Goal: Task Accomplishment & Management: Manage account settings

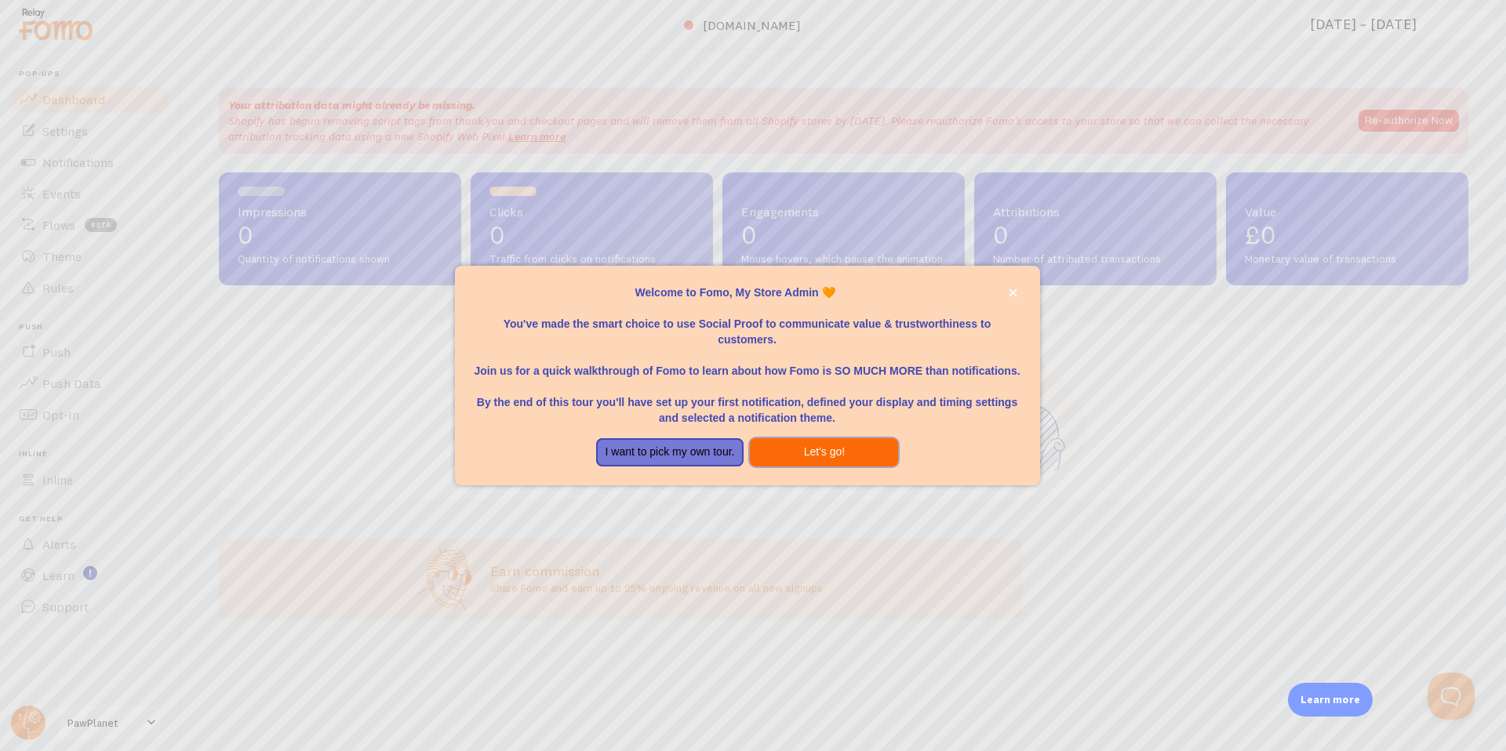
click at [829, 448] on button "Let's go!" at bounding box center [824, 452] width 148 height 28
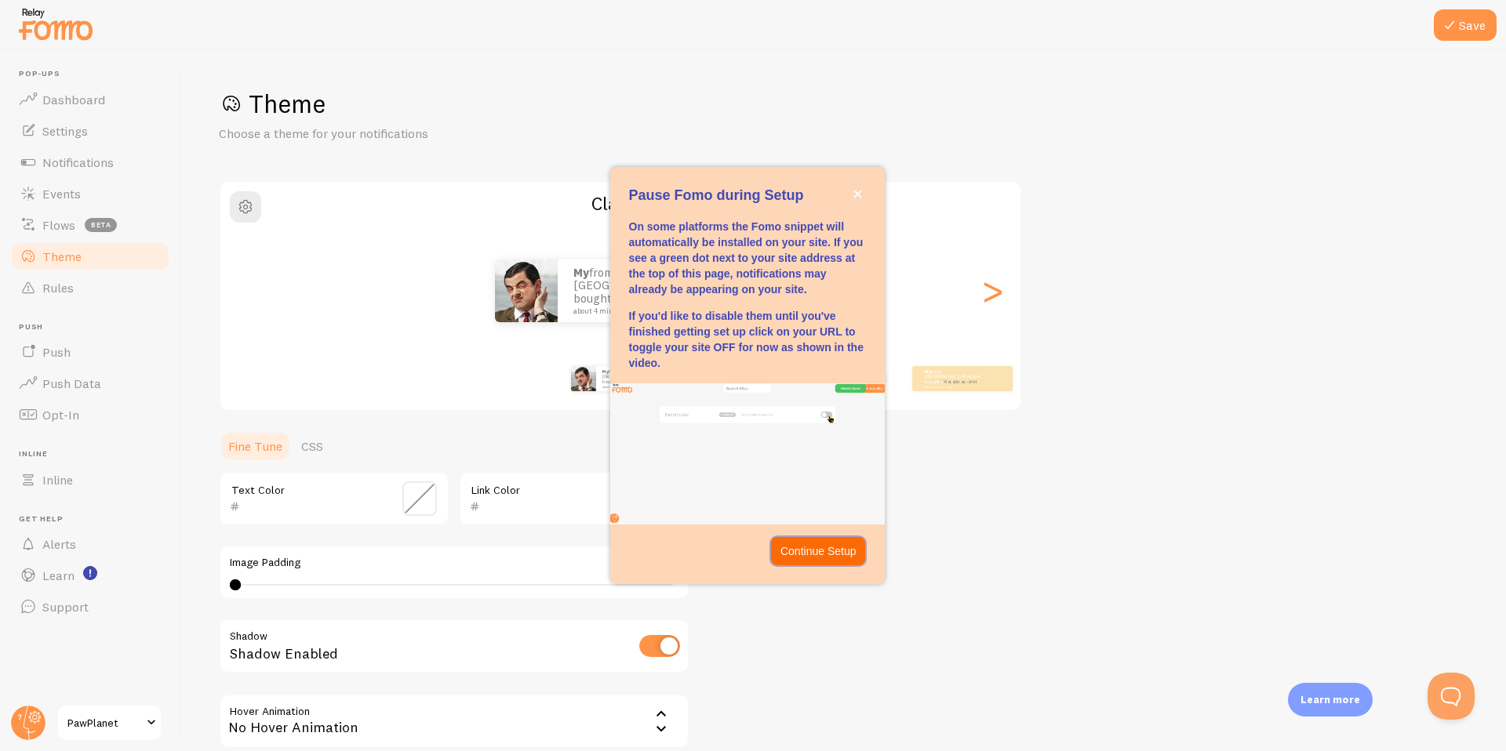
click at [813, 554] on p "Continue Setup" at bounding box center [818, 552] width 76 height 16
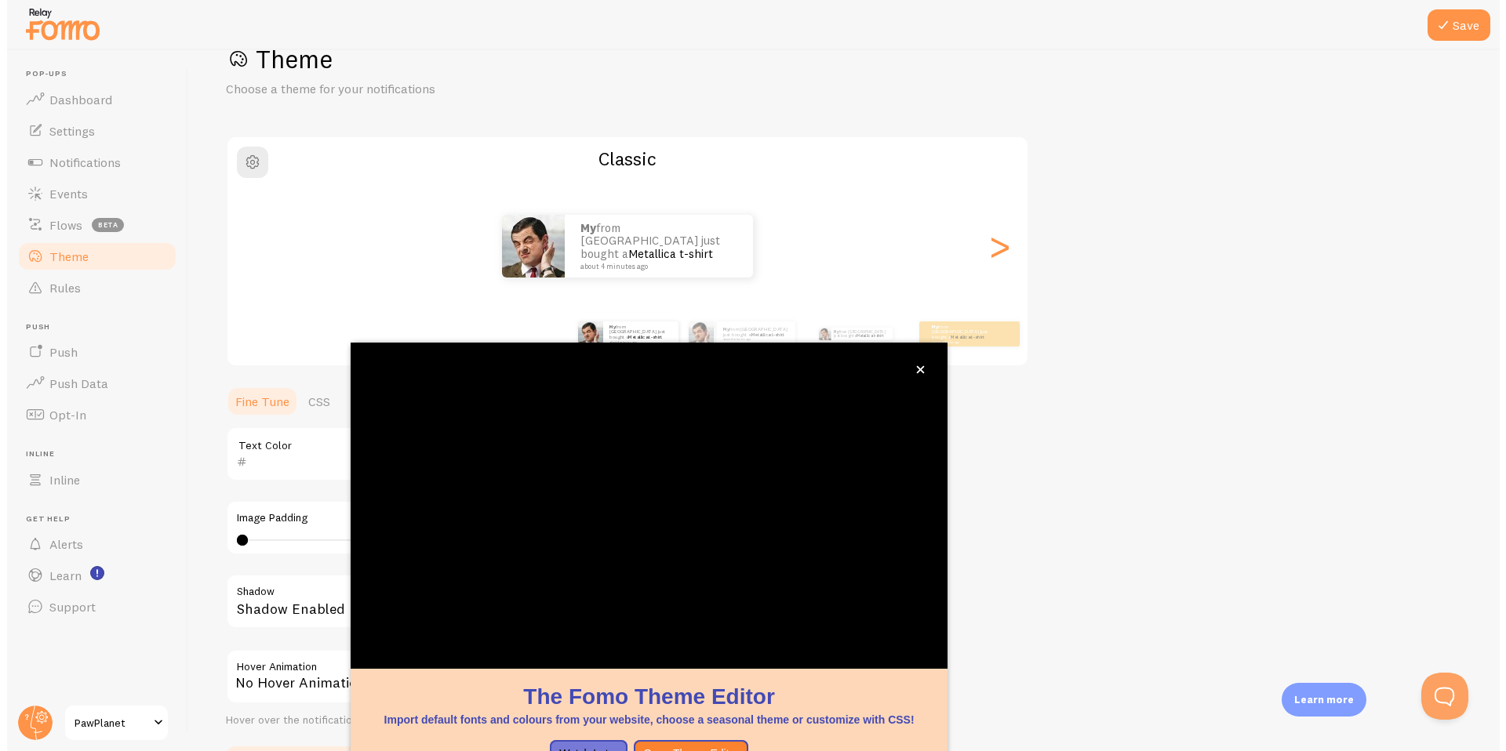
scroll to position [156, 0]
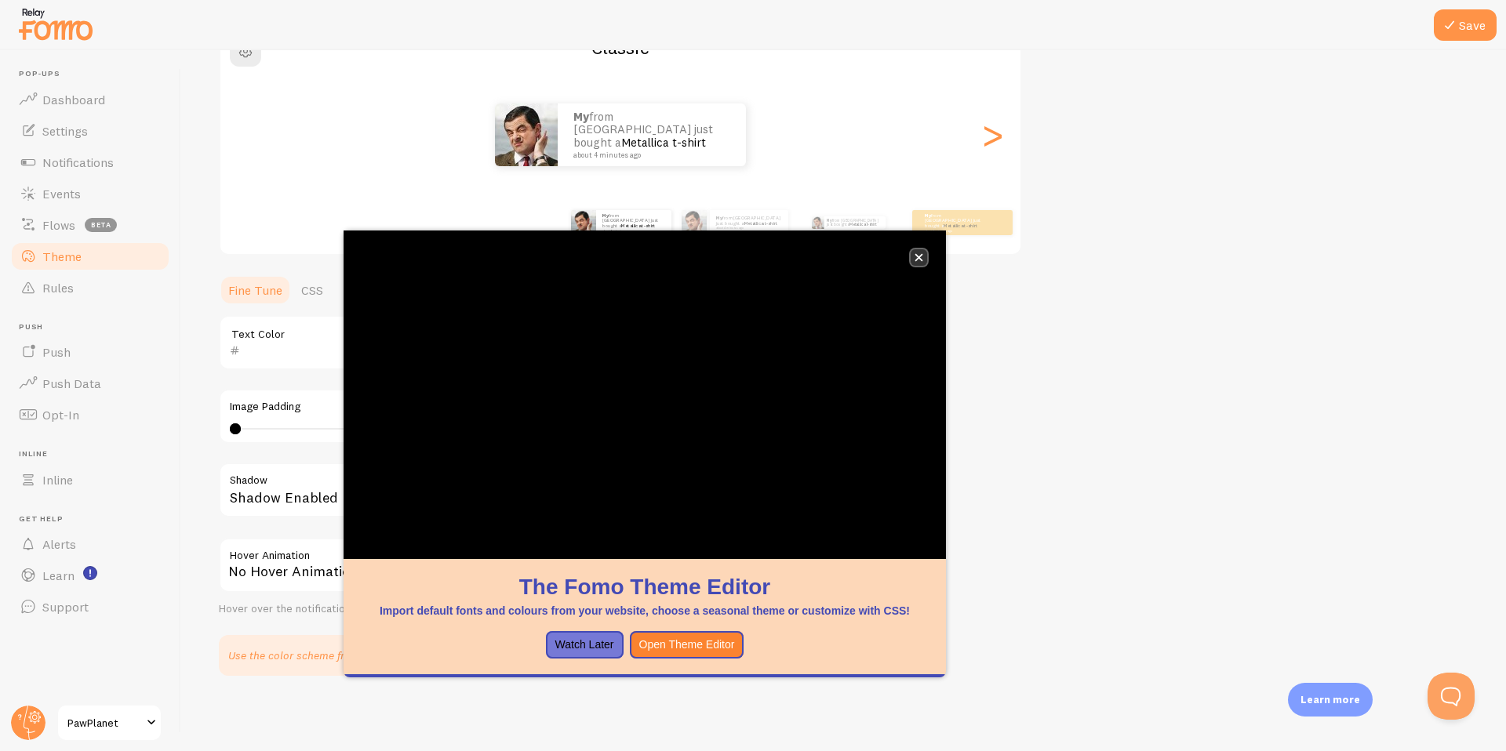
click at [926, 256] on button "close," at bounding box center [919, 257] width 16 height 16
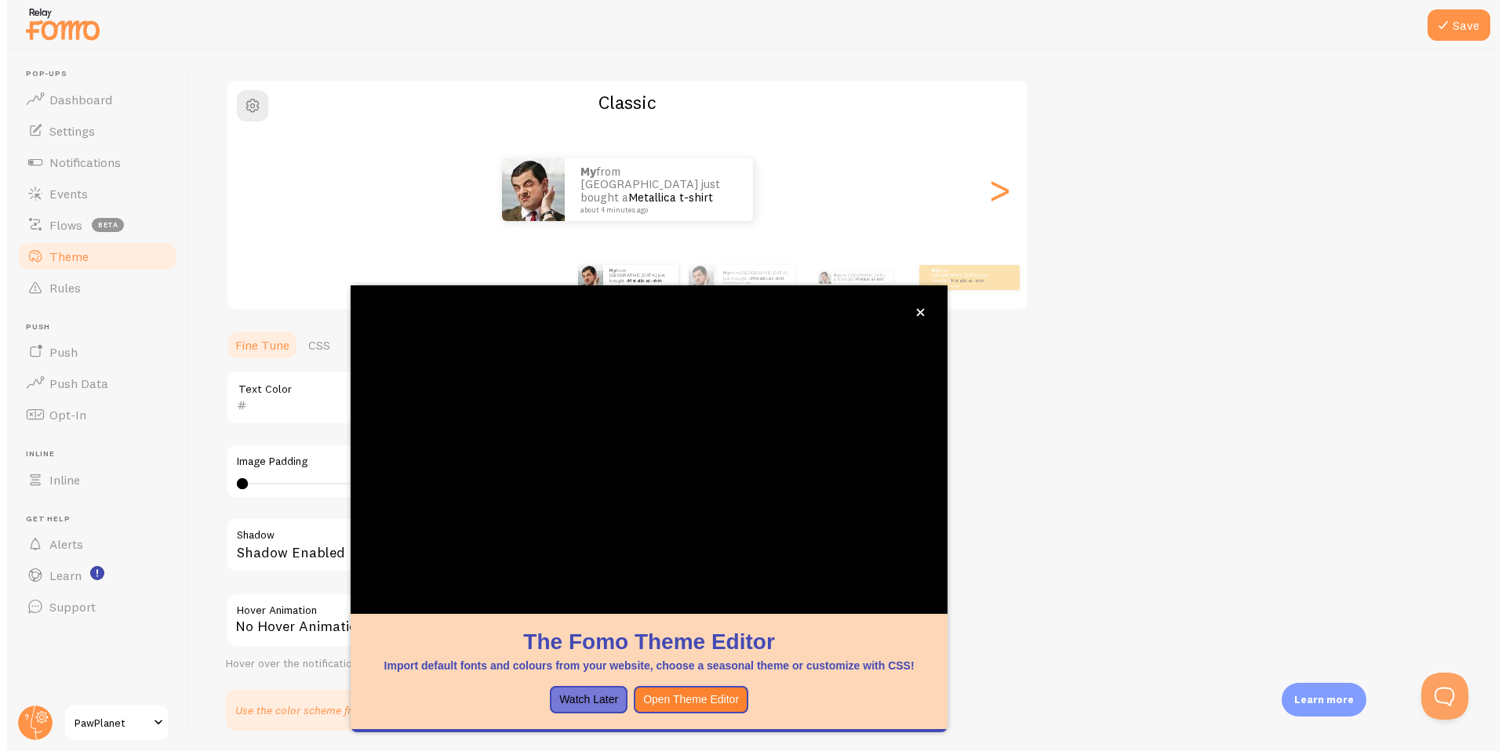
scroll to position [45, 0]
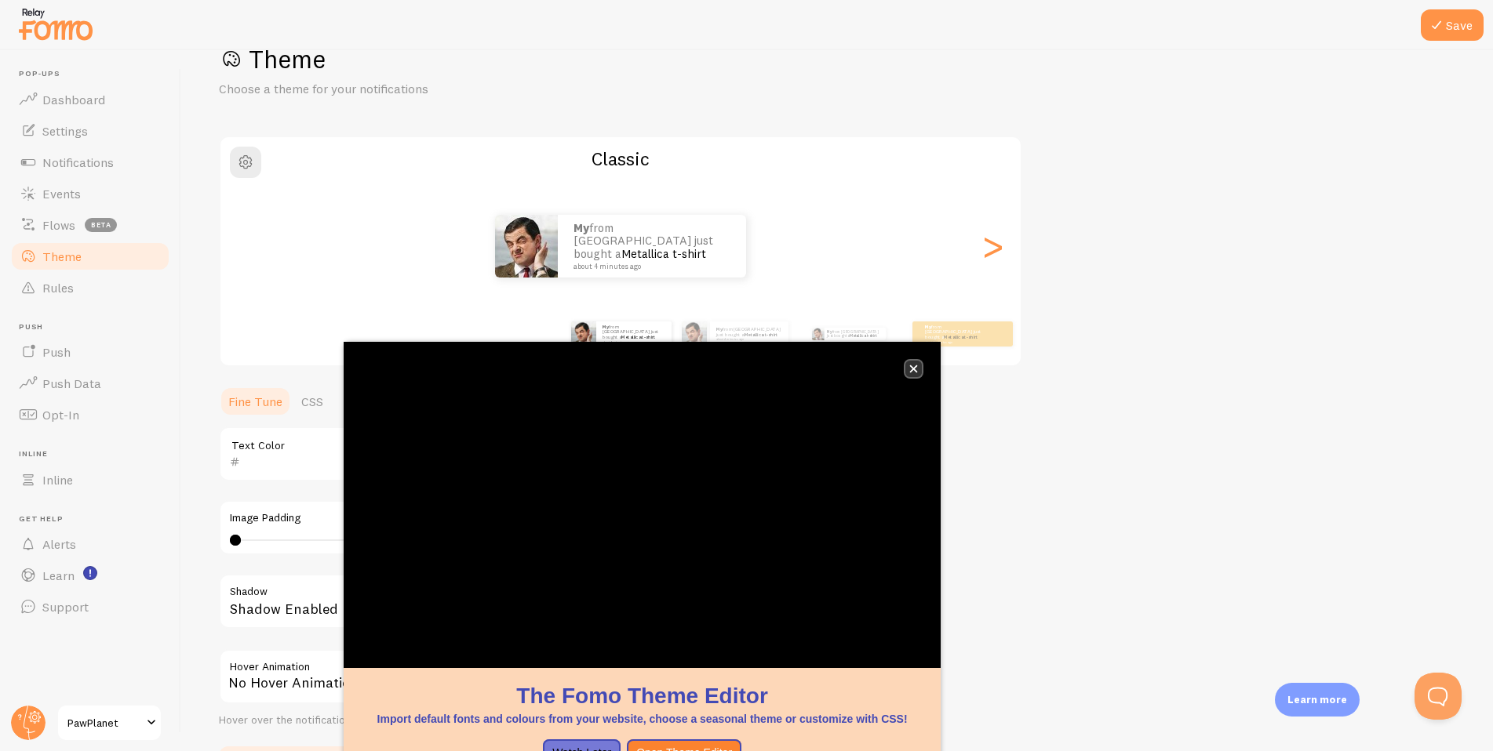
click at [913, 369] on icon "close," at bounding box center [914, 370] width 8 height 8
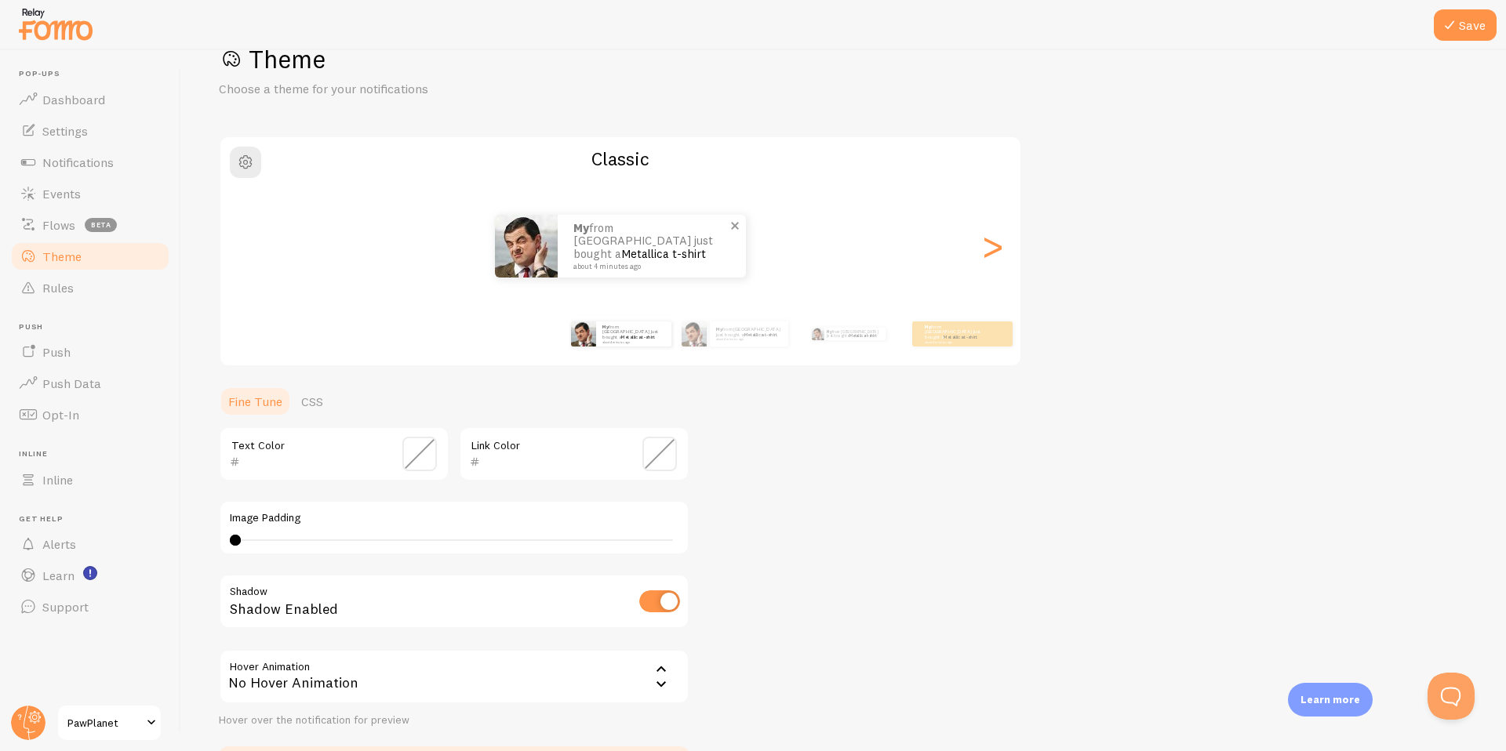
click at [609, 236] on p "My from [GEOGRAPHIC_DATA] just bought a Metallica t-shirt about 4 minutes ago" at bounding box center [651, 246] width 157 height 49
click at [989, 257] on div ">" at bounding box center [992, 246] width 19 height 113
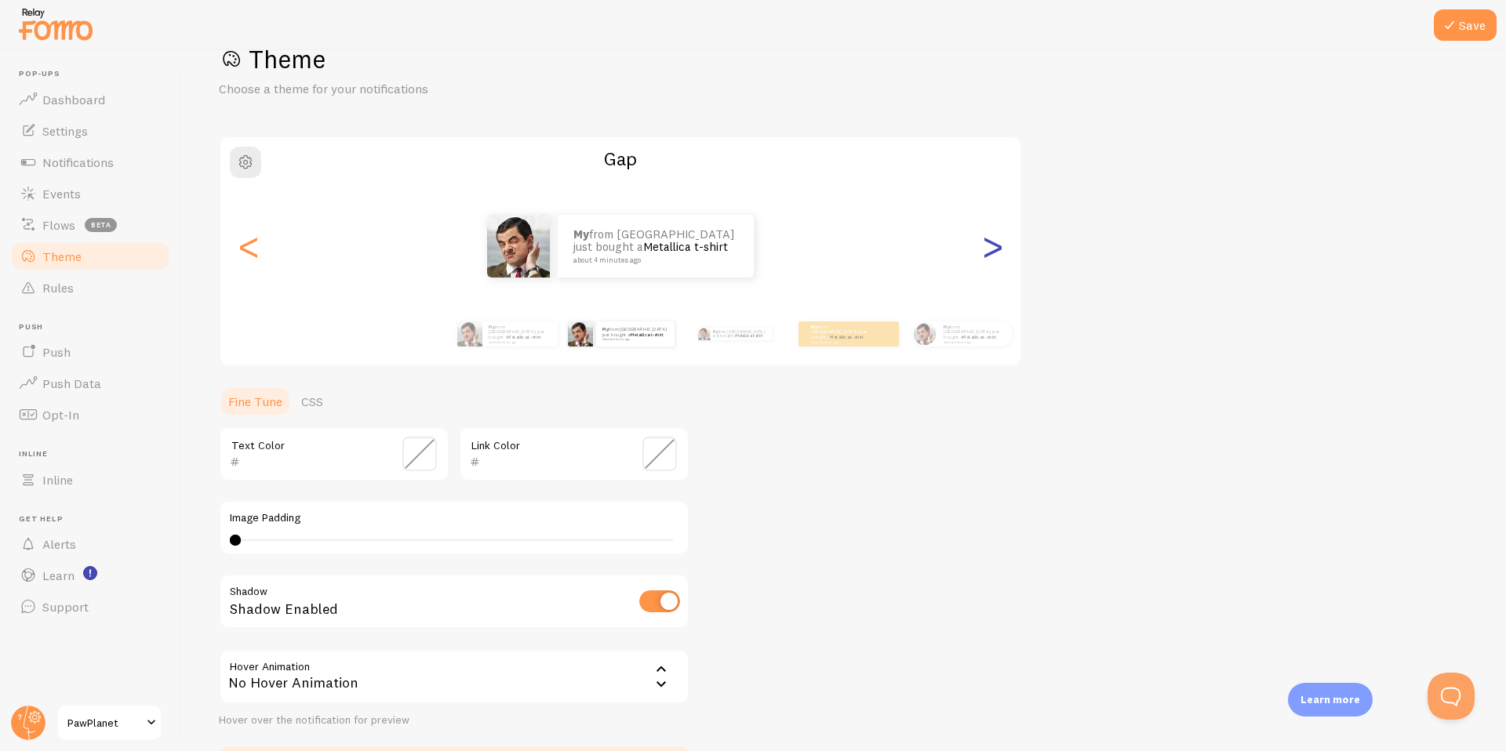
click at [983, 257] on div ">" at bounding box center [992, 246] width 19 height 113
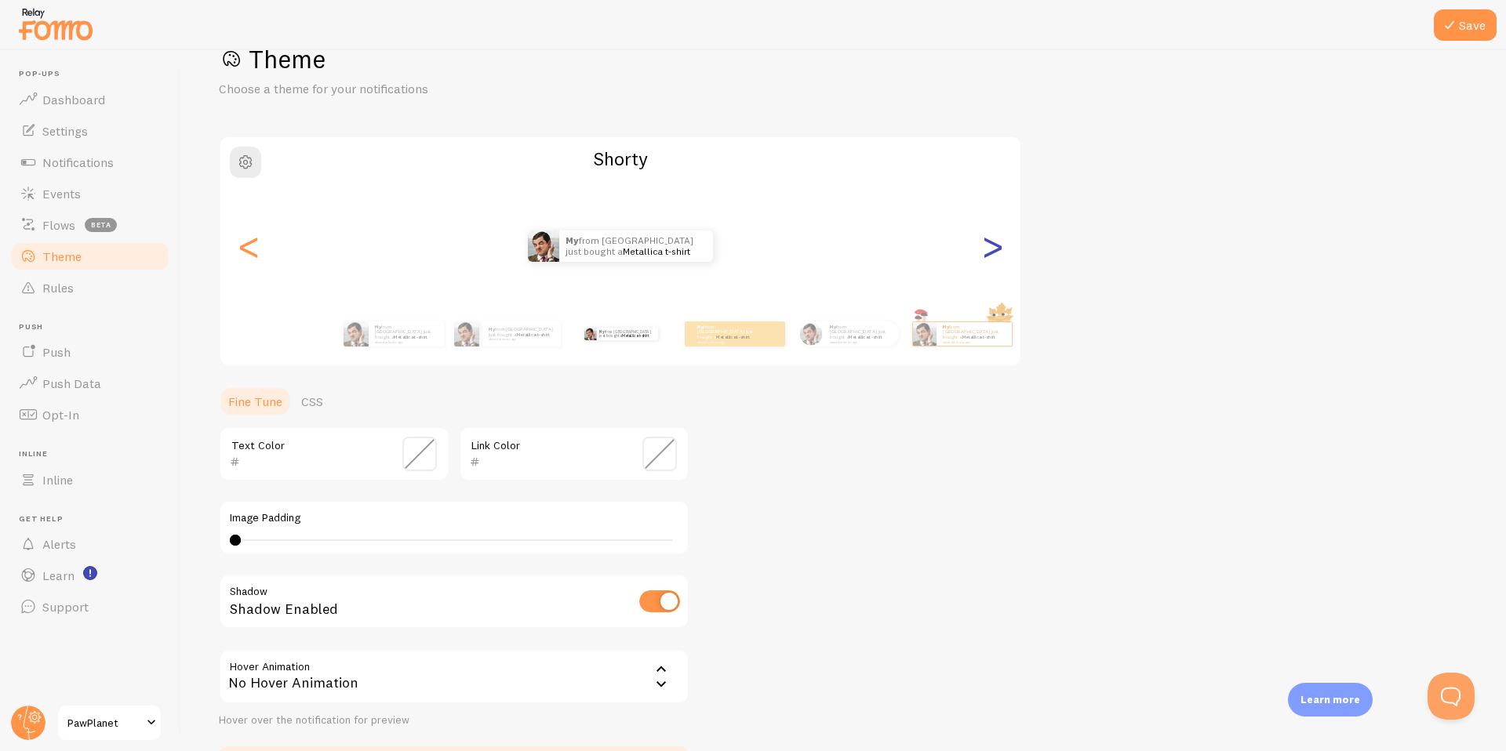
click at [983, 257] on div ">" at bounding box center [992, 246] width 19 height 113
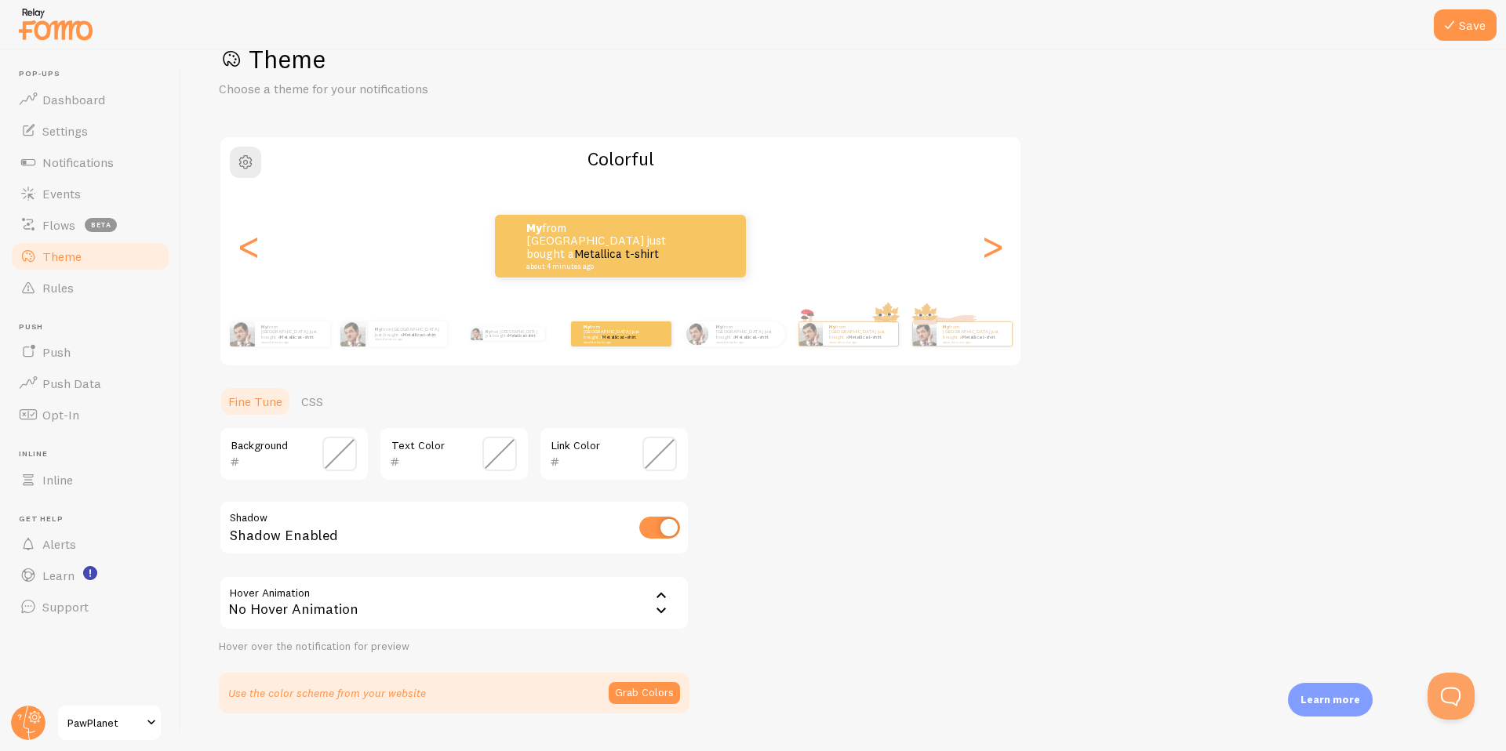
click at [276, 257] on div "My from [GEOGRAPHIC_DATA] just bought a Metallica t-shirt about 4 minutes ago" at bounding box center [620, 246] width 800 height 63
click at [242, 246] on div "<" at bounding box center [248, 246] width 19 height 113
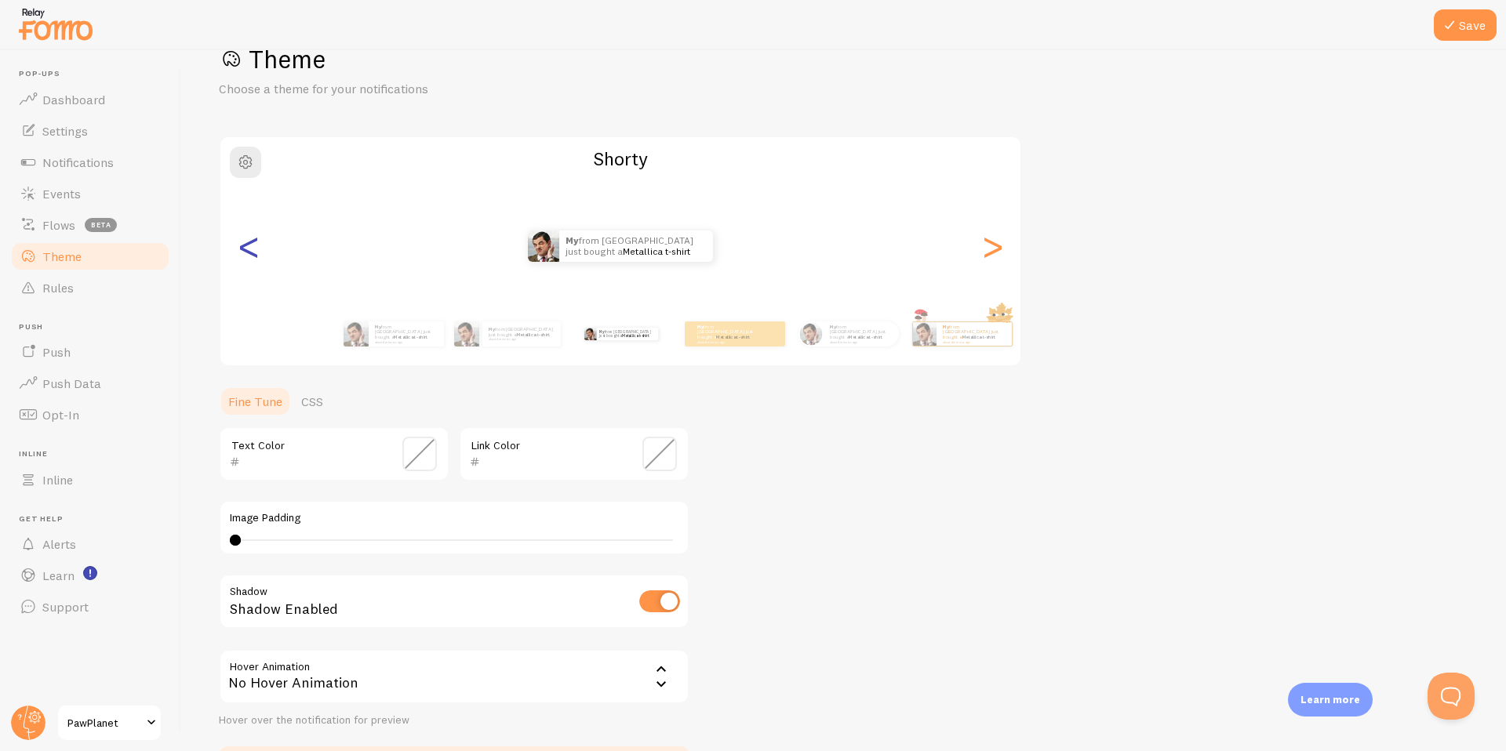
click at [249, 240] on div "<" at bounding box center [248, 246] width 19 height 113
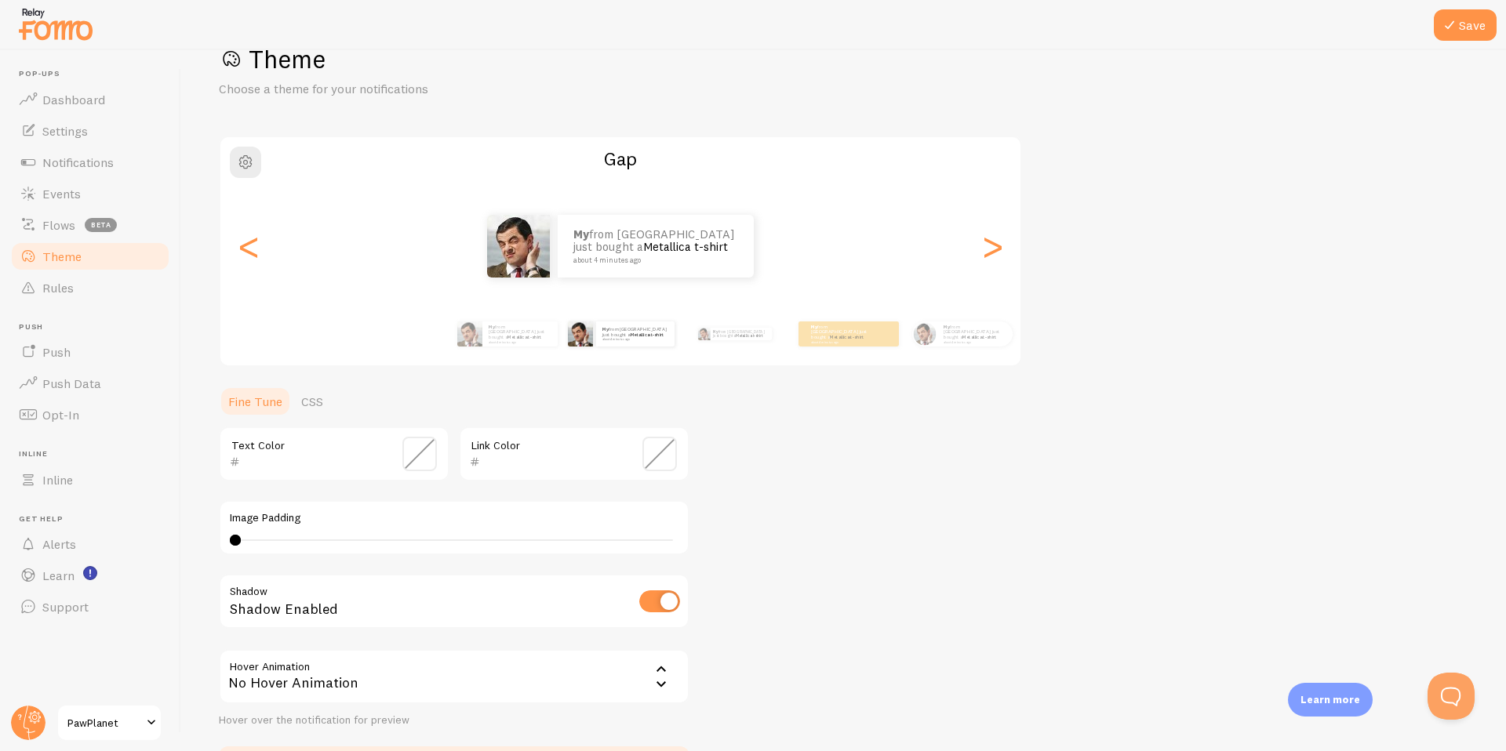
click at [411, 449] on span at bounding box center [419, 454] width 35 height 35
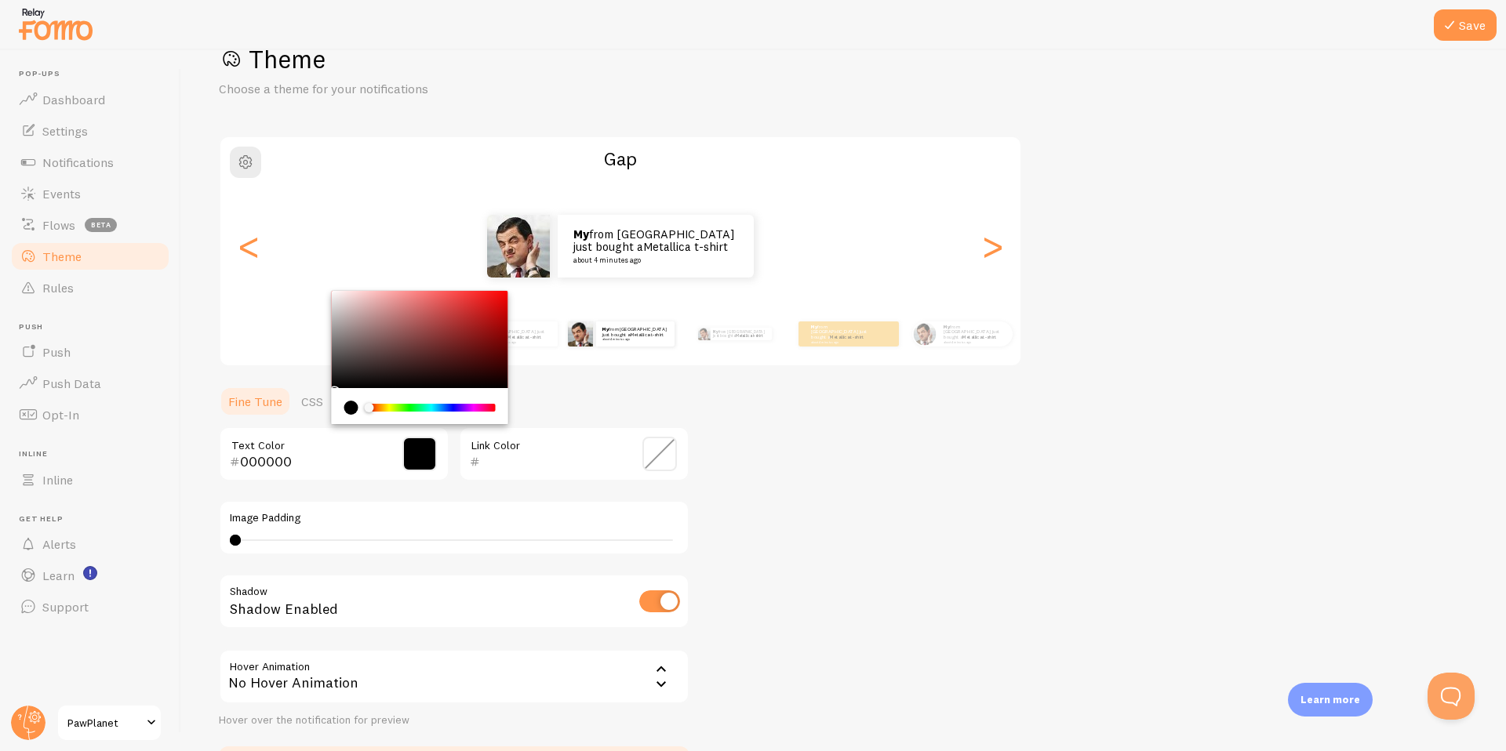
drag, startPoint x: 338, startPoint y: 378, endPoint x: 250, endPoint y: 412, distance: 94.1
click at [250, 412] on section "Fine Tune CSS 000000 Text Color Link Color Image Padding 0 0 - undefined Shadow…" at bounding box center [454, 587] width 471 height 402
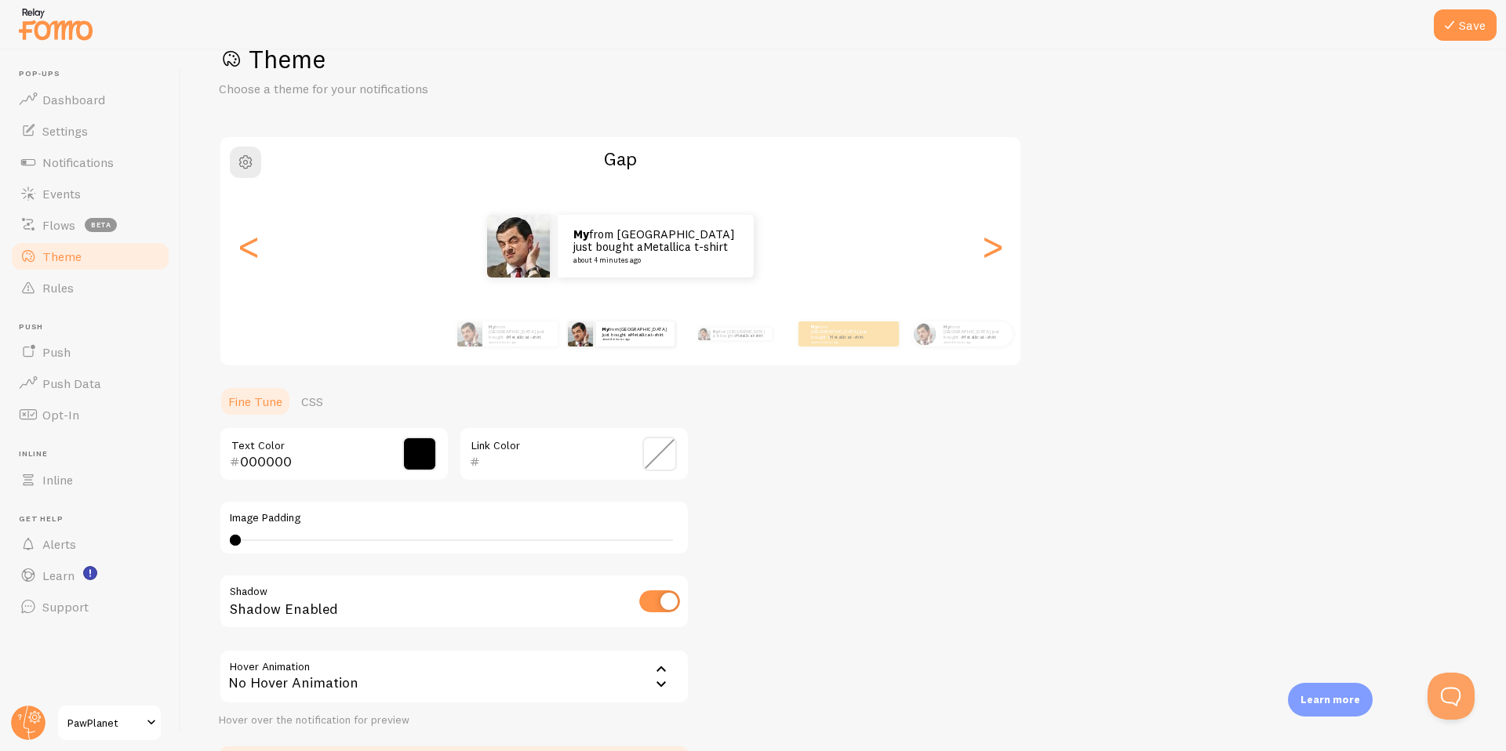
click at [697, 406] on div "Theme Choose a theme for your notifications Gap My from [GEOGRAPHIC_DATA] just …" at bounding box center [844, 415] width 1250 height 744
click at [436, 453] on span at bounding box center [419, 454] width 35 height 35
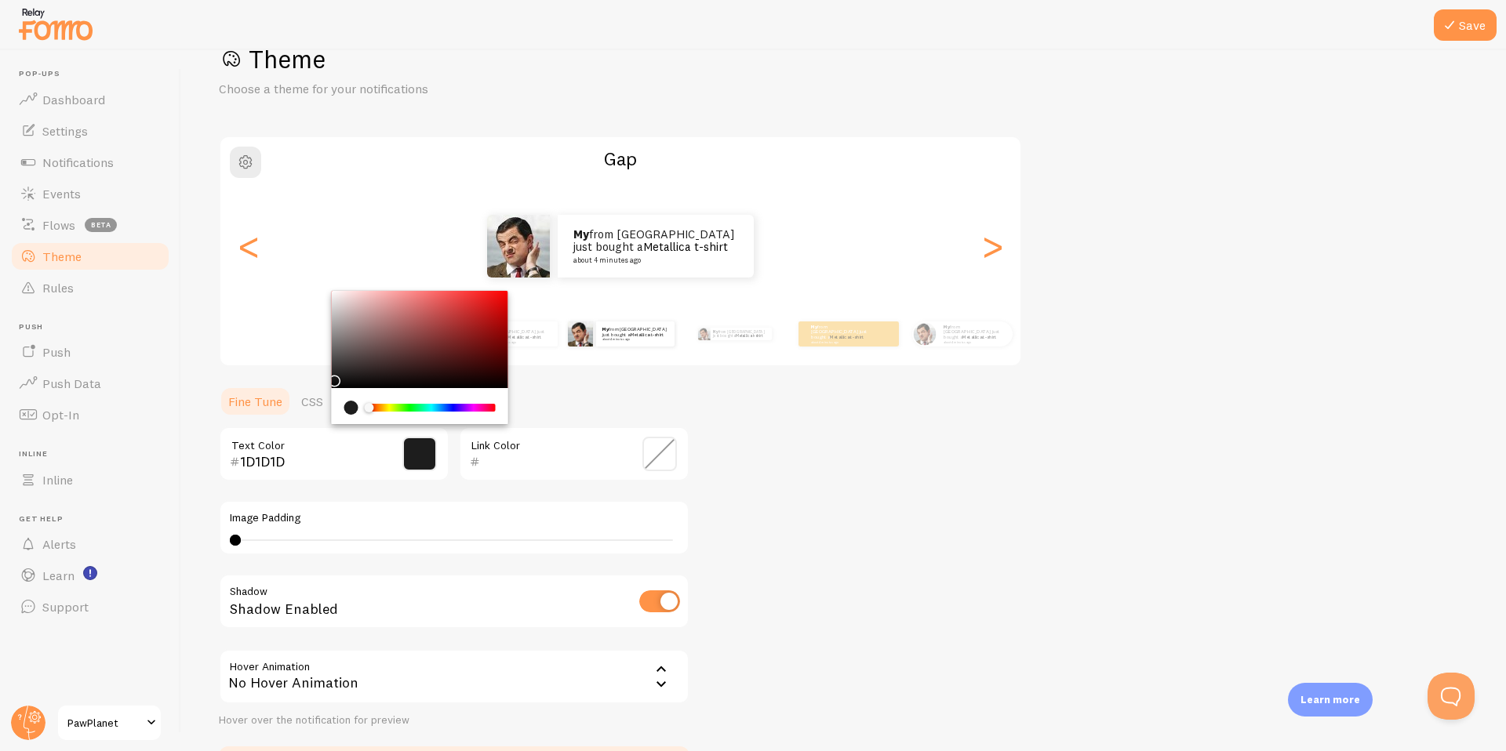
type input "252525"
drag, startPoint x: 335, startPoint y: 385, endPoint x: 327, endPoint y: 374, distance: 13.5
click at [327, 374] on div "Theme Choose a theme for your notifications Gap My from [GEOGRAPHIC_DATA] just …" at bounding box center [844, 415] width 1250 height 744
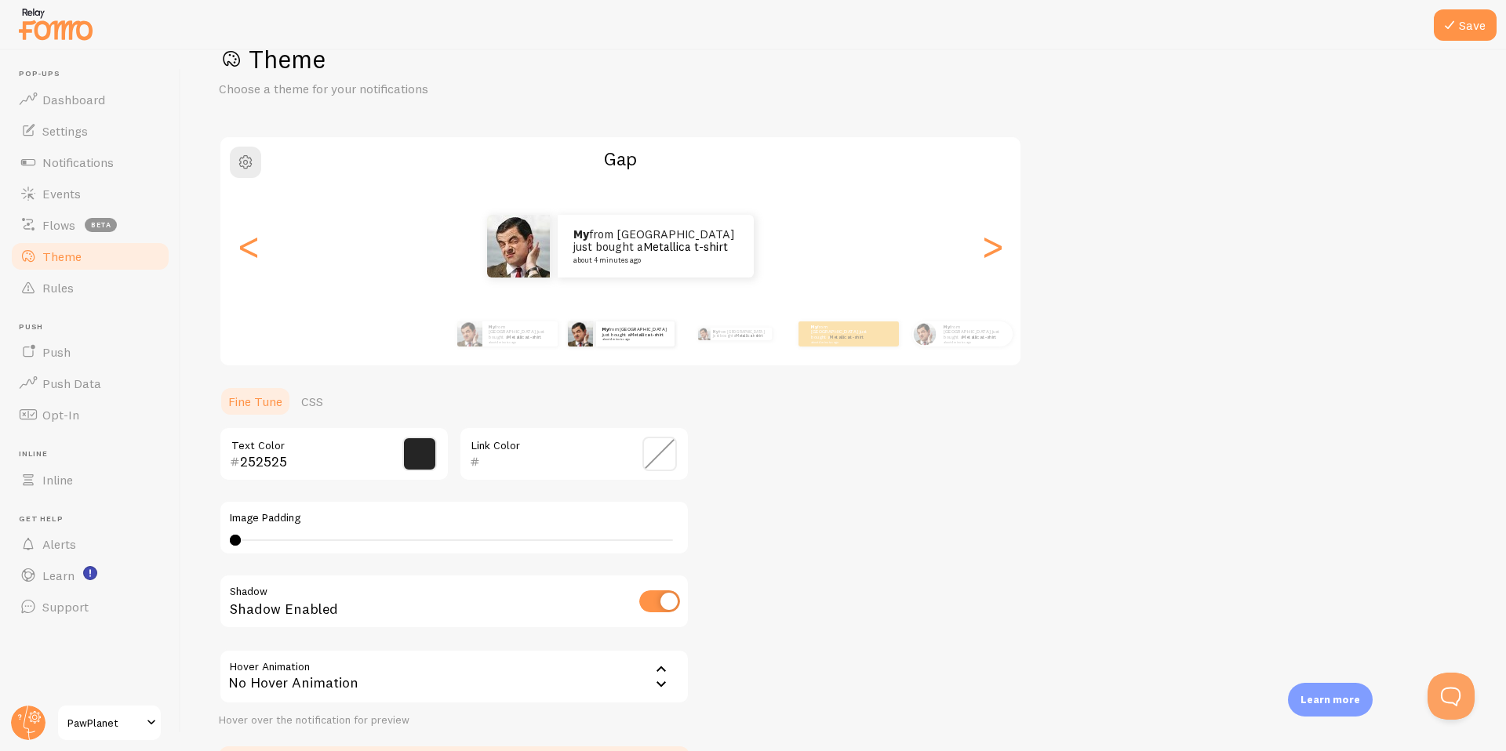
click at [786, 456] on div "Theme Choose a theme for your notifications Gap My from [GEOGRAPHIC_DATA] just …" at bounding box center [844, 415] width 1250 height 744
type input "0"
drag, startPoint x: 240, startPoint y: 539, endPoint x: 174, endPoint y: 543, distance: 66.0
click at [174, 543] on main "Pop-ups Dashboard Settings Notifications Events Flows beta Theme Rules [GEOGRAP…" at bounding box center [753, 400] width 1506 height 701
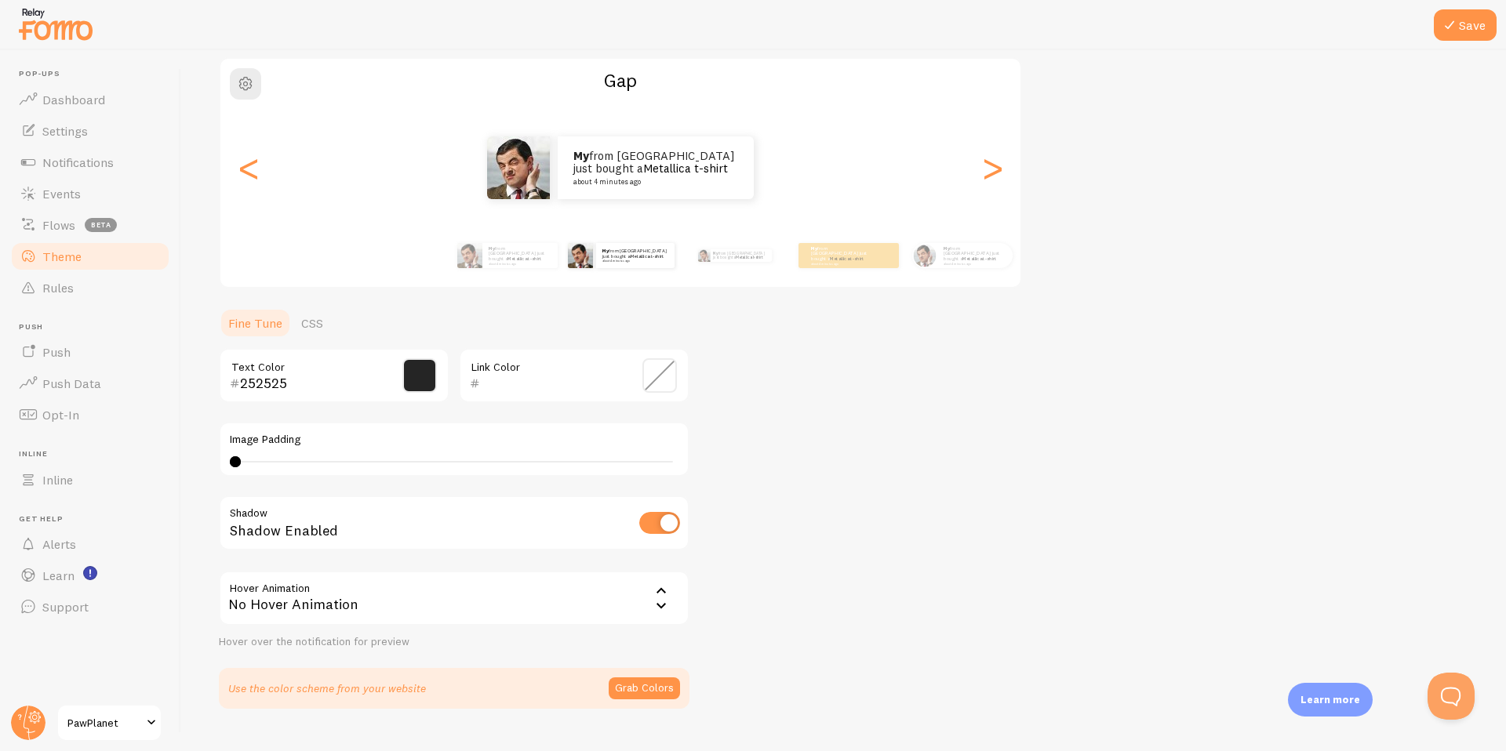
click at [656, 518] on input "checkbox" at bounding box center [659, 523] width 41 height 22
checkbox input "true"
click at [442, 589] on div "No Hover Animation" at bounding box center [454, 598] width 471 height 55
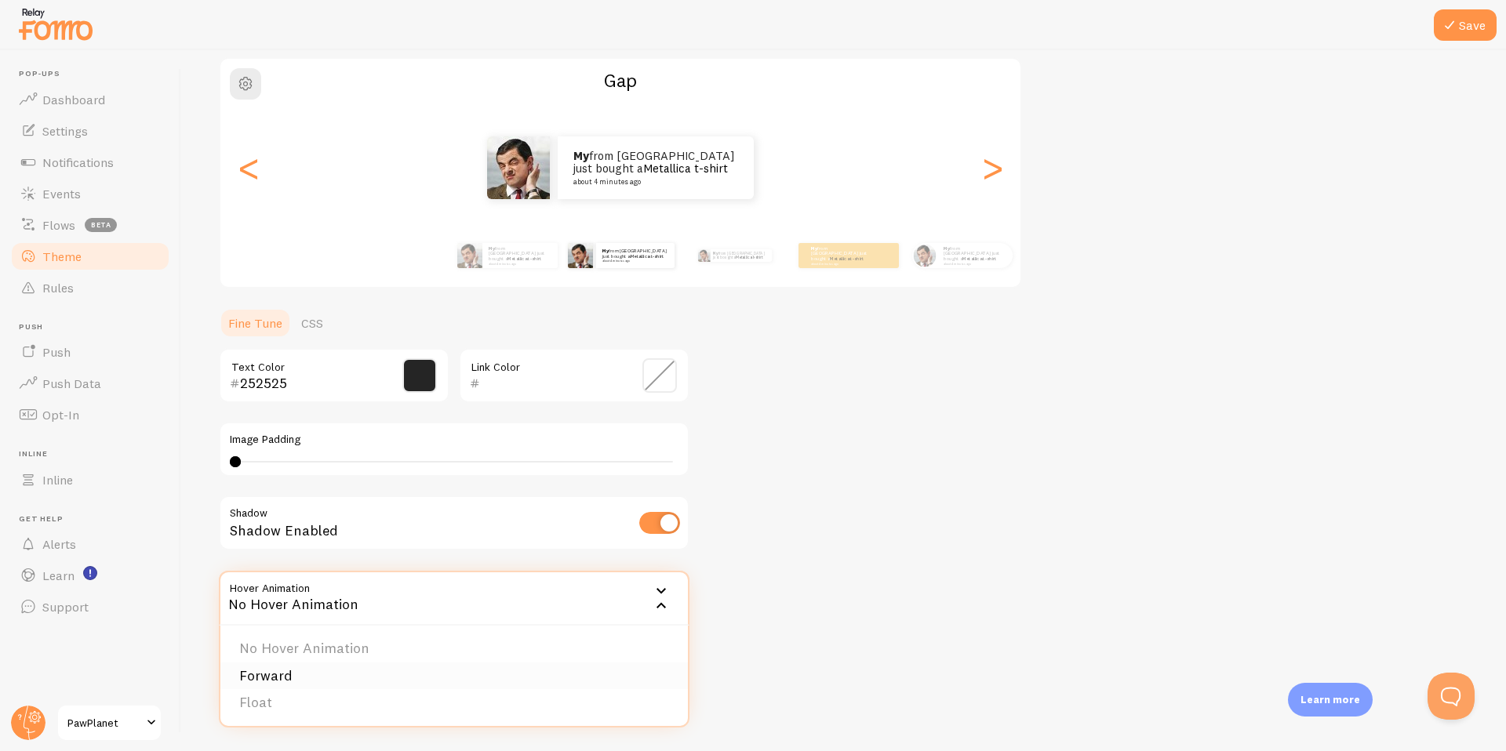
click at [333, 673] on li "Forward" at bounding box center [453, 676] width 467 height 27
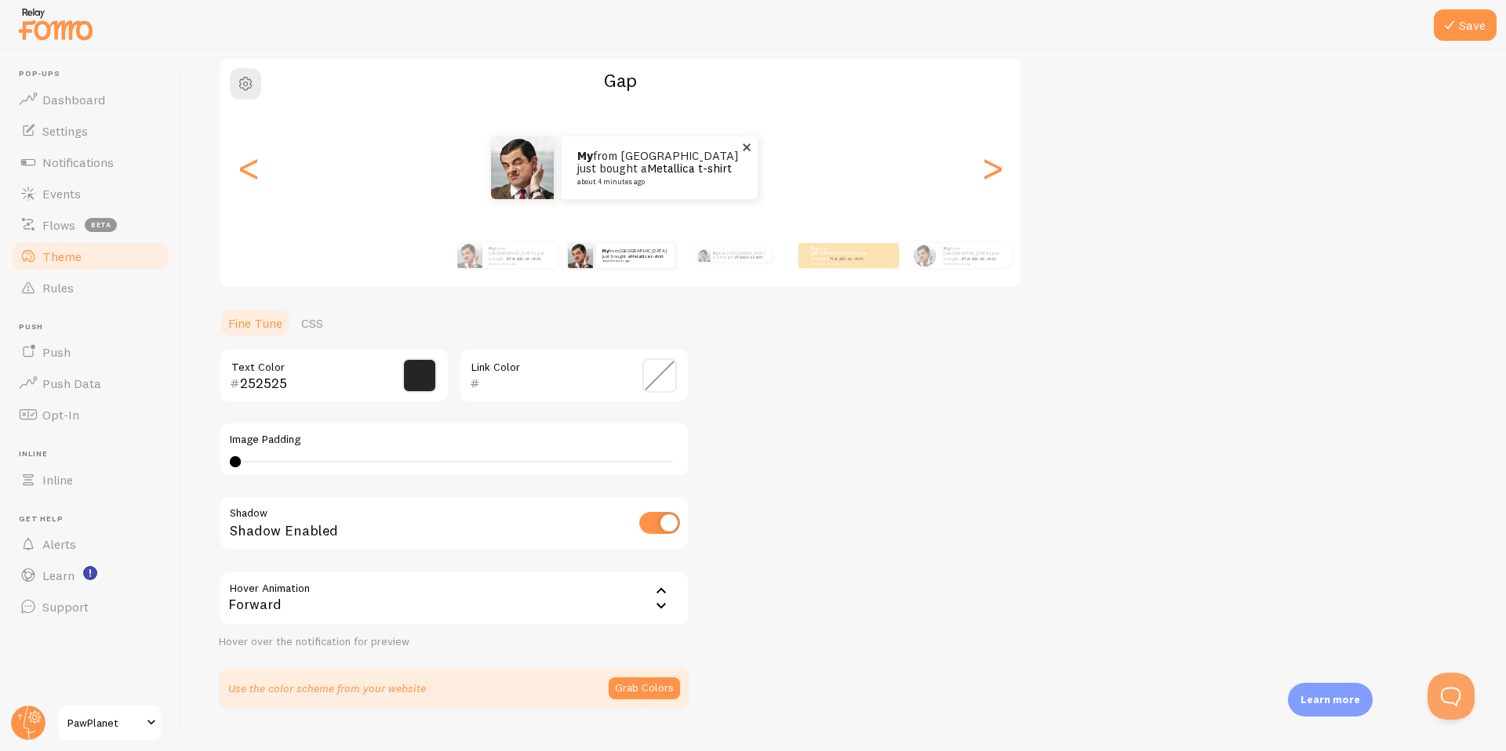
click at [544, 182] on img at bounding box center [522, 167] width 63 height 63
click at [490, 615] on div "Forward" at bounding box center [454, 598] width 471 height 55
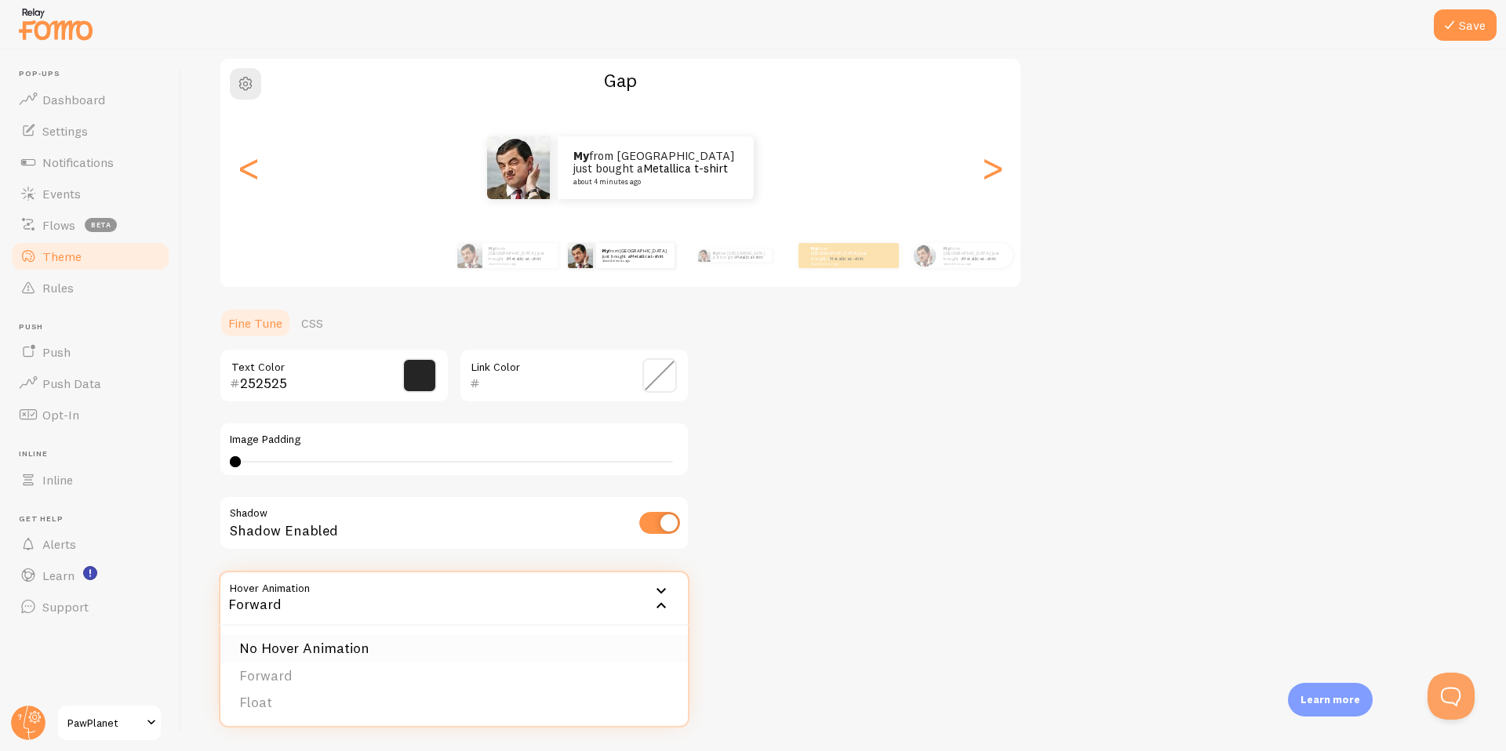
click at [374, 653] on li "No Hover Animation" at bounding box center [453, 648] width 467 height 27
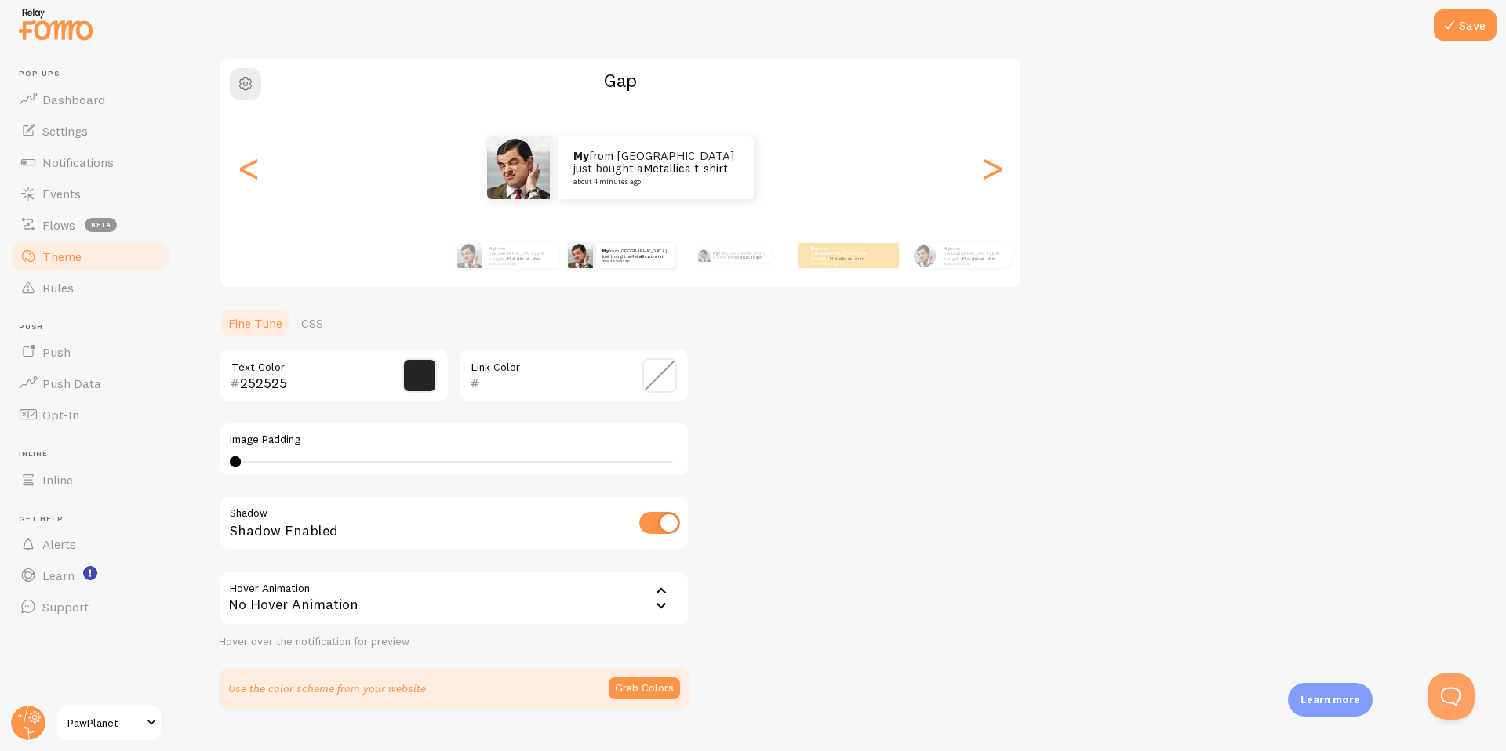
click at [456, 613] on div "No Hover Animation" at bounding box center [454, 598] width 471 height 55
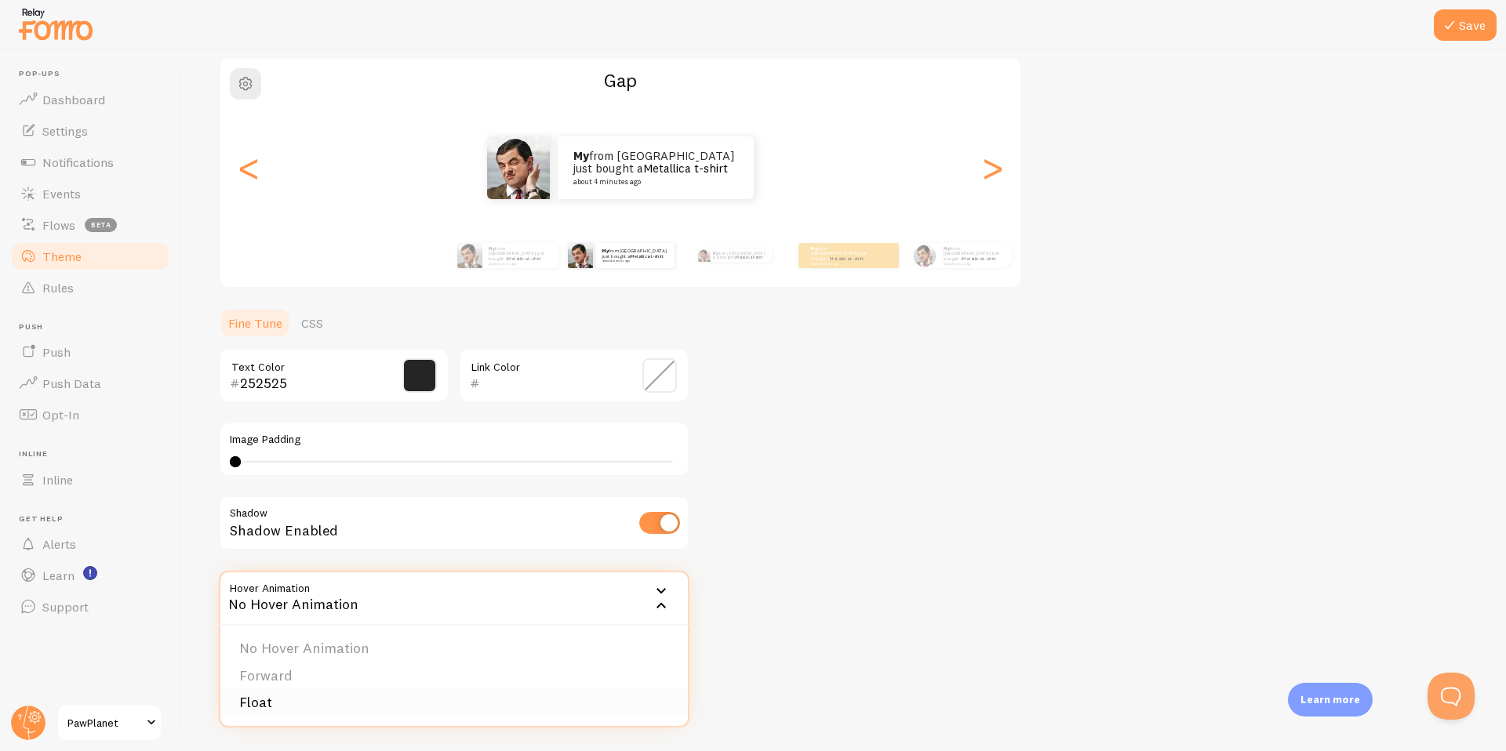
click at [419, 700] on li "Float" at bounding box center [453, 702] width 467 height 27
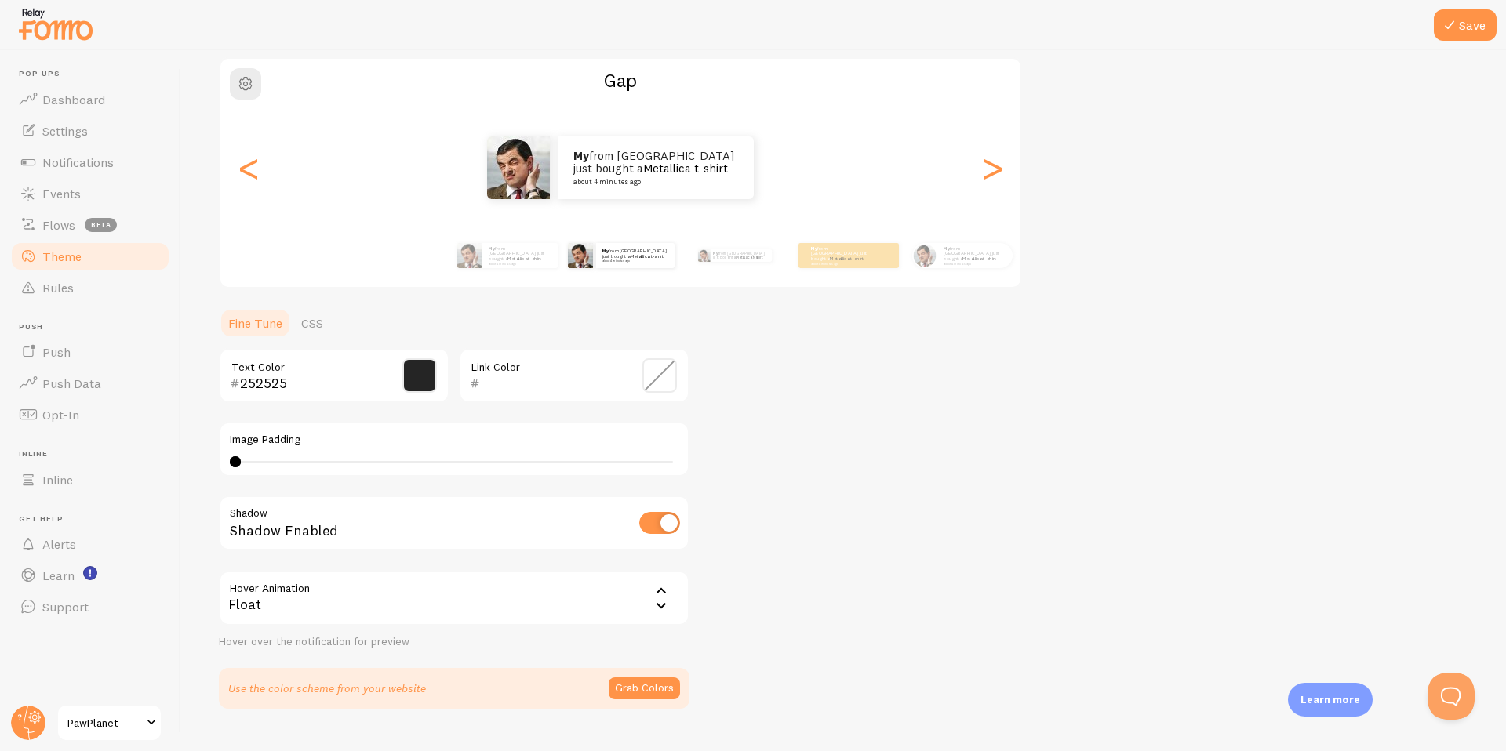
click at [566, 603] on div "Float" at bounding box center [454, 598] width 471 height 55
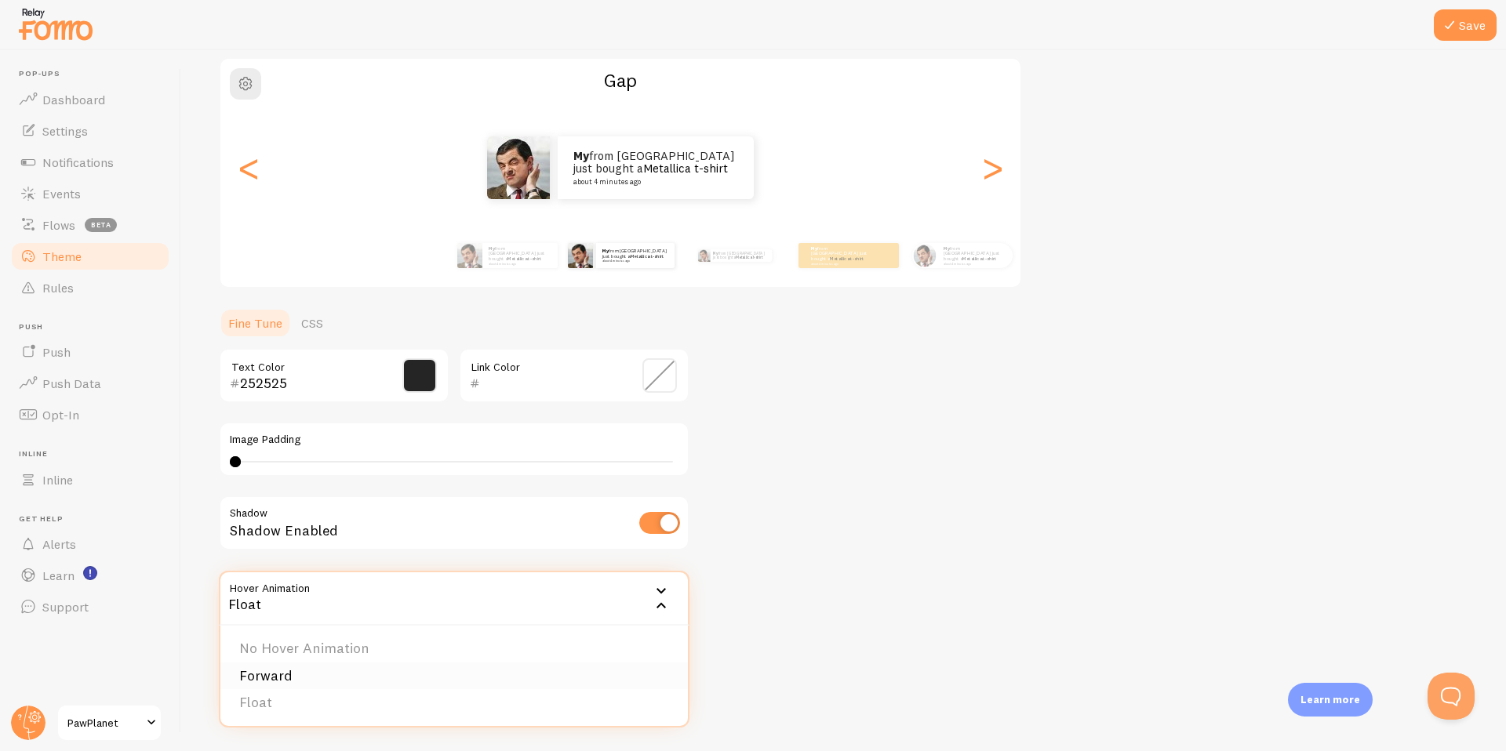
click at [584, 669] on li "Forward" at bounding box center [453, 676] width 467 height 27
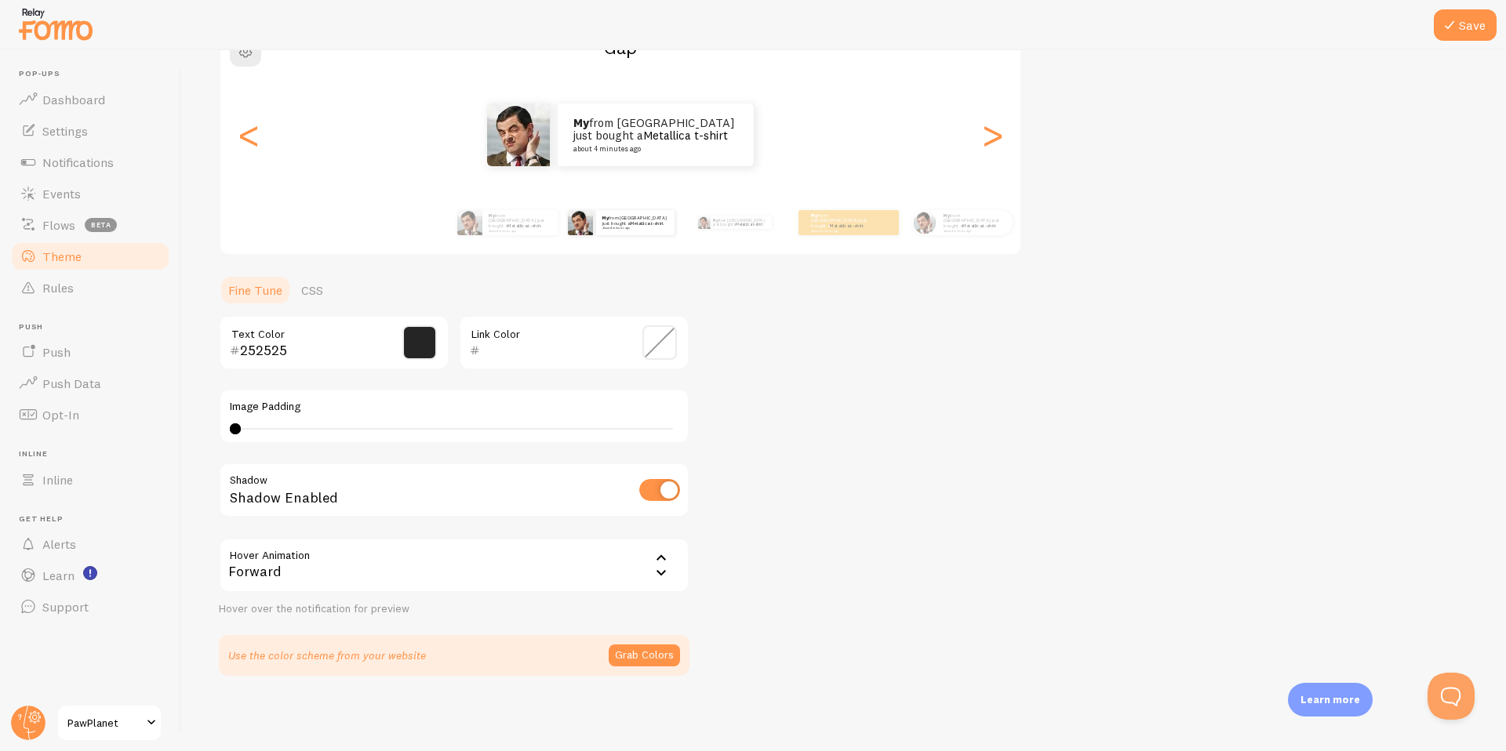
scroll to position [78, 0]
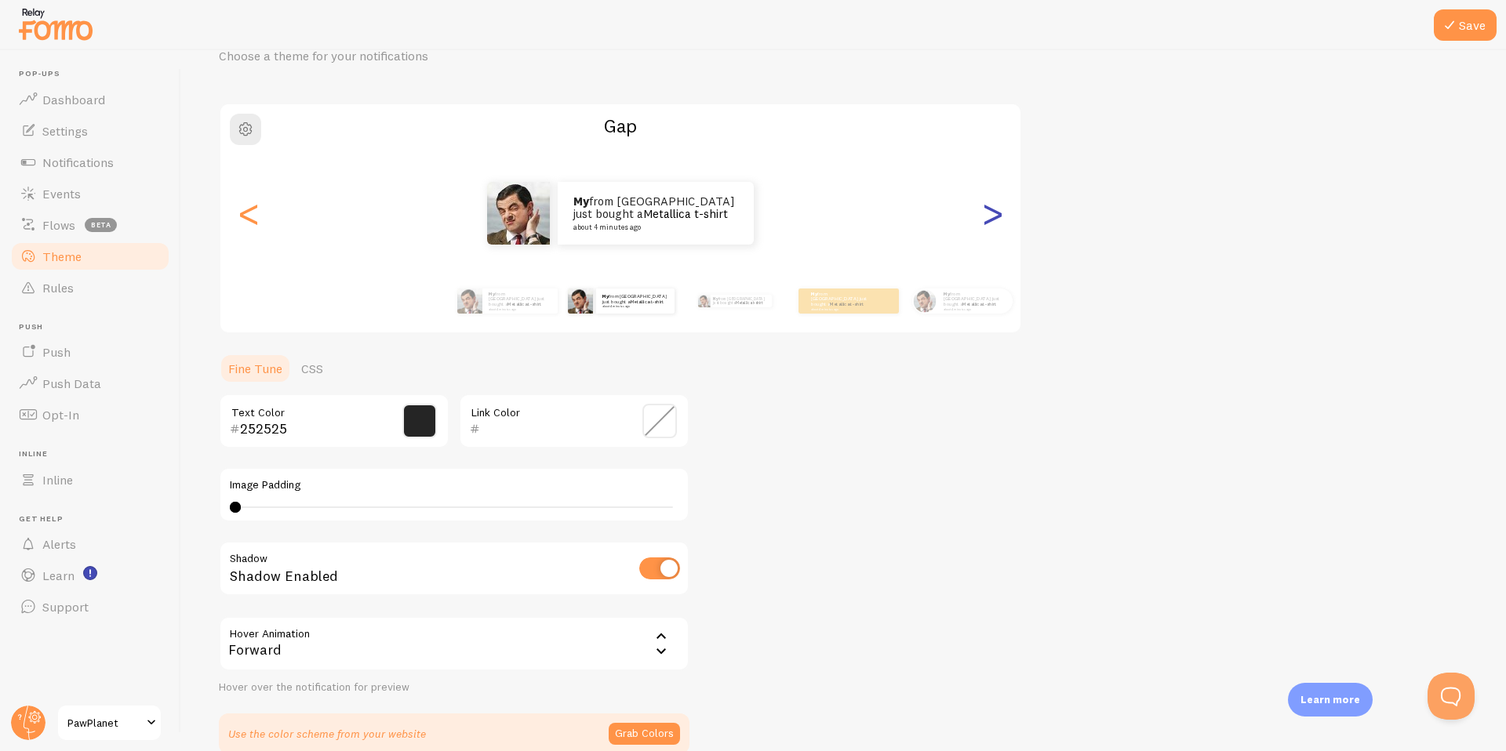
click at [983, 217] on div ">" at bounding box center [992, 213] width 19 height 113
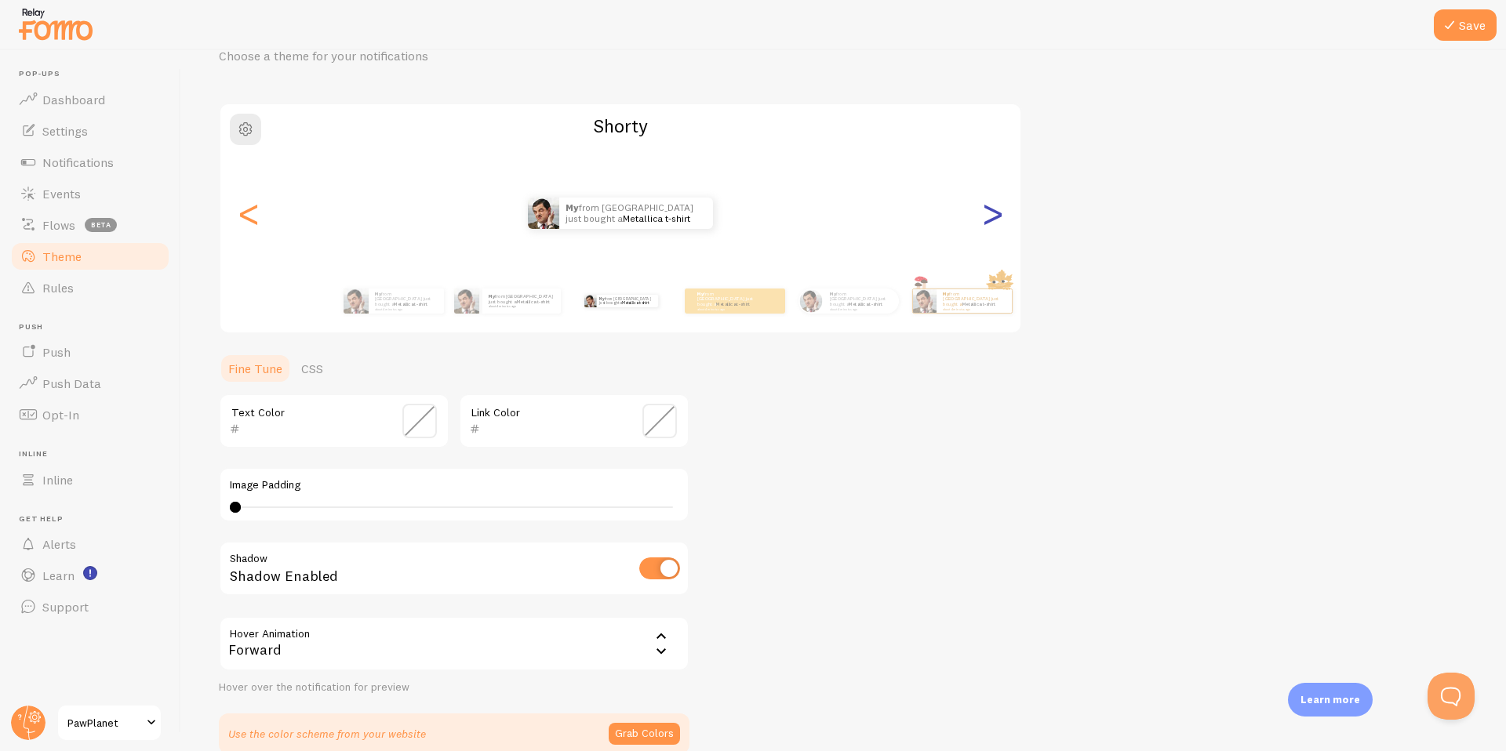
click at [983, 217] on div ">" at bounding box center [992, 213] width 19 height 113
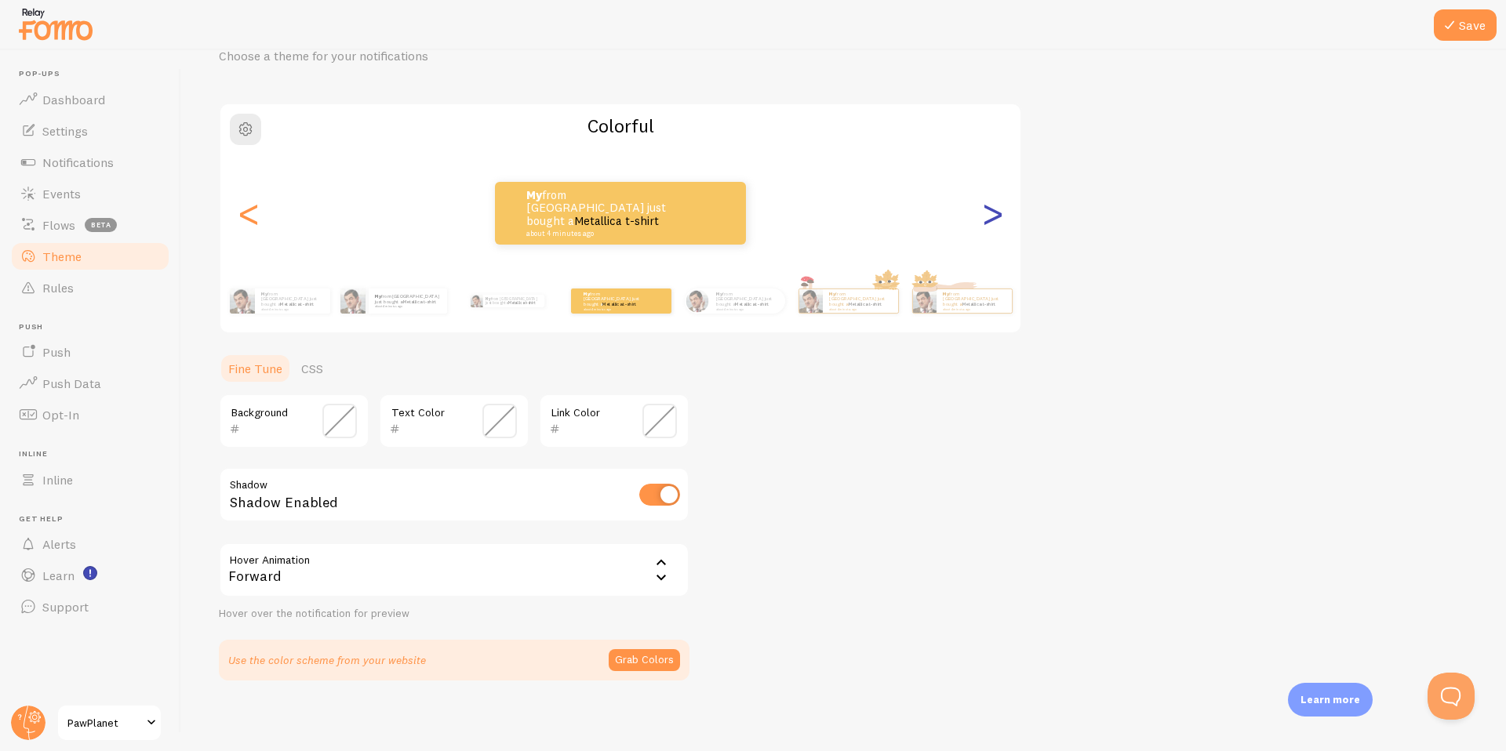
click at [983, 217] on div ">" at bounding box center [992, 213] width 19 height 113
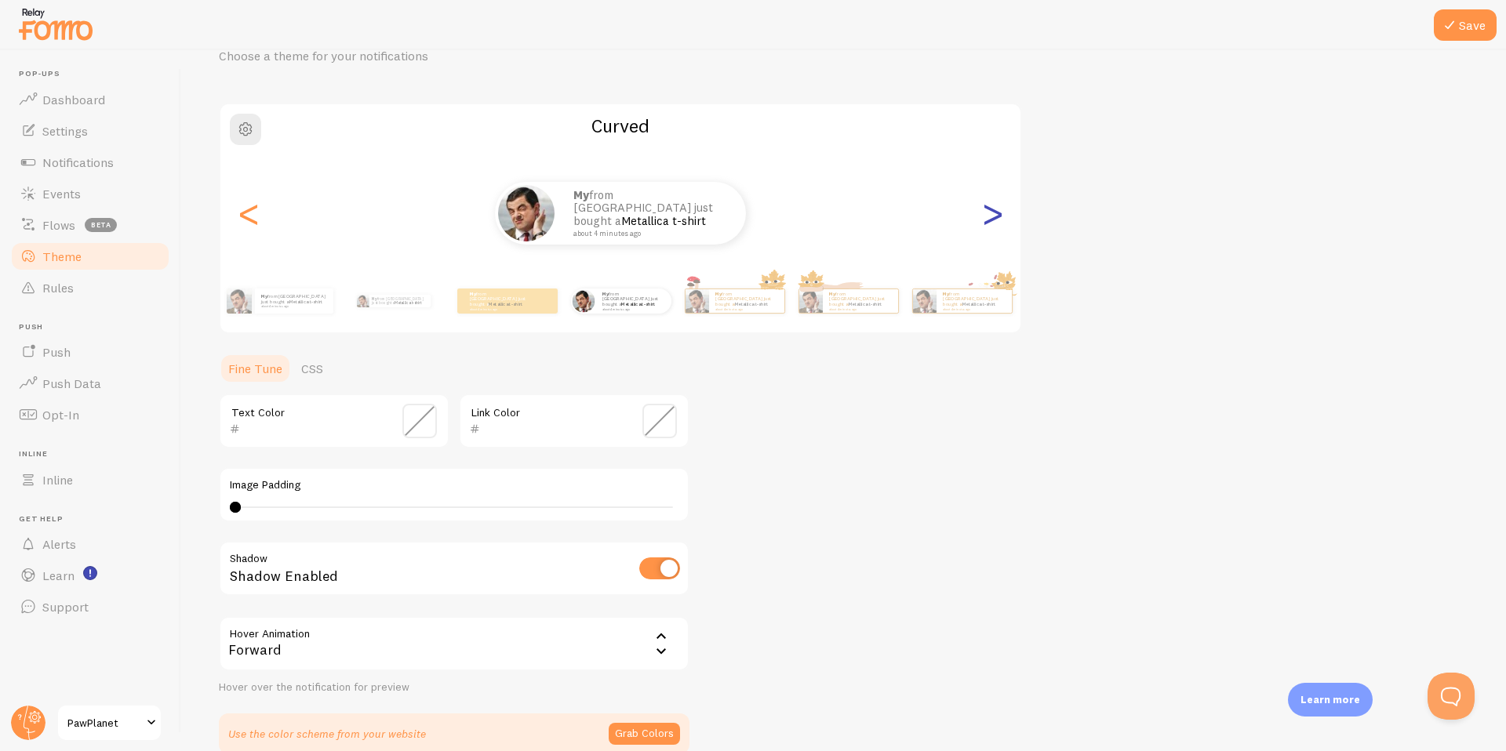
click at [983, 217] on div ">" at bounding box center [992, 213] width 19 height 113
type input "0"
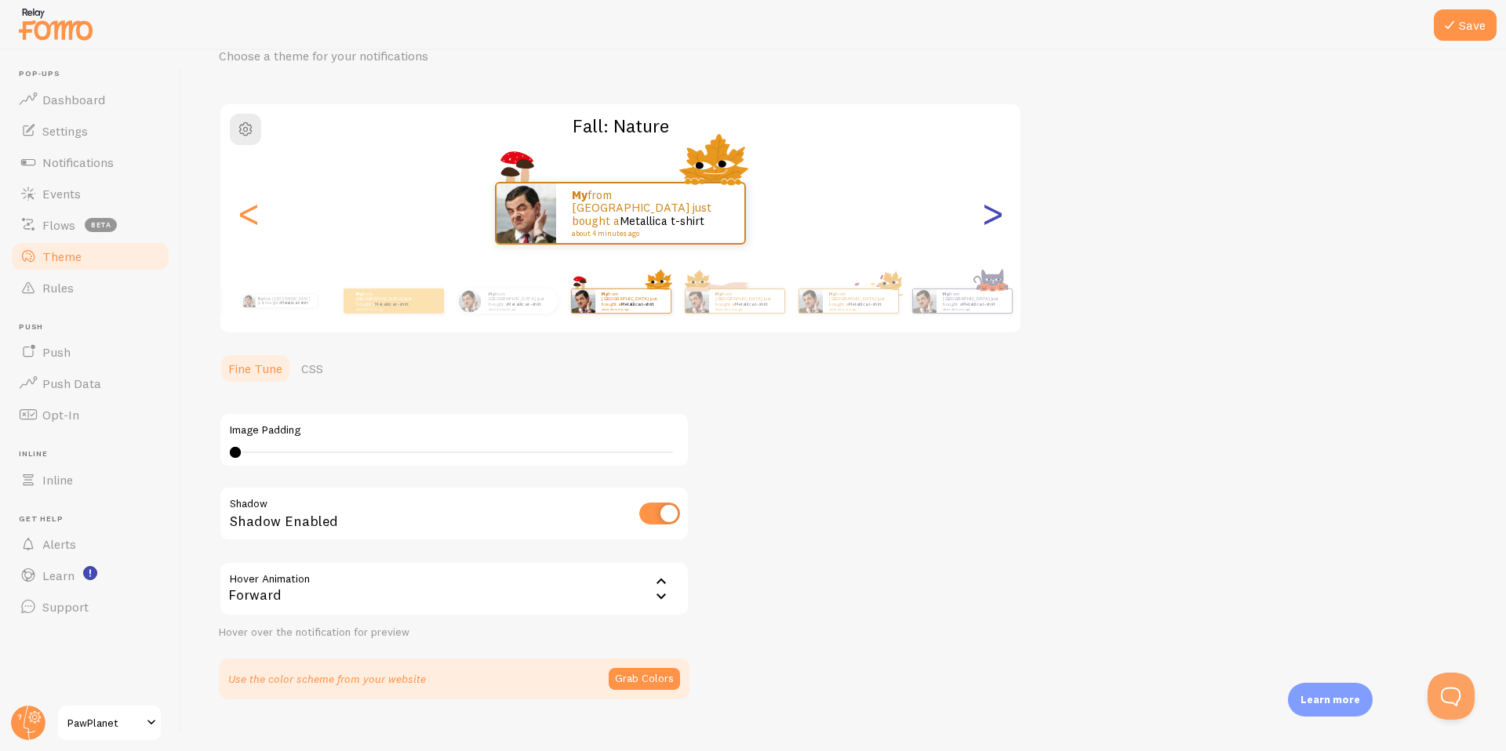
click at [983, 217] on div ">" at bounding box center [992, 213] width 19 height 113
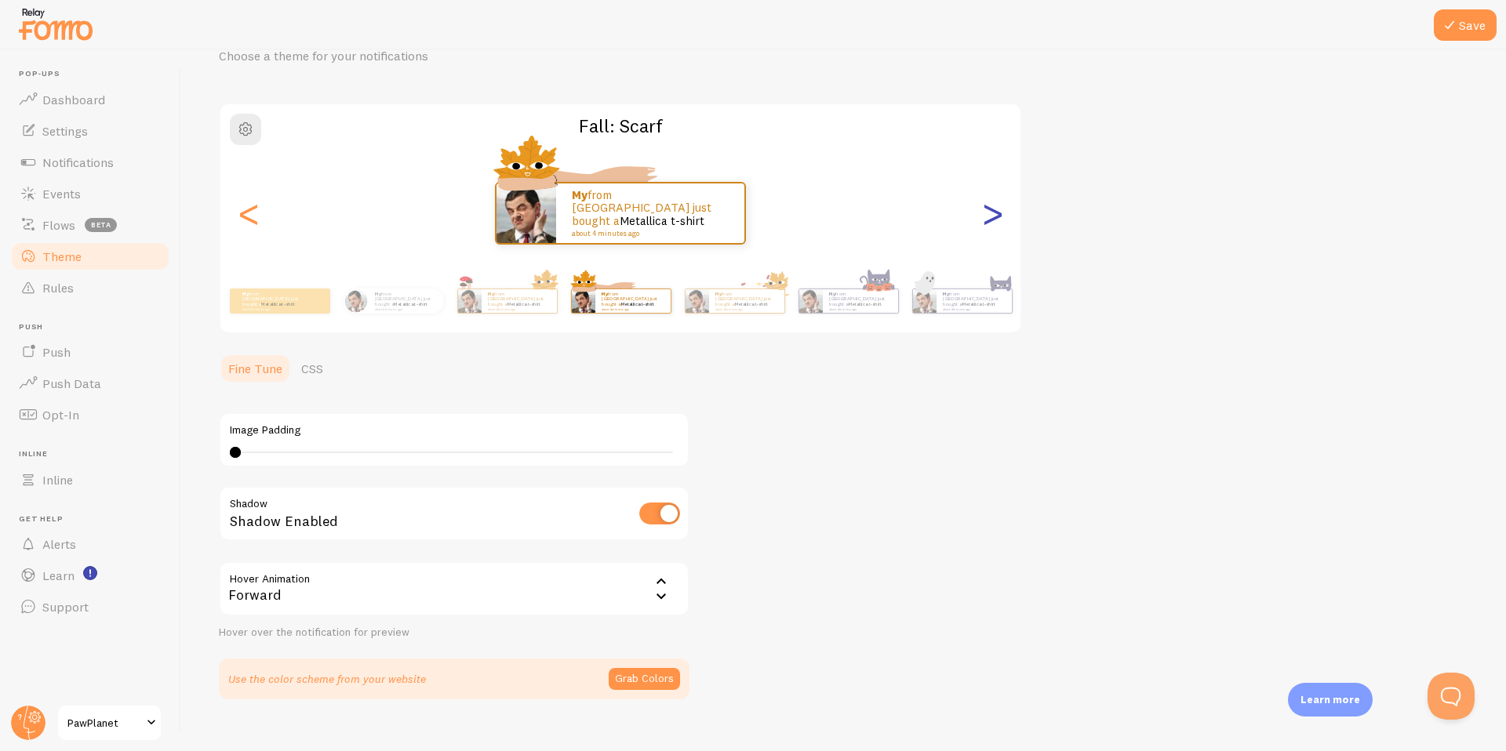
click at [983, 217] on div ">" at bounding box center [992, 213] width 19 height 113
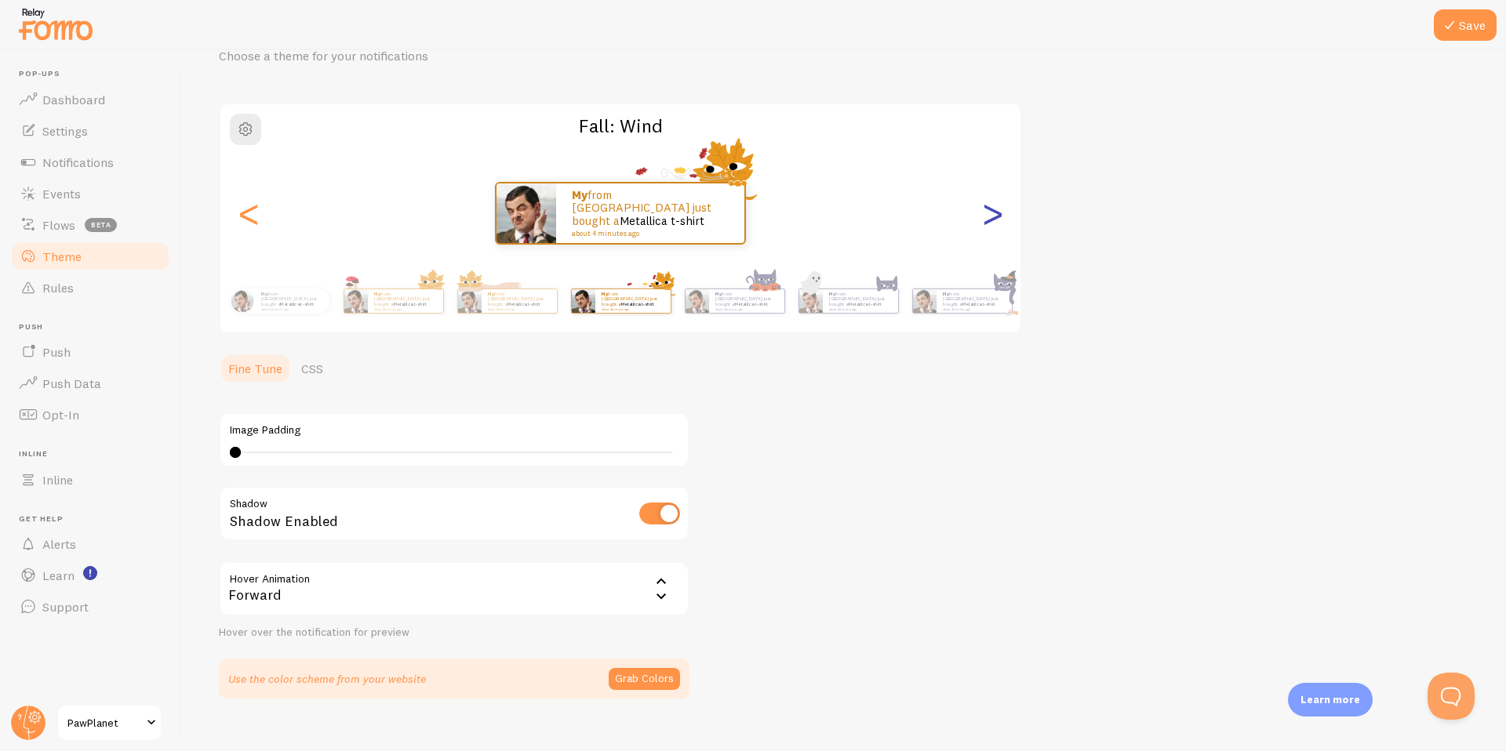
click at [983, 217] on div ">" at bounding box center [992, 213] width 19 height 113
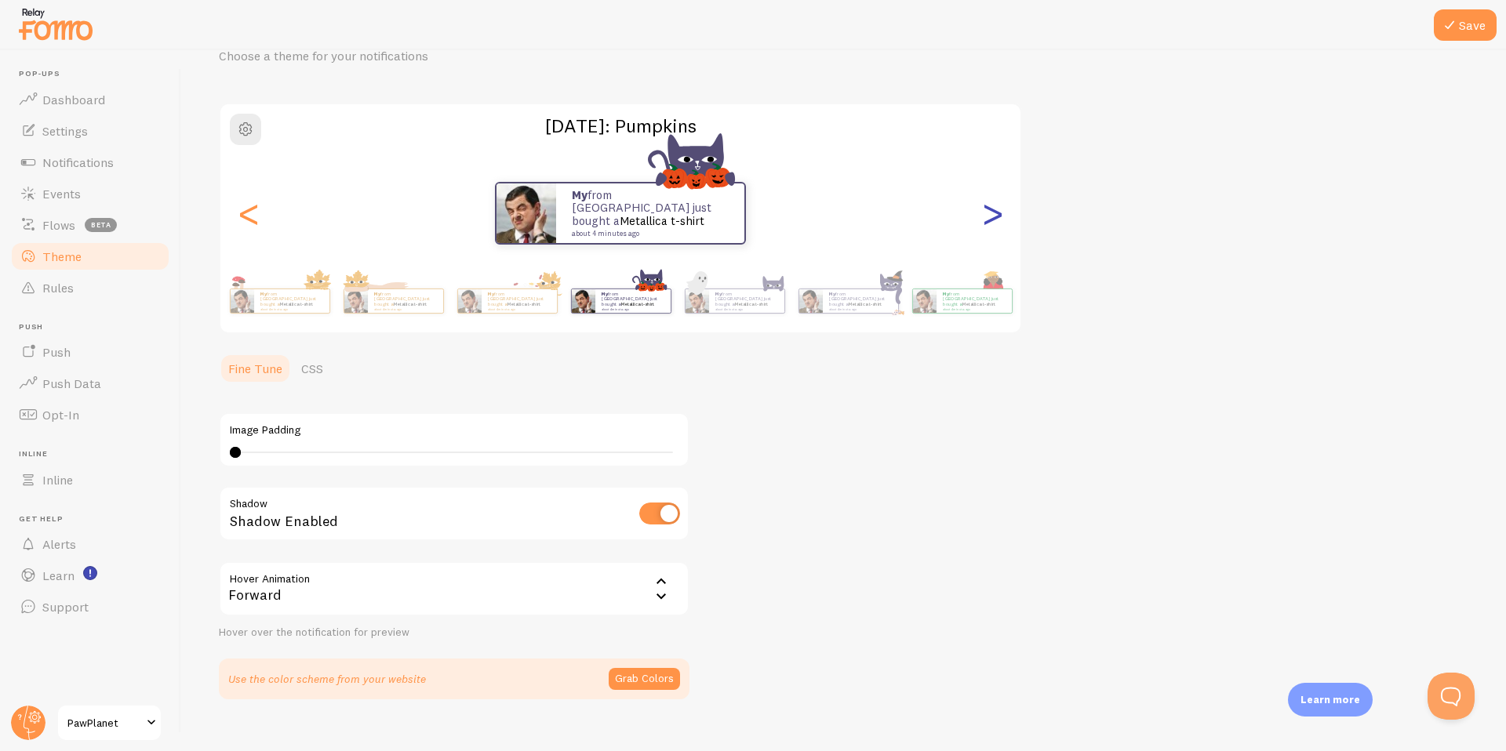
click at [983, 217] on div ">" at bounding box center [992, 213] width 19 height 113
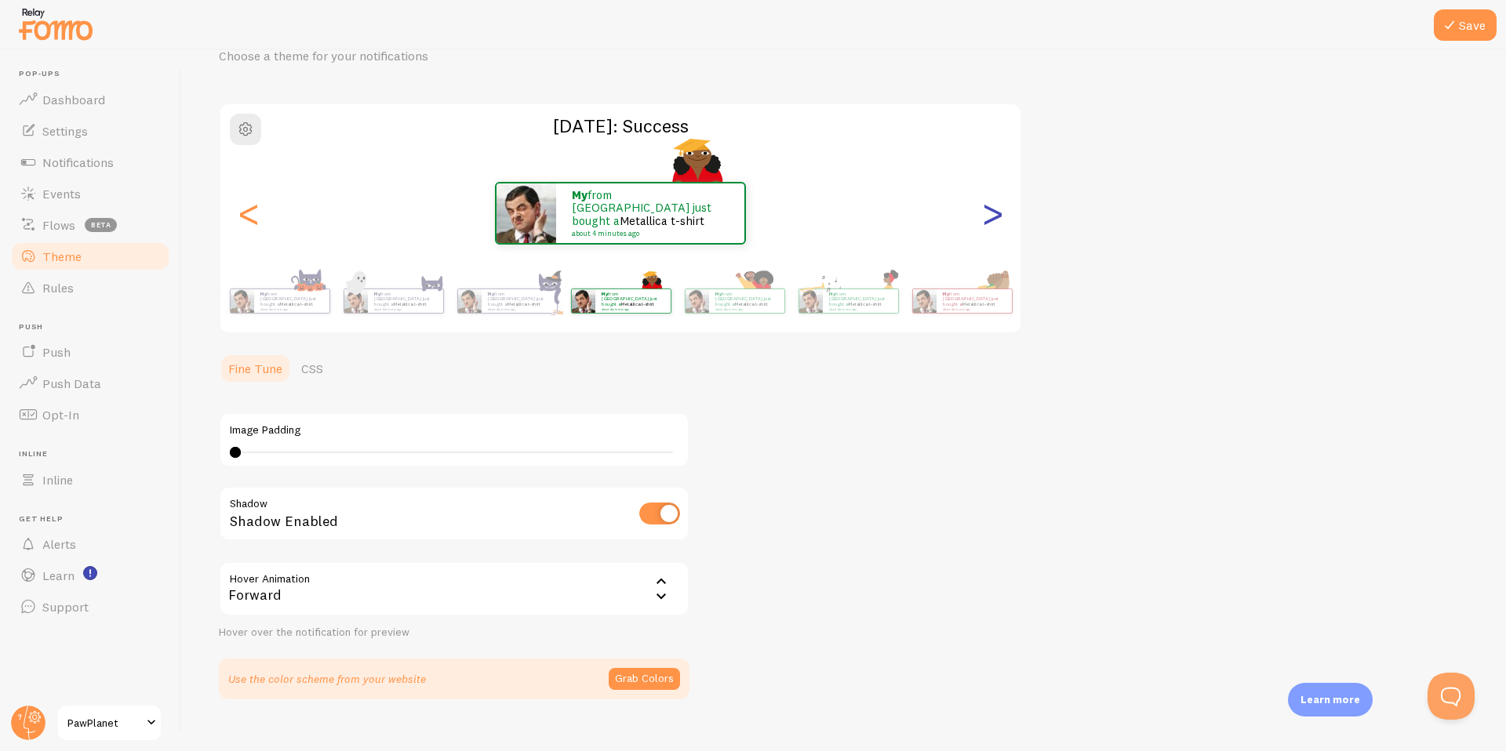
click at [983, 217] on div ">" at bounding box center [992, 213] width 19 height 113
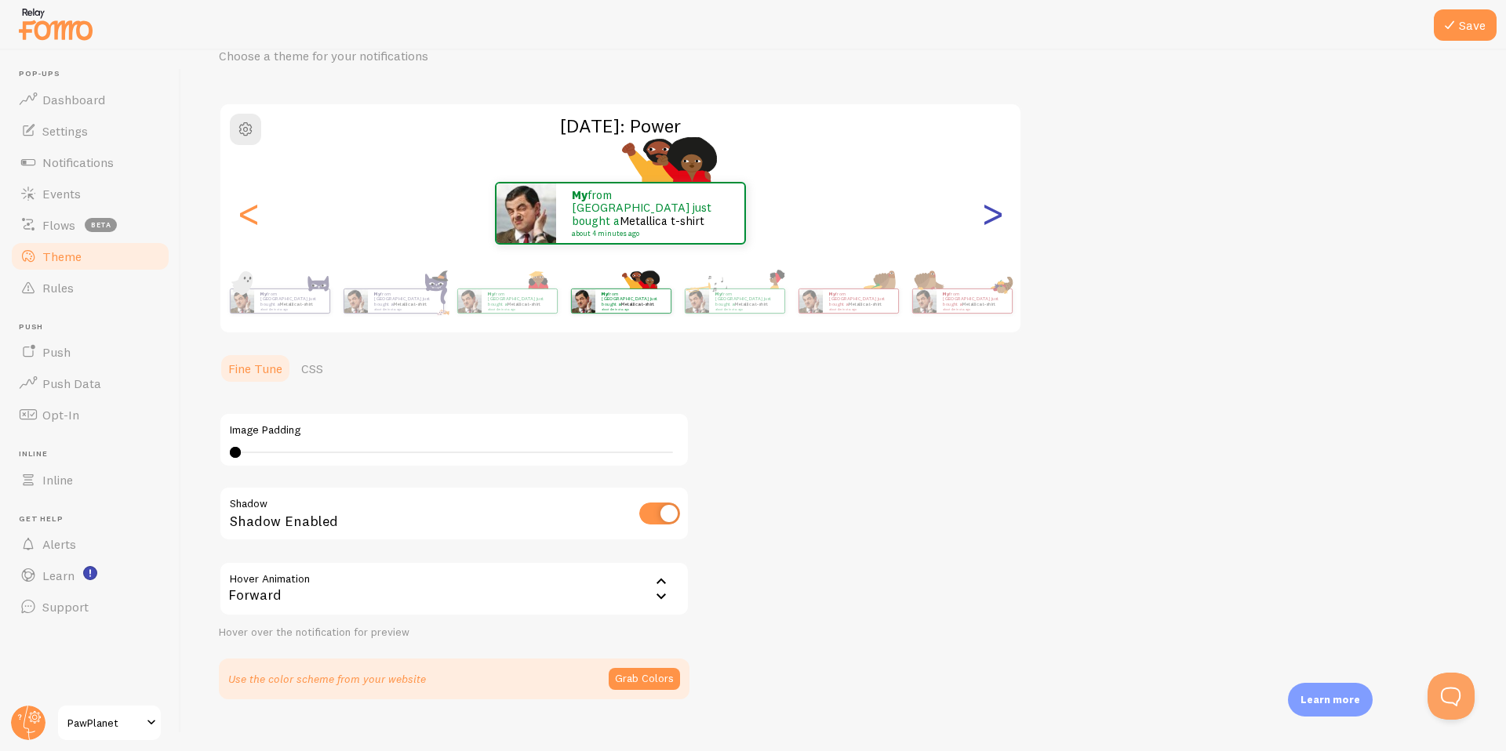
click at [983, 217] on div ">" at bounding box center [992, 213] width 19 height 113
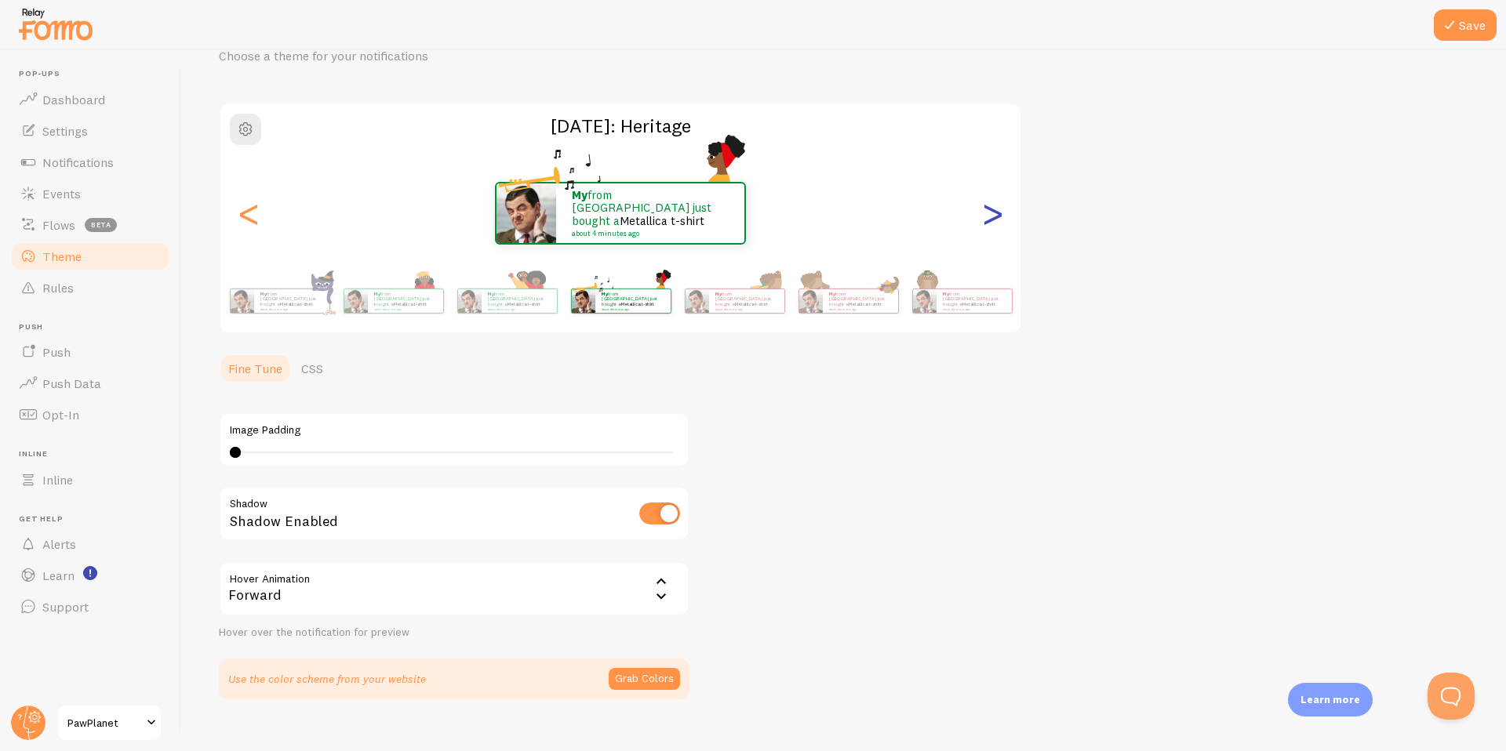
click at [983, 217] on div ">" at bounding box center [992, 213] width 19 height 113
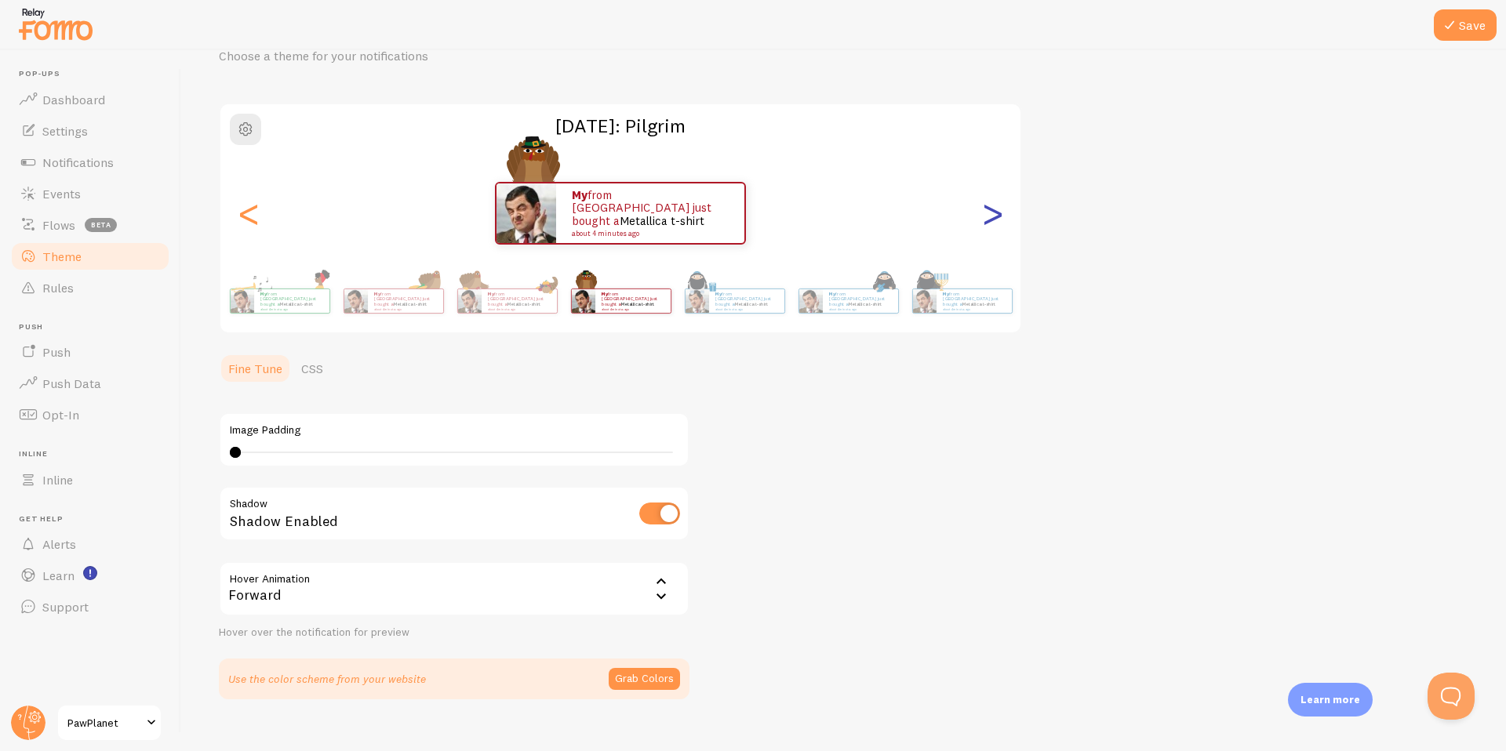
click at [983, 217] on div ">" at bounding box center [992, 213] width 19 height 113
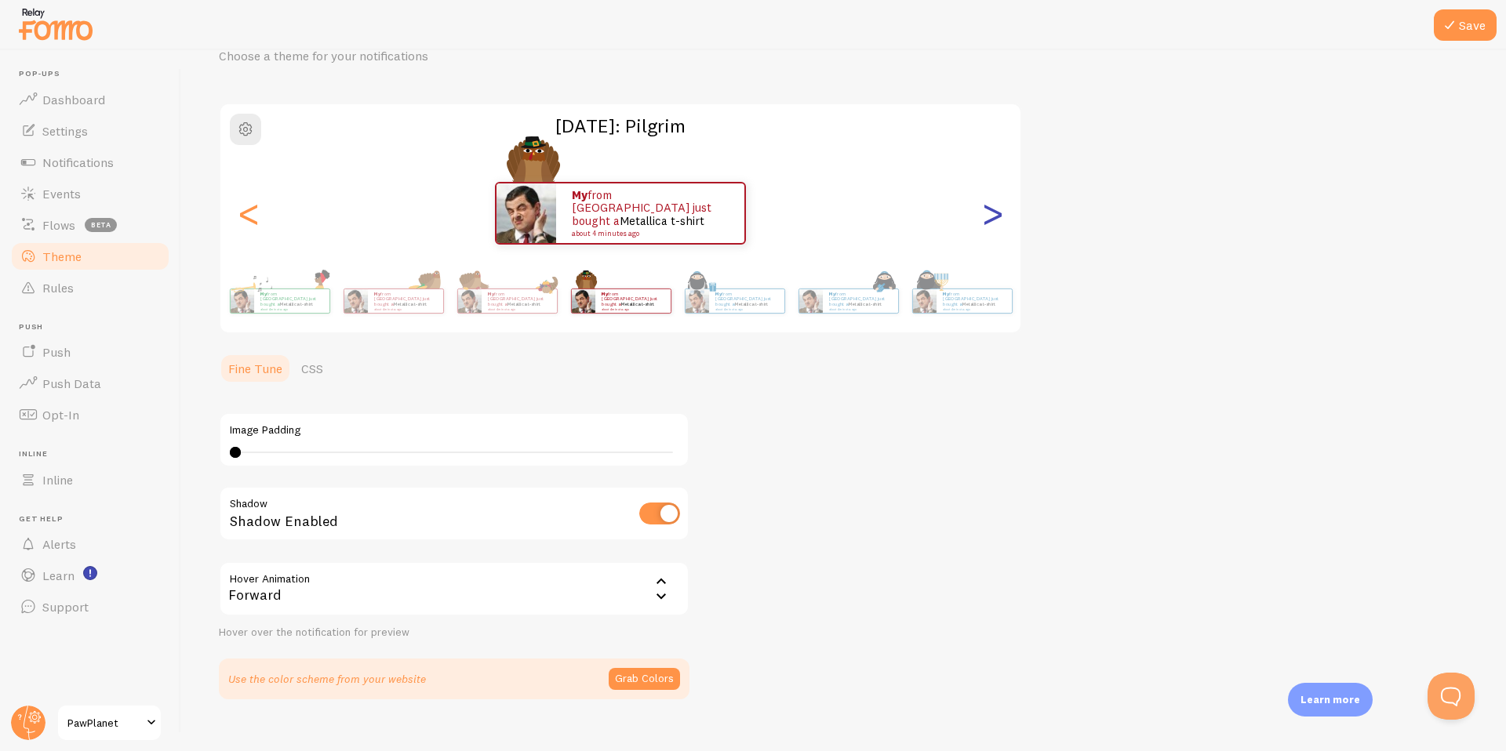
click at [983, 217] on div ">" at bounding box center [992, 213] width 19 height 113
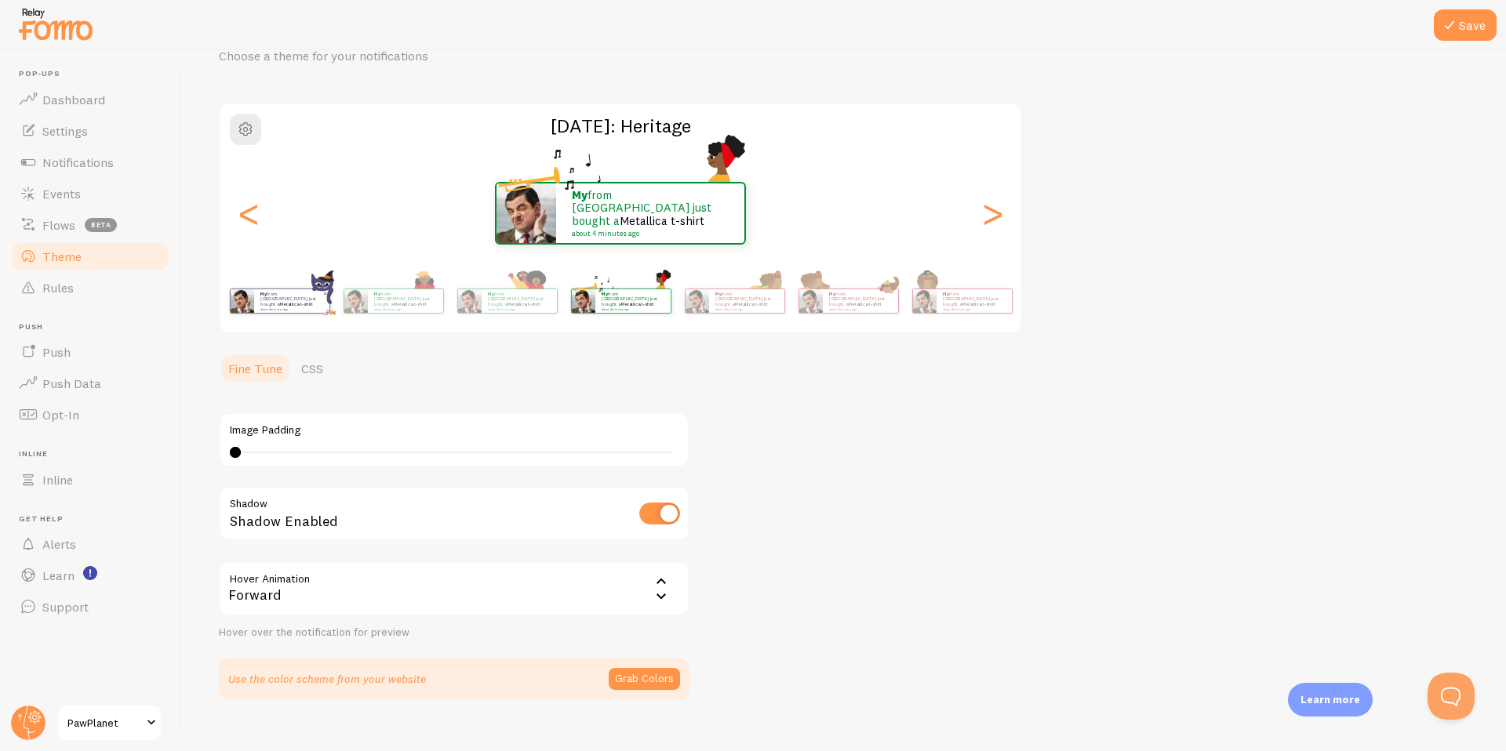
click at [231, 307] on img at bounding box center [242, 301] width 24 height 24
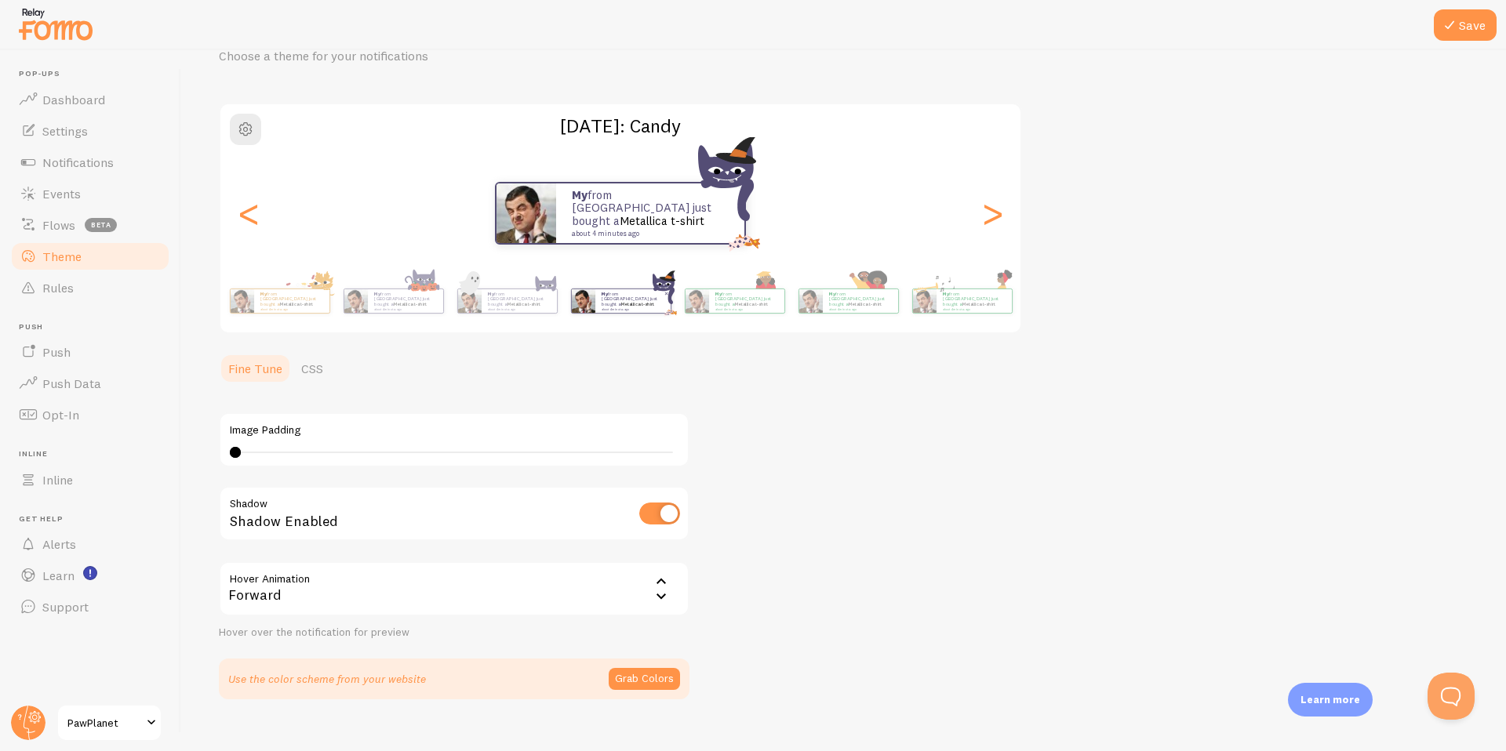
click at [242, 308] on img at bounding box center [242, 301] width 24 height 24
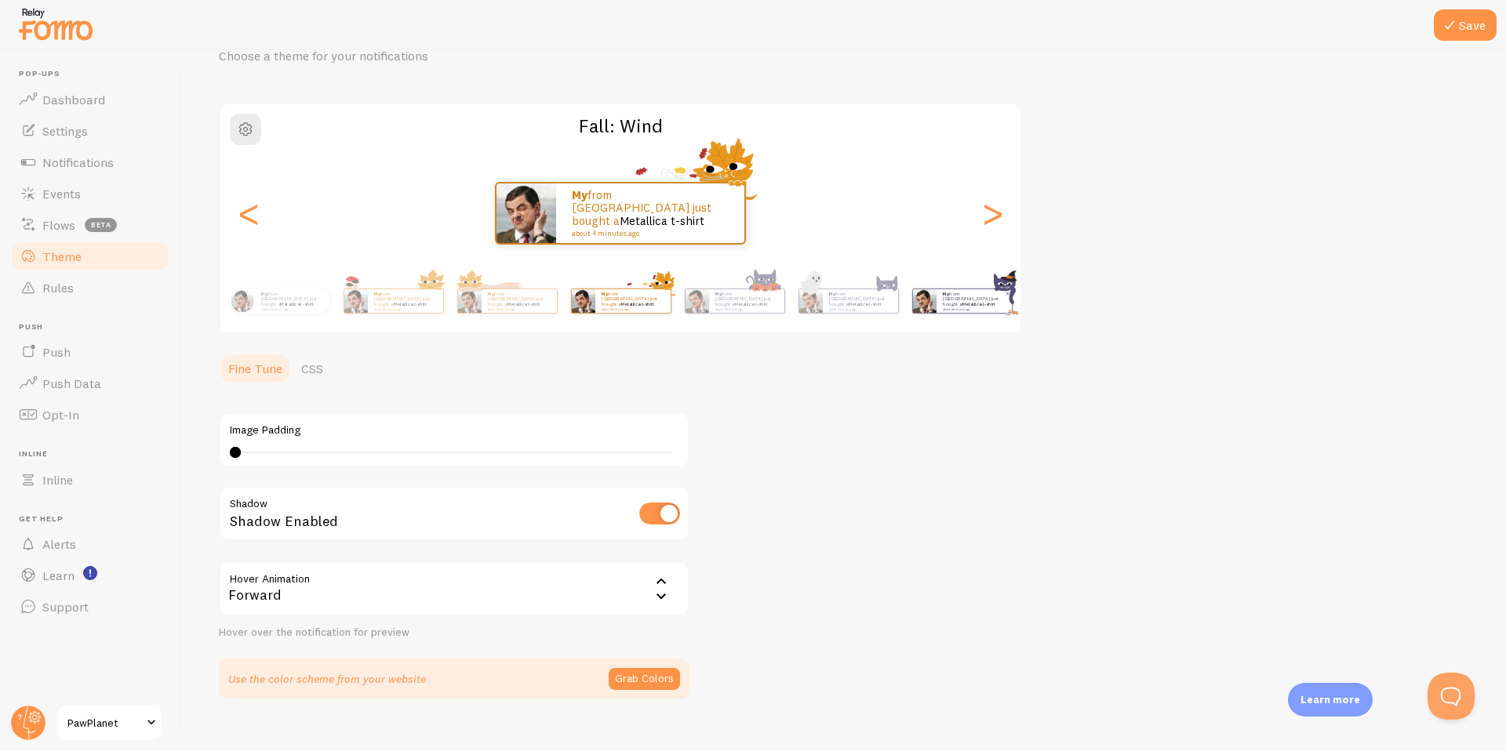
click at [242, 308] on img at bounding box center [242, 300] width 23 height 23
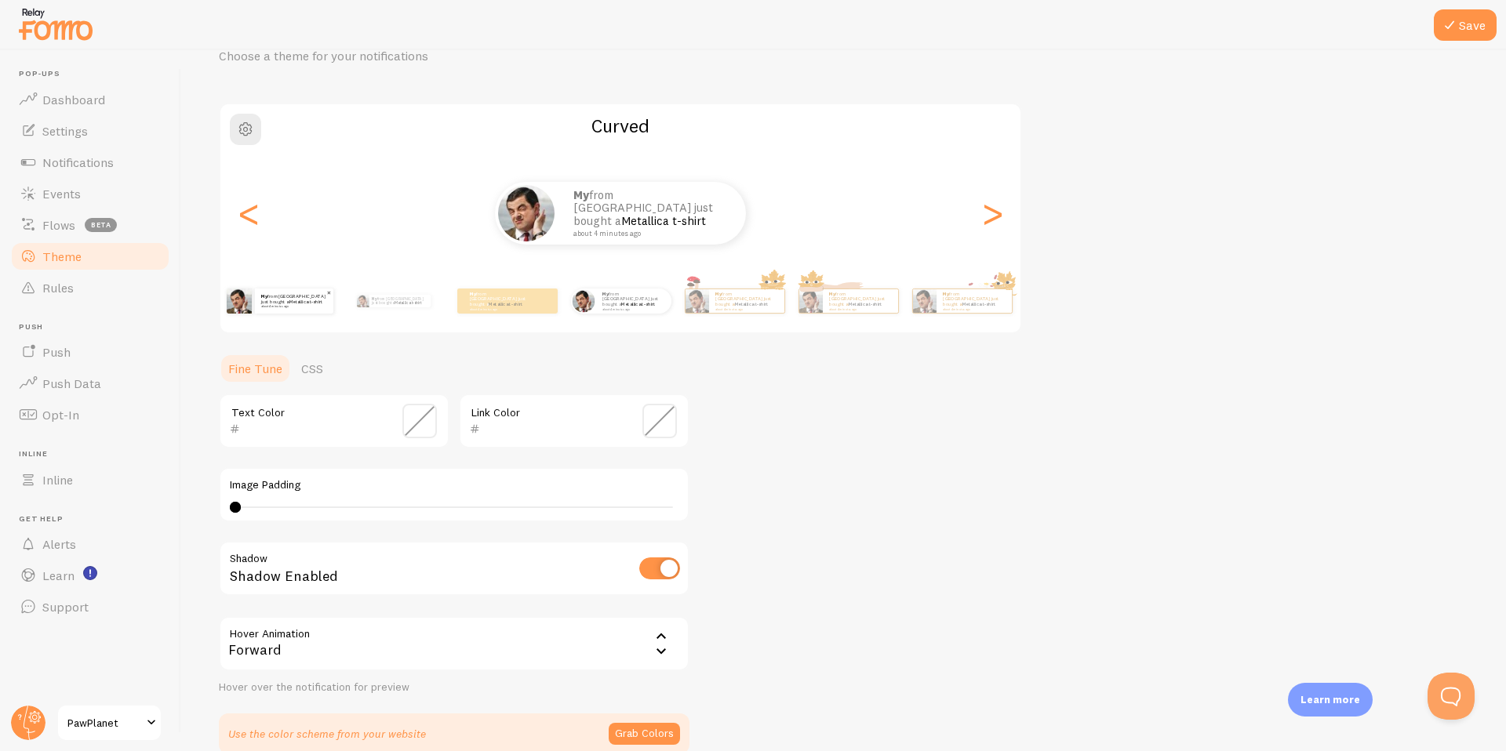
click at [271, 311] on div "My from [GEOGRAPHIC_DATA] just bought a Metallica t-shirt about 4 minutes ago" at bounding box center [294, 301] width 78 height 25
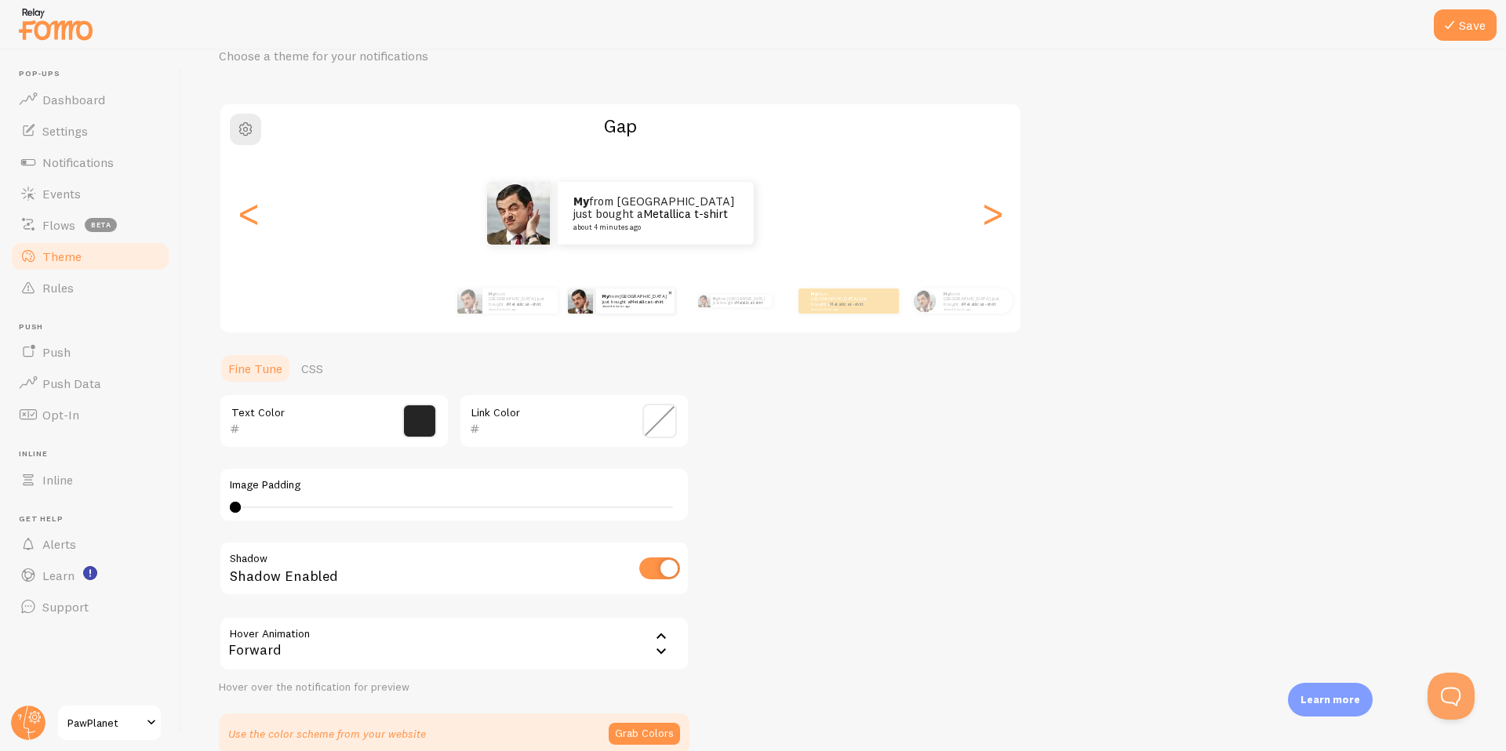
type input "252525"
click at [1444, 39] on button "Save" at bounding box center [1465, 24] width 63 height 31
click at [85, 282] on link "Rules" at bounding box center [90, 287] width 162 height 31
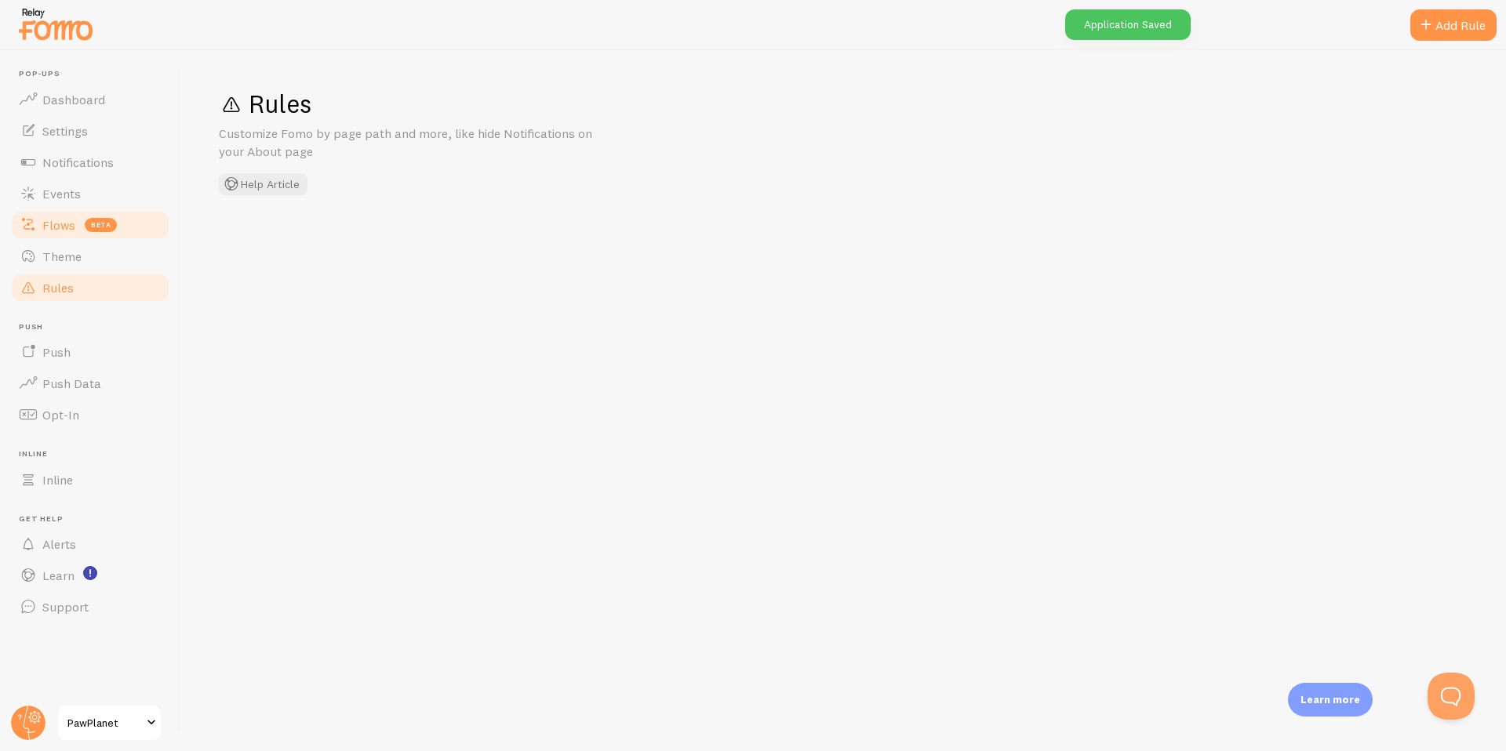
click at [60, 233] on link "Flows beta" at bounding box center [90, 224] width 162 height 31
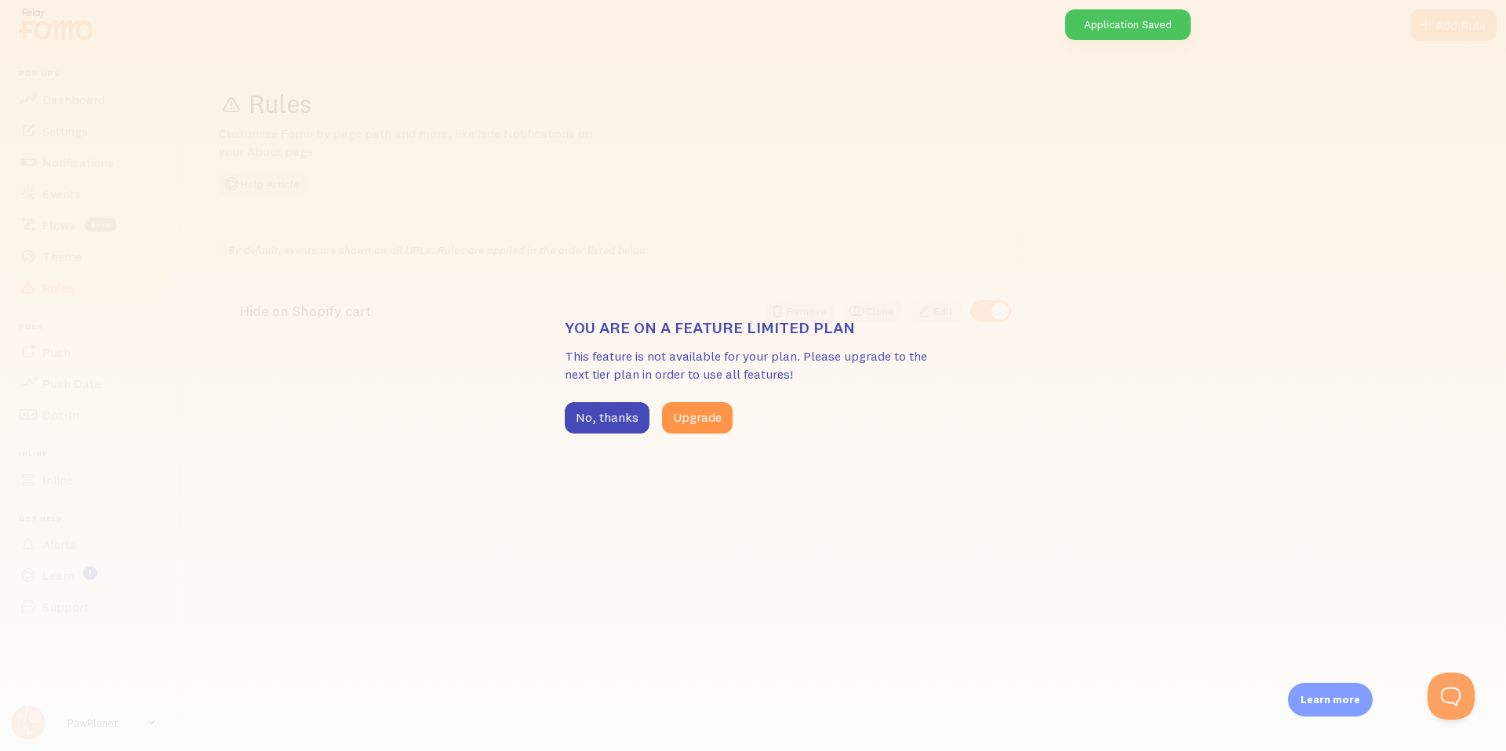
click at [499, 255] on div "You are on a feature limited plan This feature is not available for your plan. …" at bounding box center [753, 375] width 1506 height 751
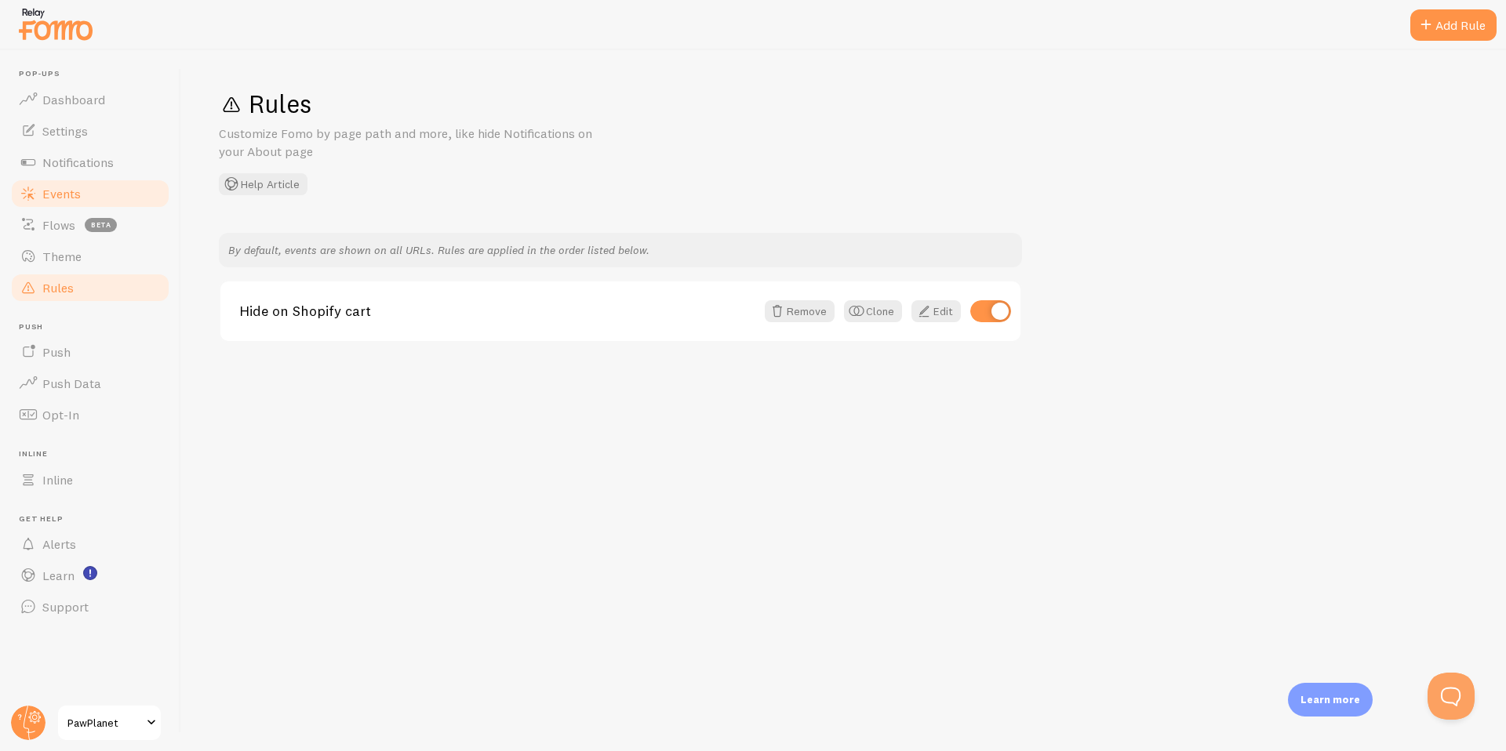
click at [64, 195] on span "Events" at bounding box center [61, 194] width 38 height 16
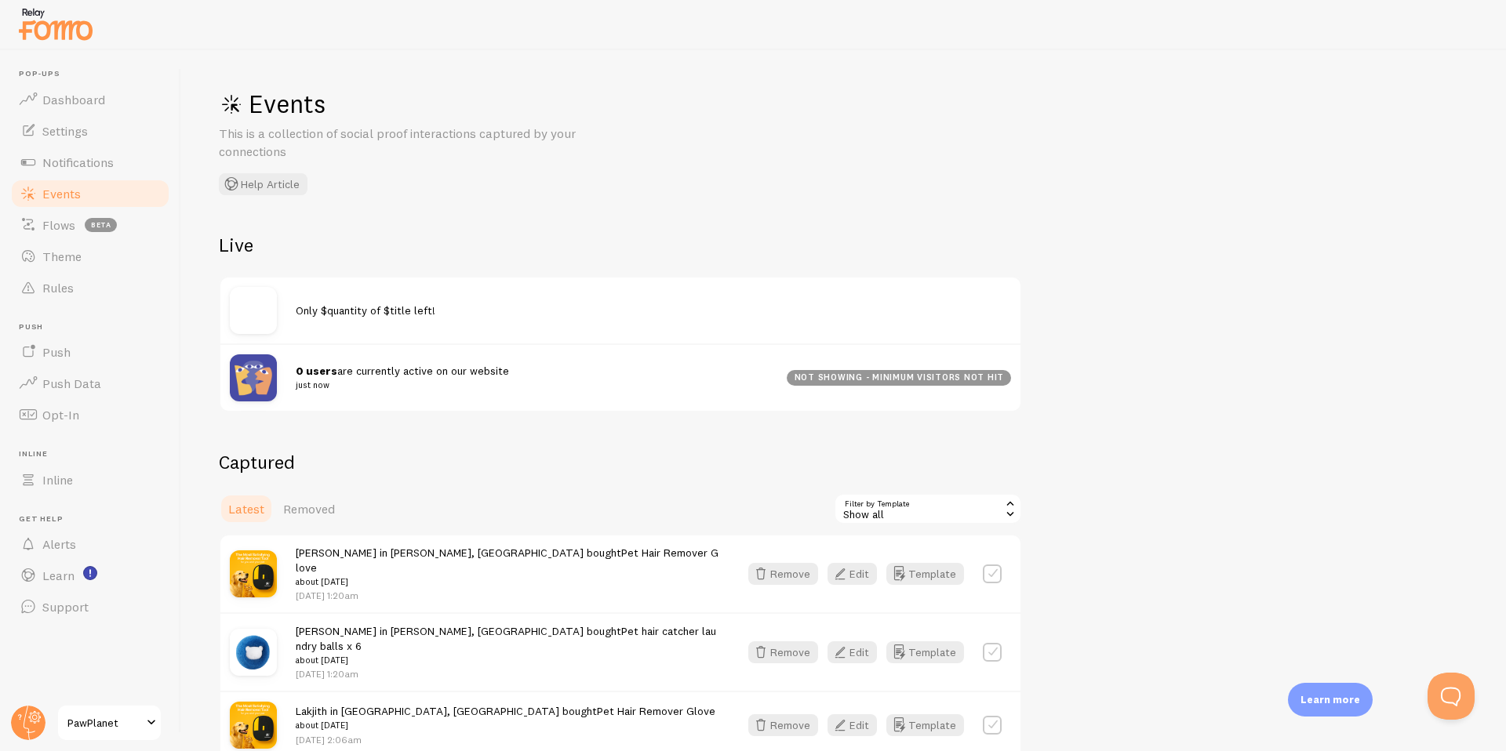
click at [317, 377] on strong "0 users" at bounding box center [317, 371] width 42 height 14
click at [317, 373] on strong "0 users" at bounding box center [317, 371] width 42 height 14
click at [926, 378] on div "not showing - minimum visitors not hit" at bounding box center [899, 378] width 224 height 16
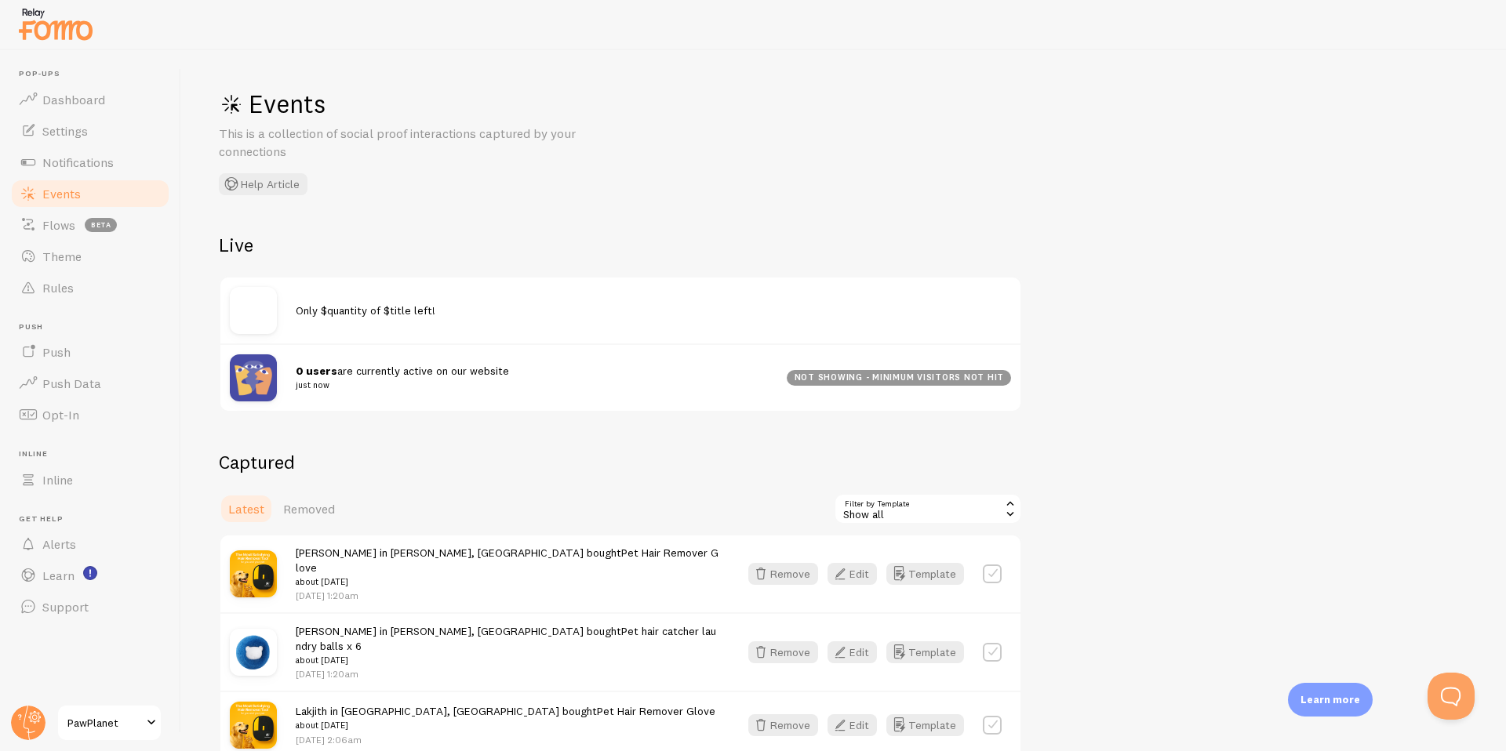
click at [600, 361] on div "0 users are currently active on our website just now not showing - minimum visi…" at bounding box center [620, 377] width 800 height 67
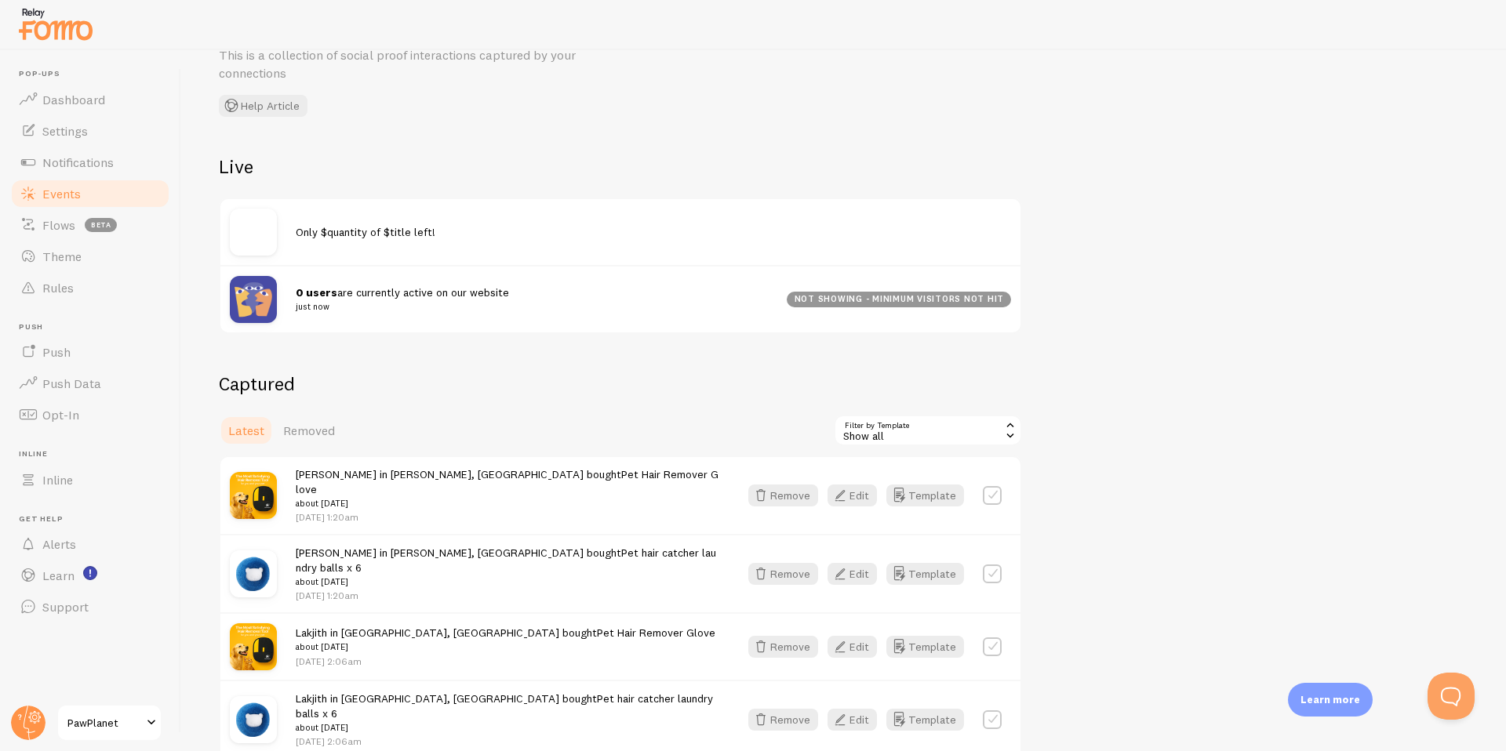
scroll to position [129, 0]
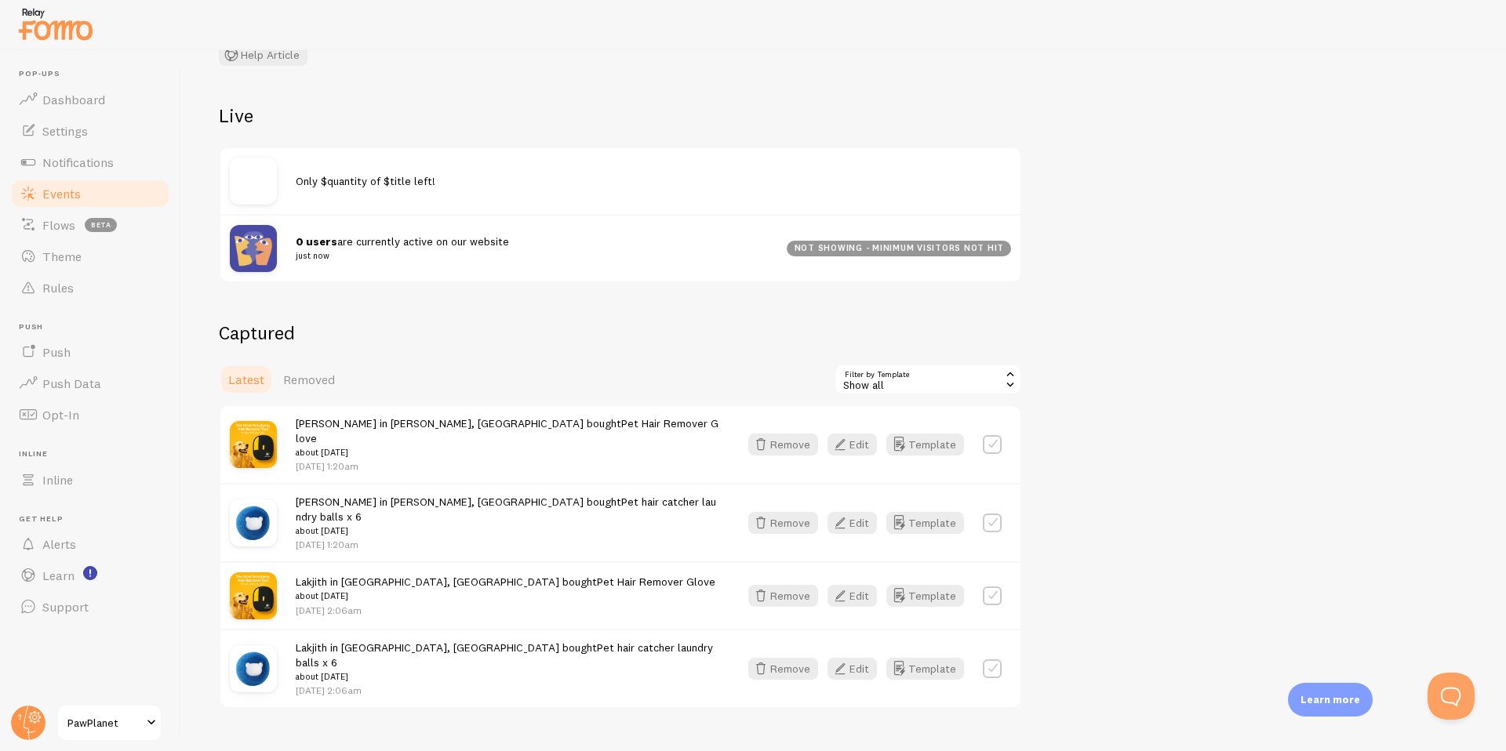
click at [573, 446] on small "about [DATE]" at bounding box center [508, 453] width 424 height 14
click at [853, 658] on button "Edit" at bounding box center [852, 669] width 49 height 22
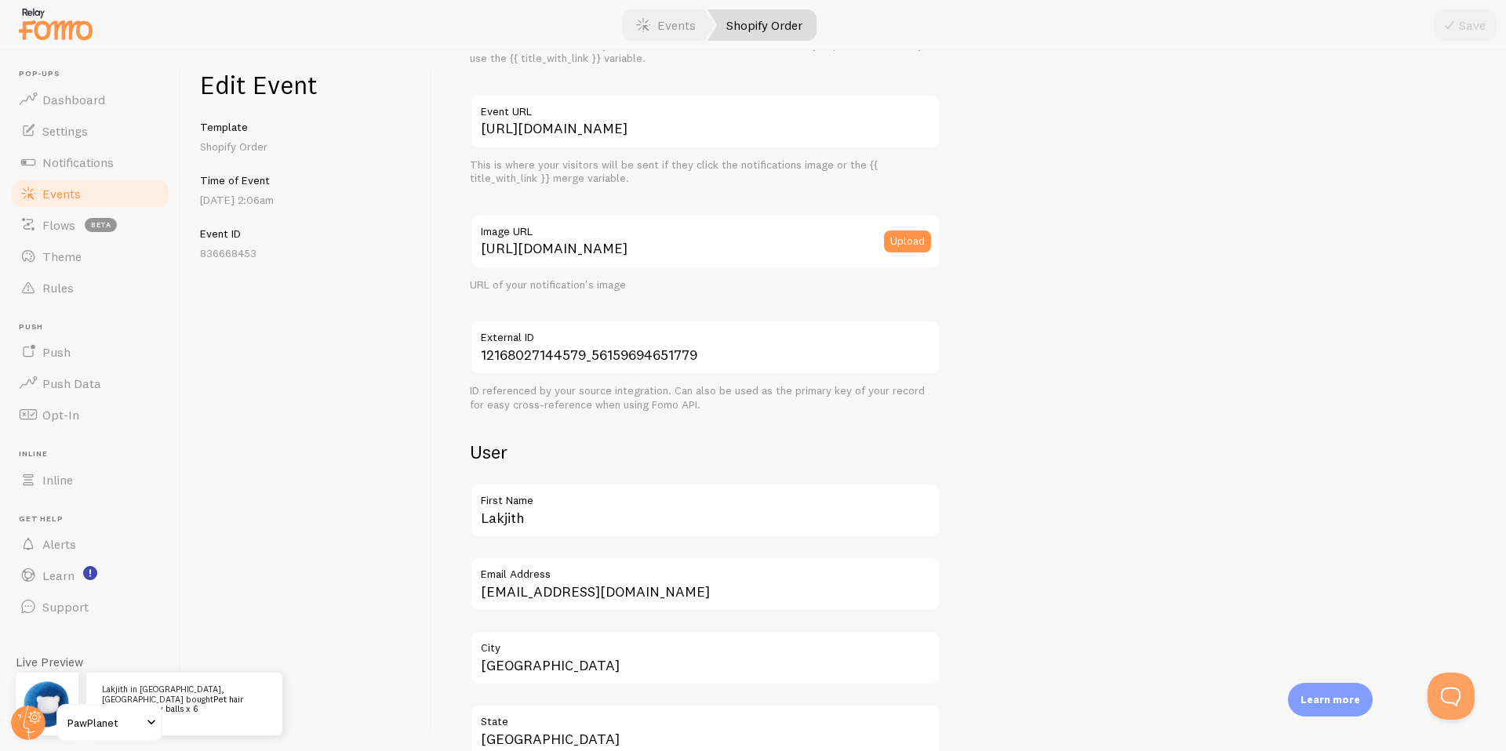
scroll to position [314, 0]
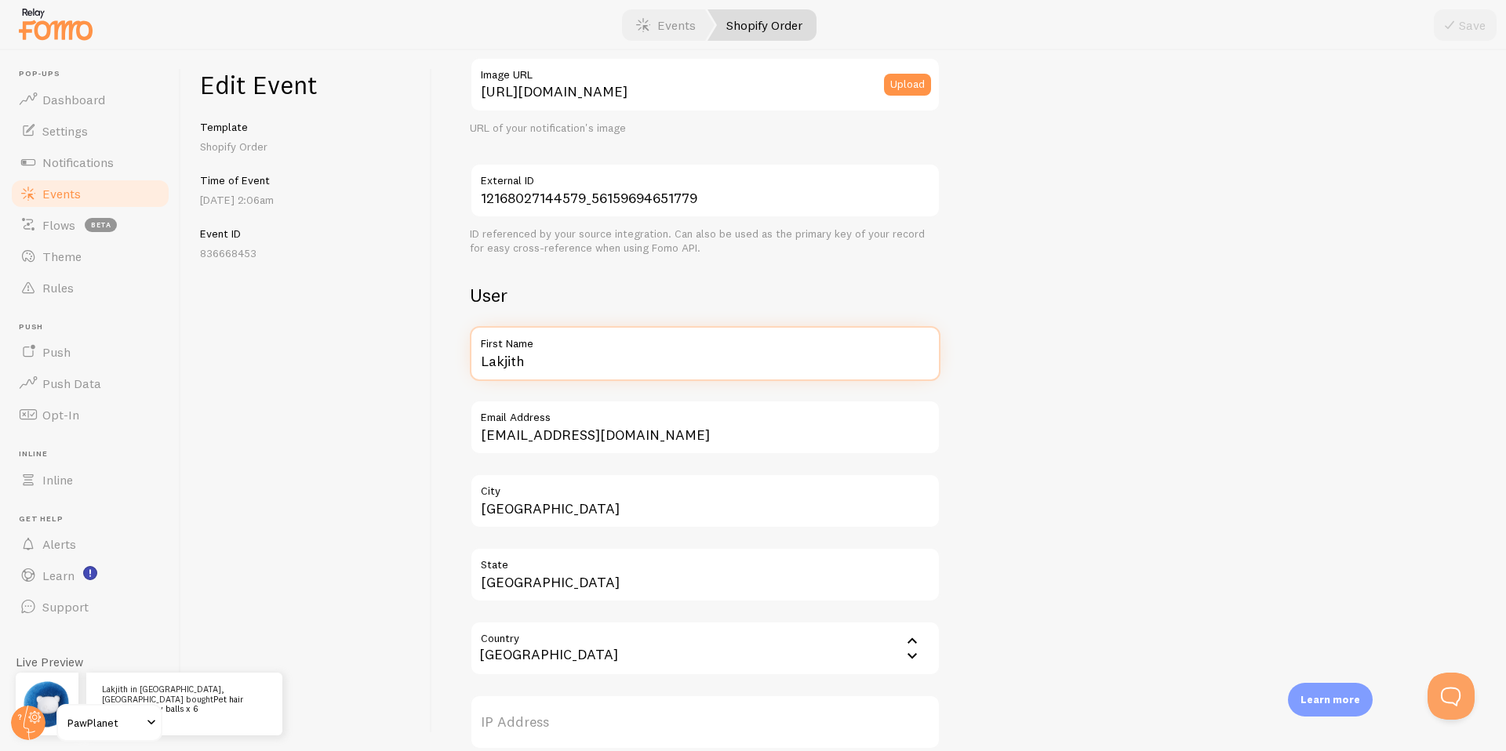
click at [507, 357] on input "Lakjith" at bounding box center [705, 353] width 471 height 55
type input "[PERSON_NAME]"
click at [796, 289] on h2 "User" at bounding box center [705, 295] width 471 height 24
click at [1462, 27] on button "Save" at bounding box center [1465, 24] width 63 height 31
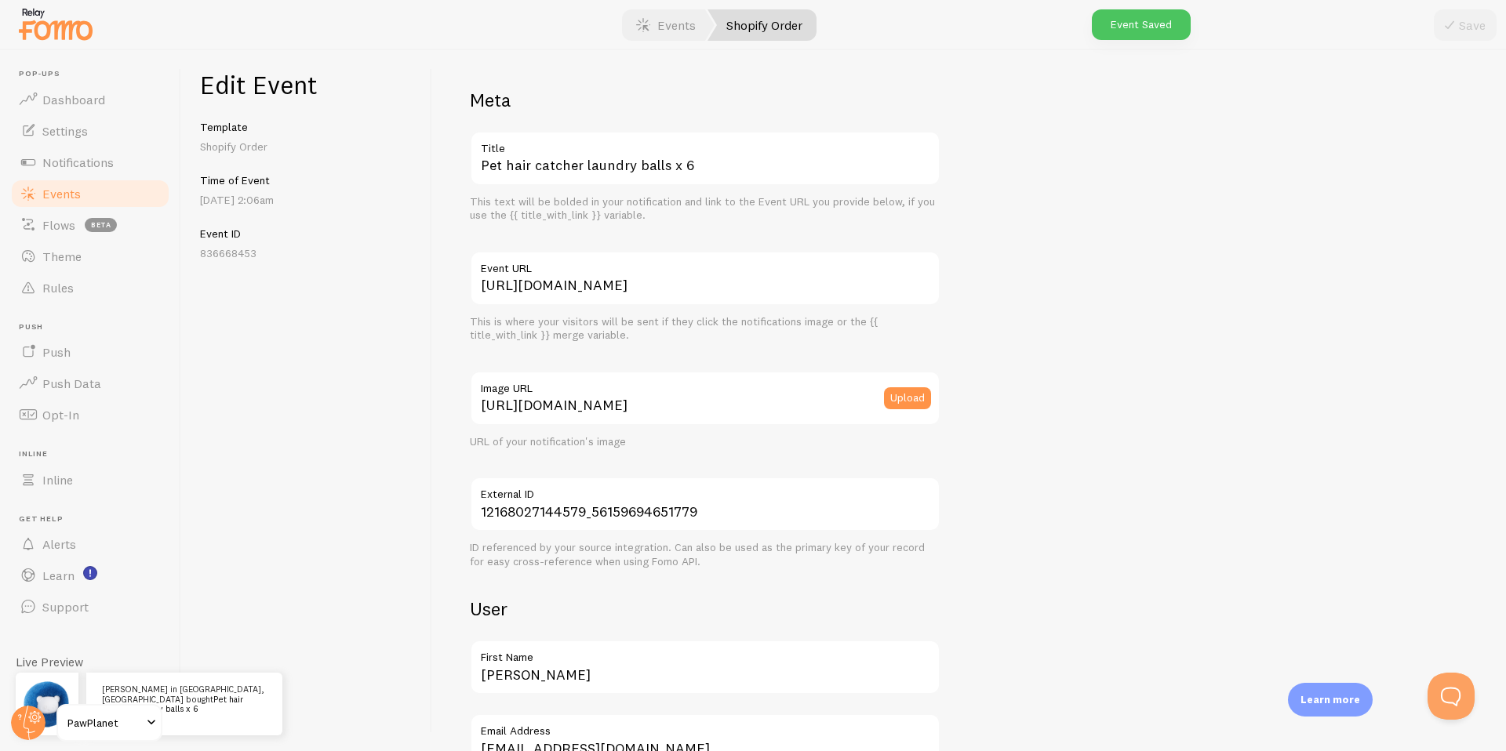
scroll to position [235, 0]
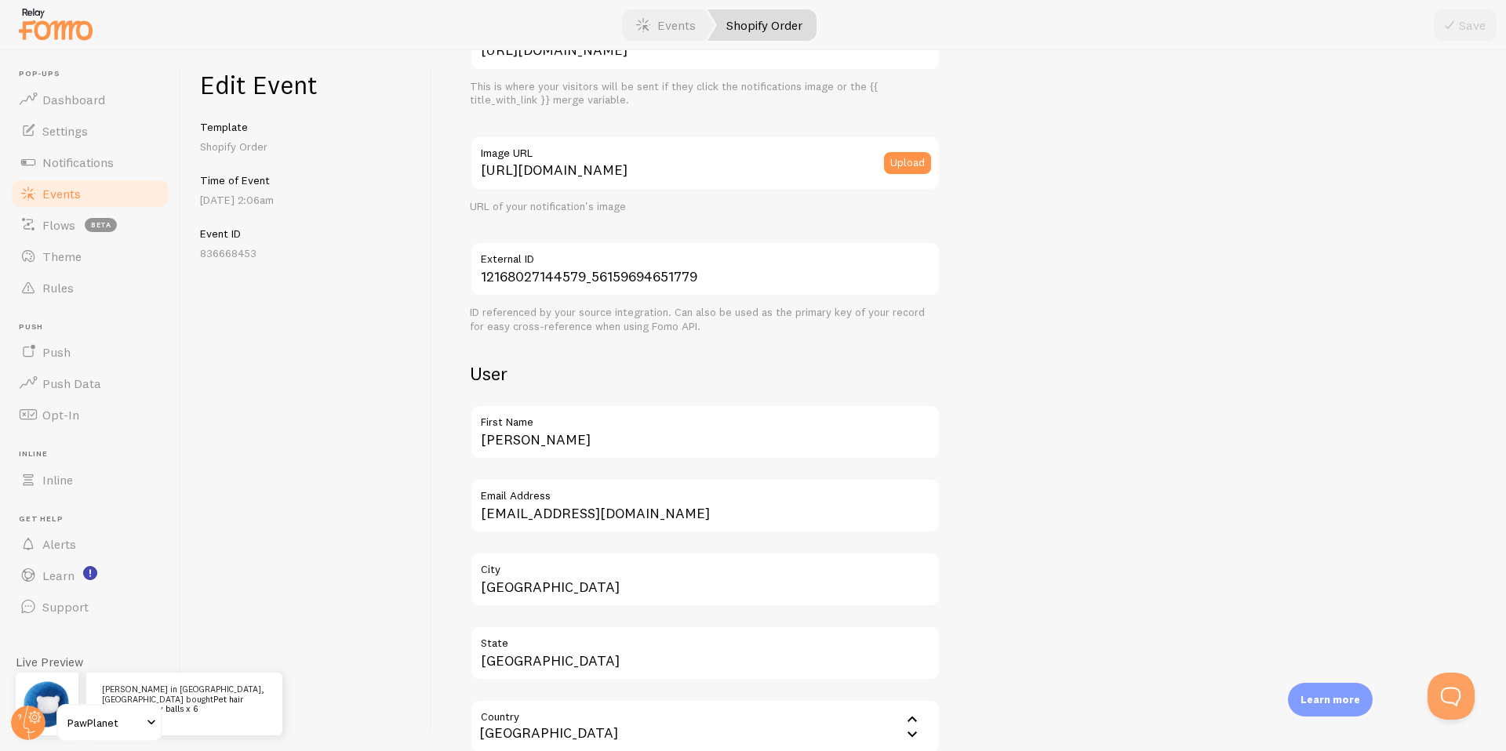
click at [97, 195] on link "Events" at bounding box center [90, 193] width 162 height 31
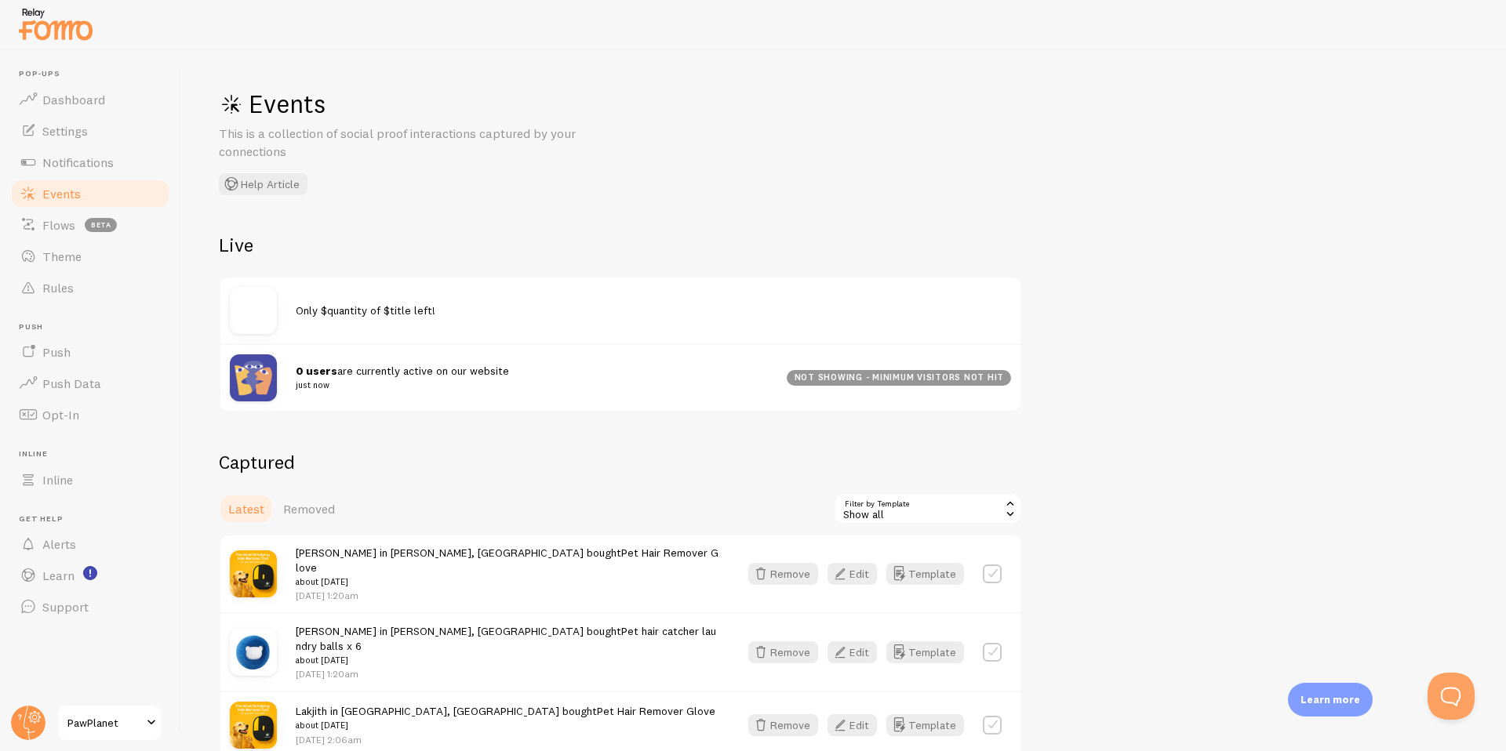
scroll to position [129, 0]
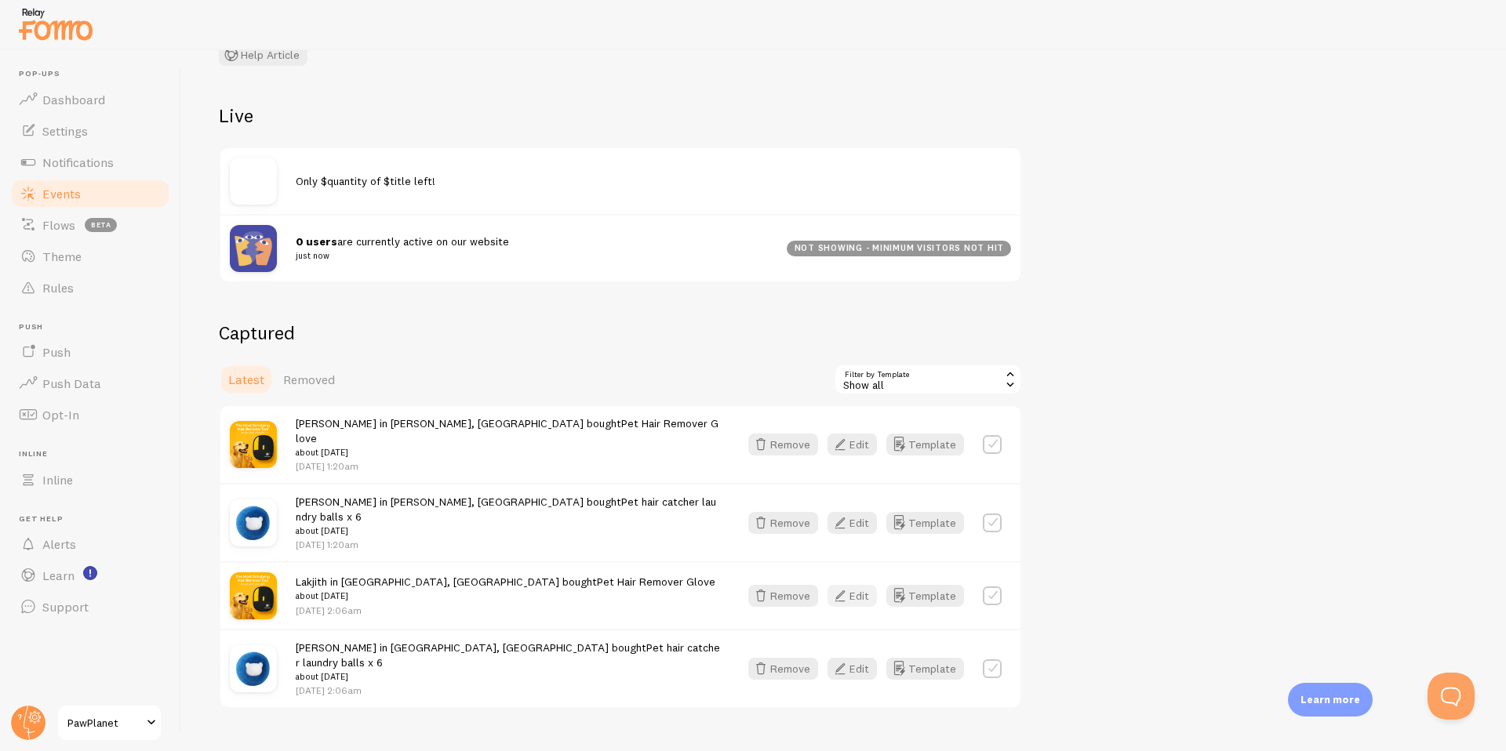
click at [849, 587] on icon "button" at bounding box center [840, 596] width 19 height 19
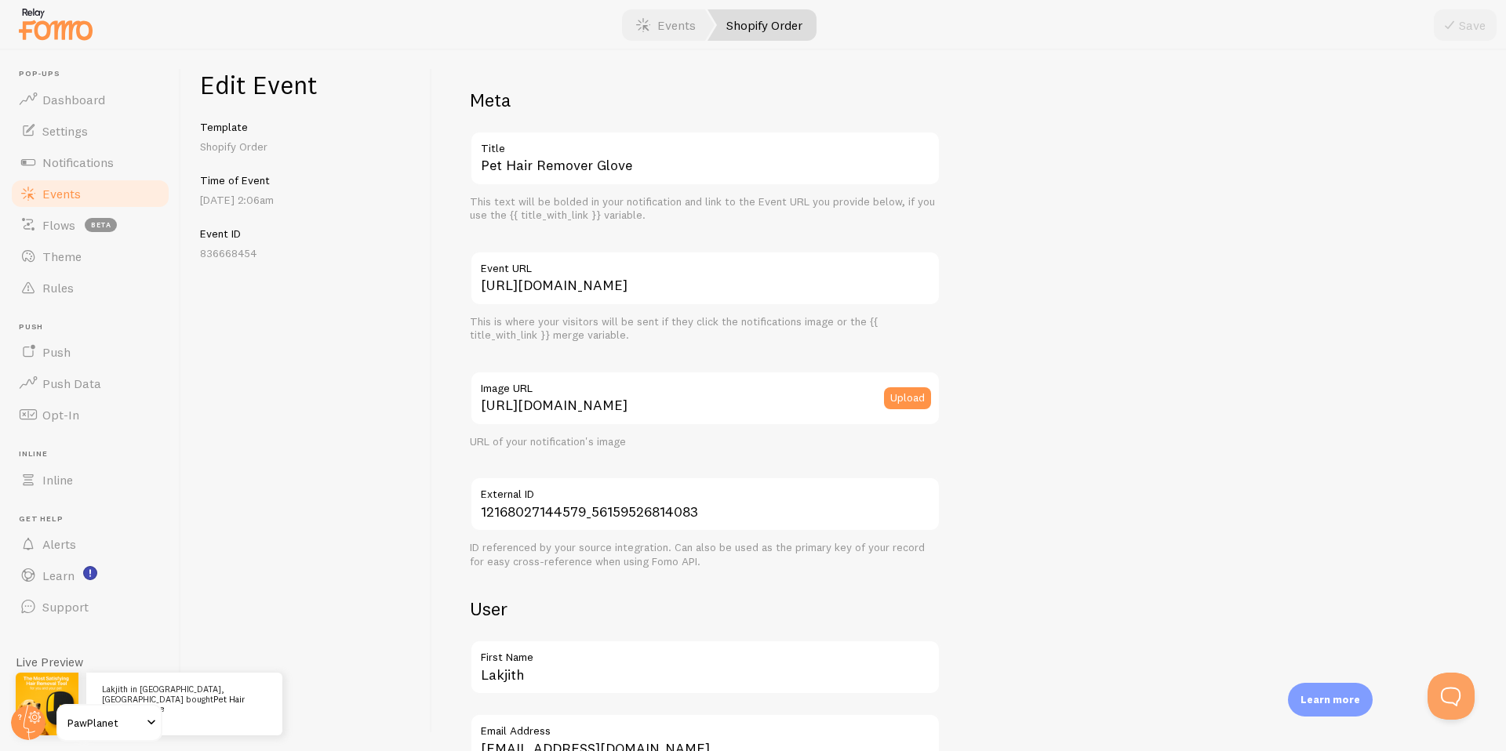
scroll to position [235, 0]
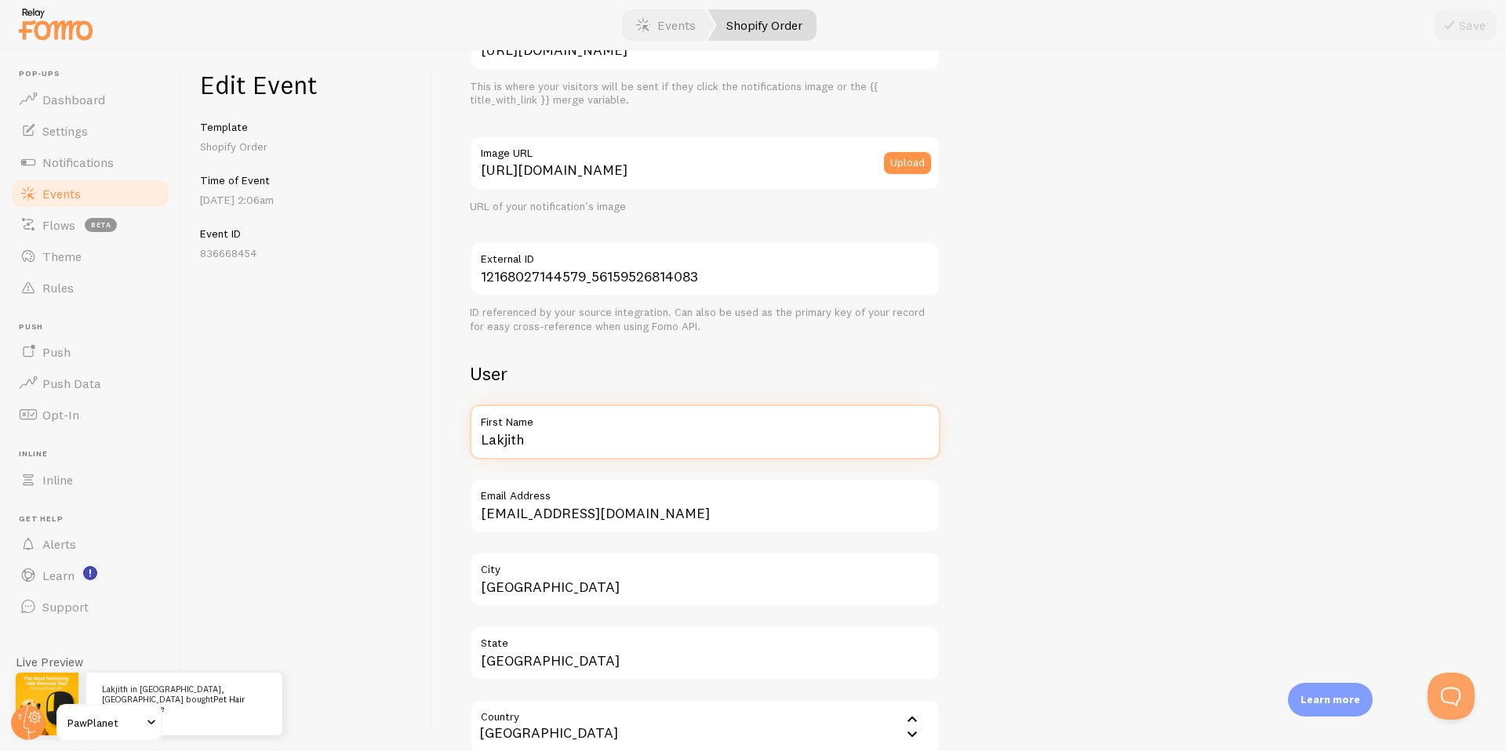
click at [517, 442] on input "Lakjith" at bounding box center [705, 432] width 471 height 55
type input "C"
click at [1018, 498] on div "Meta Pet Hair Remover Glove Title This text will be bolded in your notification…" at bounding box center [969, 533] width 999 height 1361
click at [606, 410] on label "First Name" at bounding box center [705, 418] width 471 height 27
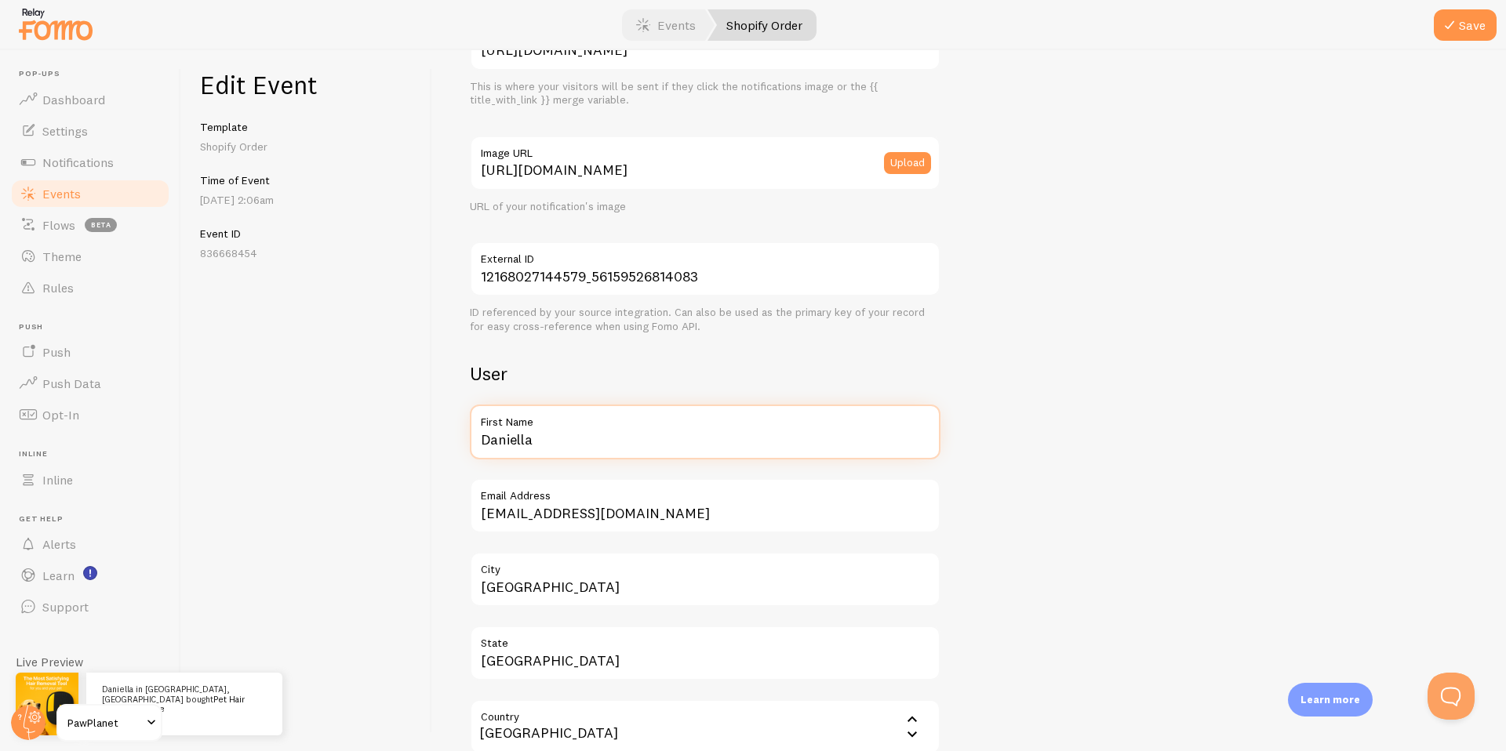
click at [606, 410] on input "Daniella" at bounding box center [705, 432] width 471 height 55
click at [609, 428] on label "First Name" at bounding box center [705, 418] width 471 height 27
click at [609, 428] on input "Daniella" at bounding box center [705, 432] width 471 height 55
type input "[PERSON_NAME]"
click at [1450, 20] on icon "submit" at bounding box center [1449, 25] width 19 height 19
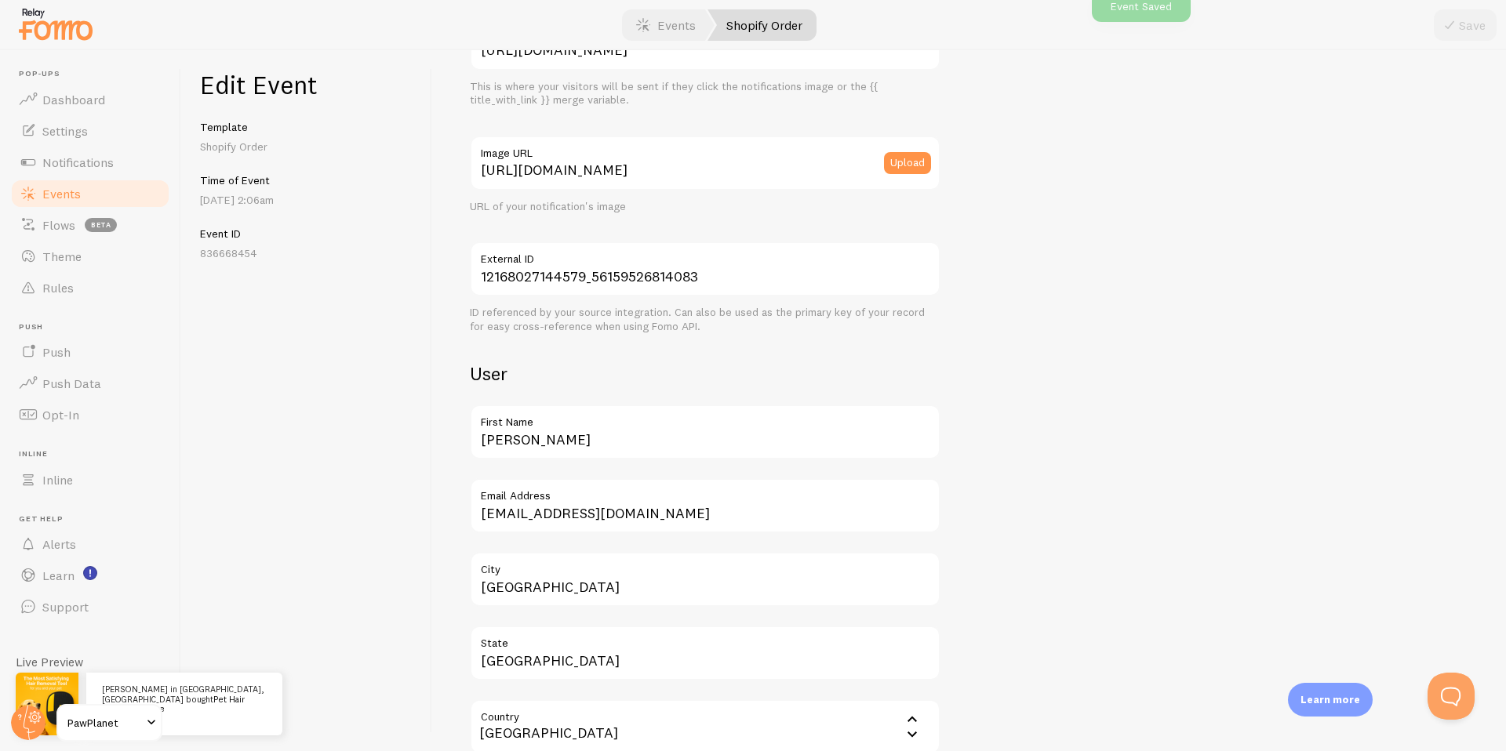
click at [85, 185] on link "Events" at bounding box center [90, 193] width 162 height 31
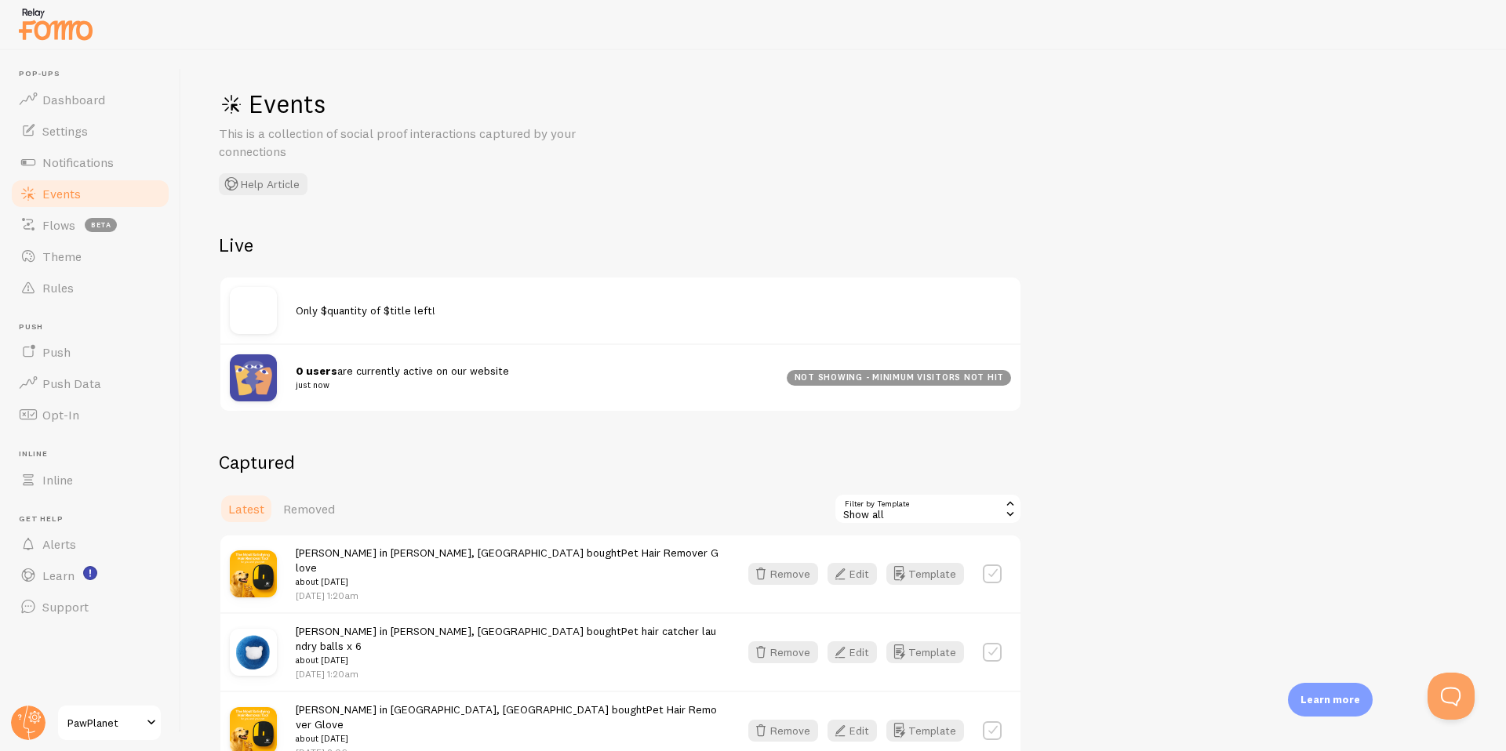
scroll to position [78, 0]
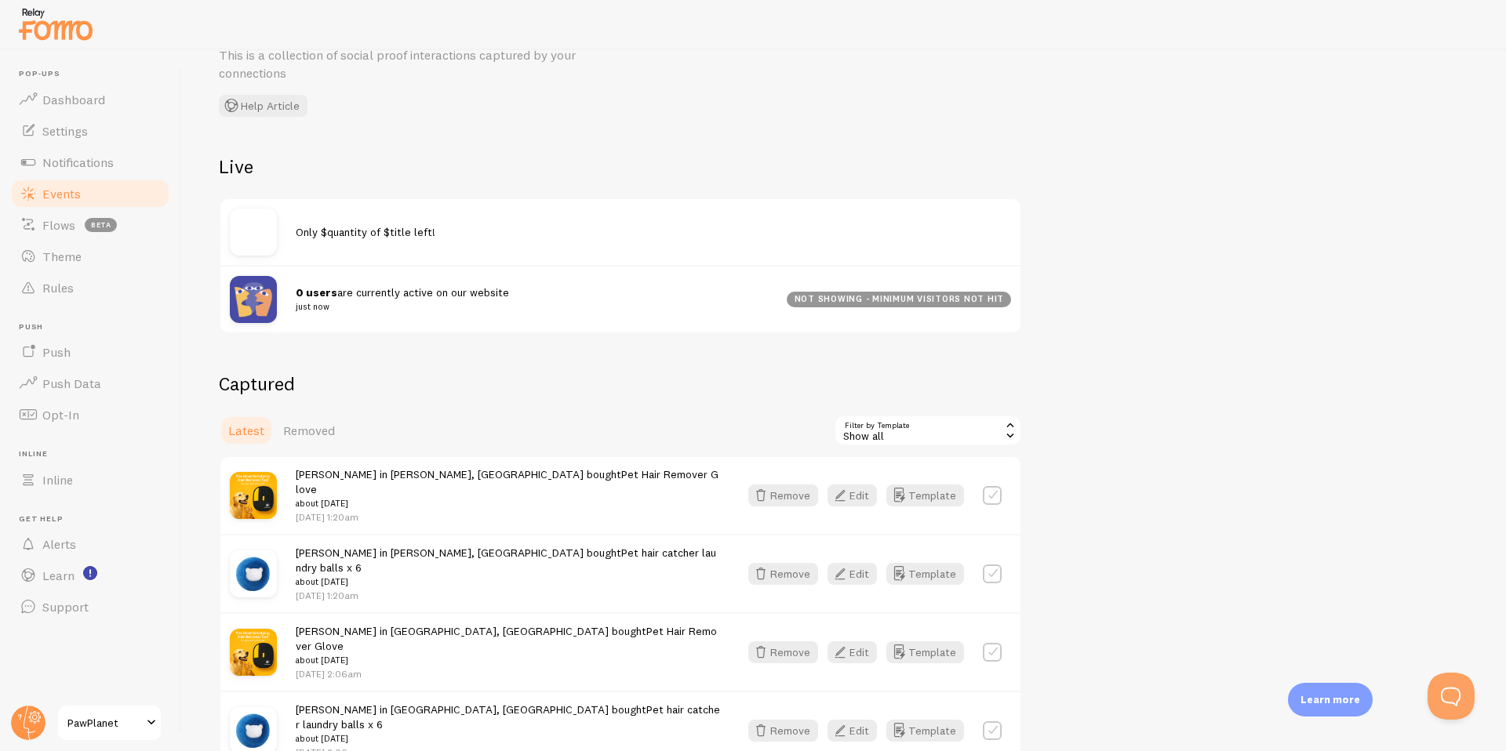
click at [347, 234] on span "Only $quantity of $title left!" at bounding box center [366, 232] width 140 height 14
click at [575, 318] on div "0 users are currently active on our website just now not showing - minimum visi…" at bounding box center [620, 298] width 800 height 67
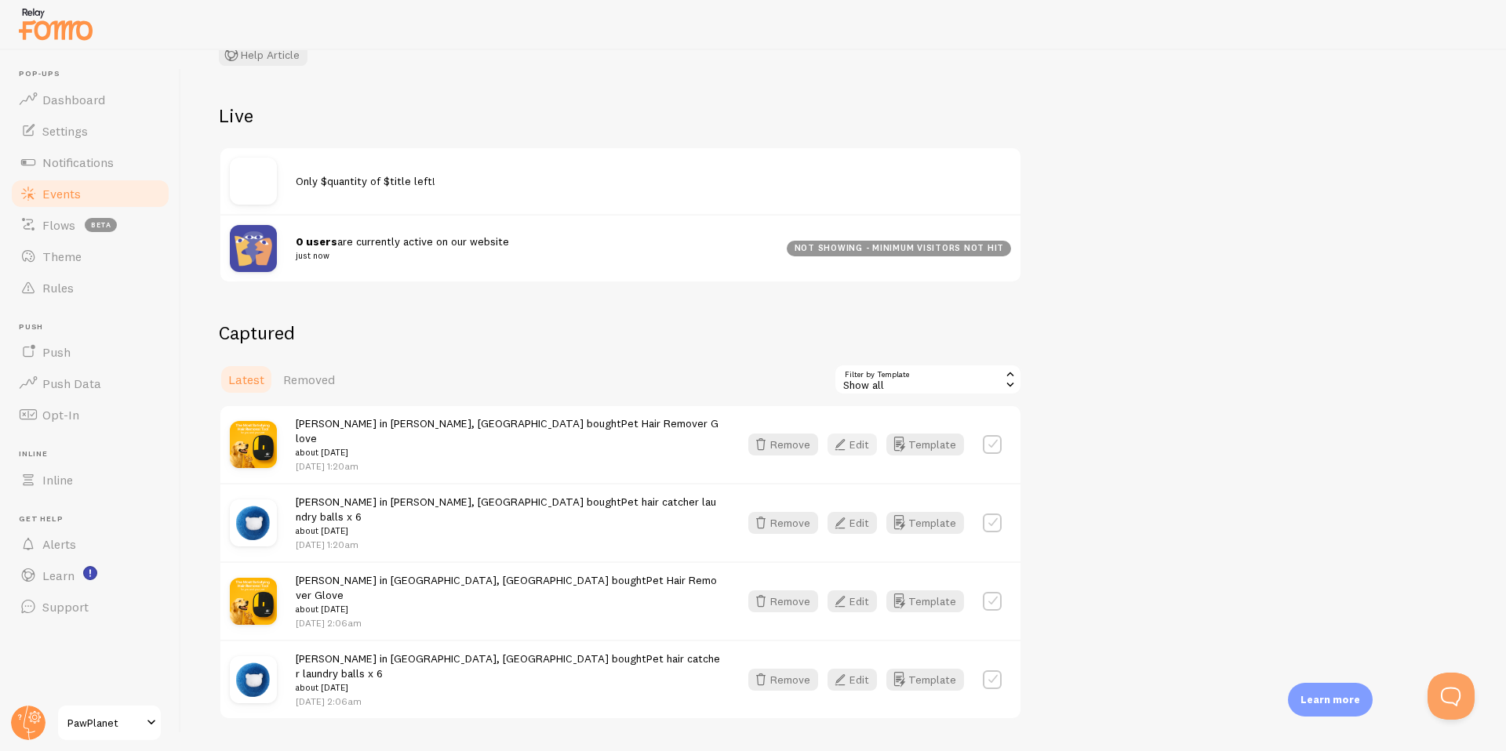
click at [851, 434] on button "Edit" at bounding box center [852, 445] width 49 height 22
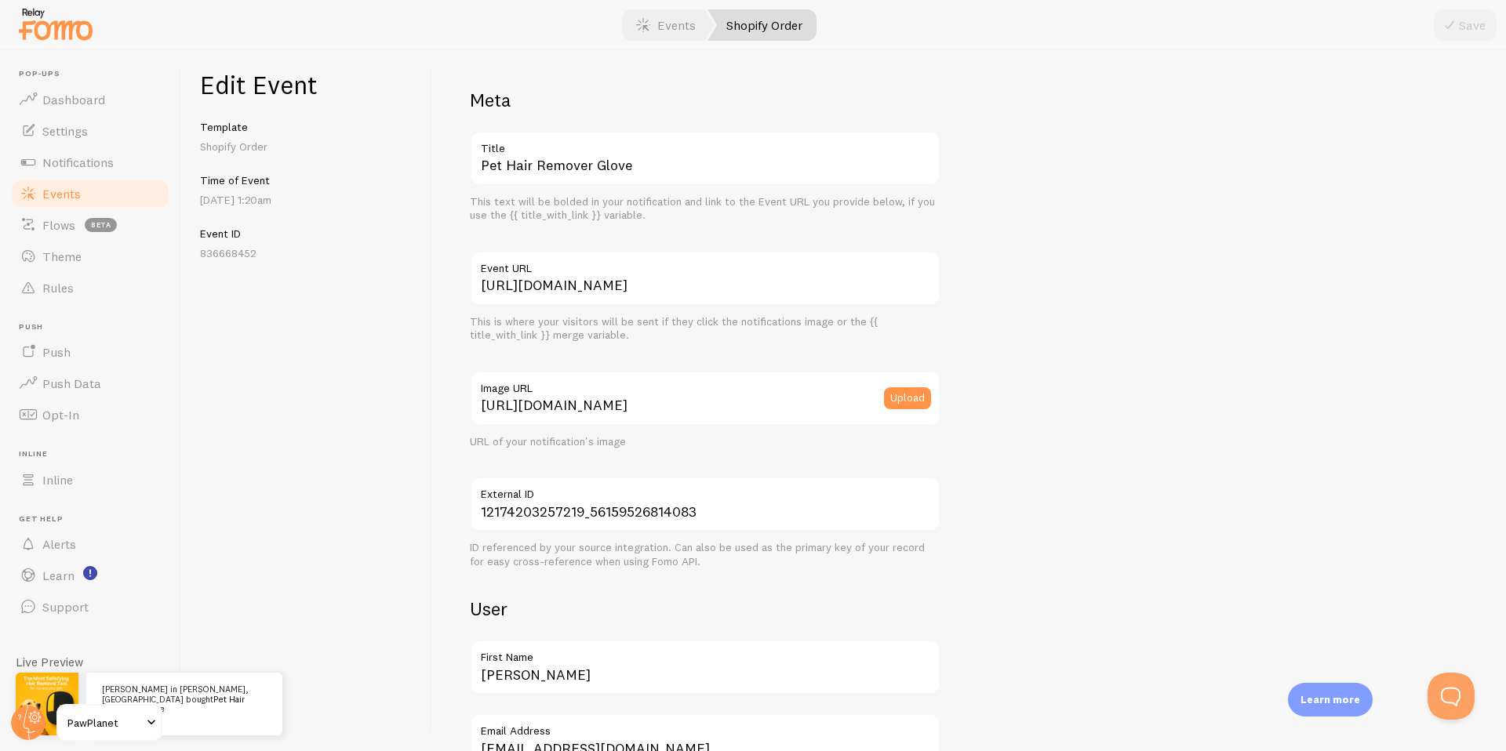
click at [642, 187] on div "Pet Hair Remover Glove Title This text will be bolded in your notification and …" at bounding box center [705, 177] width 471 height 92
click at [640, 170] on input "Pet Hair Remover Glove" at bounding box center [705, 158] width 471 height 55
click at [644, 214] on div "This text will be bolded in your notification and link to the Event URL you pro…" at bounding box center [705, 208] width 471 height 27
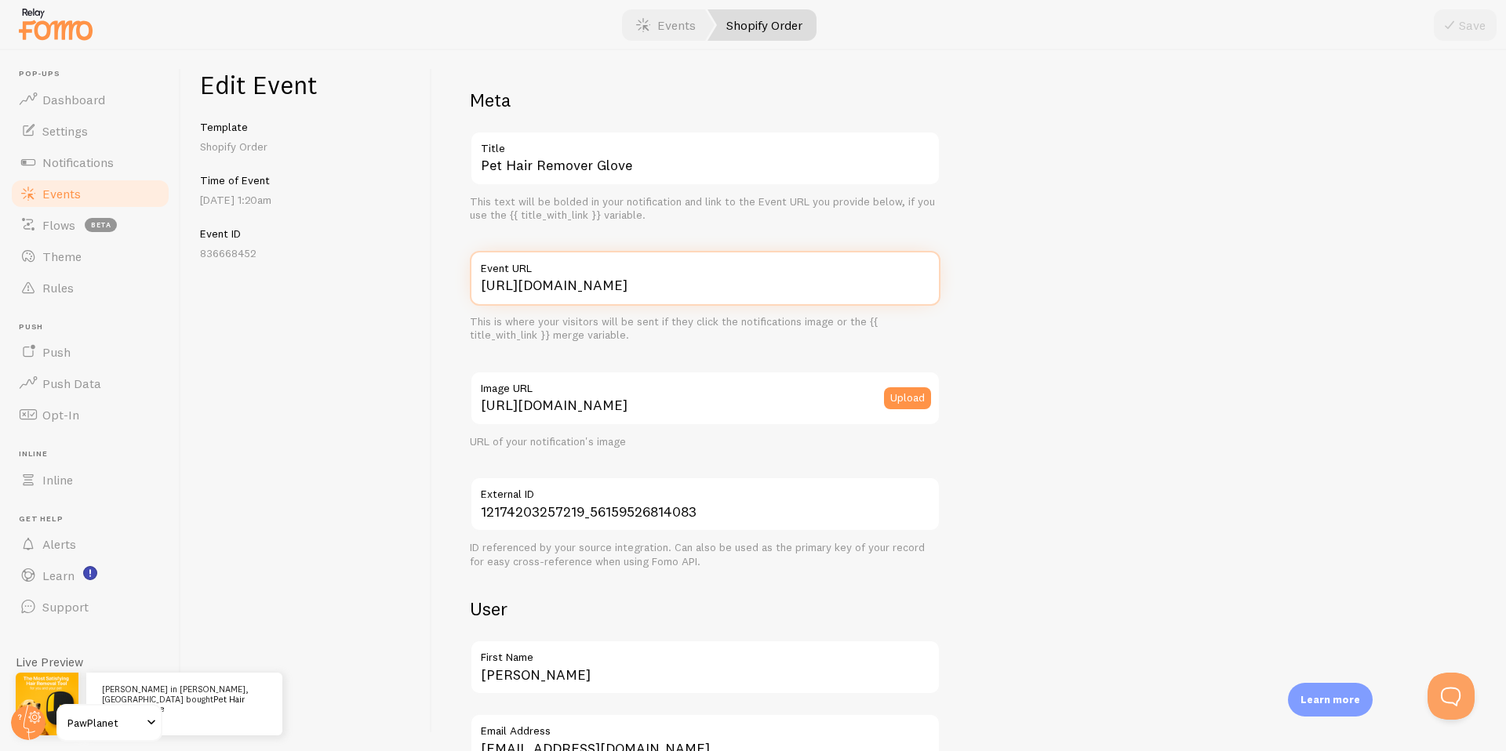
click at [574, 293] on input "[URL][DOMAIN_NAME]" at bounding box center [705, 278] width 471 height 55
click at [574, 291] on input "[URL][DOMAIN_NAME]" at bounding box center [705, 278] width 471 height 55
paste input "doggy-flow-water-fountain"
type input "[URL][DOMAIN_NAME]"
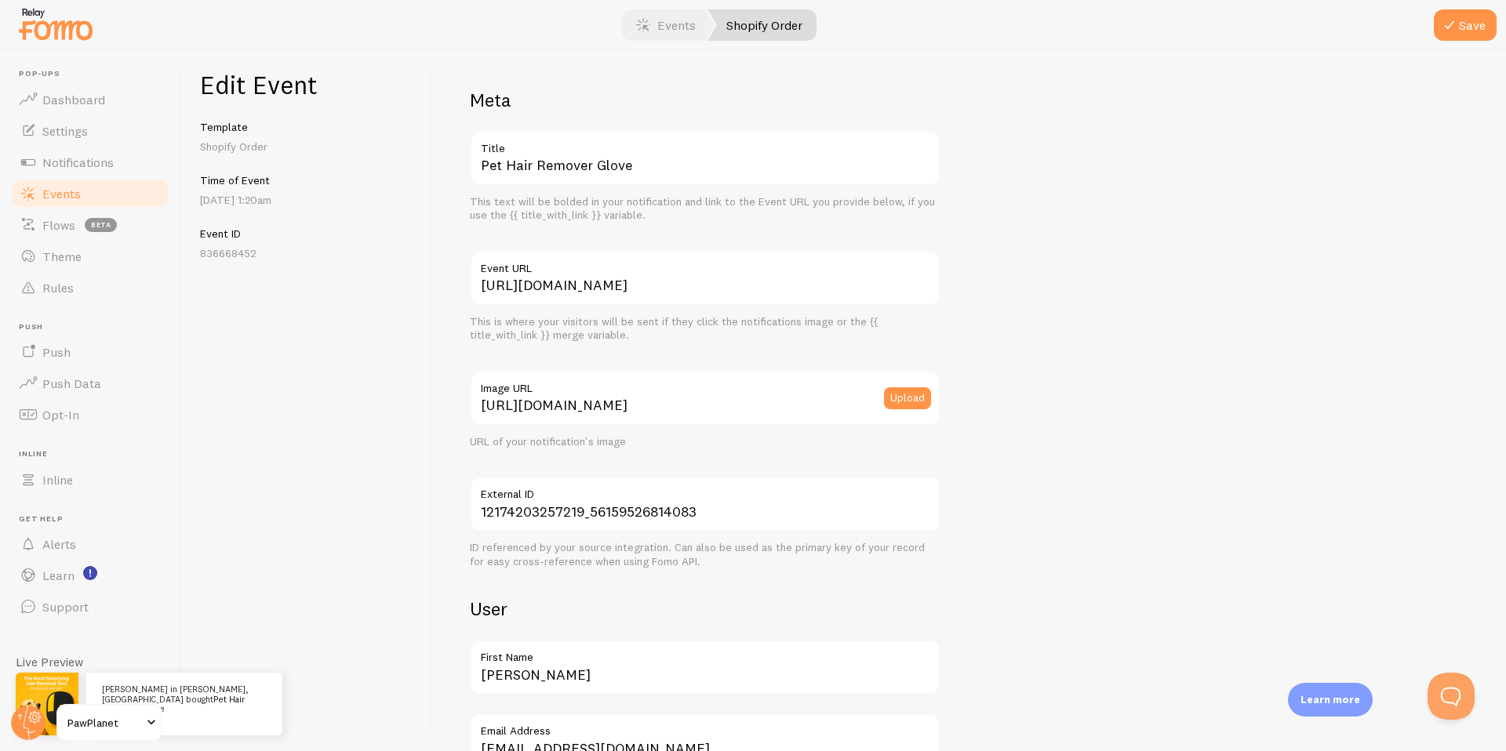
click at [894, 393] on button "Upload" at bounding box center [907, 398] width 47 height 22
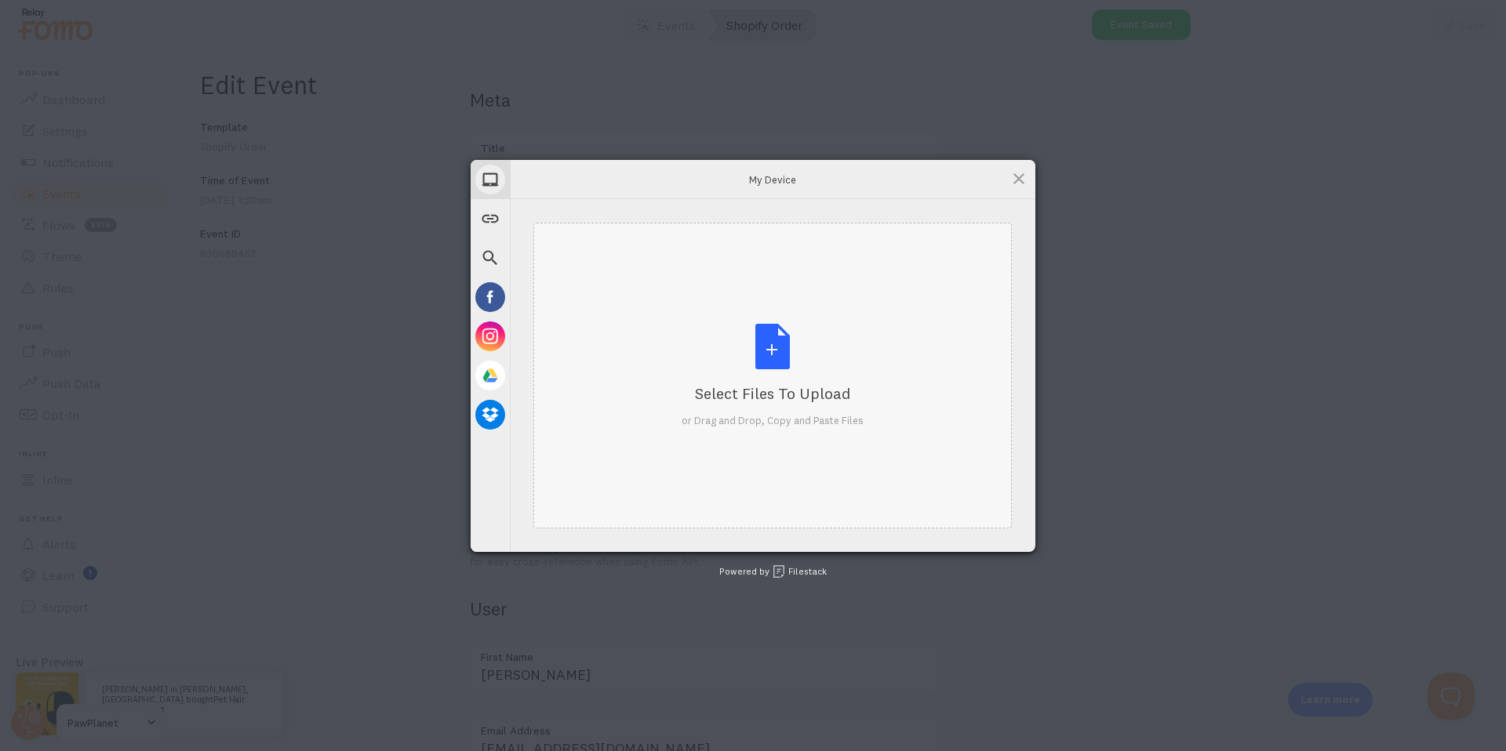
click at [739, 338] on div "Select Files to Upload or Drag and Drop, Copy and Paste Files" at bounding box center [773, 376] width 182 height 104
type input "C:\fakepath\1.png"
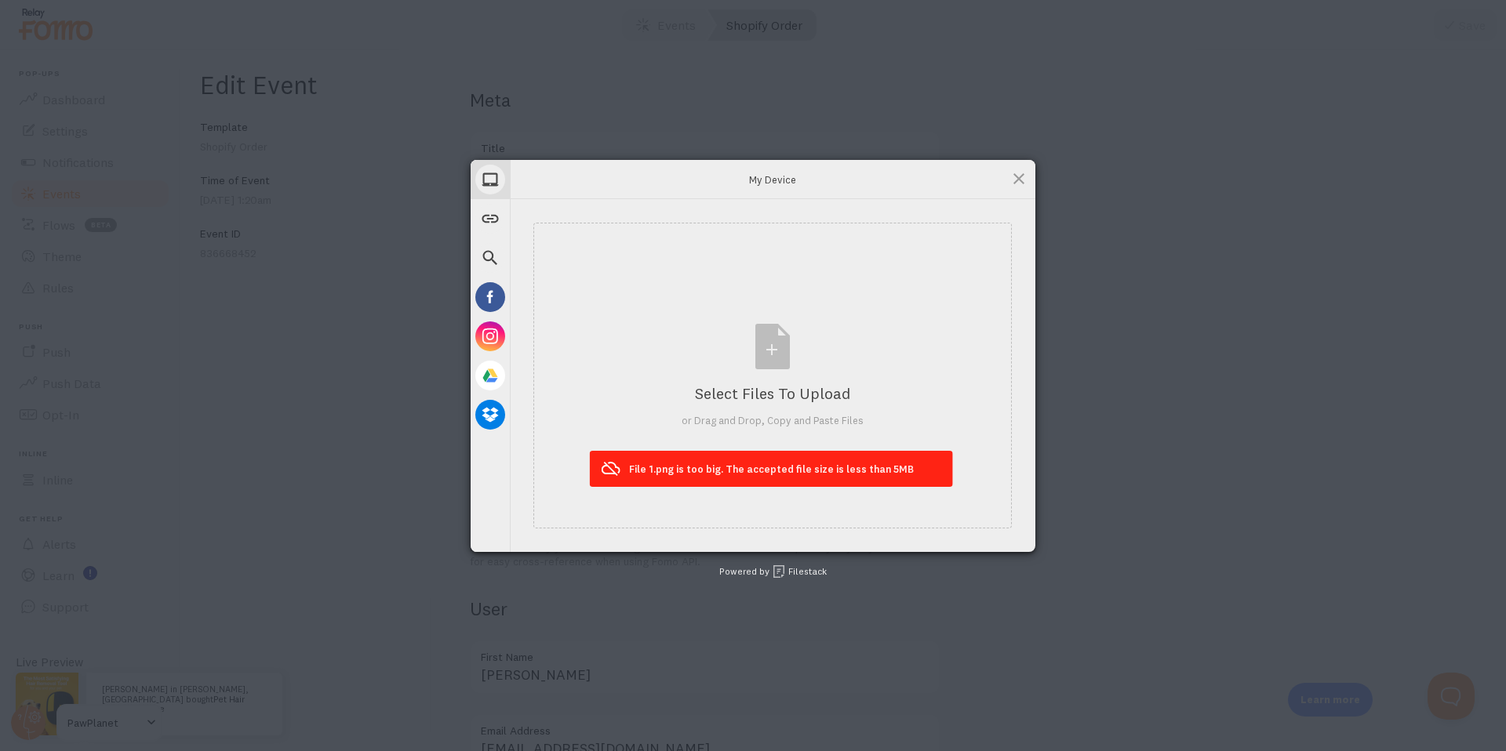
click at [929, 472] on span at bounding box center [937, 469] width 16 height 16
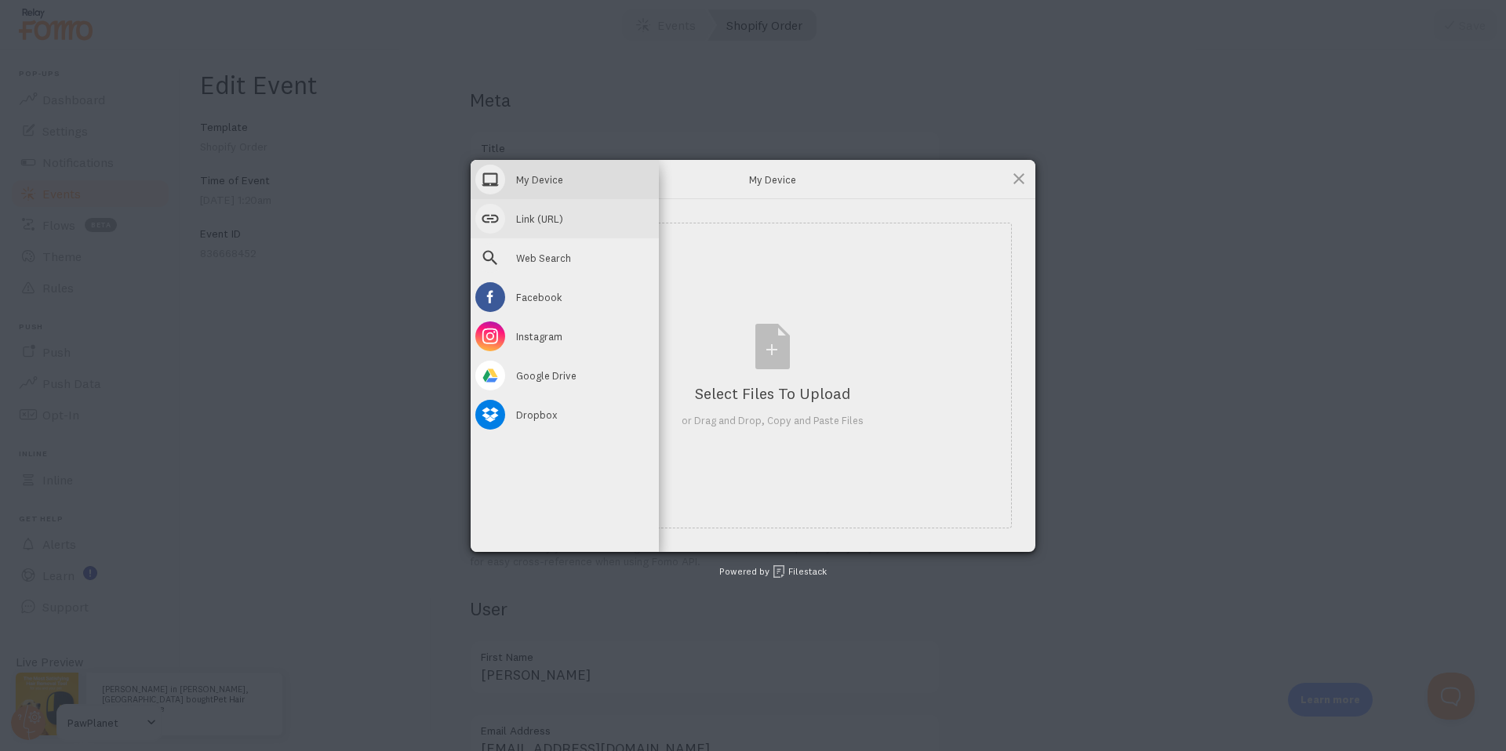
click at [497, 222] on span at bounding box center [490, 219] width 30 height 30
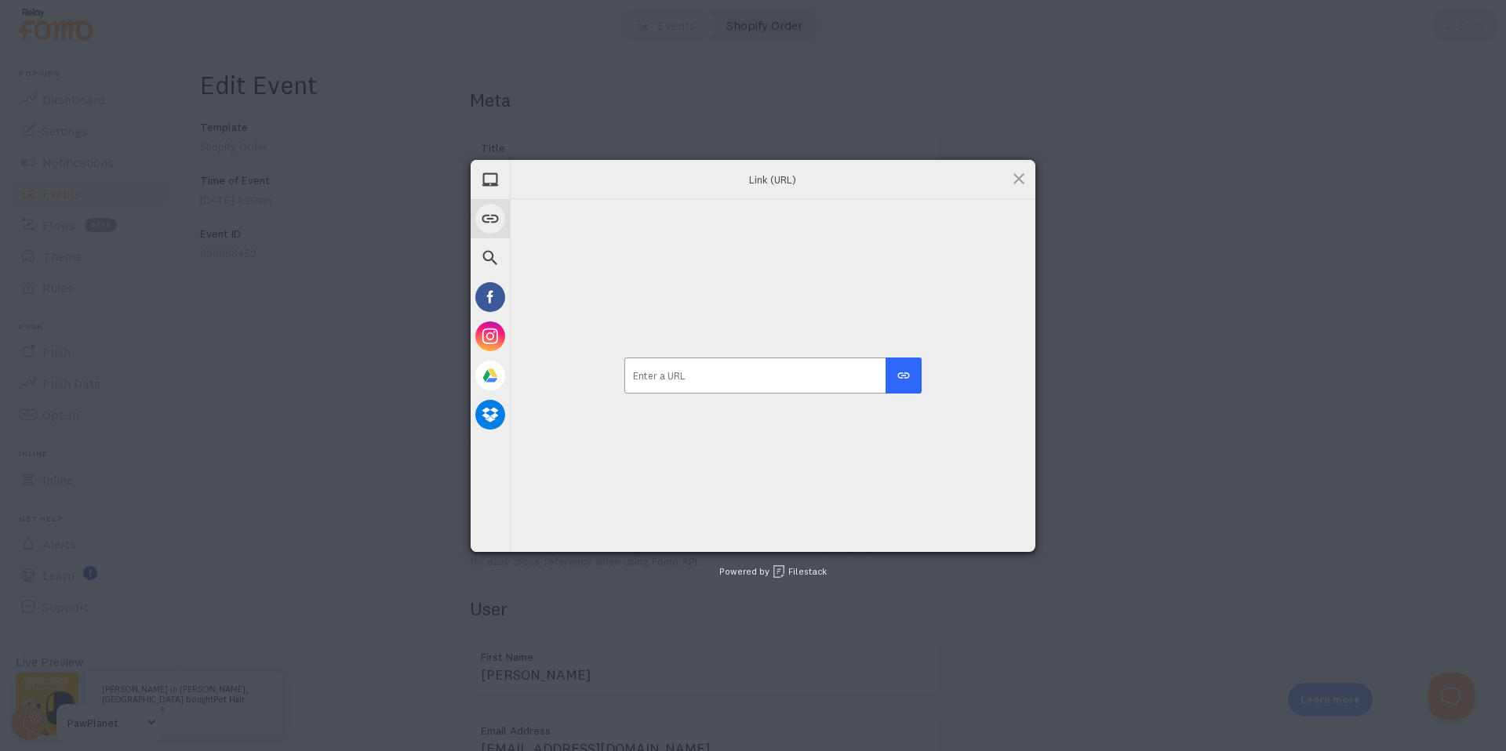
click at [799, 387] on input "url" at bounding box center [772, 376] width 296 height 36
paste input "[URL][DOMAIN_NAME]"
type input "[URL][DOMAIN_NAME]"
click at [900, 360] on button "submit" at bounding box center [904, 376] width 36 height 36
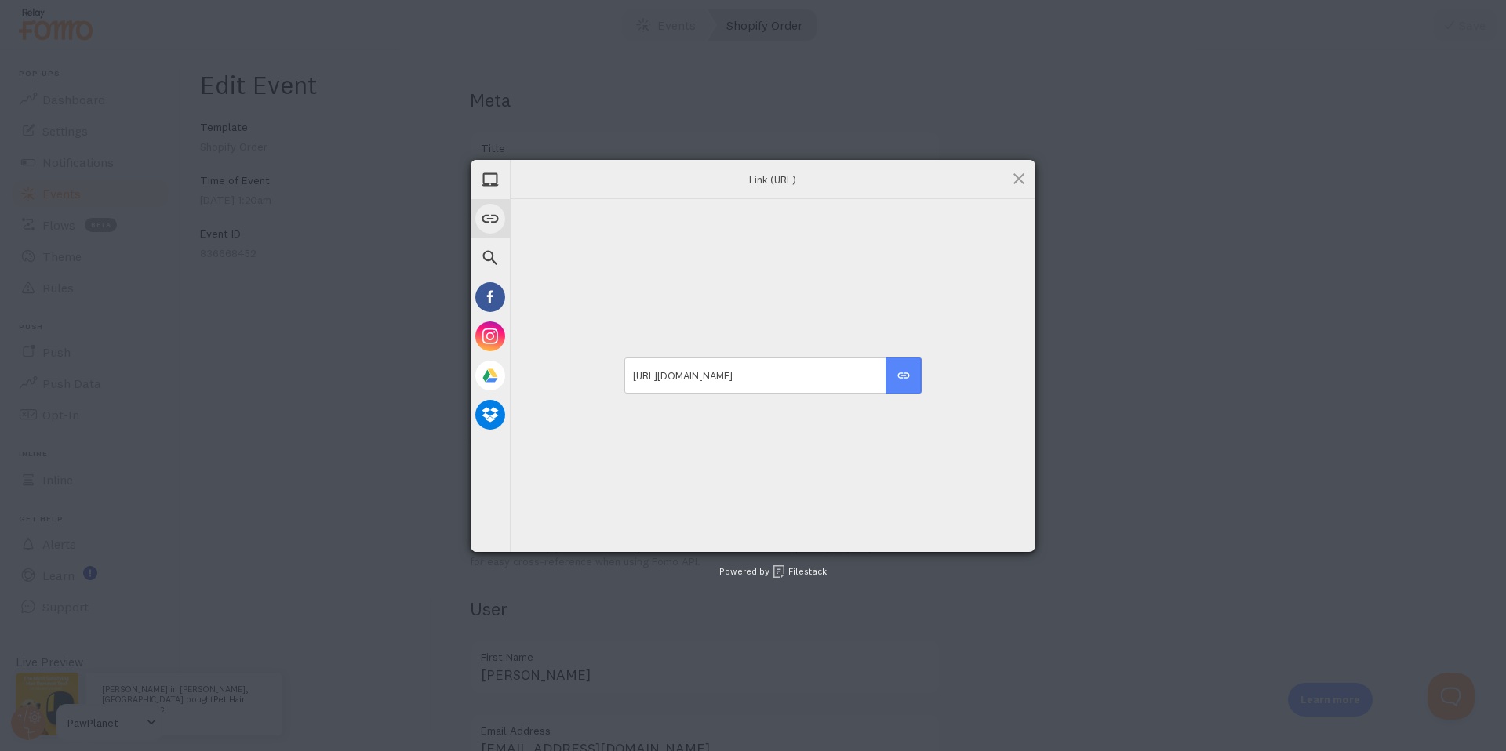
scroll to position [0, 0]
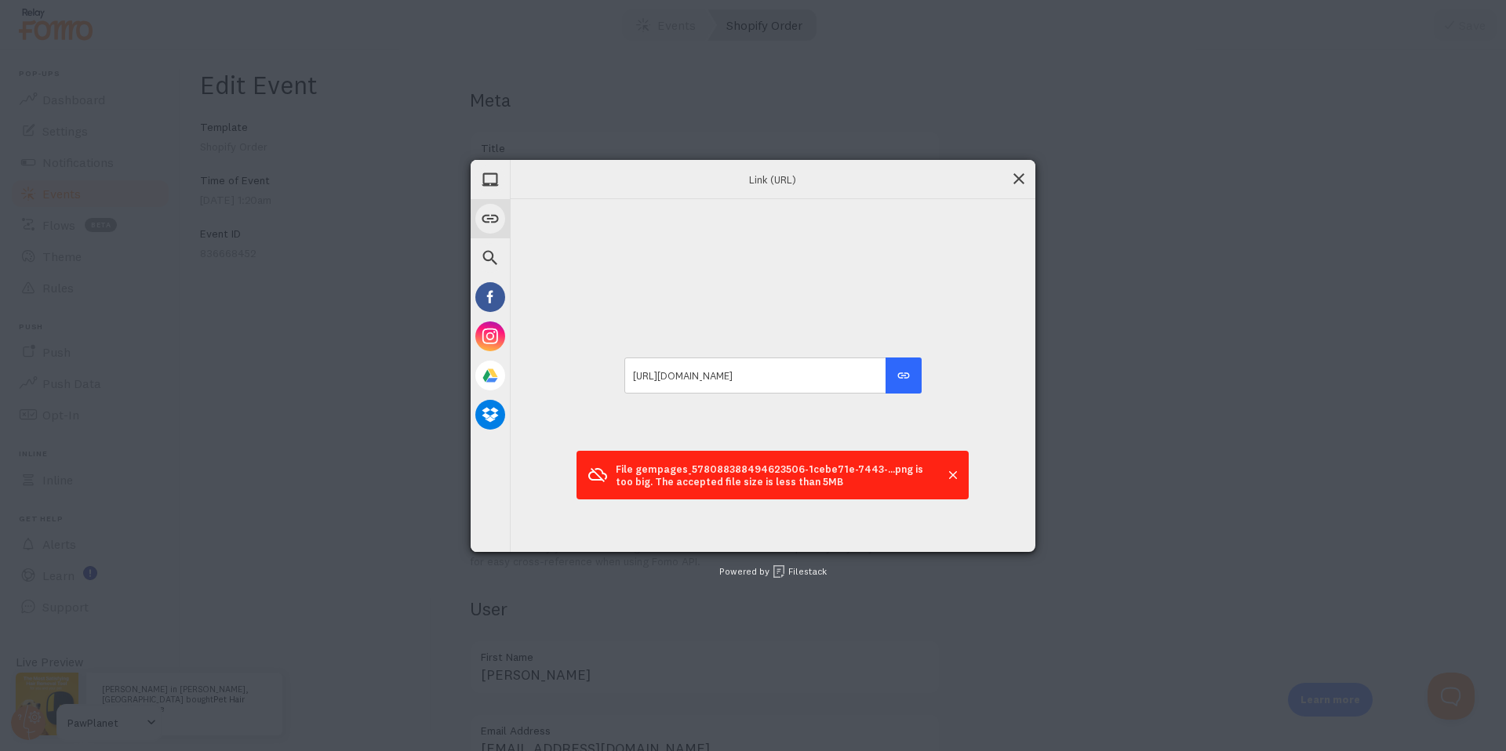
click at [1020, 174] on span at bounding box center [1018, 178] width 17 height 17
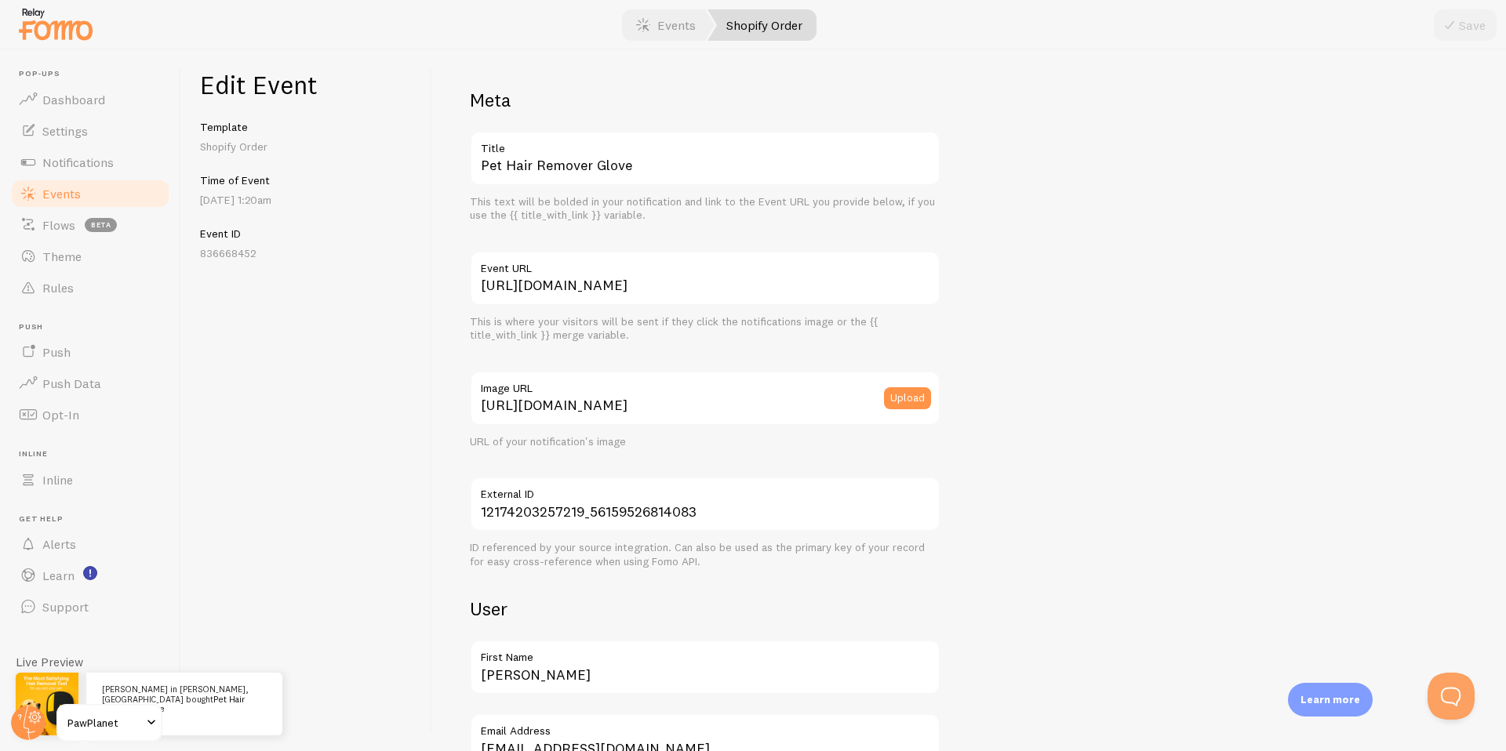
click at [106, 184] on link "Events" at bounding box center [90, 193] width 162 height 31
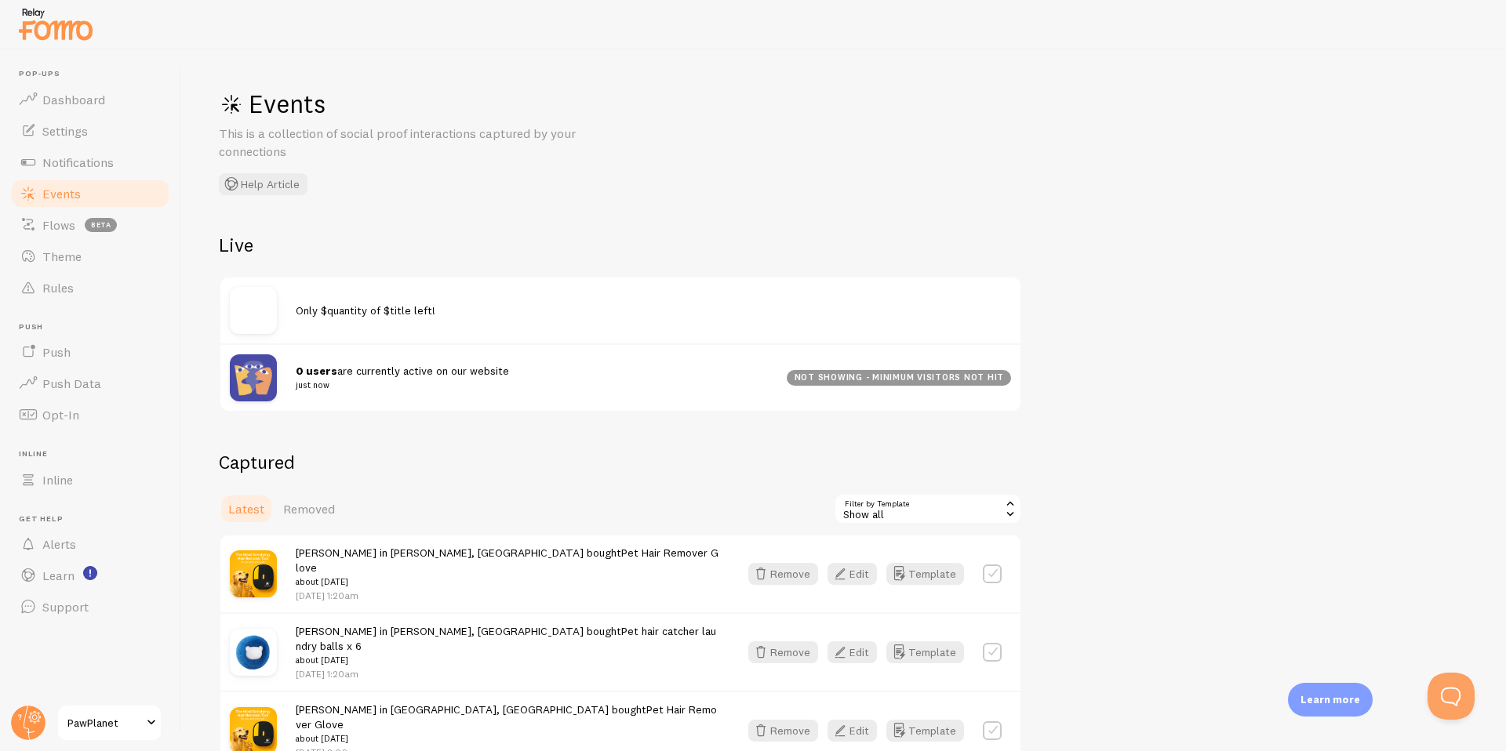
scroll to position [129, 0]
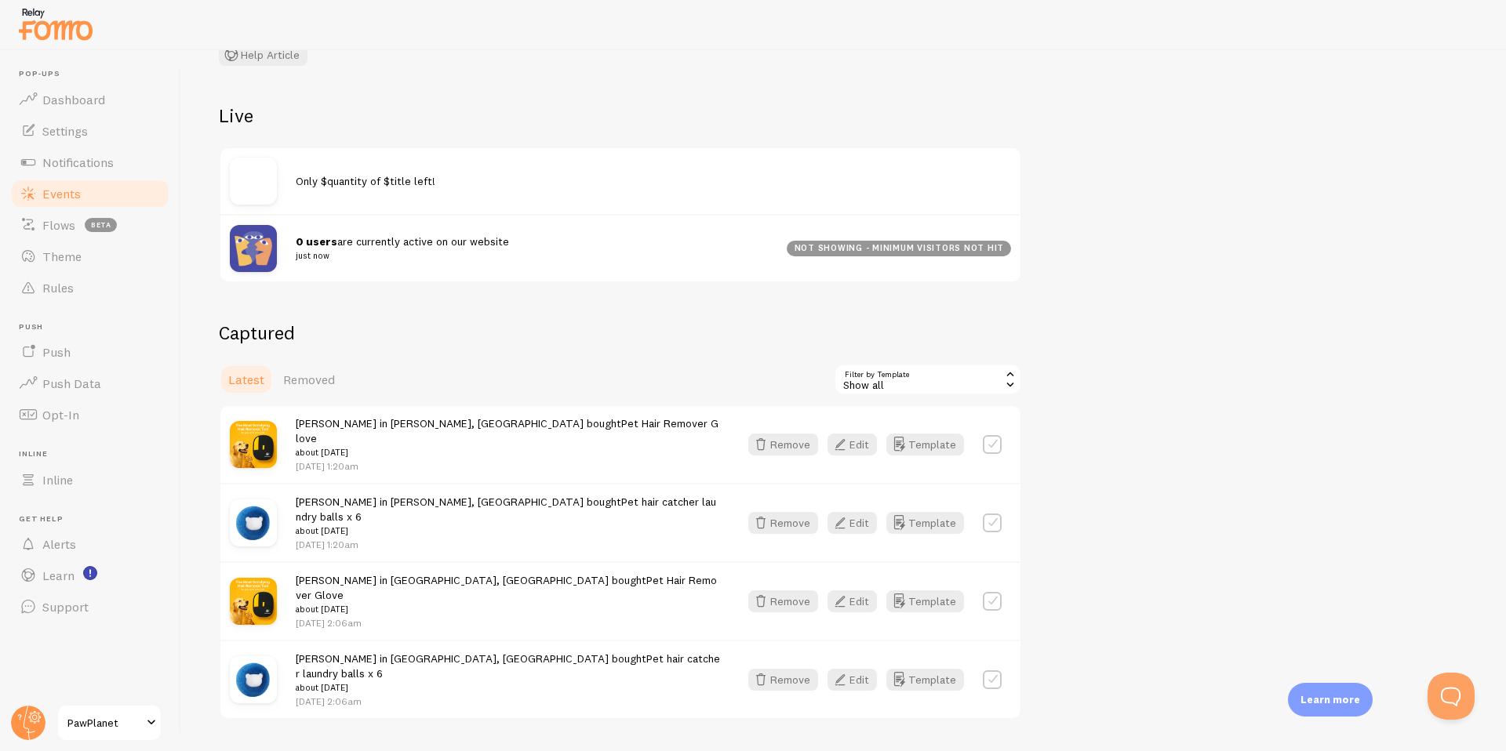
click at [431, 369] on div "Latest Removed Filter by Template all Show all Show all Shopify Inventory Aband…" at bounding box center [620, 379] width 803 height 31
click at [867, 512] on button "Edit" at bounding box center [852, 523] width 49 height 22
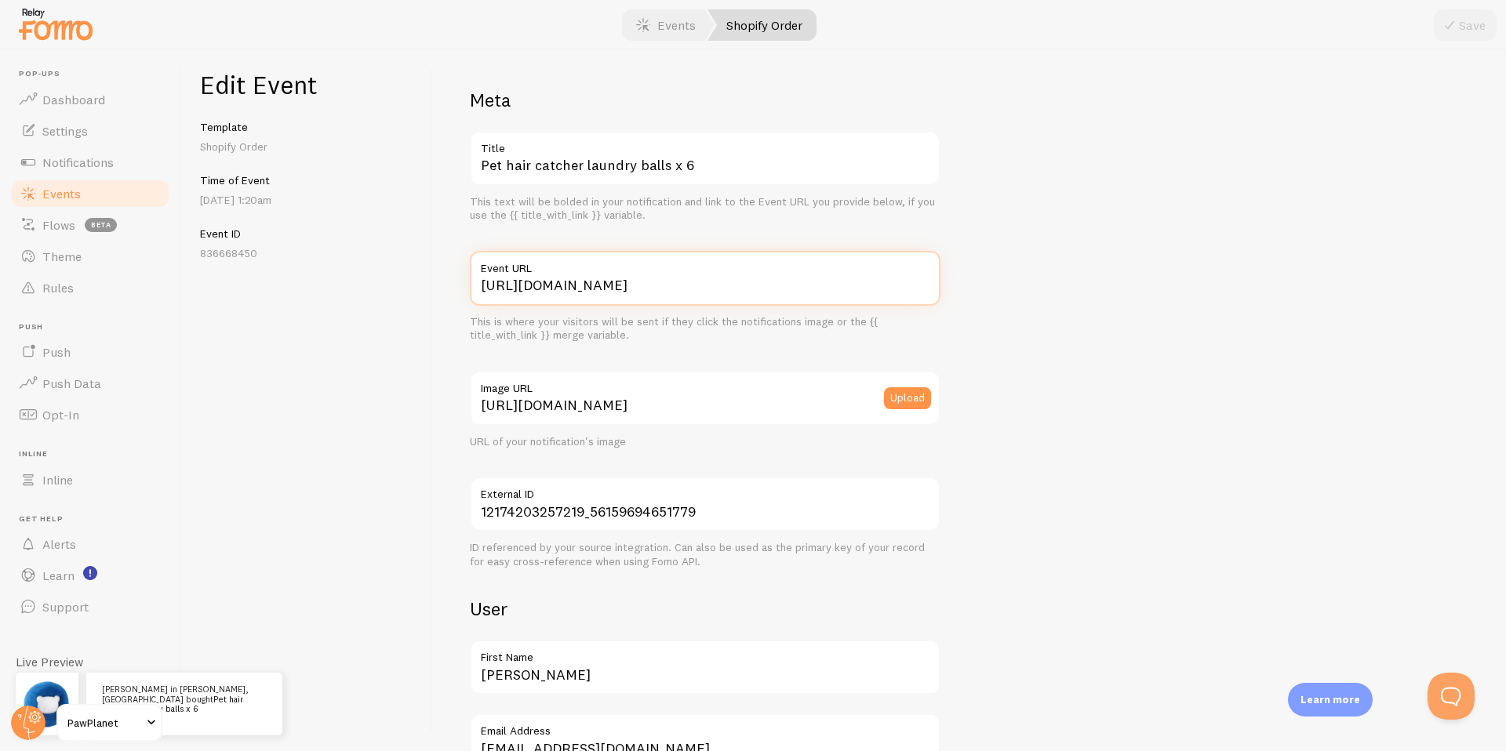
click at [587, 279] on input "[URL][DOMAIN_NAME]" at bounding box center [705, 278] width 471 height 55
paste input "[DOMAIN_NAME][URL]"
paste input "[URL][DOMAIN_NAME]"
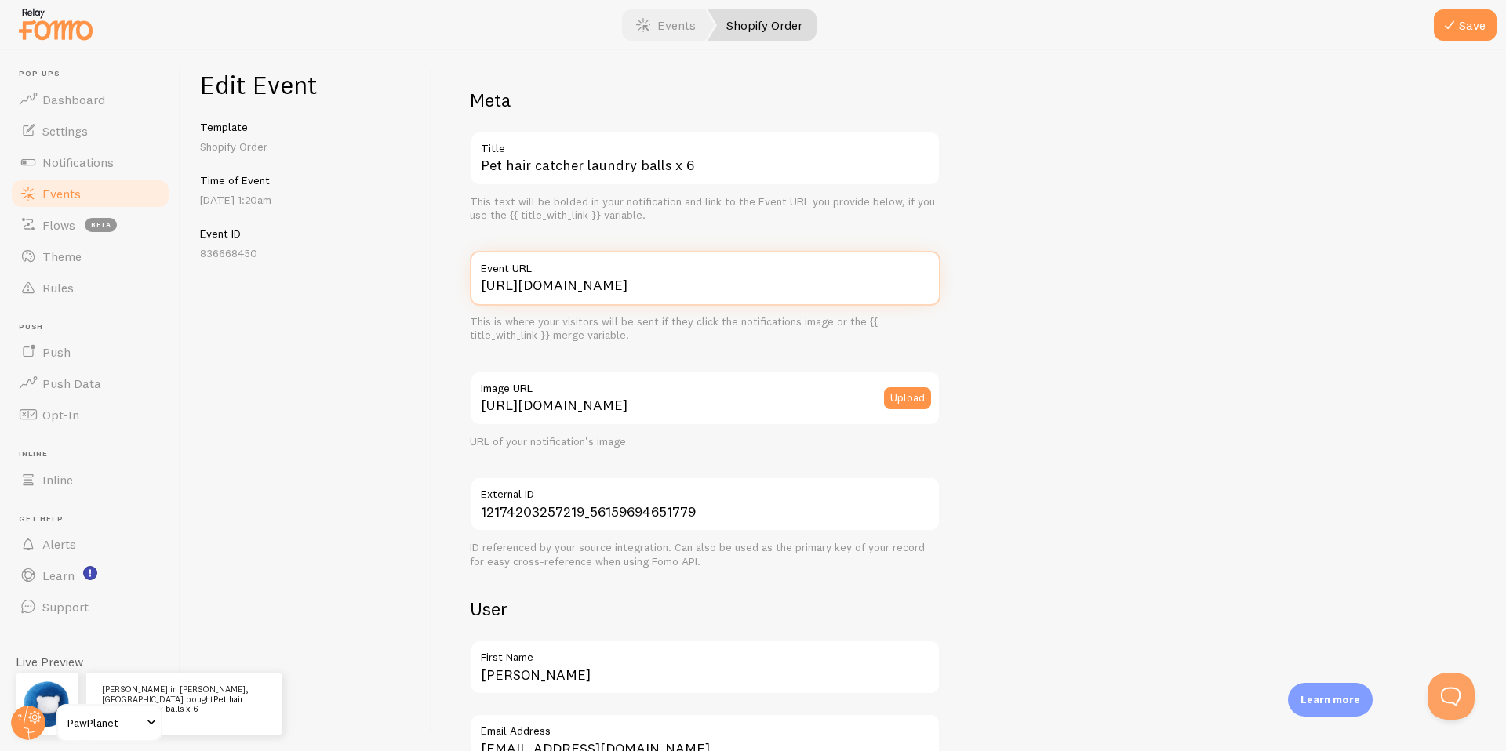
scroll to position [0, 488]
paste input "[URL][DOMAIN_NAME]"
paste input "text"
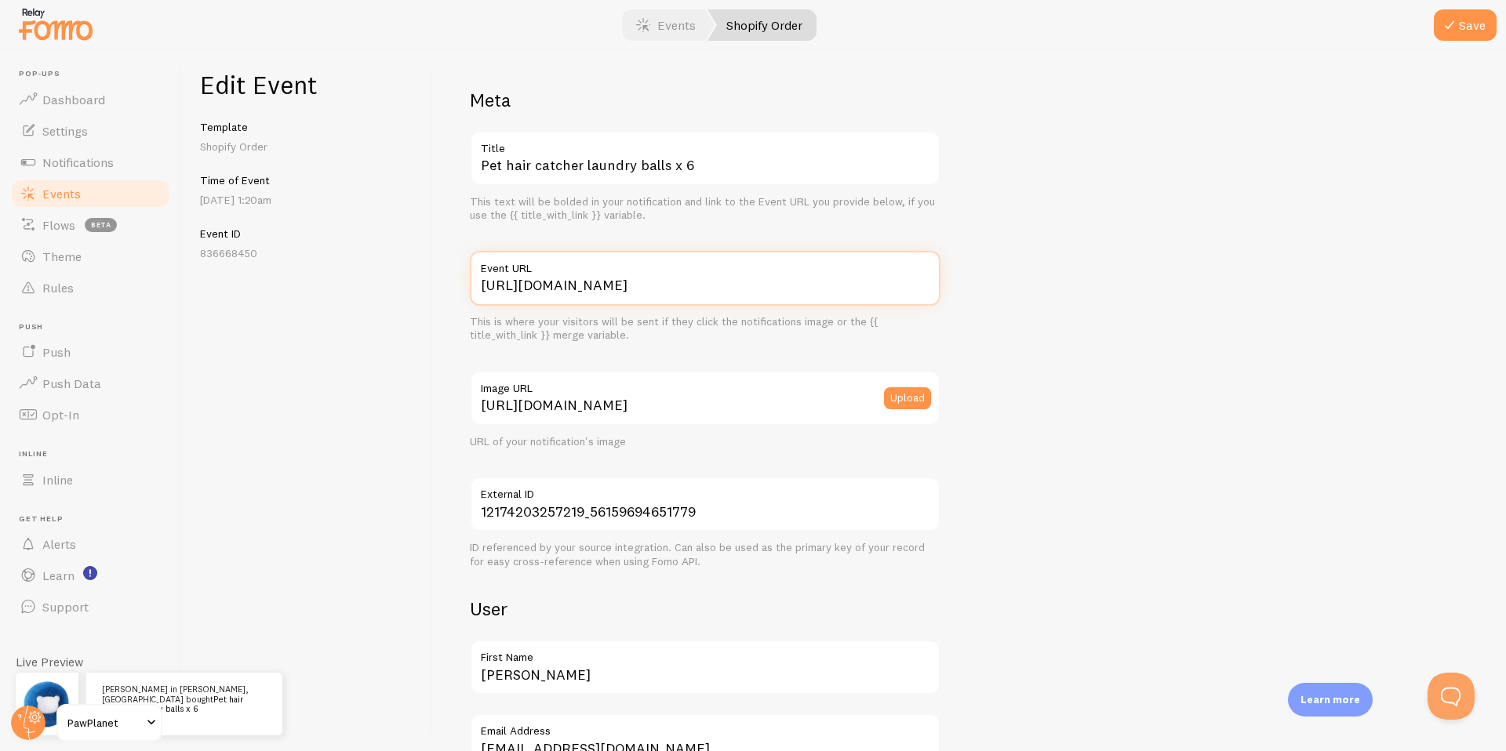
type input "[URL][DOMAIN_NAME]"
click at [653, 353] on div "Meta Pet hair catcher laundry balls x 6 Title This text will be bolded in your …" at bounding box center [705, 576] width 471 height 976
click at [1462, 36] on button "Save" at bounding box center [1465, 24] width 63 height 31
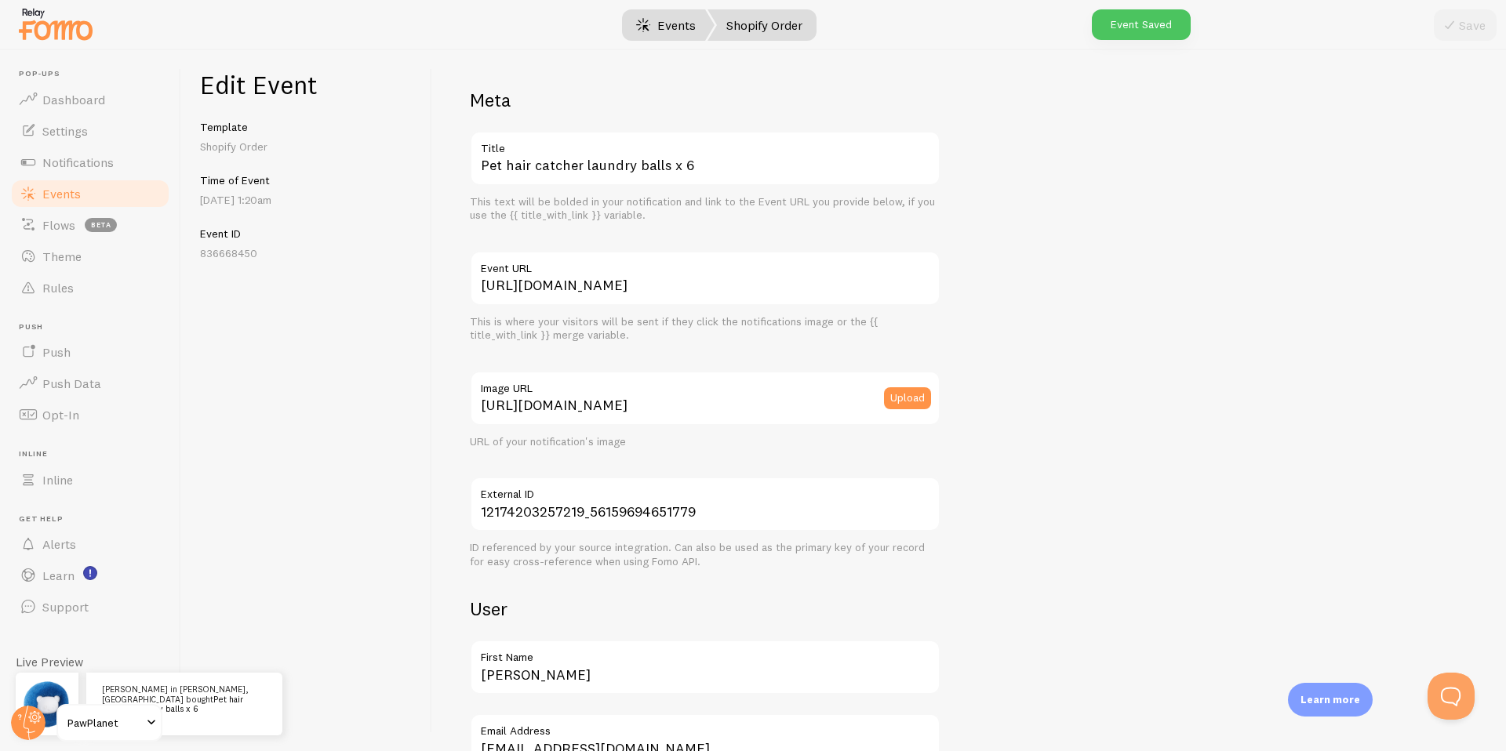
click at [679, 20] on link "Events" at bounding box center [665, 24] width 97 height 31
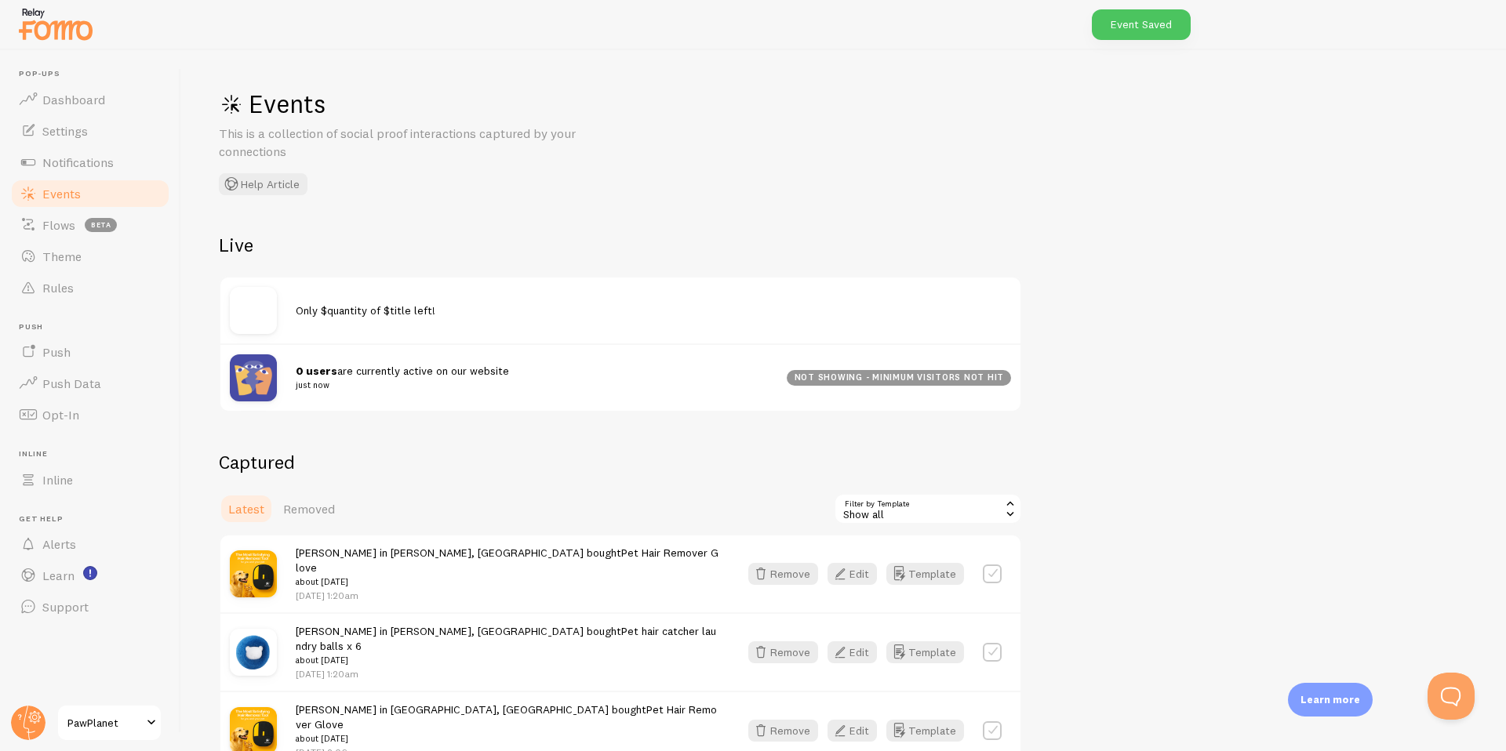
scroll to position [129, 0]
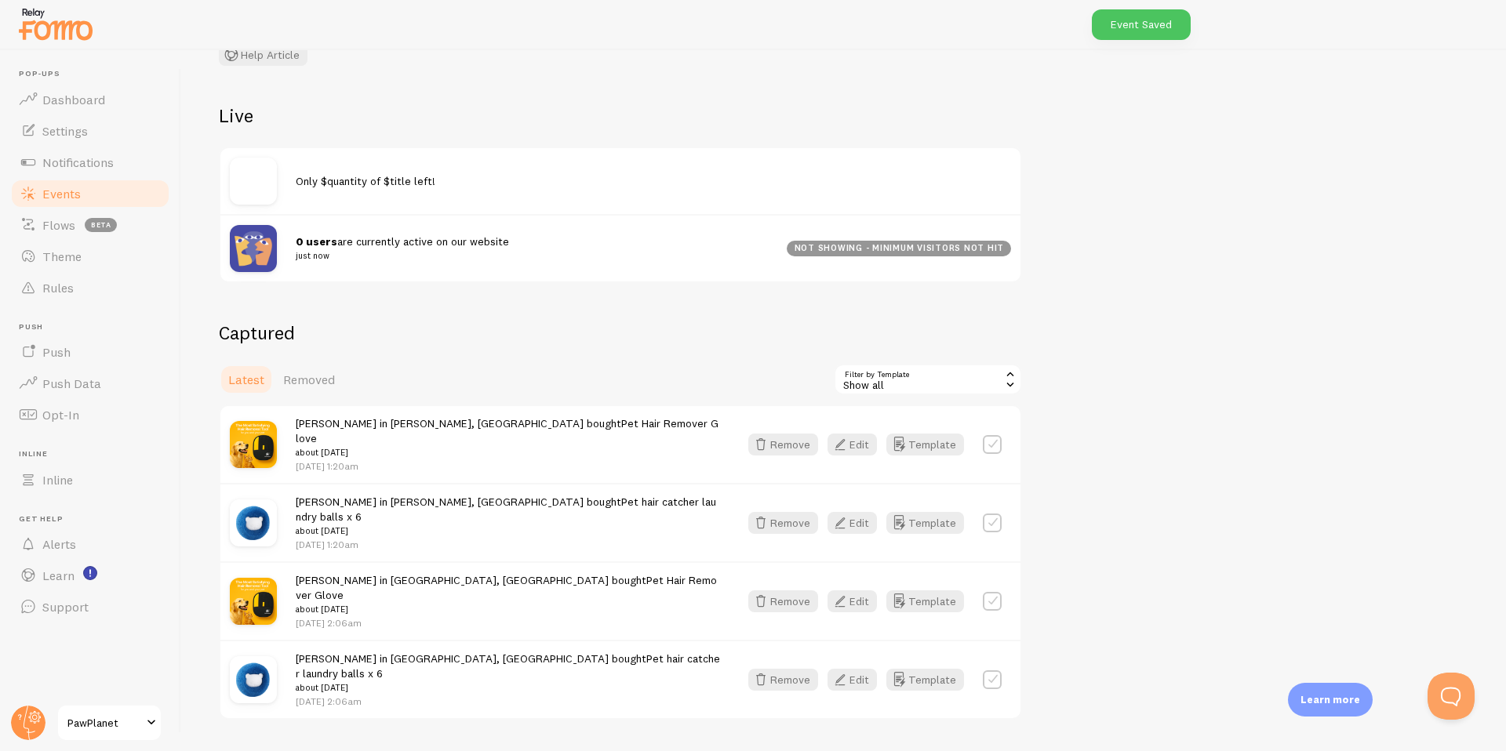
click at [422, 573] on span "[PERSON_NAME] in [GEOGRAPHIC_DATA], [GEOGRAPHIC_DATA] bought Pet Hair Remover G…" at bounding box center [508, 595] width 424 height 44
click at [842, 592] on icon "button" at bounding box center [840, 601] width 19 height 19
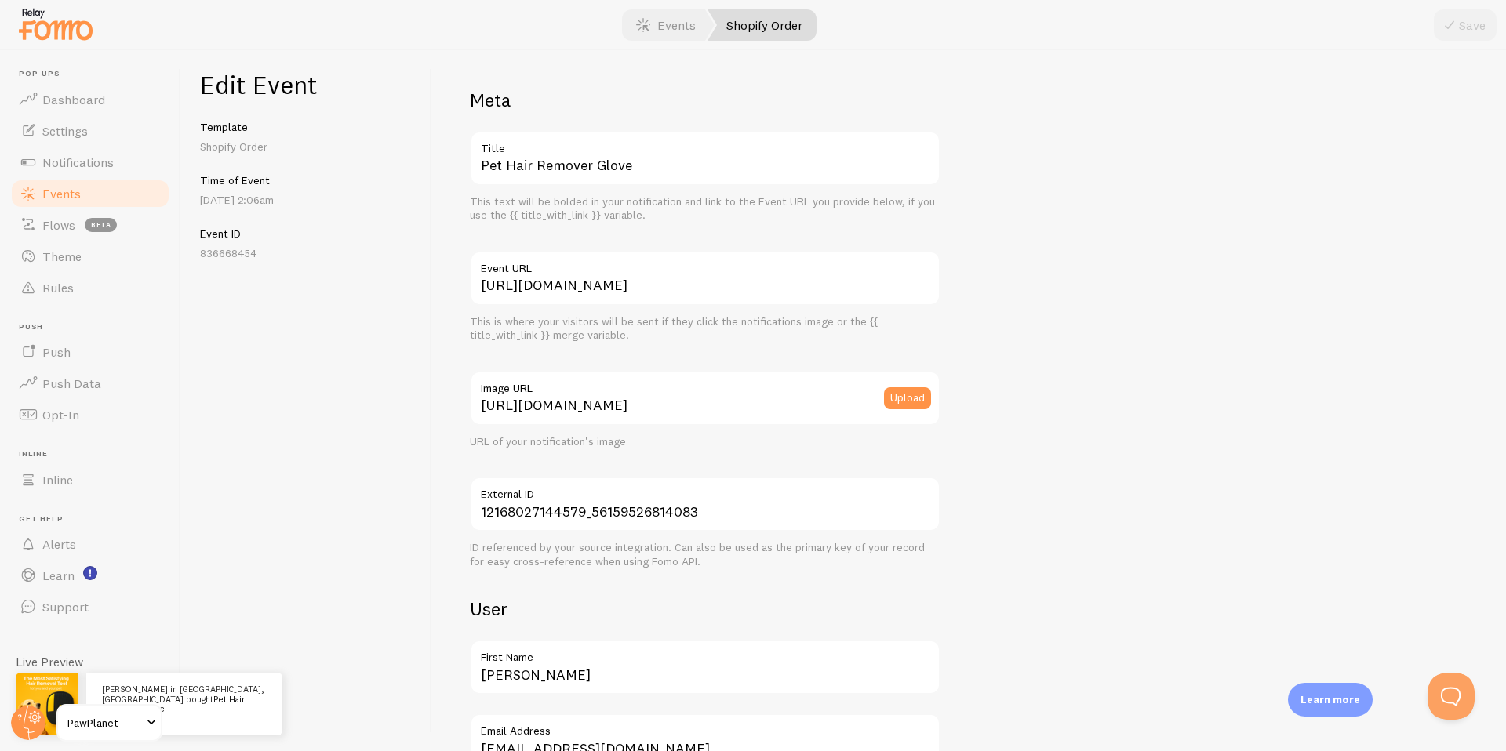
click at [609, 277] on label "Event URL" at bounding box center [705, 264] width 471 height 27
click at [609, 277] on input "[URL][DOMAIN_NAME]" at bounding box center [705, 278] width 471 height 55
paste input "doggy-flow-water-fountain"
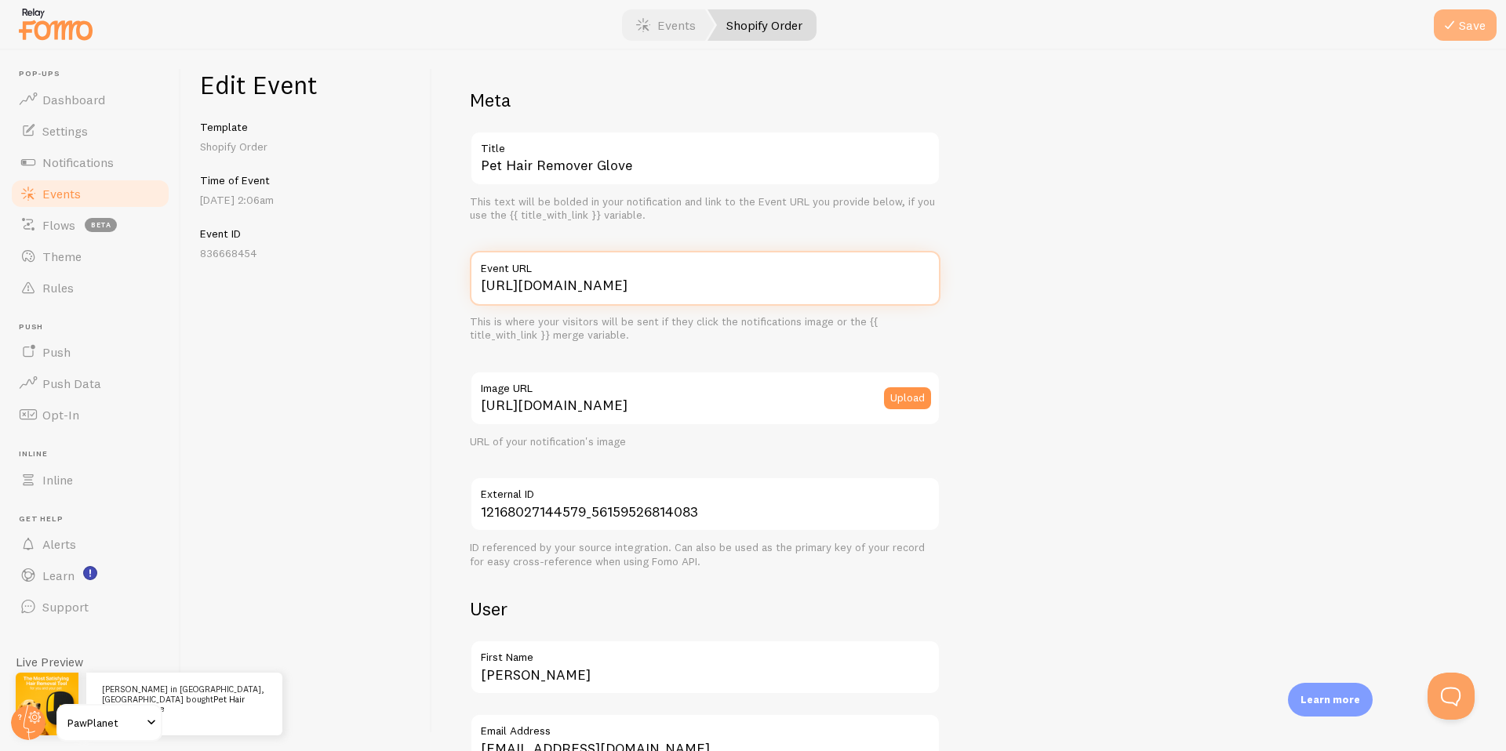
type input "[URL][DOMAIN_NAME]"
click at [1465, 25] on button "Save" at bounding box center [1465, 24] width 63 height 31
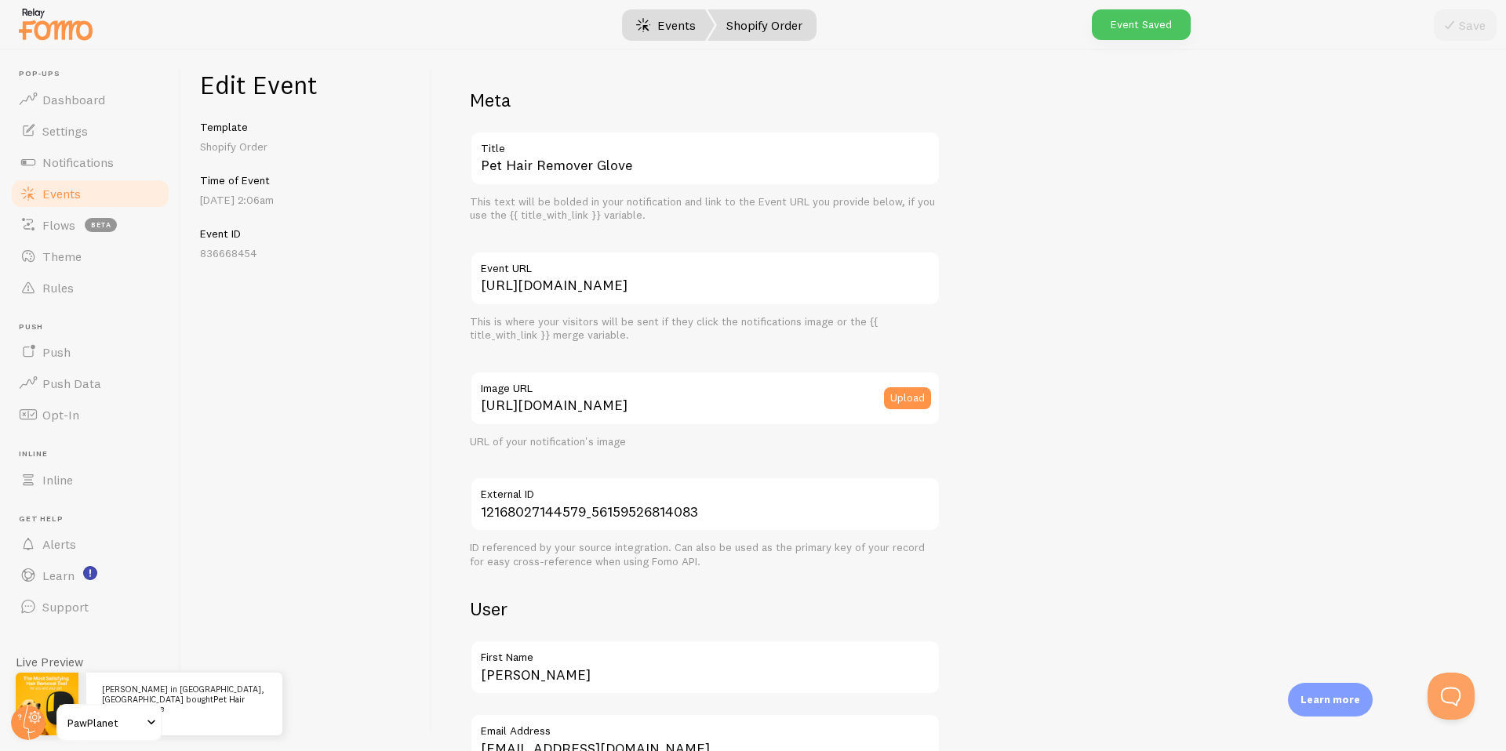
click at [660, 17] on link "Events" at bounding box center [665, 24] width 97 height 31
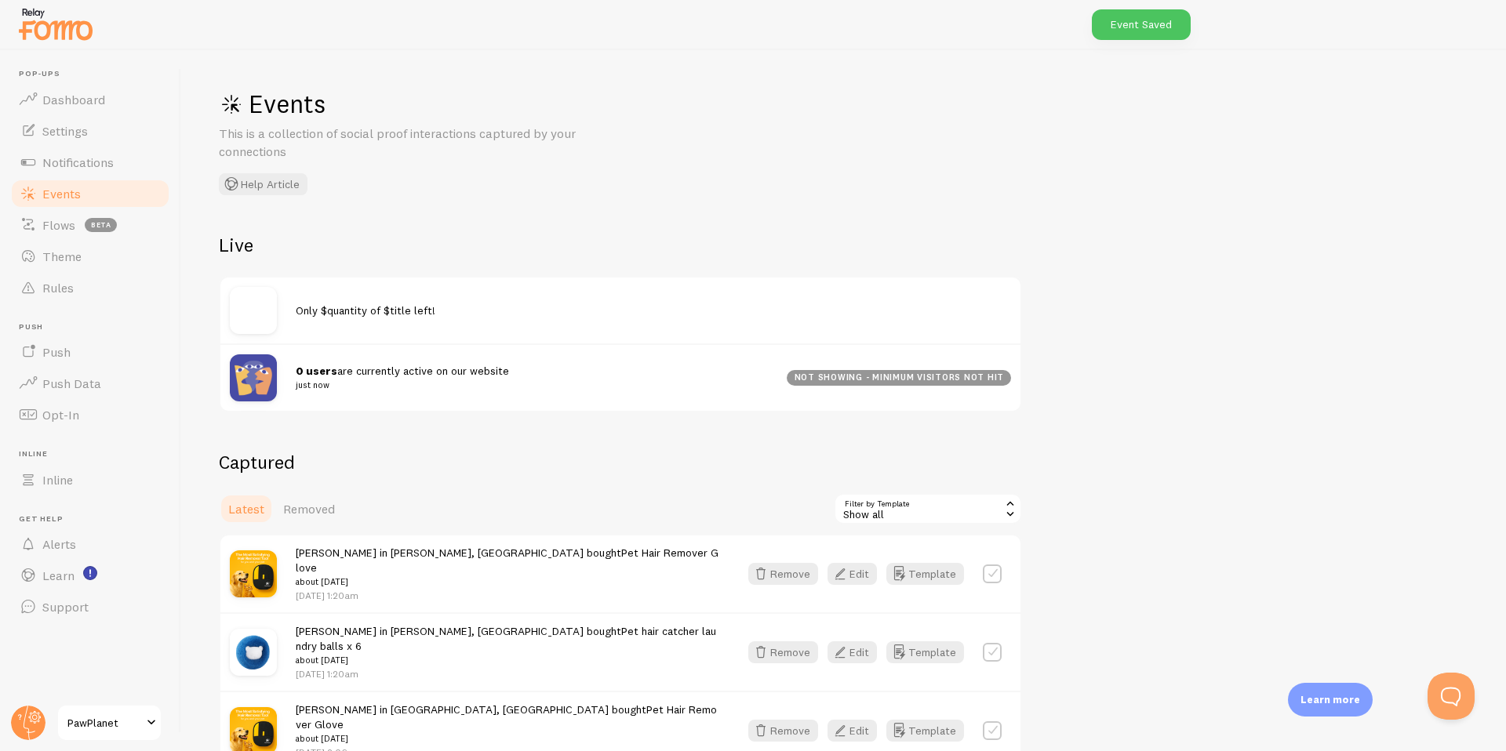
scroll to position [129, 0]
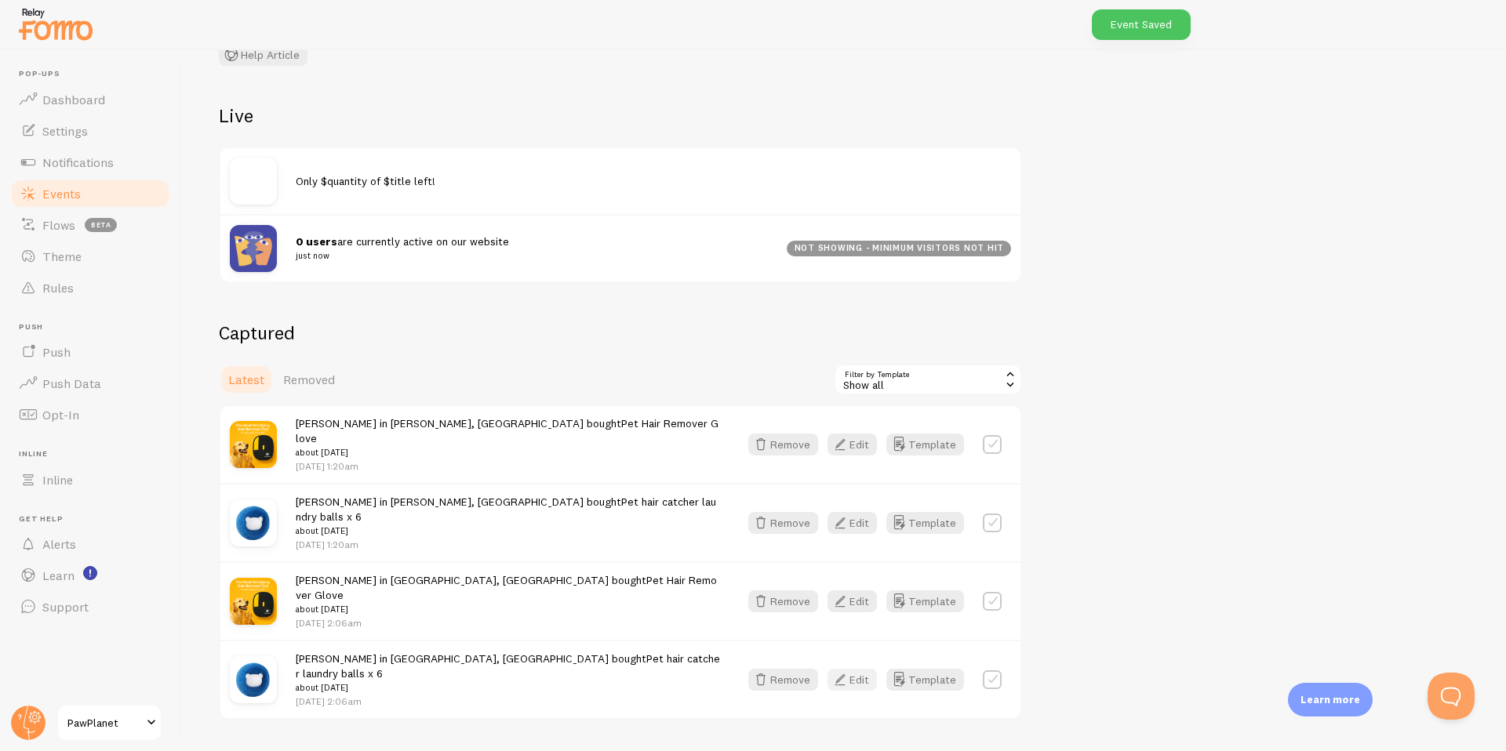
click at [863, 669] on button "Edit" at bounding box center [852, 680] width 49 height 22
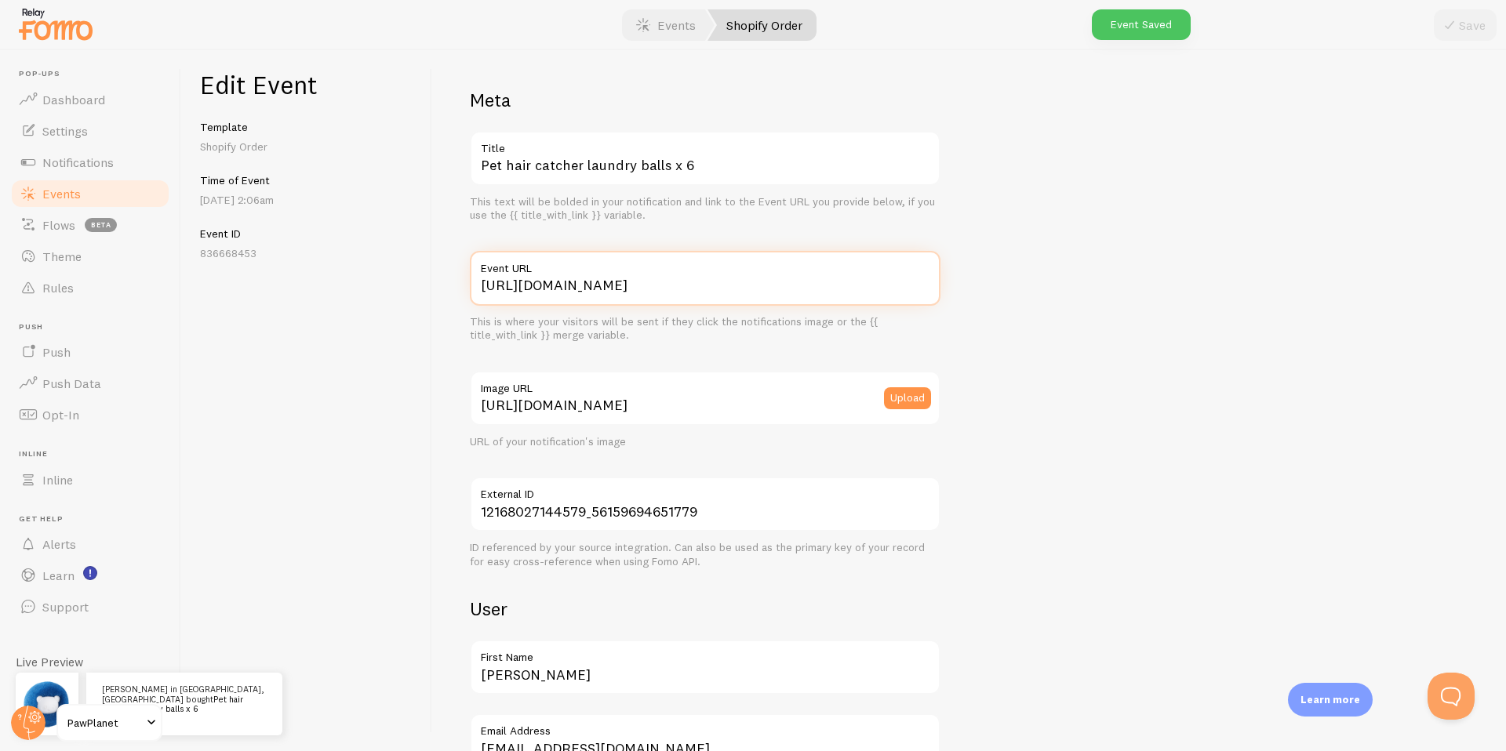
click at [685, 290] on input "[URL][DOMAIN_NAME]" at bounding box center [705, 278] width 471 height 55
paste input "ucts/doggy-flow-water-fountain"
type input "[URL][DOMAIN_NAME]"
click at [1435, 27] on button "Save" at bounding box center [1465, 24] width 63 height 31
click at [660, 15] on link "Events" at bounding box center [665, 24] width 97 height 31
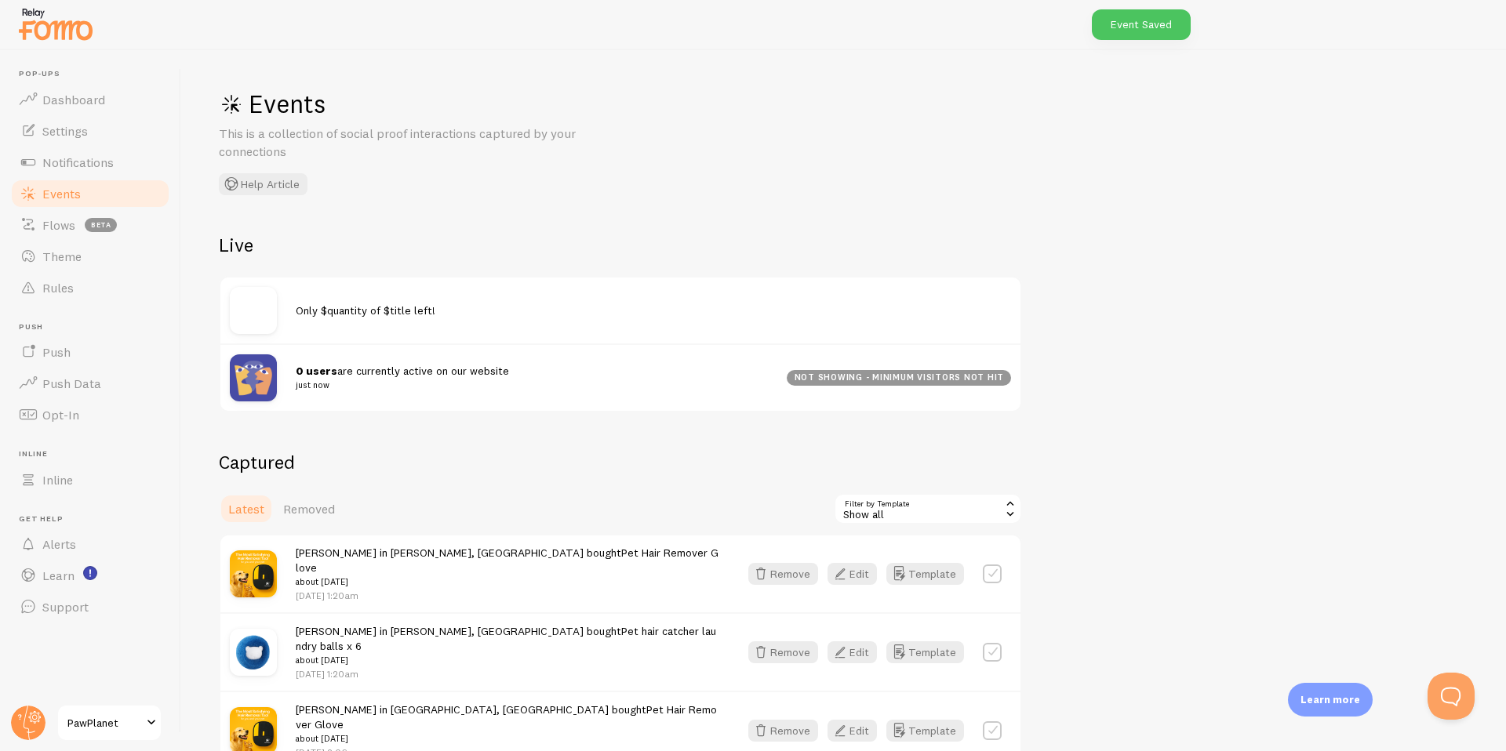
scroll to position [129, 0]
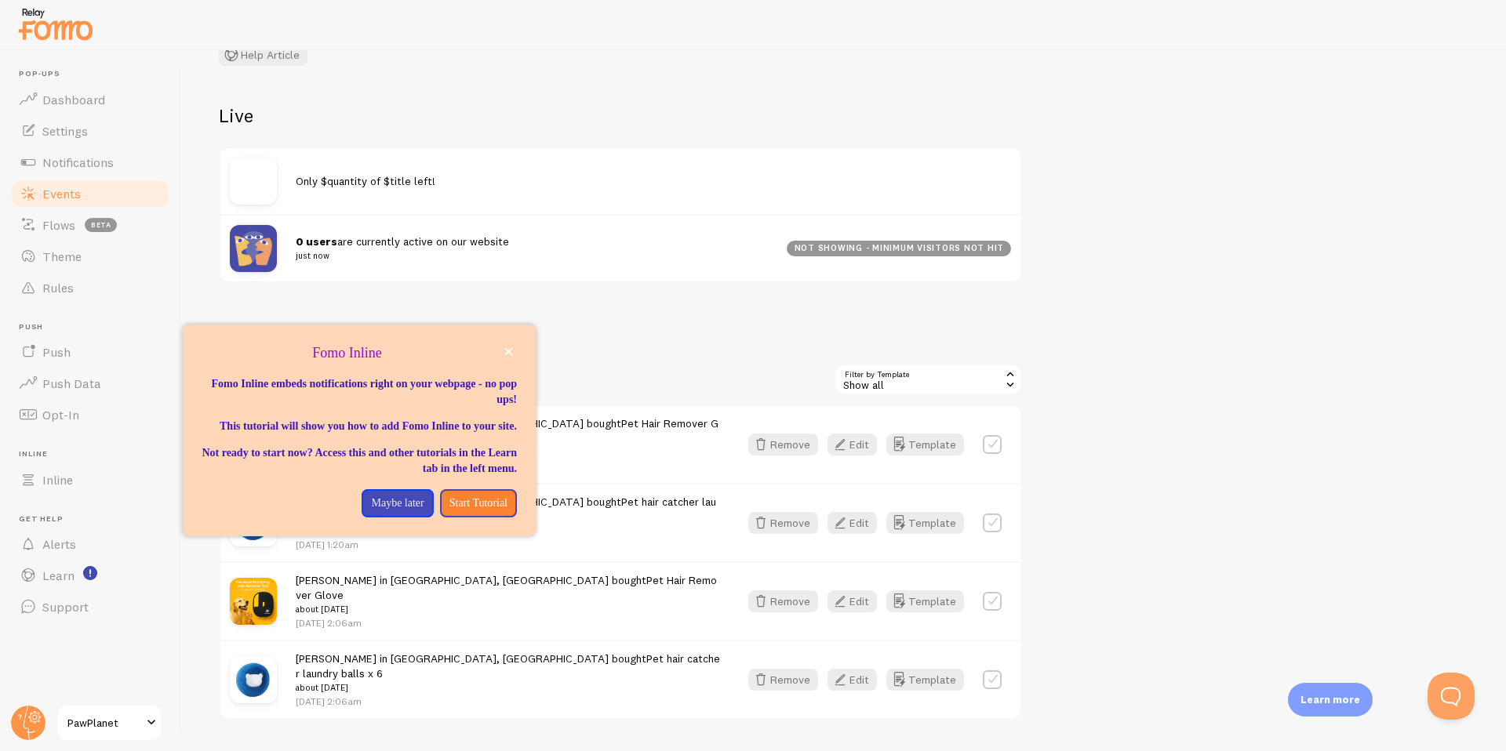
click at [511, 343] on div "Fomo Inline" at bounding box center [359, 334] width 353 height 19
click at [507, 349] on icon "close," at bounding box center [508, 351] width 9 height 9
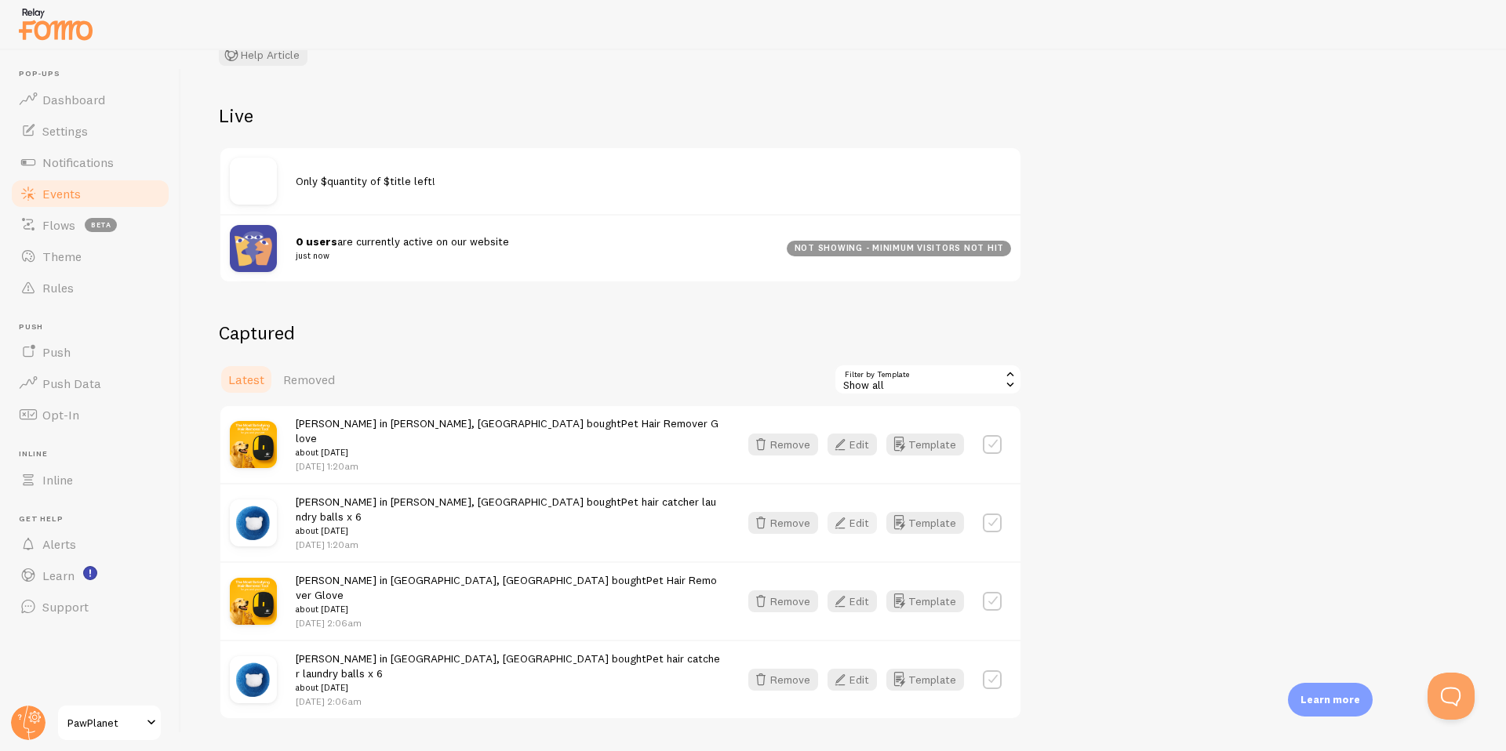
click at [845, 514] on icon "button" at bounding box center [840, 523] width 19 height 19
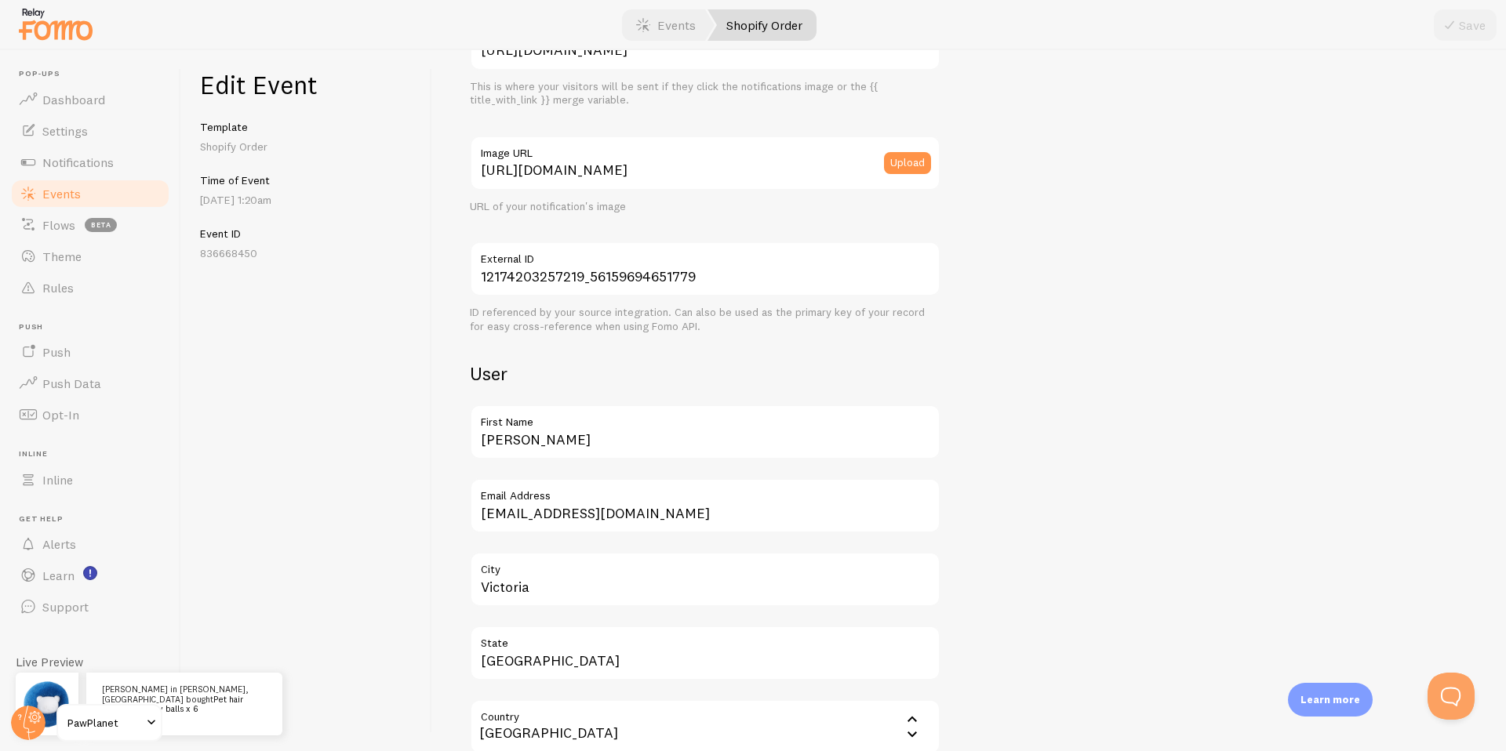
scroll to position [392, 0]
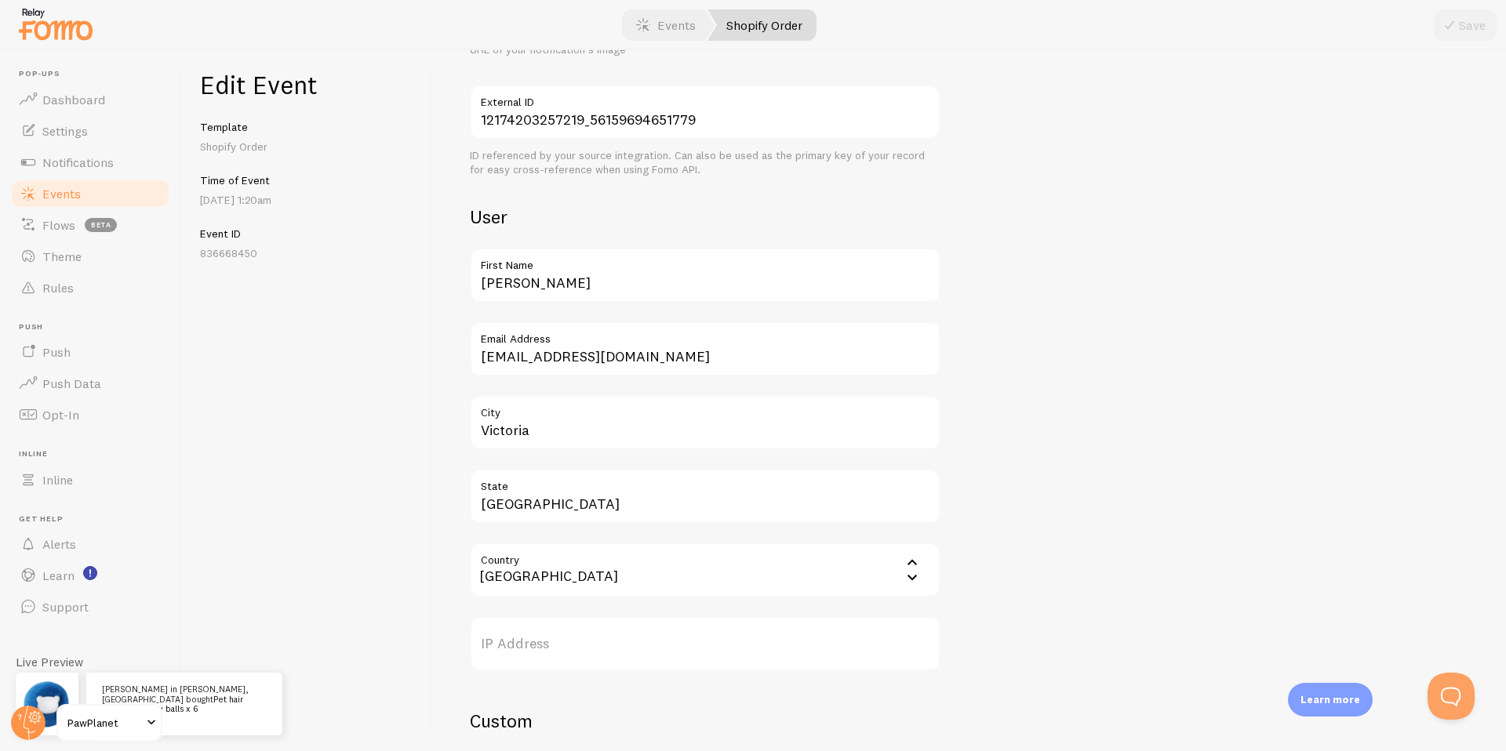
click at [497, 274] on label "First Name" at bounding box center [705, 261] width 471 height 27
click at [497, 274] on input "[PERSON_NAME]" at bounding box center [705, 275] width 471 height 55
click at [497, 274] on label "First Name" at bounding box center [705, 261] width 471 height 27
click at [497, 274] on input "[PERSON_NAME]" at bounding box center [705, 275] width 471 height 55
click at [538, 280] on input "[PERSON_NAME]" at bounding box center [705, 275] width 471 height 55
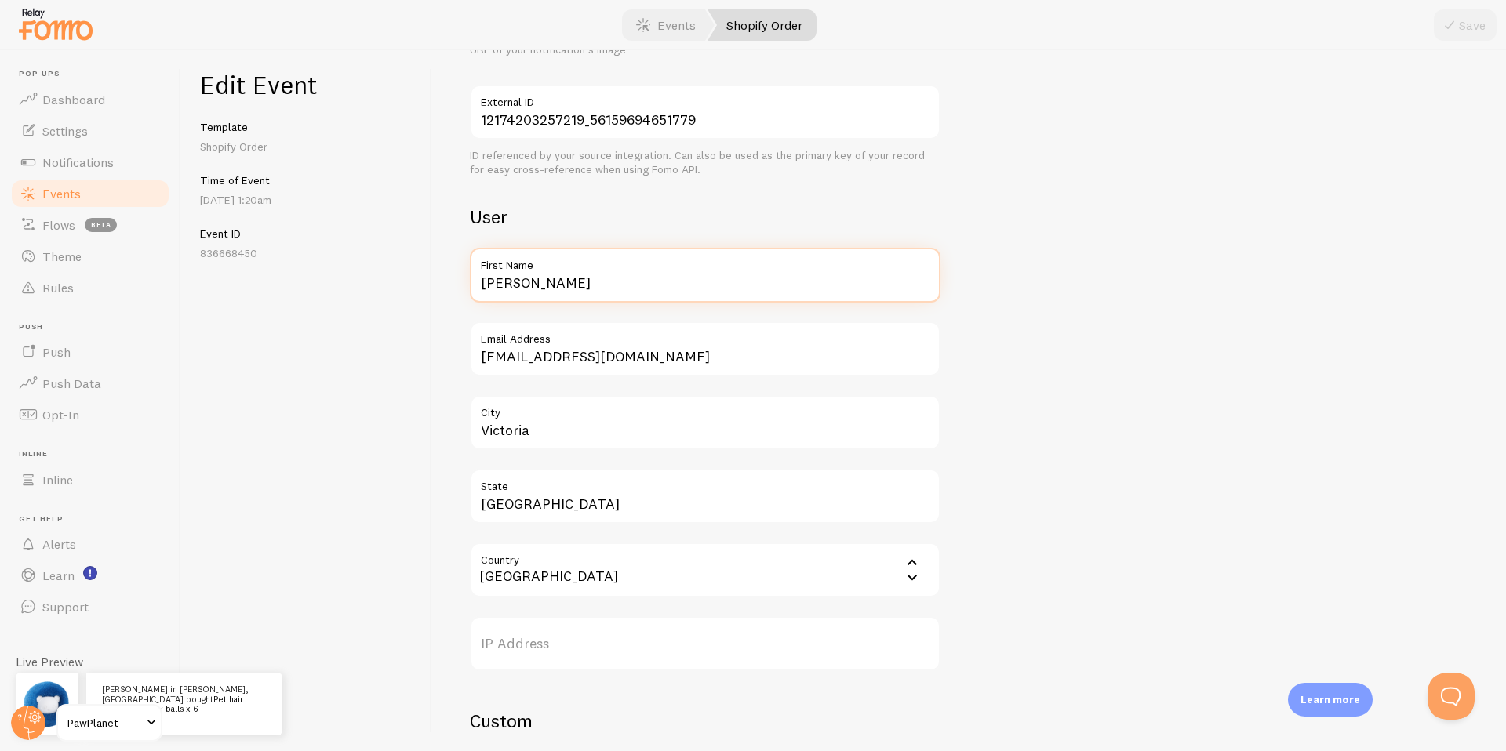
click at [538, 280] on input "[PERSON_NAME]" at bounding box center [705, 275] width 471 height 55
type input "[PERSON_NAME]"
click at [1241, 227] on div "Meta Pet hair catcher laundry balls x 6 Title This text will be bolded in your …" at bounding box center [969, 376] width 999 height 1361
click at [1485, 10] on button "Save" at bounding box center [1465, 24] width 63 height 31
click at [630, 22] on link "Events" at bounding box center [665, 24] width 97 height 31
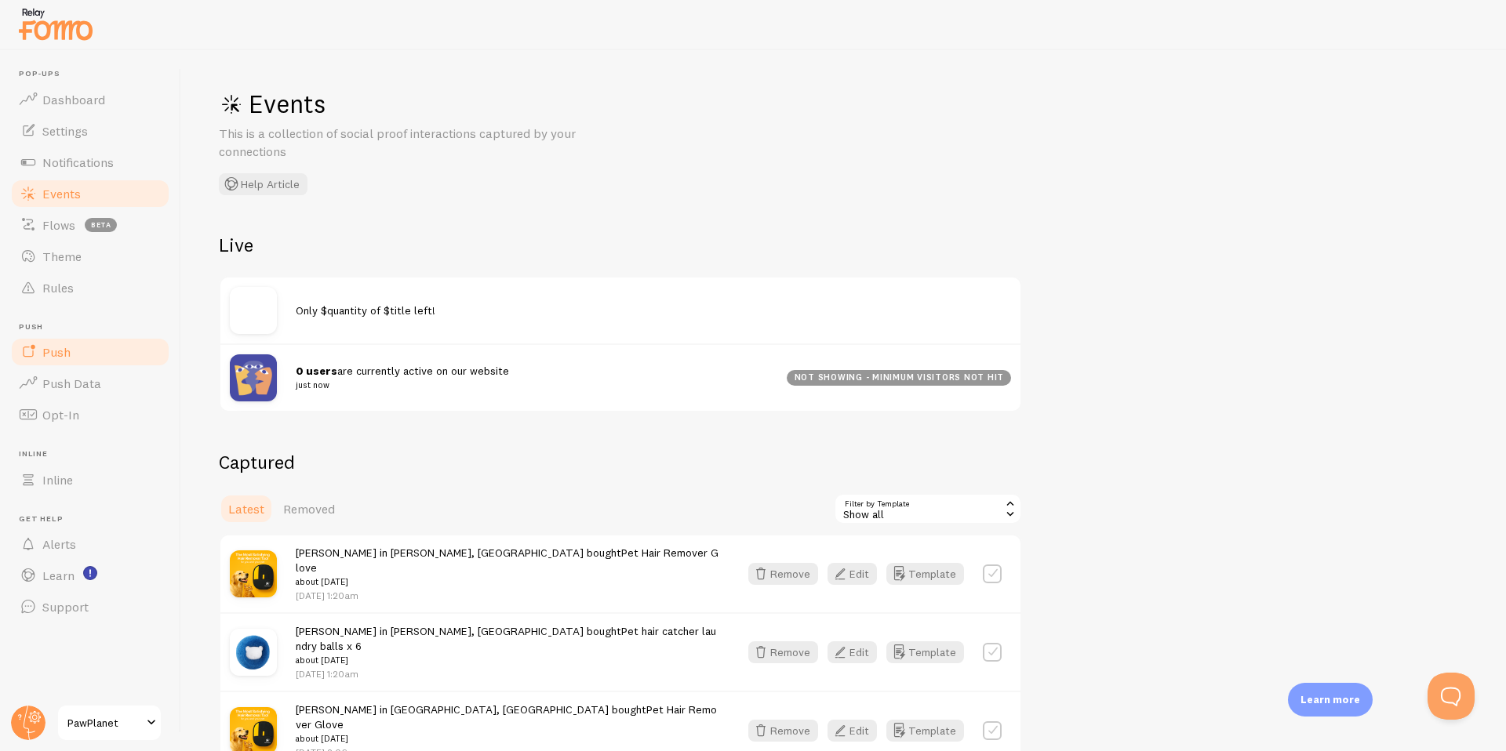
click at [81, 348] on link "Push" at bounding box center [90, 352] width 162 height 31
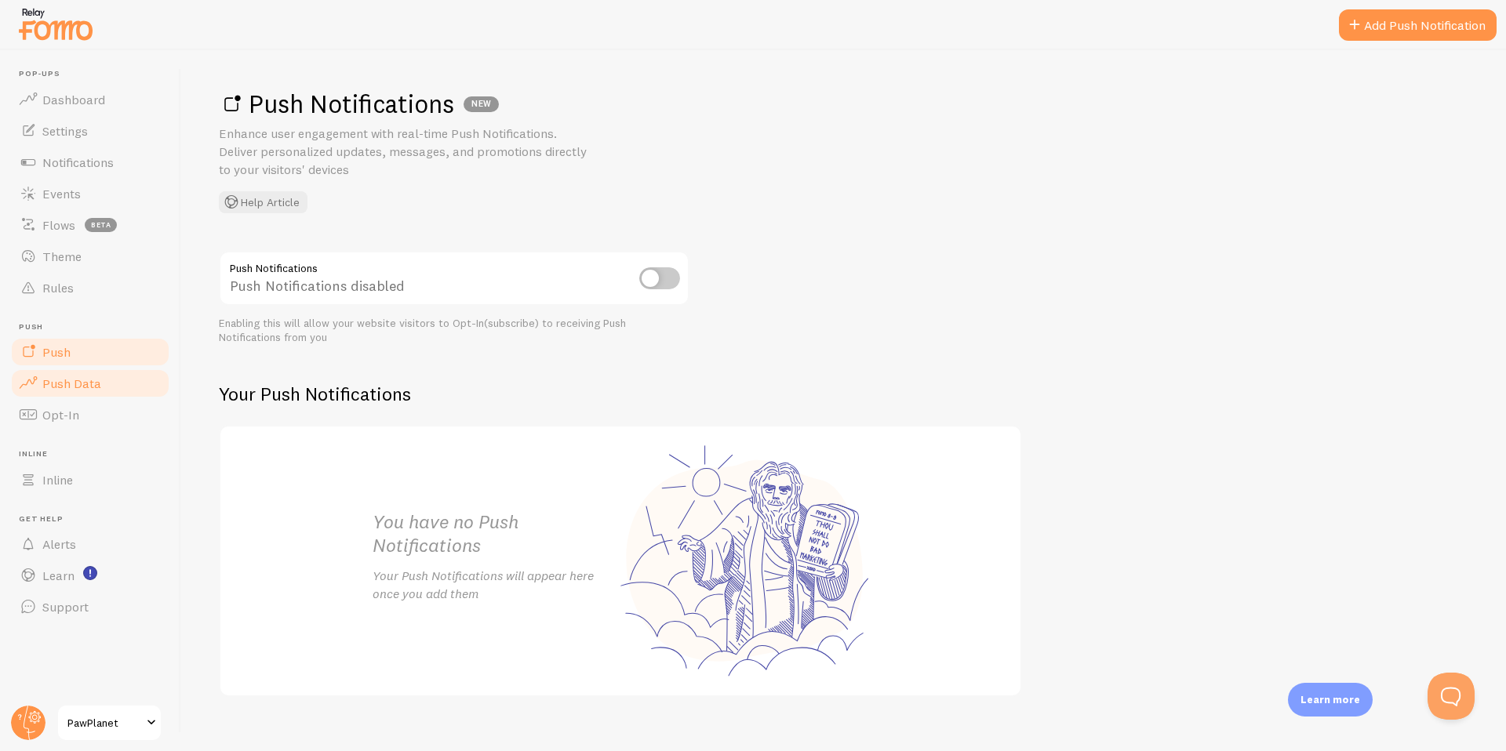
click at [54, 378] on span "Push Data" at bounding box center [71, 384] width 59 height 16
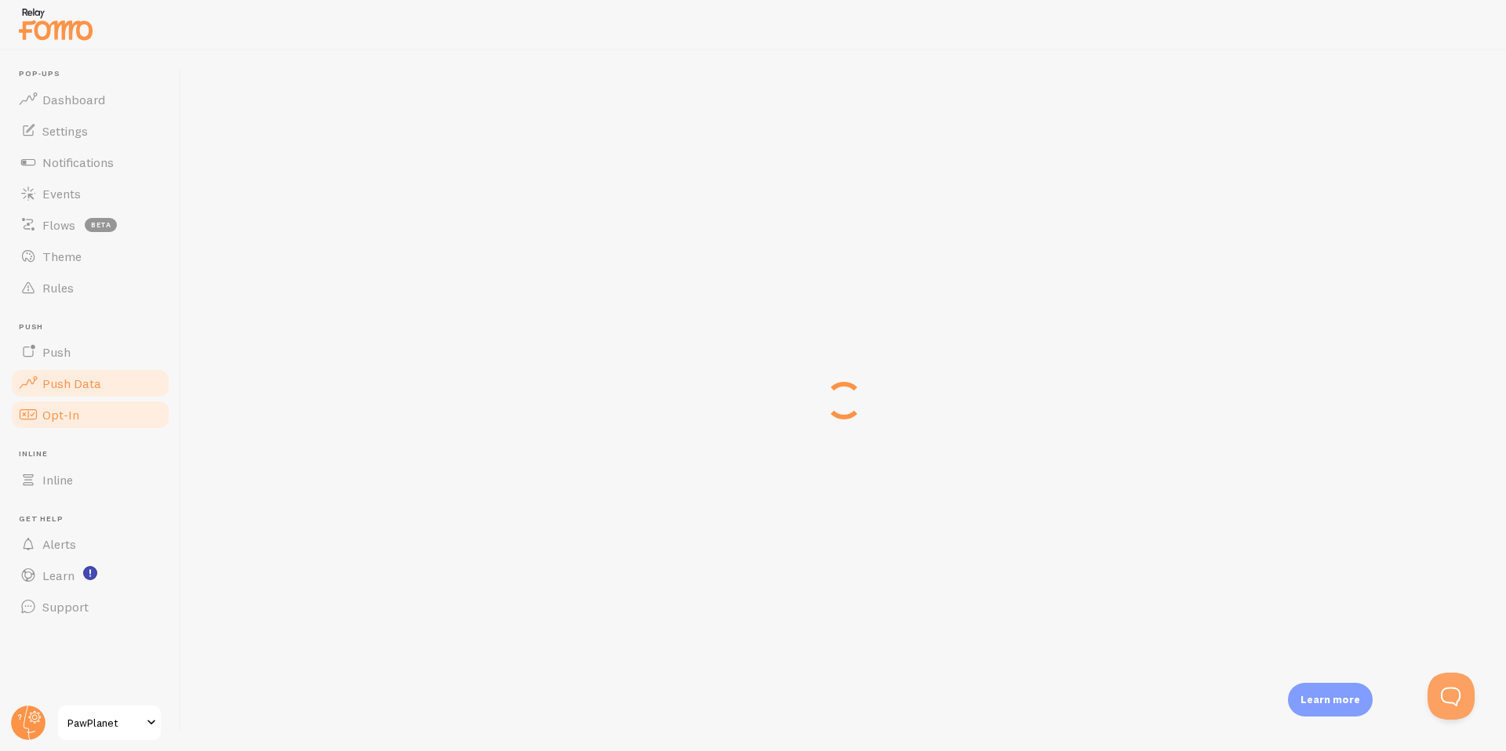
click at [58, 414] on span "Opt-In" at bounding box center [60, 415] width 37 height 16
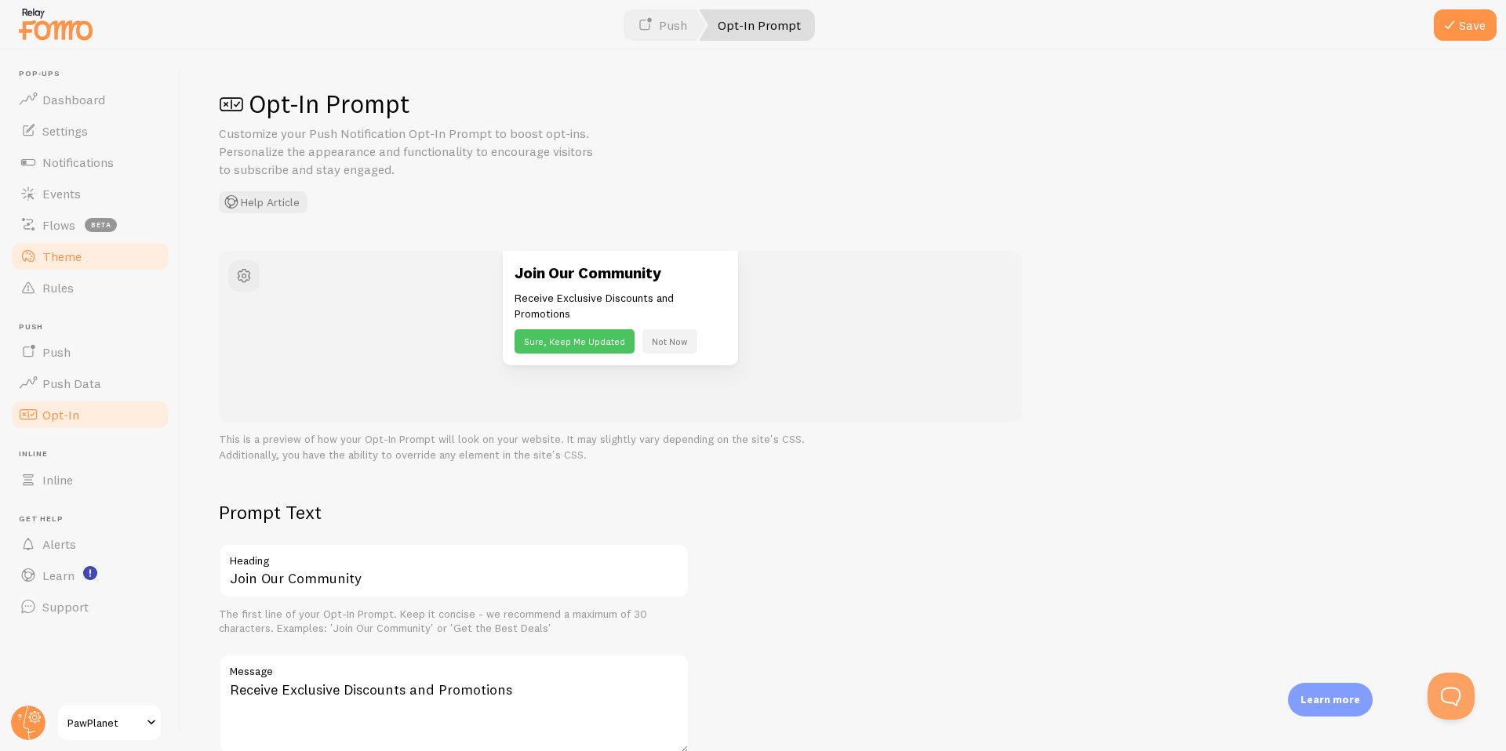
click at [91, 259] on link "Theme" at bounding box center [90, 256] width 162 height 31
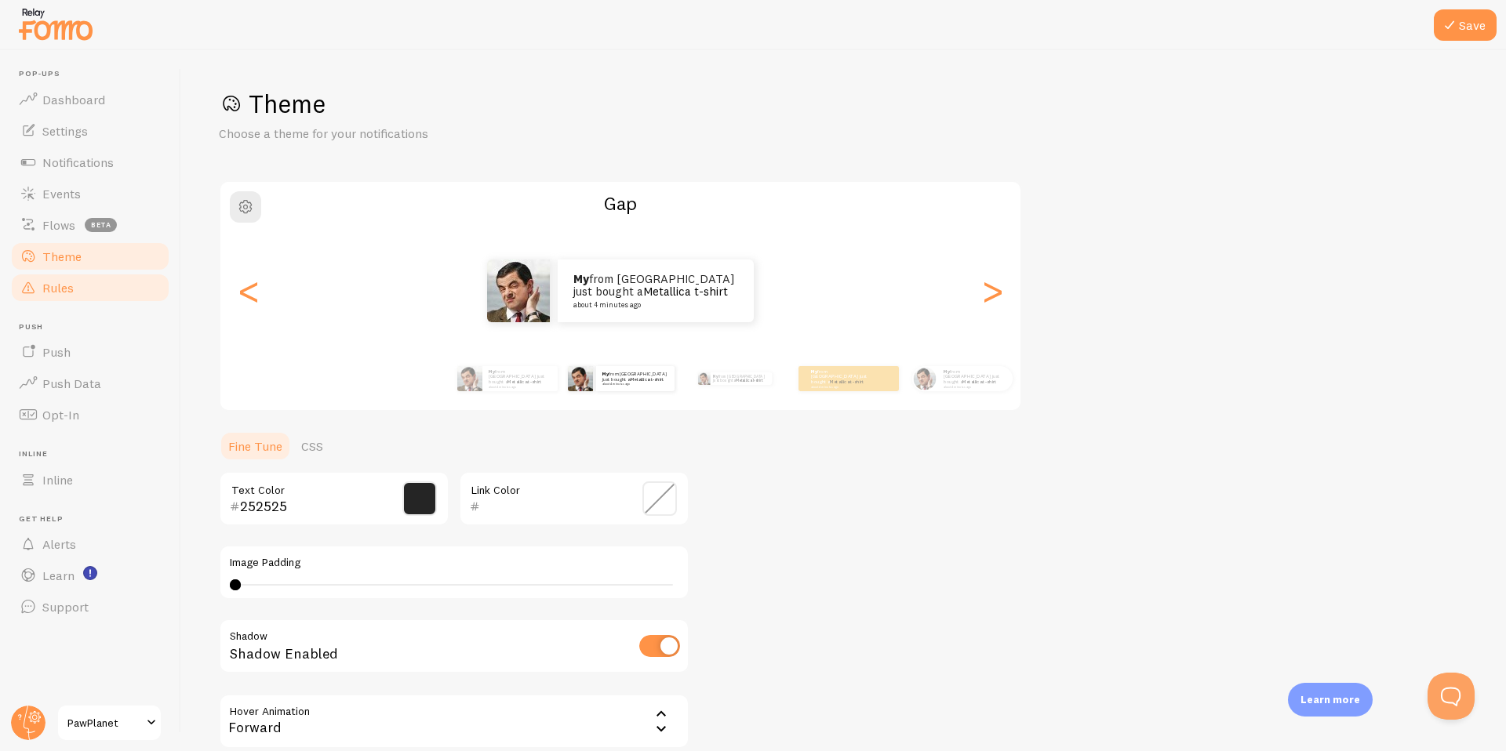
click at [73, 289] on span "Rules" at bounding box center [57, 288] width 31 height 16
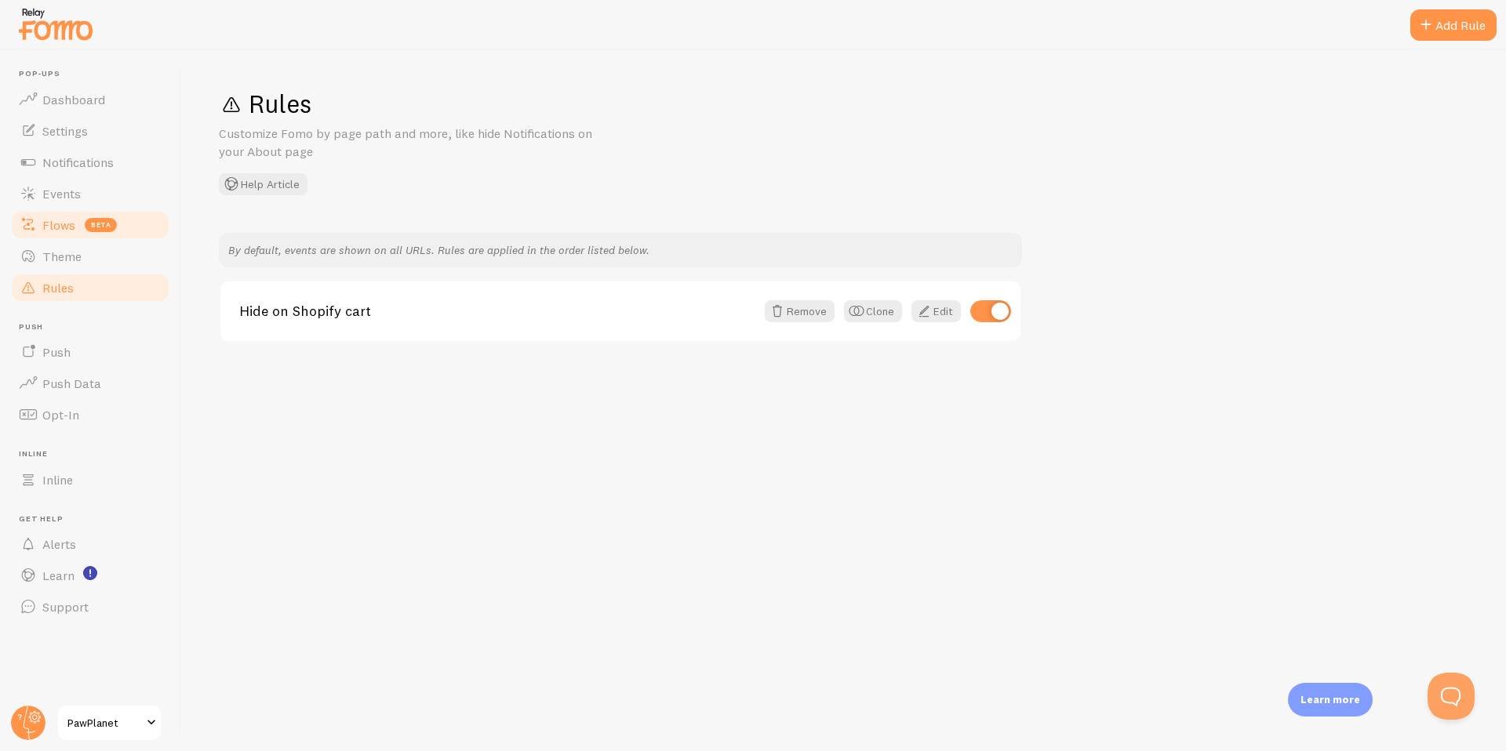
click at [73, 223] on span "Flows" at bounding box center [58, 225] width 33 height 16
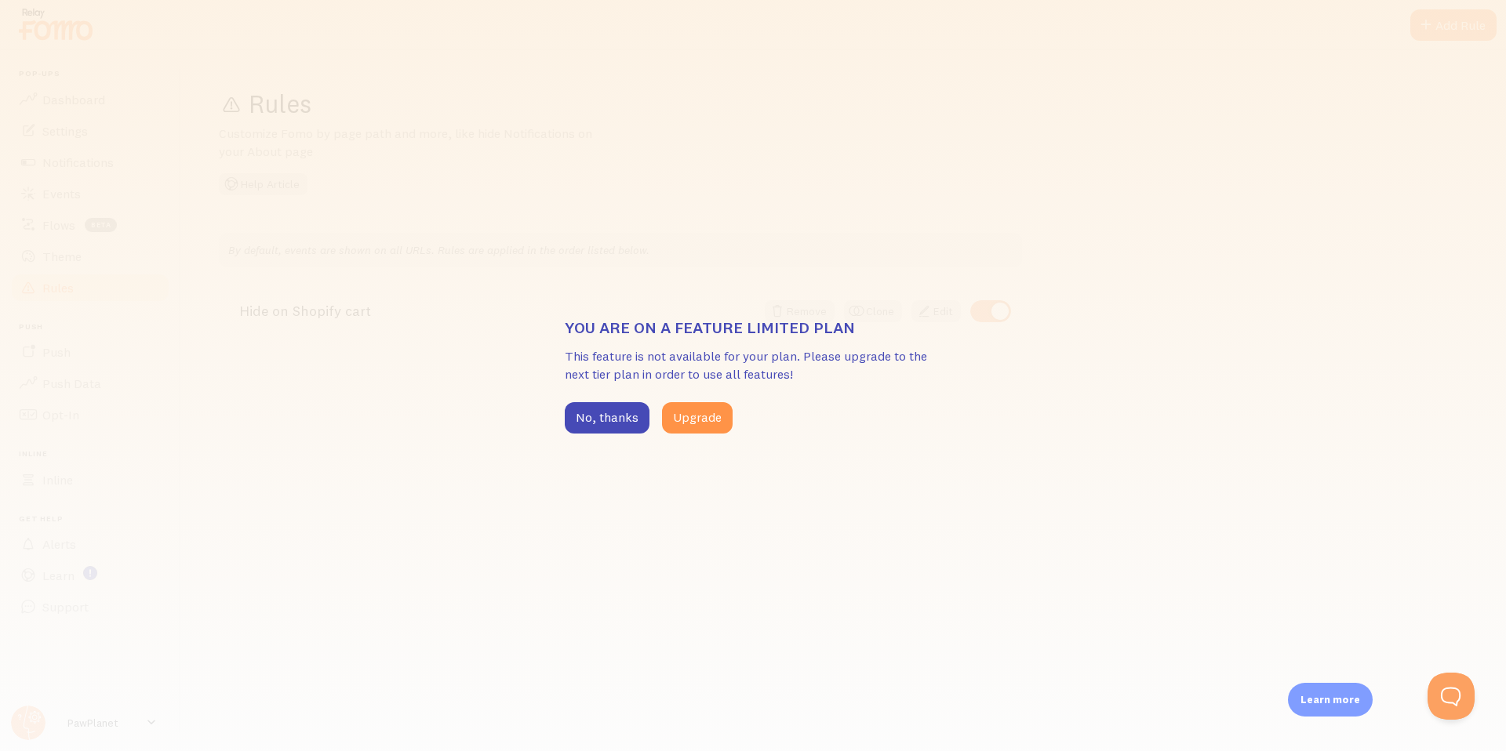
click at [653, 259] on div "You are on a feature limited plan This feature is not available for your plan. …" at bounding box center [753, 375] width 1506 height 751
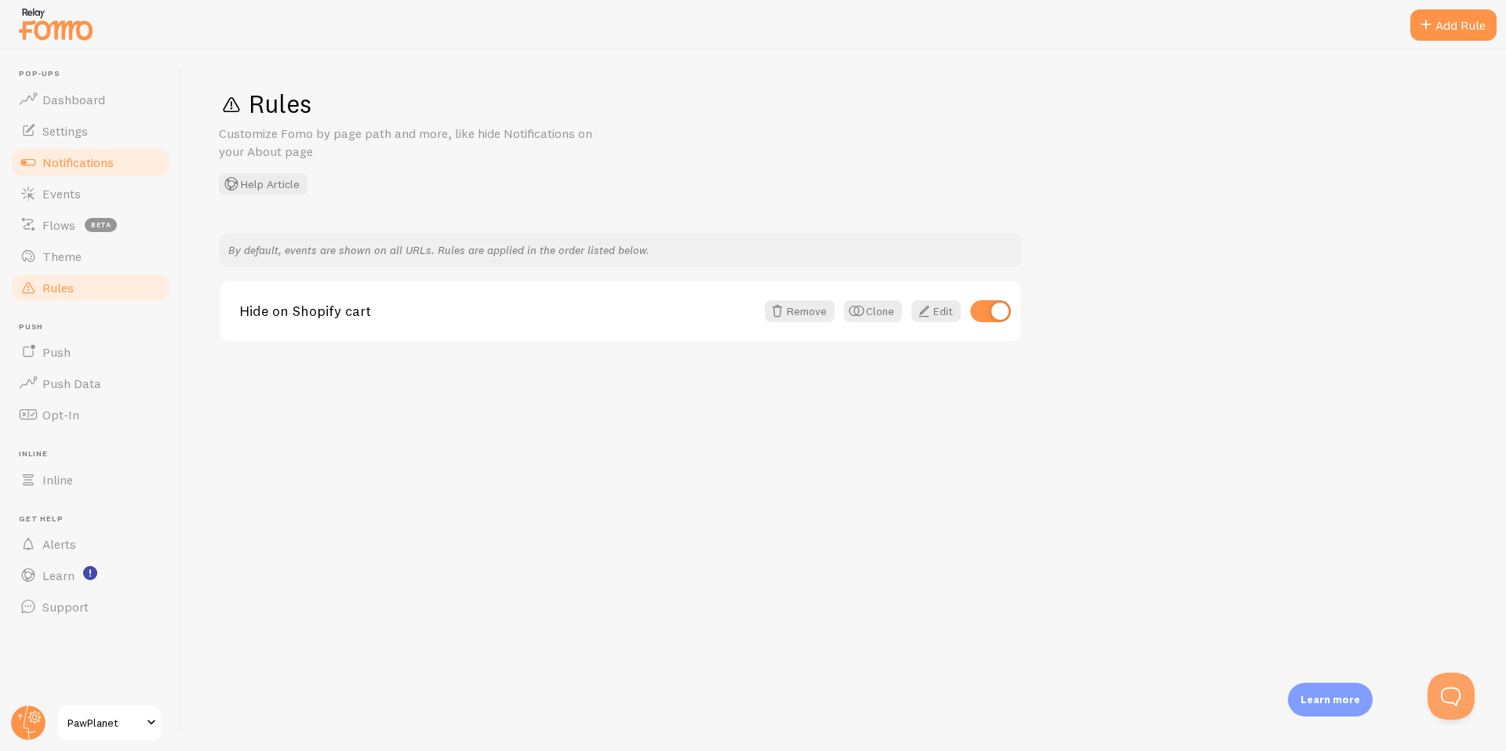
click at [60, 150] on link "Notifications" at bounding box center [90, 162] width 162 height 31
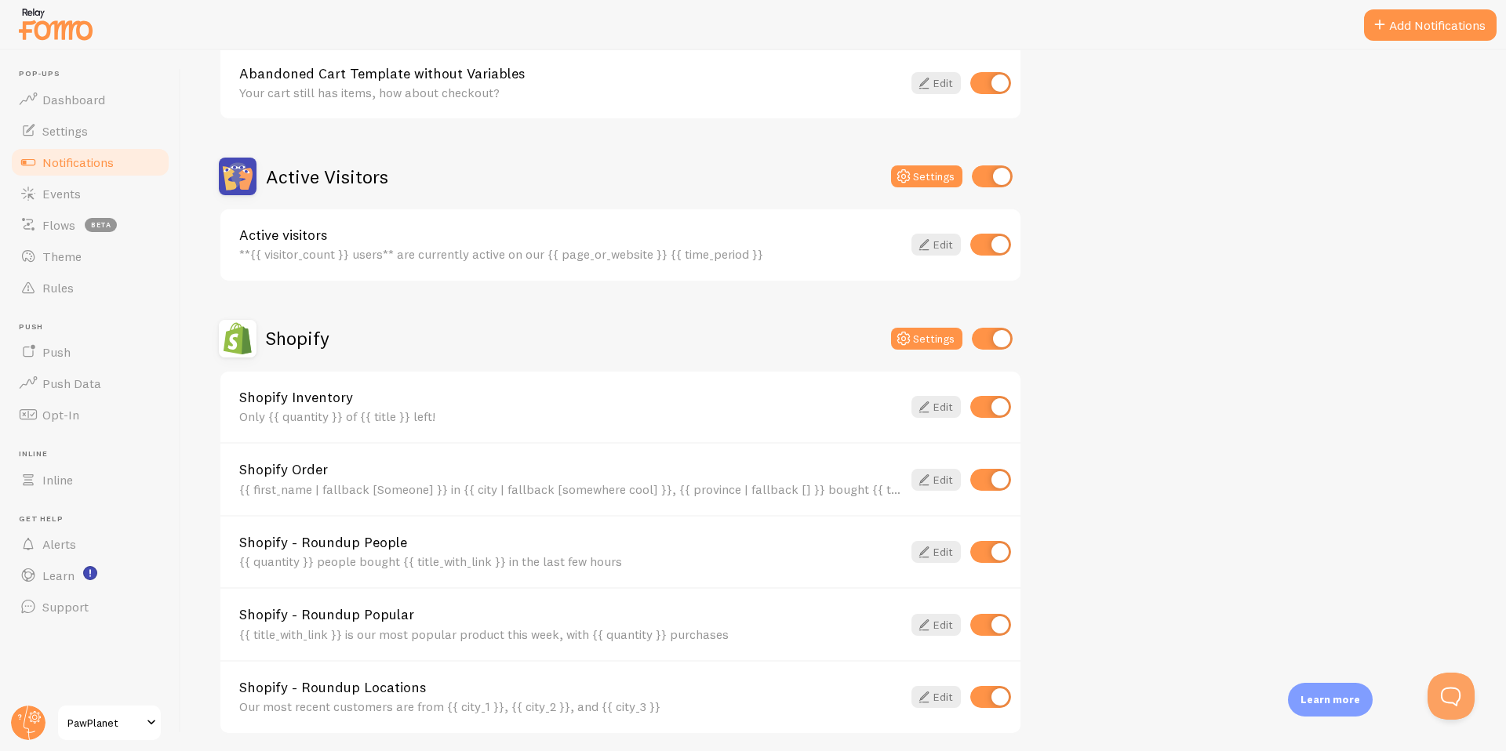
scroll to position [105, 0]
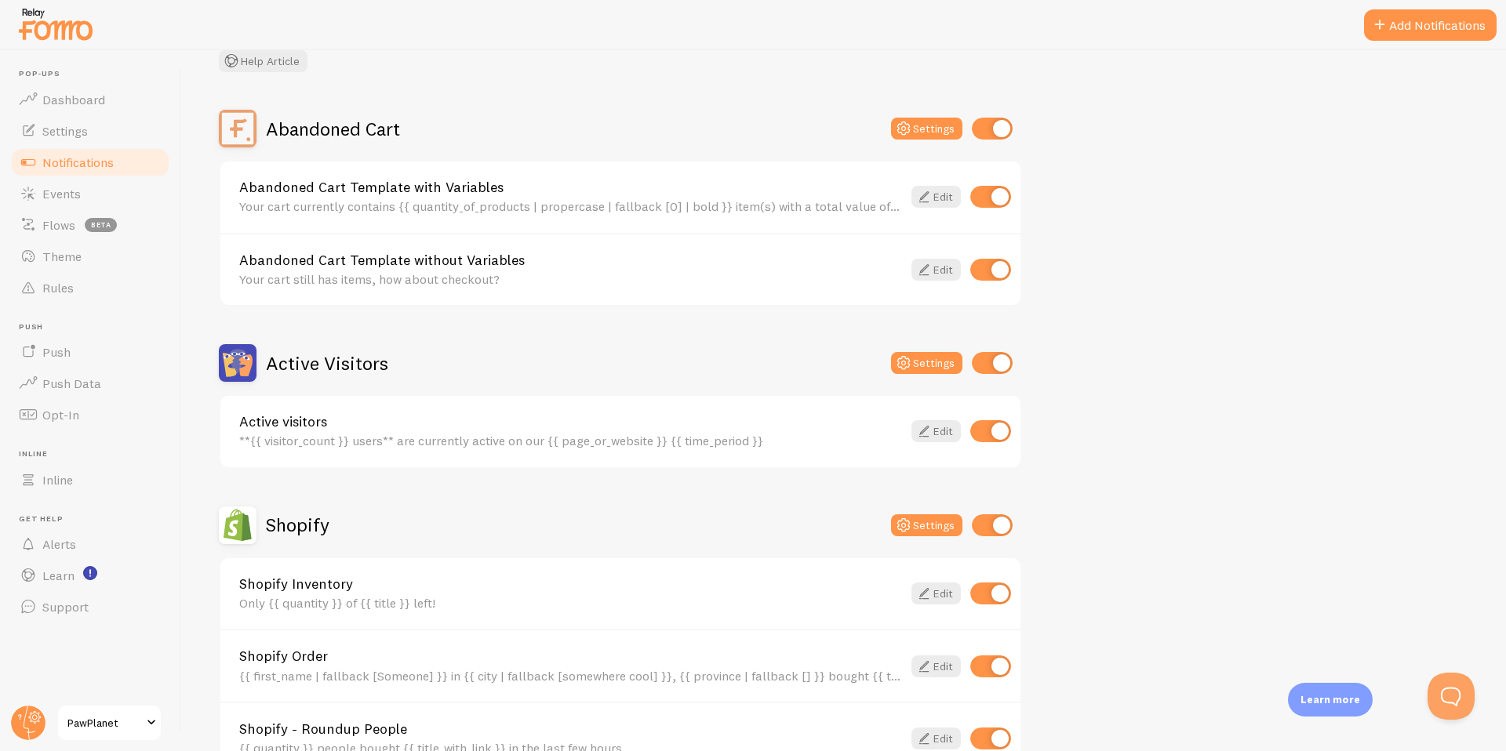
drag, startPoint x: 588, startPoint y: 618, endPoint x: 214, endPoint y: 295, distance: 493.8
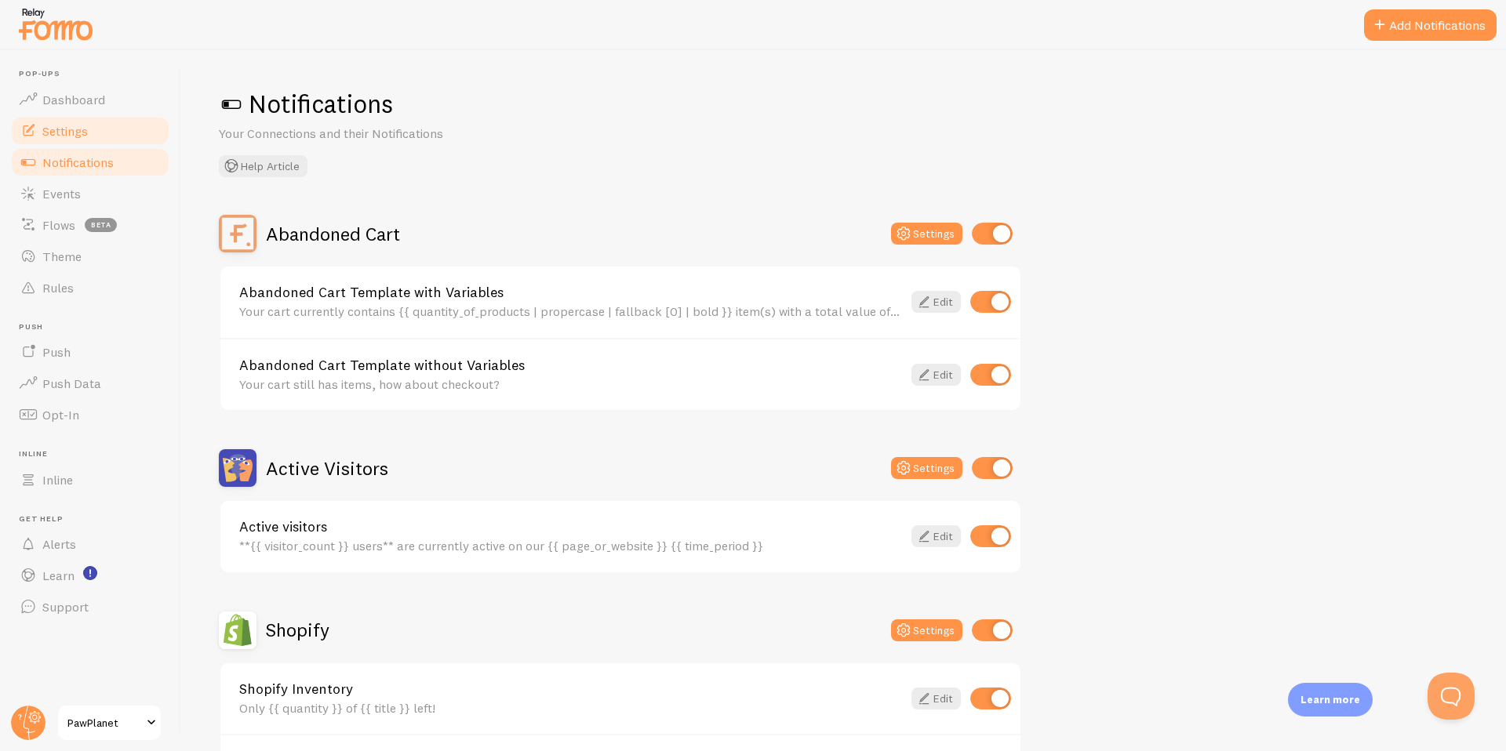
click at [98, 129] on link "Settings" at bounding box center [90, 130] width 162 height 31
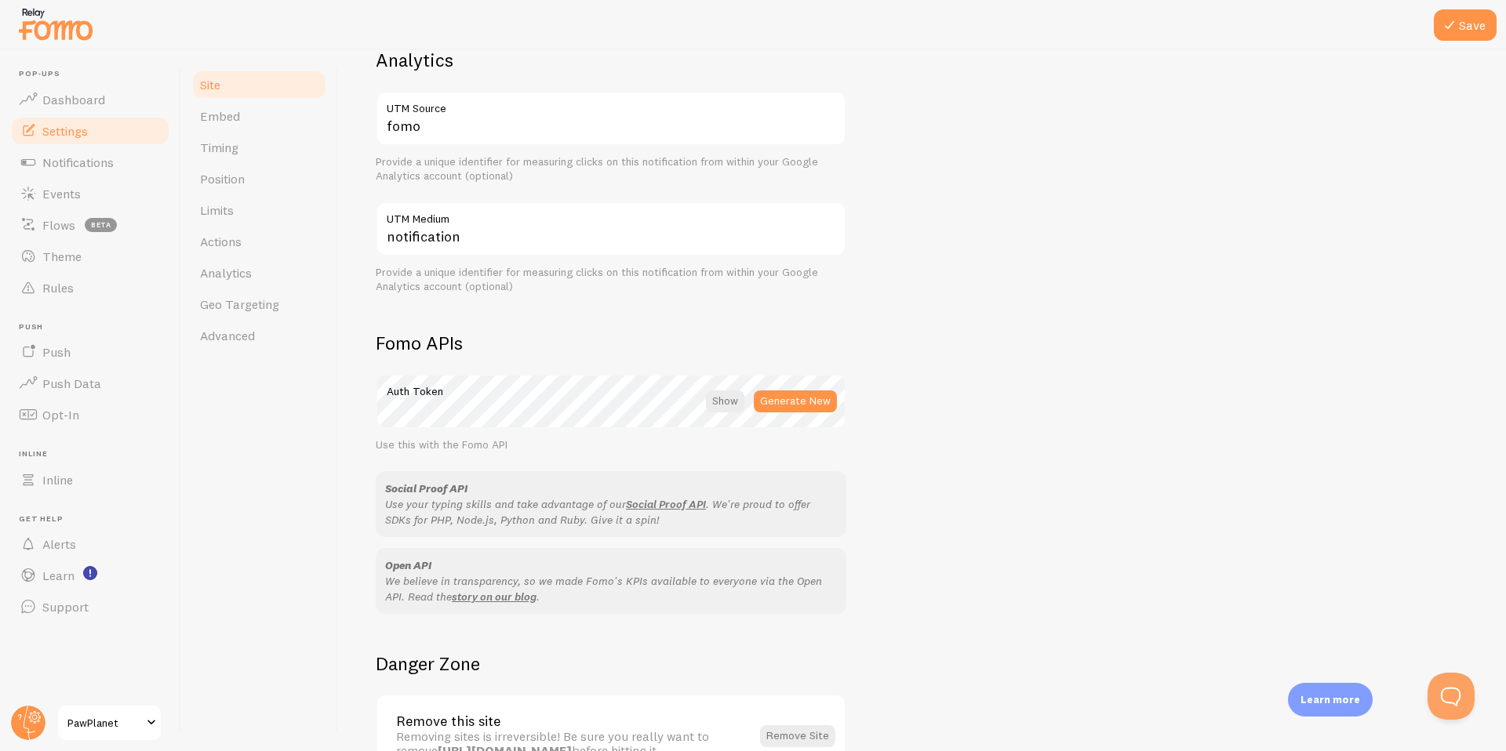
scroll to position [729, 0]
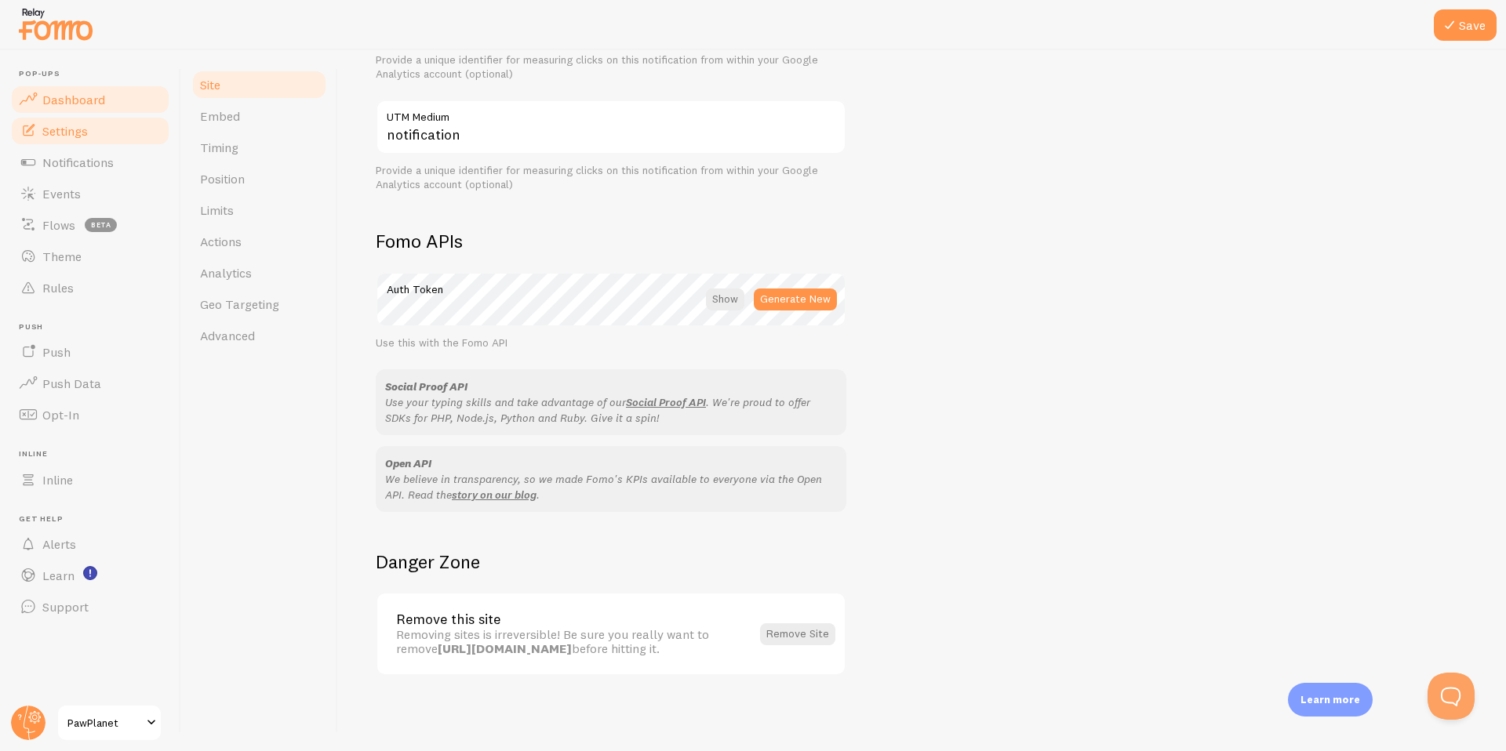
click at [53, 104] on span "Dashboard" at bounding box center [73, 100] width 63 height 16
click at [1480, 37] on button "Save" at bounding box center [1465, 24] width 63 height 31
click at [53, 93] on span "Dashboard" at bounding box center [73, 100] width 63 height 16
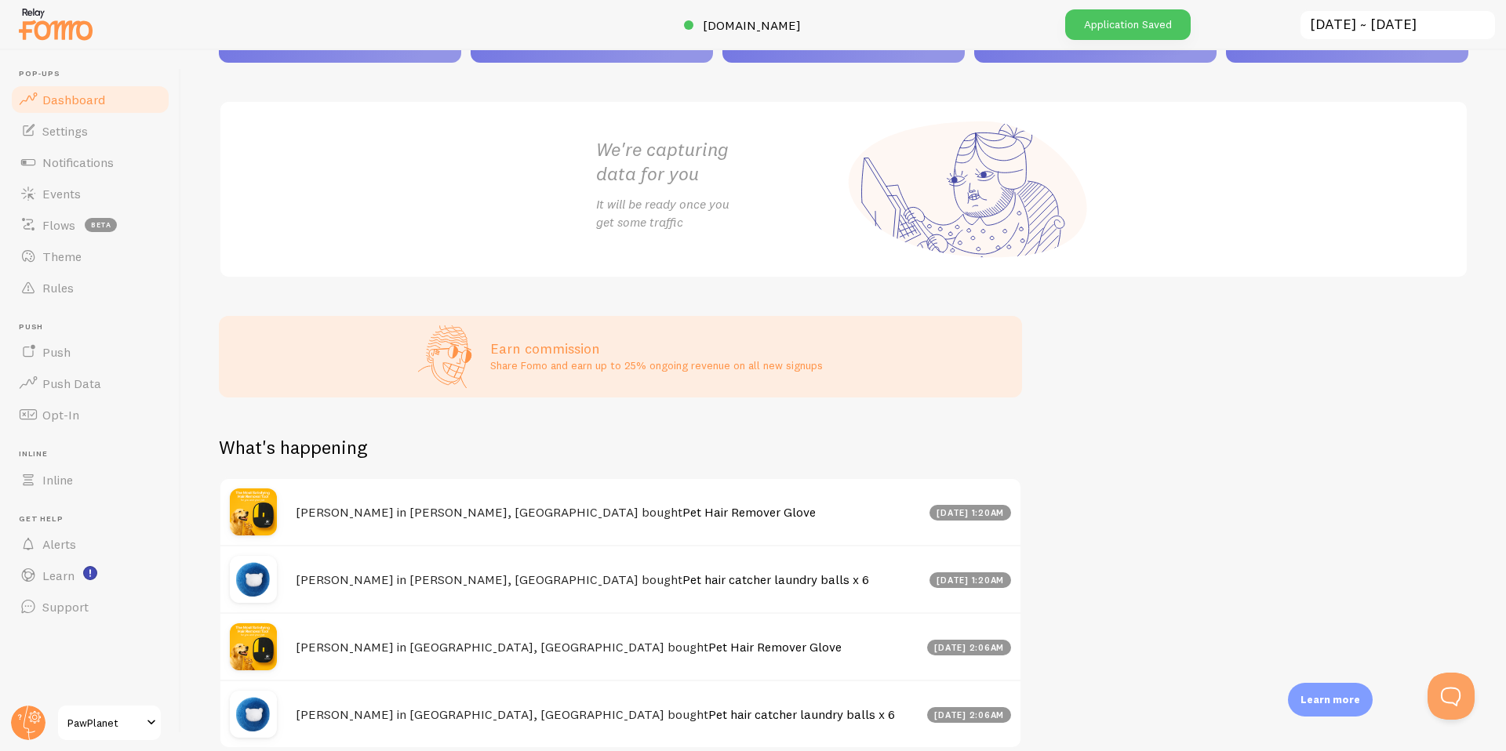
scroll to position [244, 0]
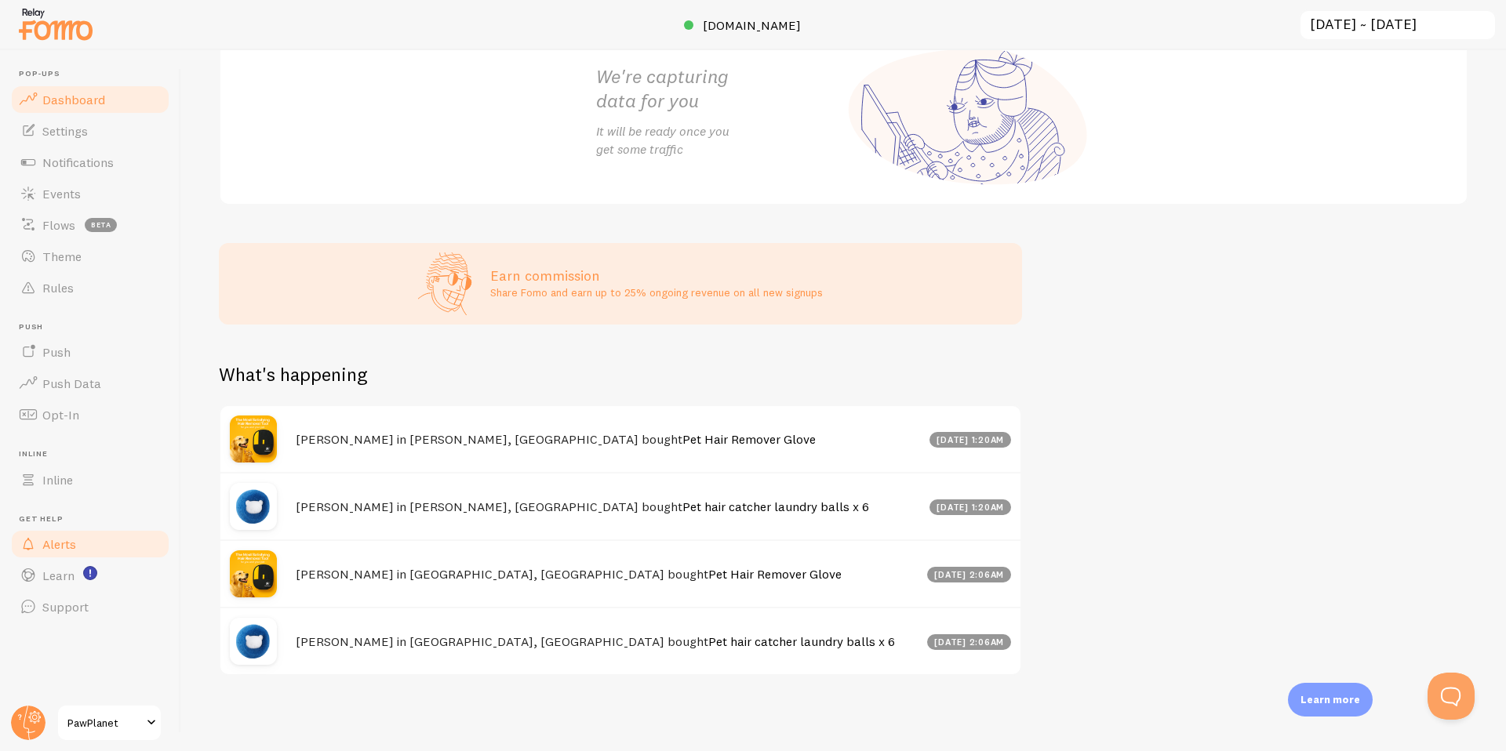
click at [66, 531] on link "Alerts" at bounding box center [90, 544] width 162 height 31
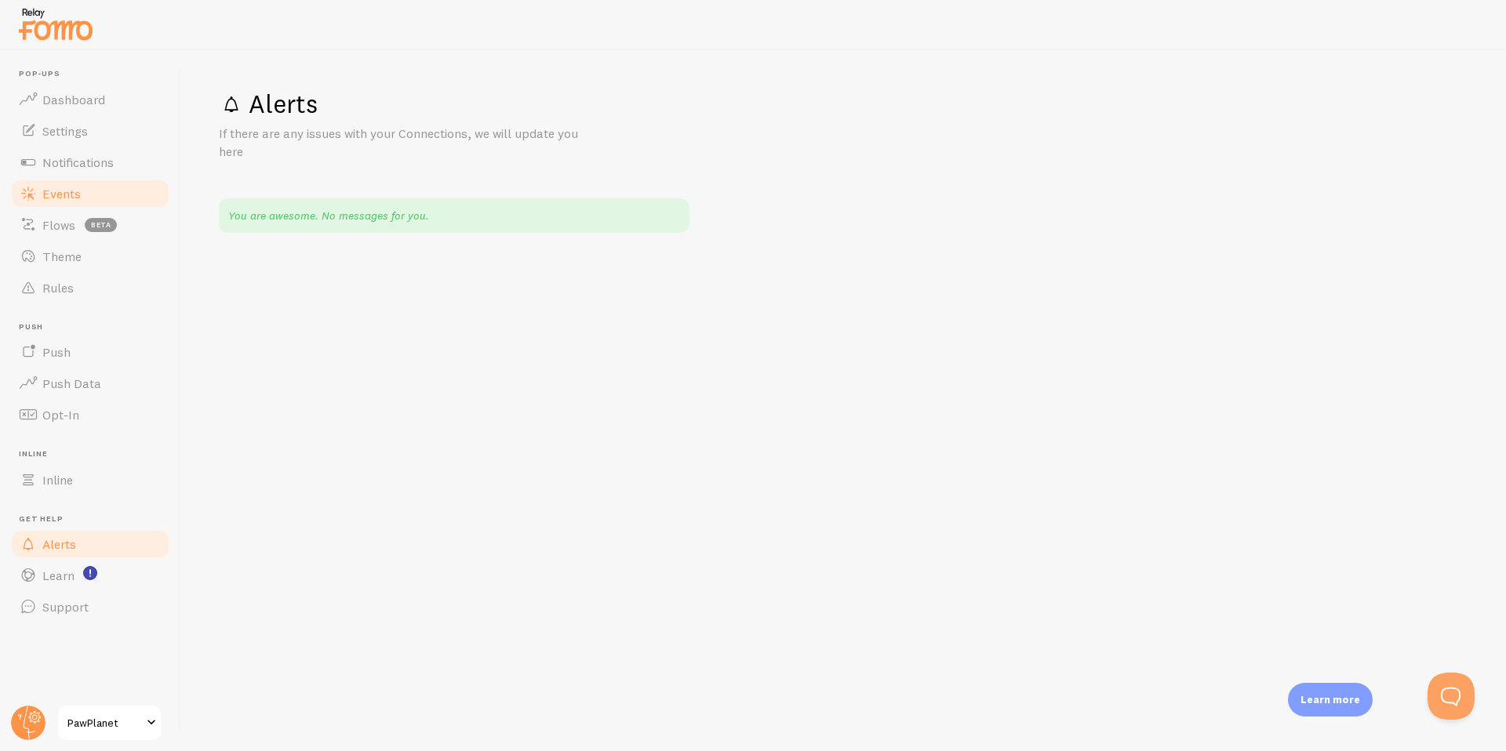
click at [87, 187] on link "Events" at bounding box center [90, 193] width 162 height 31
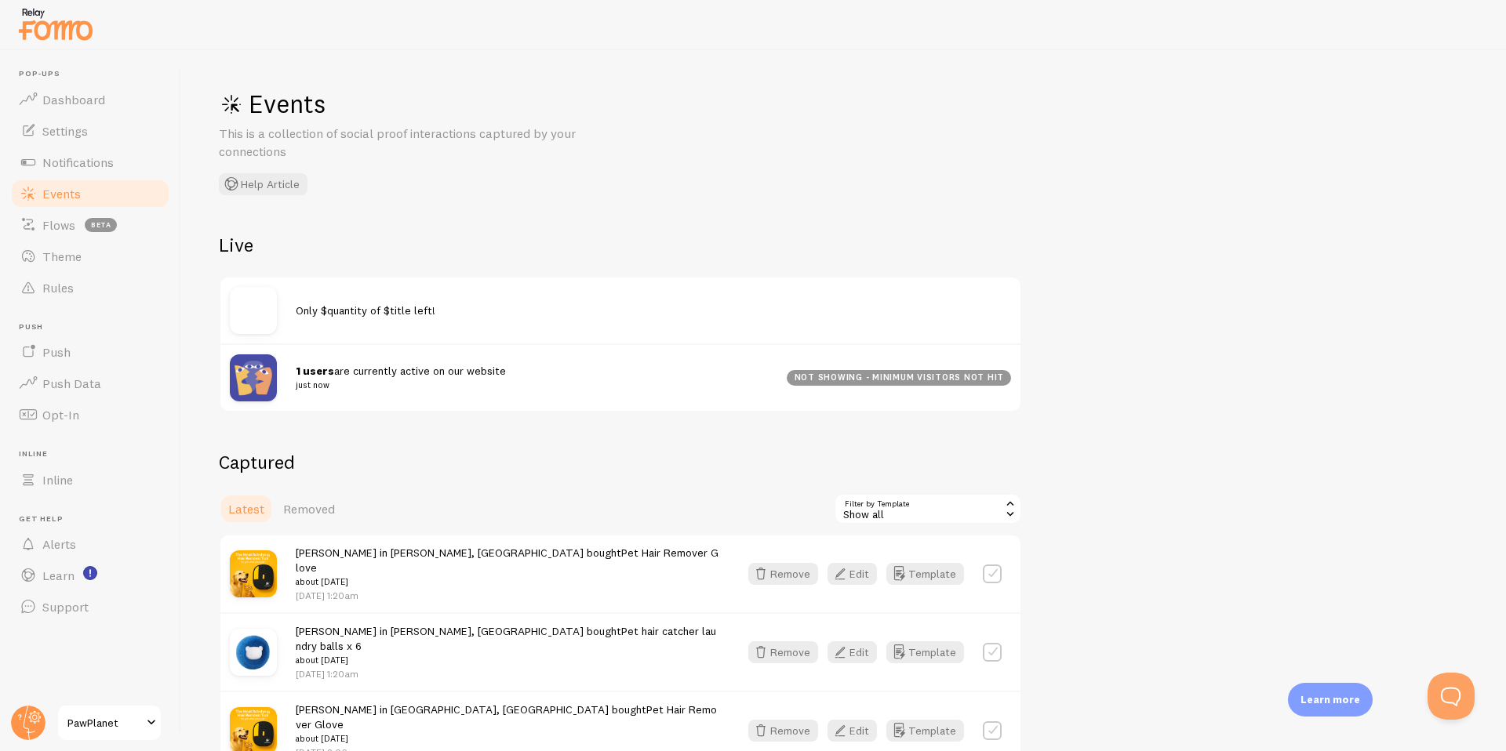
click at [404, 304] on span "Only $quantity of $title left!" at bounding box center [366, 311] width 140 height 14
click at [66, 159] on span "Notifications" at bounding box center [77, 163] width 71 height 16
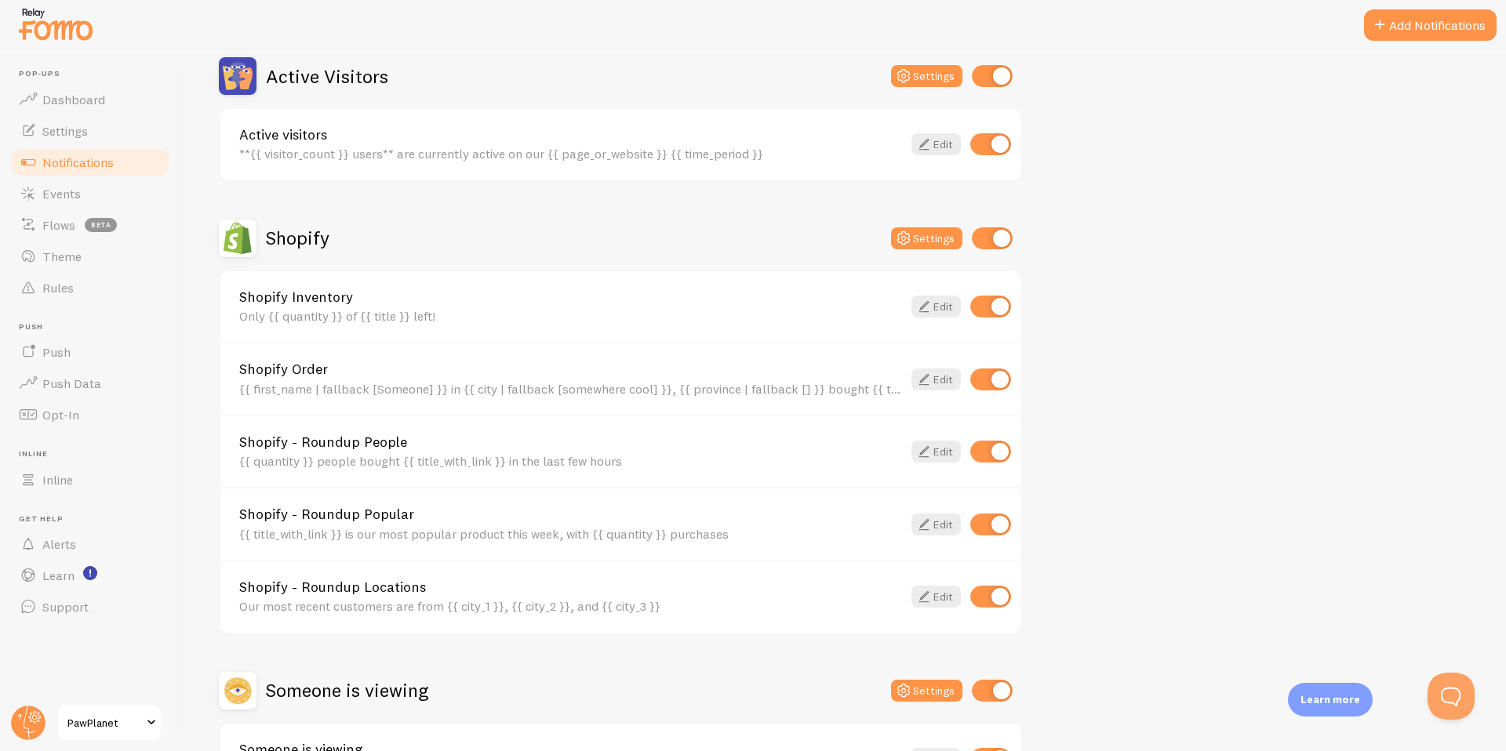
scroll to position [512, 0]
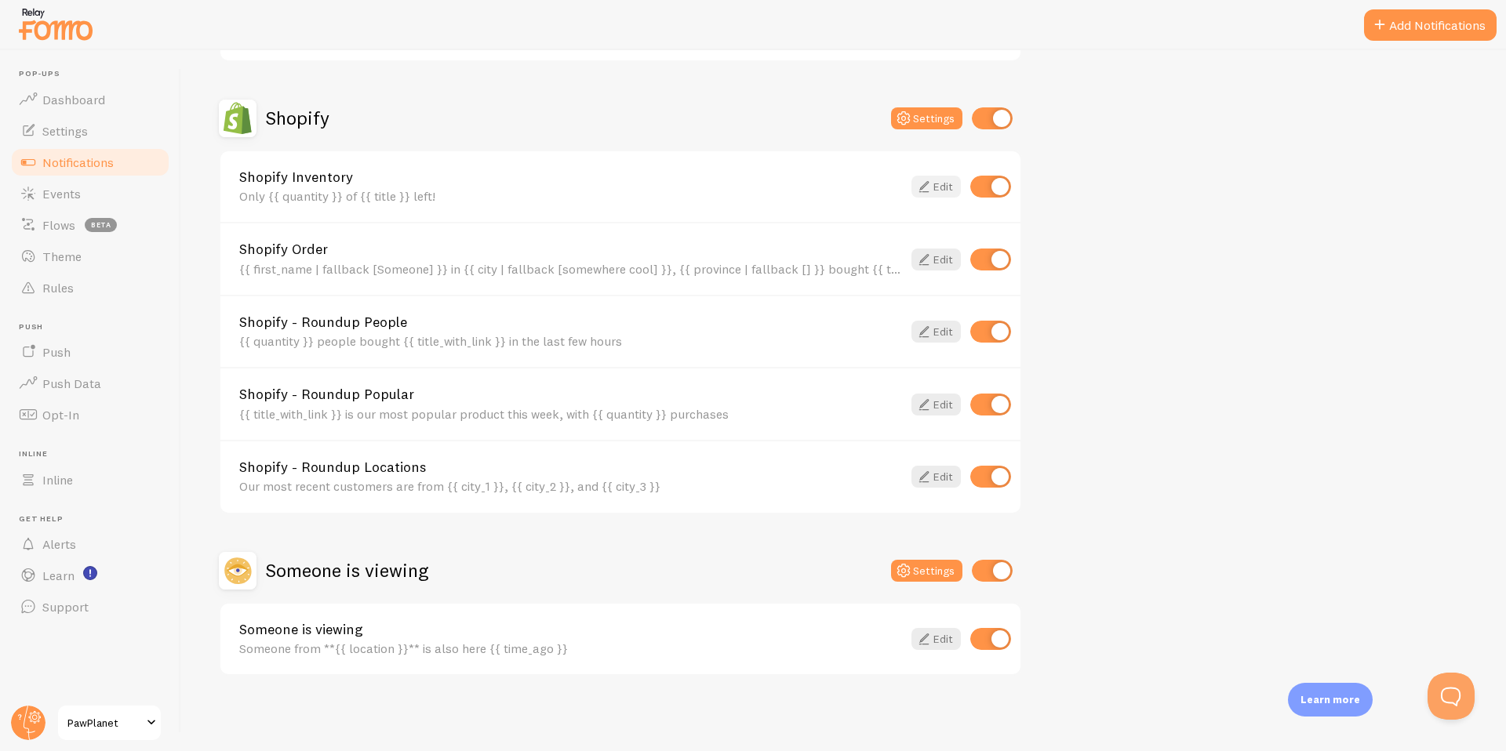
click at [935, 181] on link "Edit" at bounding box center [935, 187] width 49 height 22
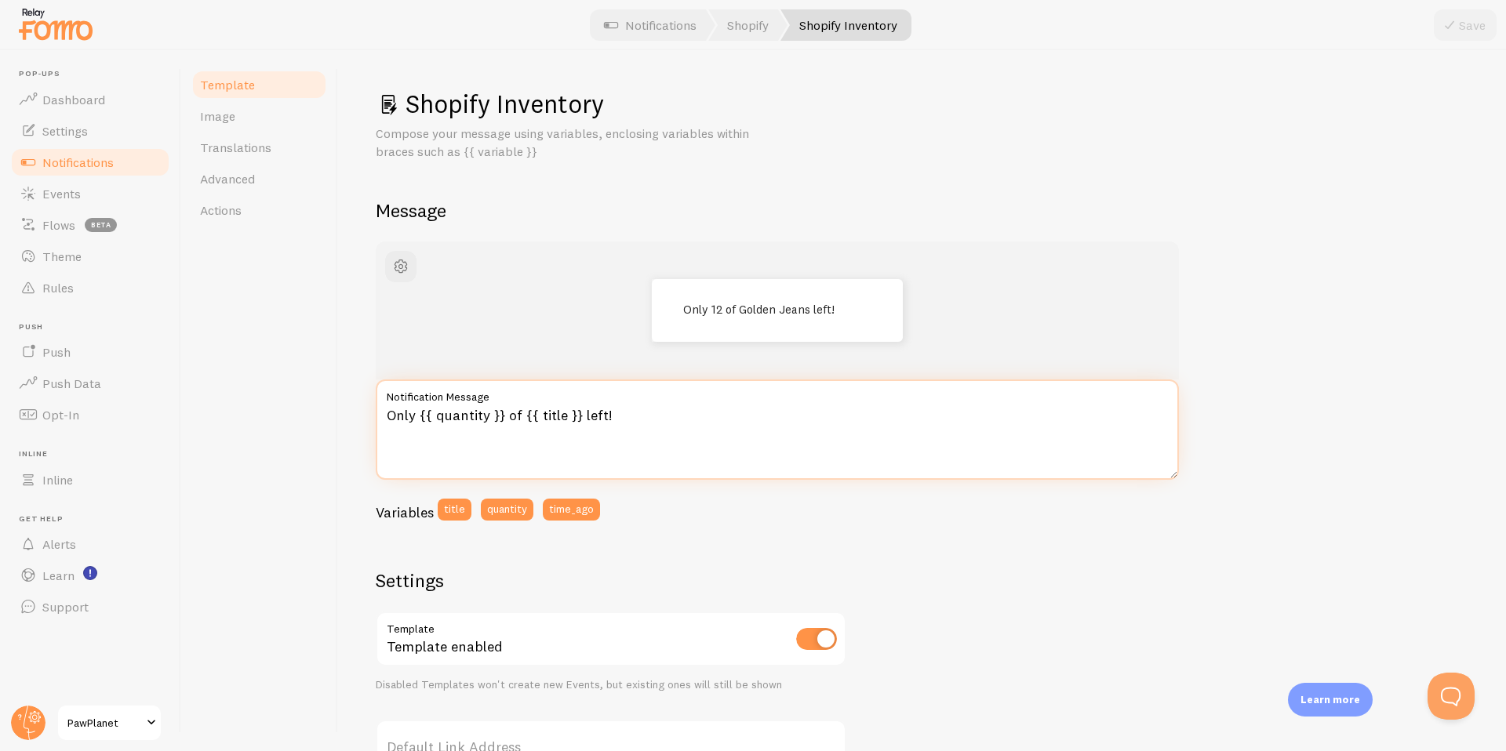
click at [497, 417] on textarea "Only {{ quantity }} of {{ title }} left!" at bounding box center [777, 430] width 803 height 100
click at [504, 417] on textarea "Only {{ quantity }} of {{ title }} left!" at bounding box center [777, 430] width 803 height 100
drag, startPoint x: 502, startPoint y: 417, endPoint x: 419, endPoint y: 419, distance: 83.2
click at [419, 419] on textarea "Only {{ quantity }} of {{ title }} left!" at bounding box center [777, 430] width 803 height 100
click at [504, 417] on textarea "Only 8 of {{ title }} left!" at bounding box center [777, 430] width 803 height 100
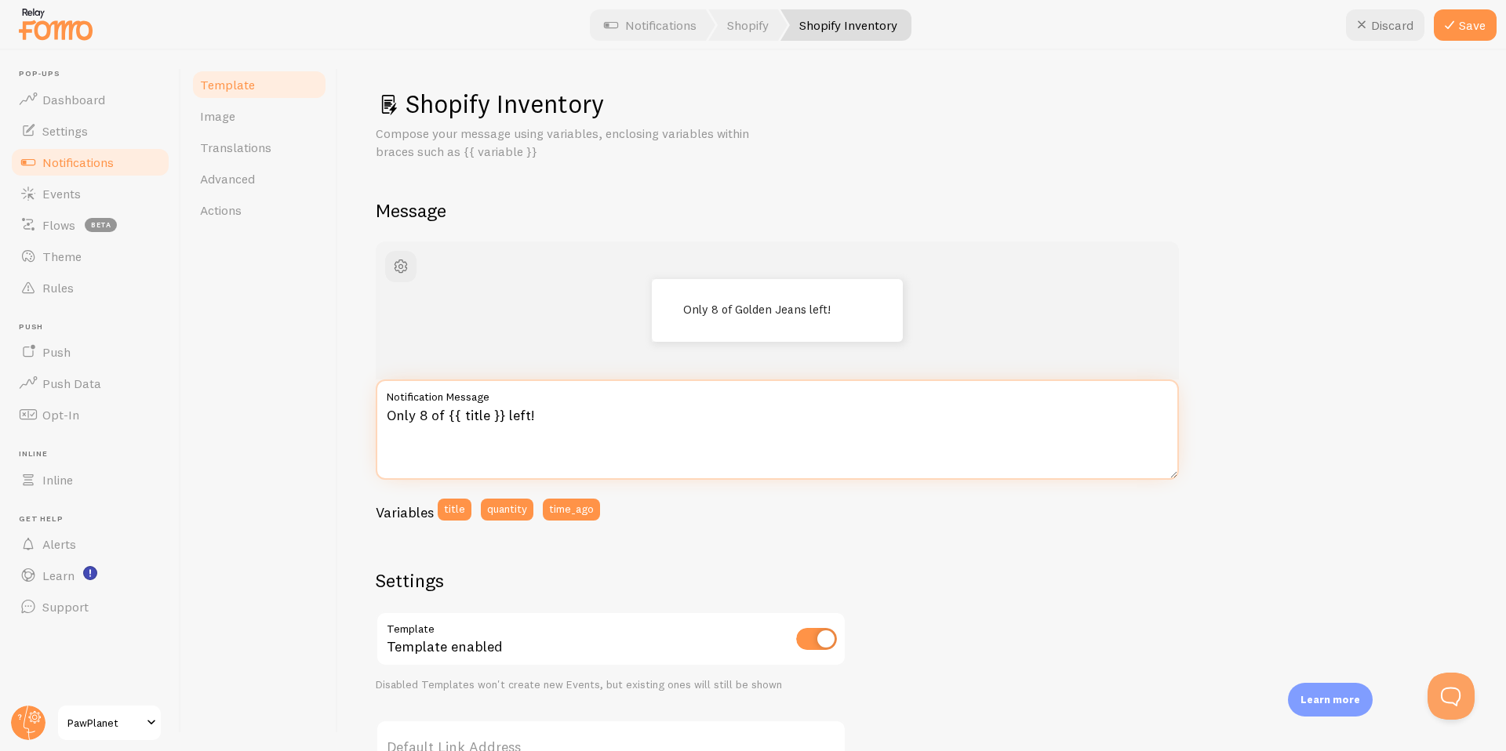
drag, startPoint x: 496, startPoint y: 418, endPoint x: 452, endPoint y: 423, distance: 44.2
click at [452, 423] on textarea "Only 8 of {{ title }} left!" at bounding box center [777, 430] width 803 height 100
click at [500, 412] on textarea "Only 8 of {{ title }} left!" at bounding box center [777, 430] width 803 height 100
drag, startPoint x: 500, startPoint y: 416, endPoint x: 447, endPoint y: 421, distance: 53.6
click at [447, 421] on textarea "Only 8 of {{ title }} left!" at bounding box center [777, 430] width 803 height 100
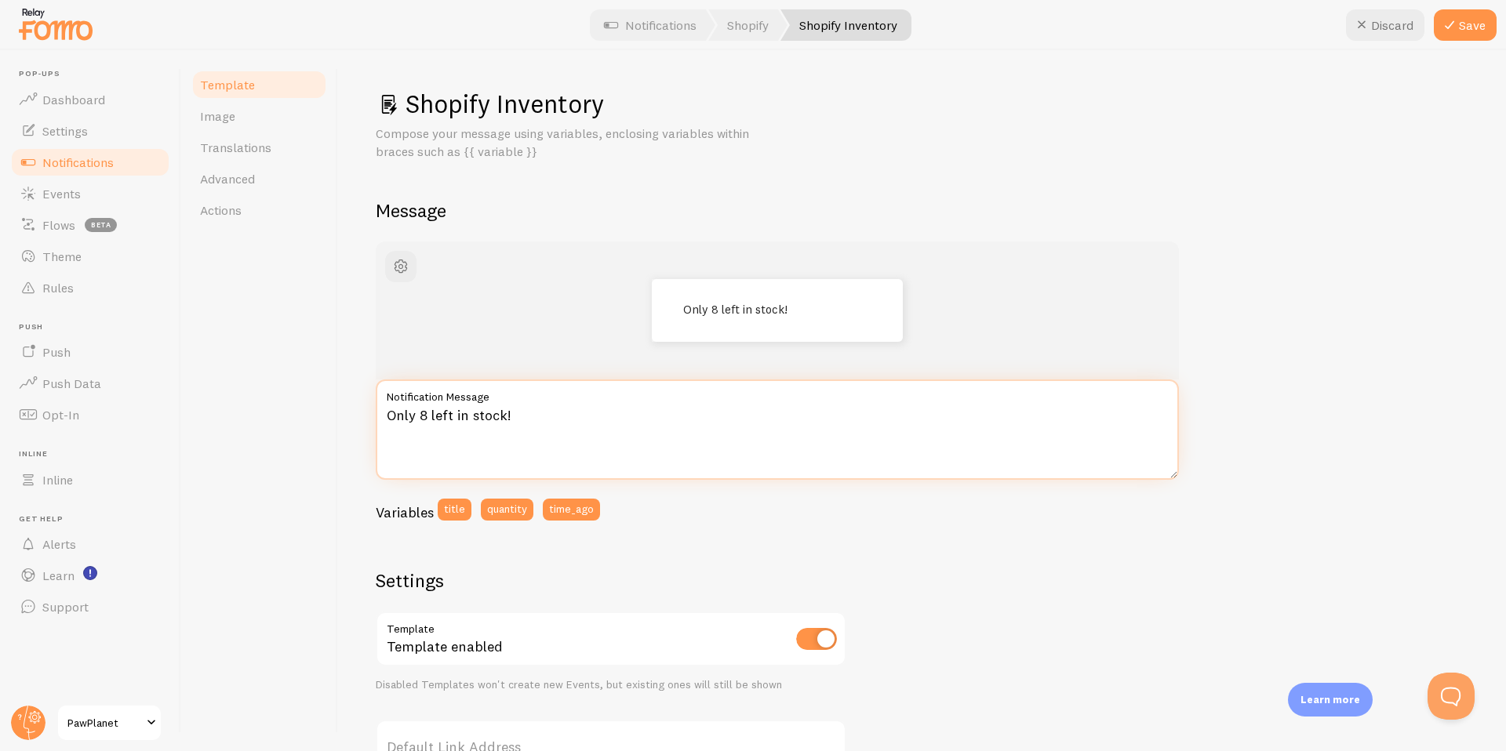
type textarea "Only 8 left in stock!"
drag, startPoint x: 1446, startPoint y: 254, endPoint x: 1447, endPoint y: 246, distance: 7.9
click at [1446, 249] on div "Only 8 left in stock! Only 8 left in stock! Notification Message Variables titl…" at bounding box center [922, 655] width 1093 height 827
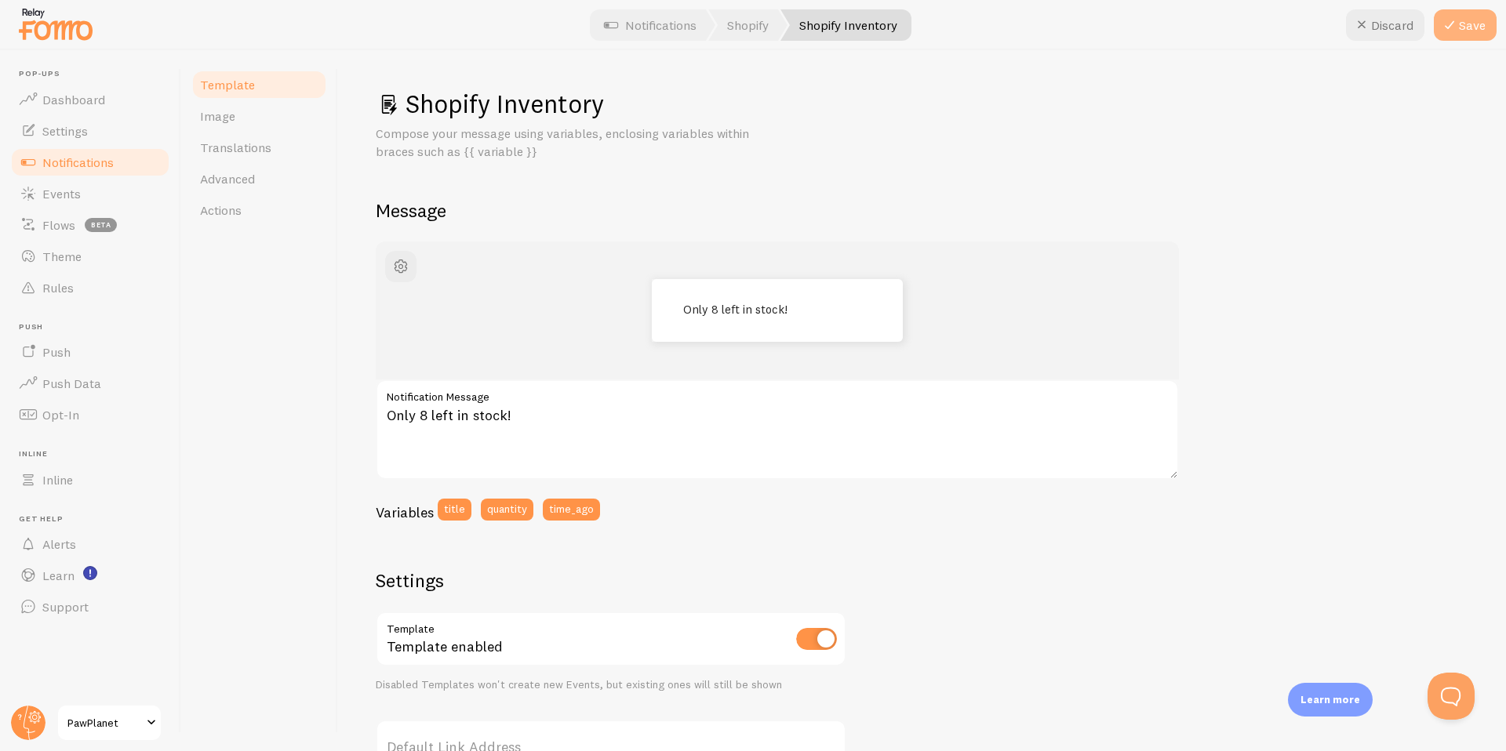
click at [1463, 27] on button "Save" at bounding box center [1465, 24] width 63 height 31
click at [262, 116] on link "Image" at bounding box center [259, 115] width 137 height 31
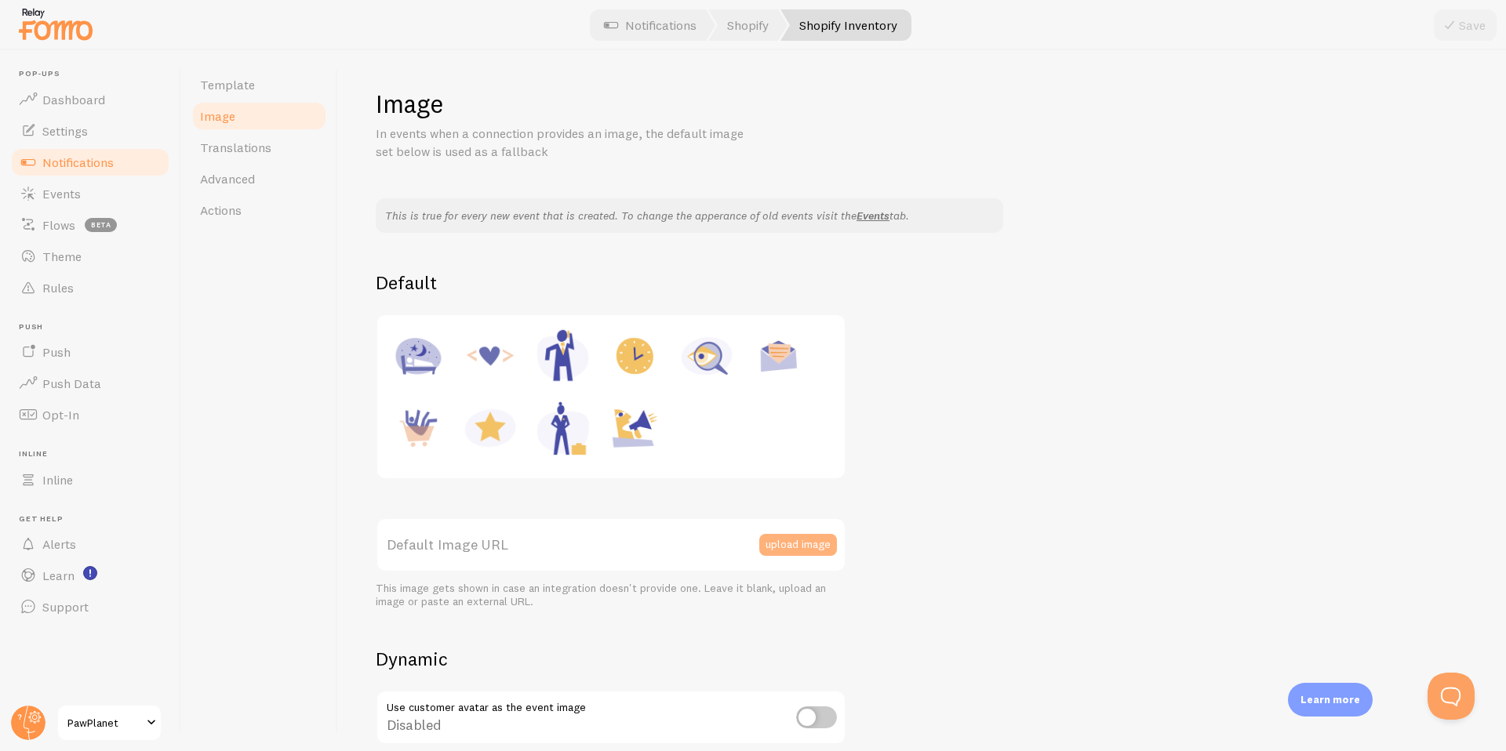
click at [807, 542] on button "upload image" at bounding box center [798, 545] width 78 height 22
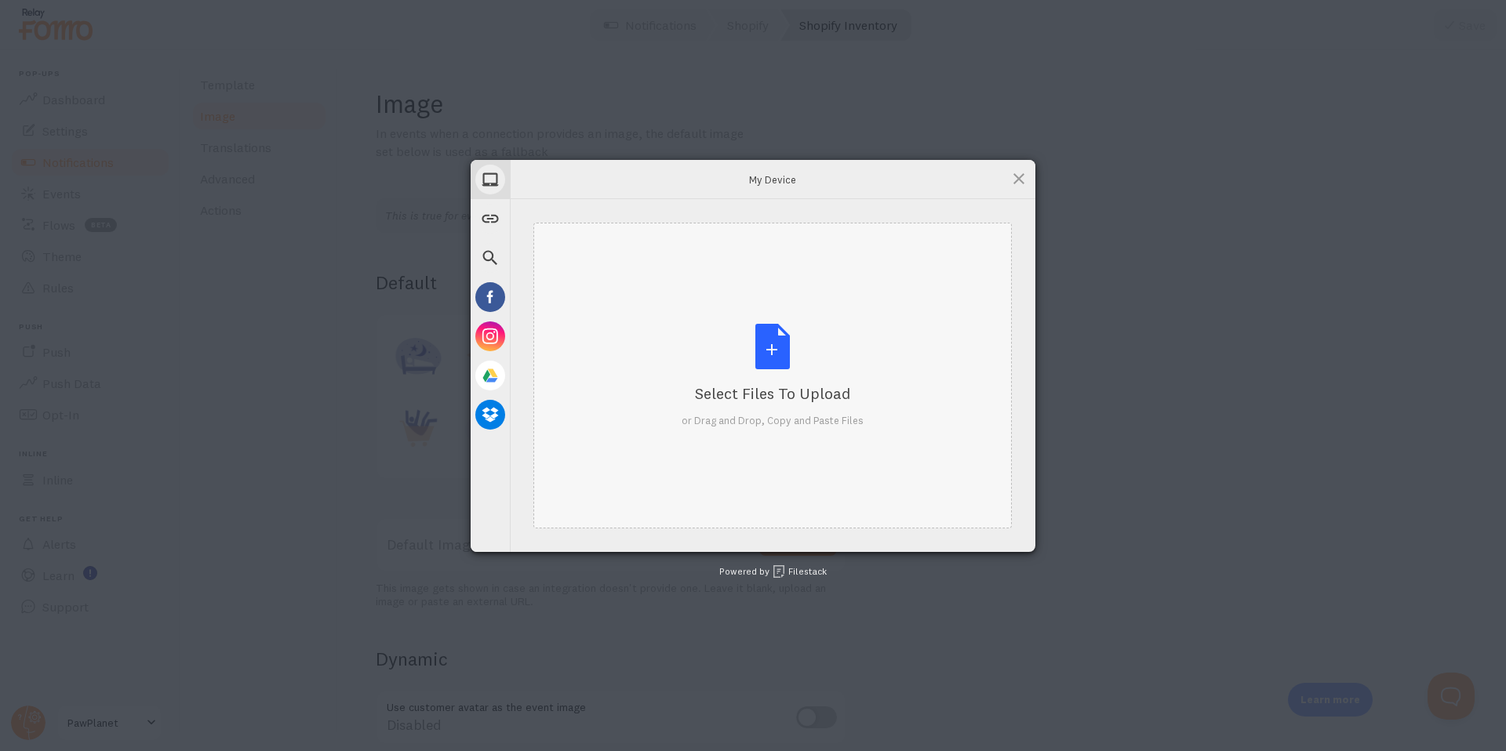
click at [708, 314] on div "Select Files to Upload or Drag and Drop, Copy and Paste Files" at bounding box center [772, 376] width 478 height 306
type input "C:\fakepath\1.png"
click at [713, 349] on div "Select Files to Upload or Drag and Drop, Copy and Paste Files" at bounding box center [773, 376] width 182 height 104
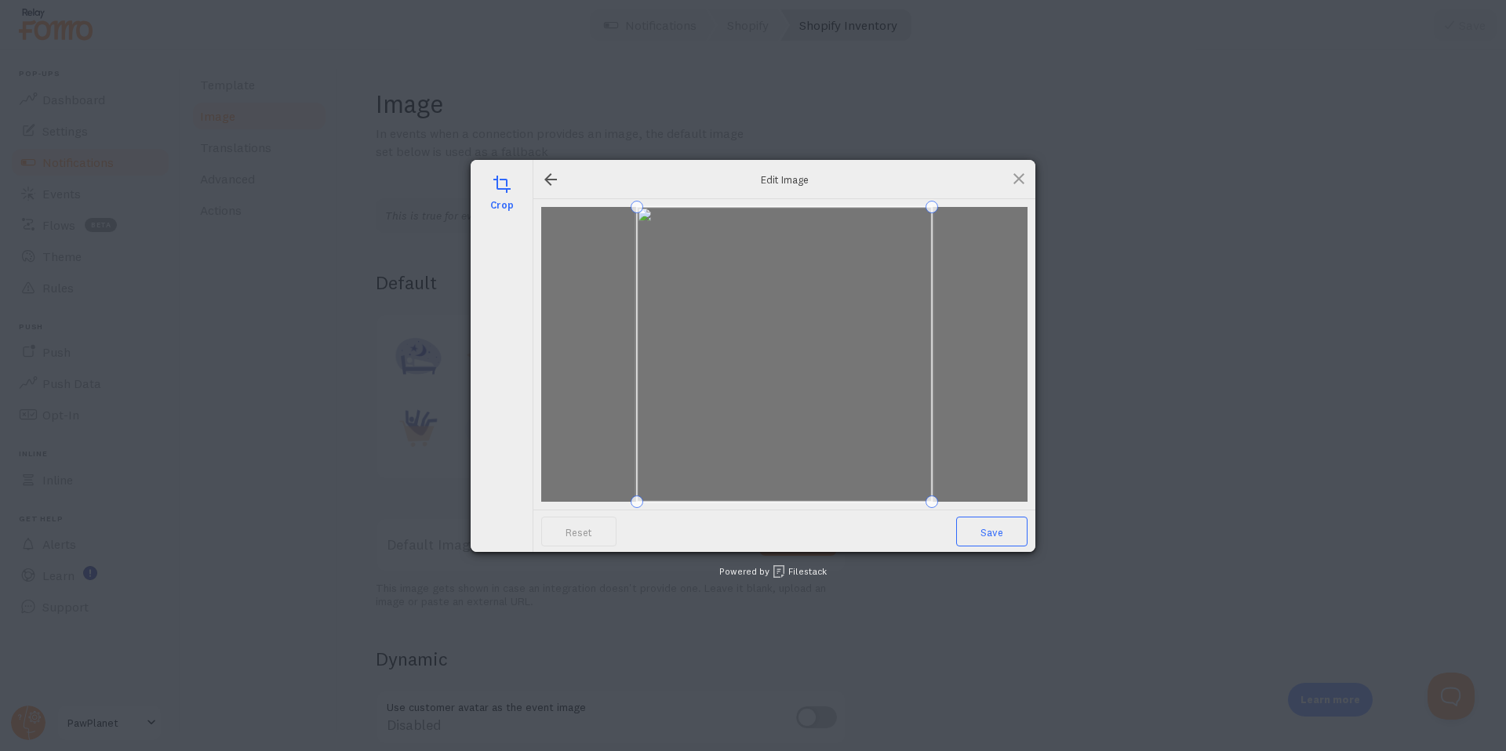
click at [983, 534] on span "Save" at bounding box center [991, 532] width 71 height 30
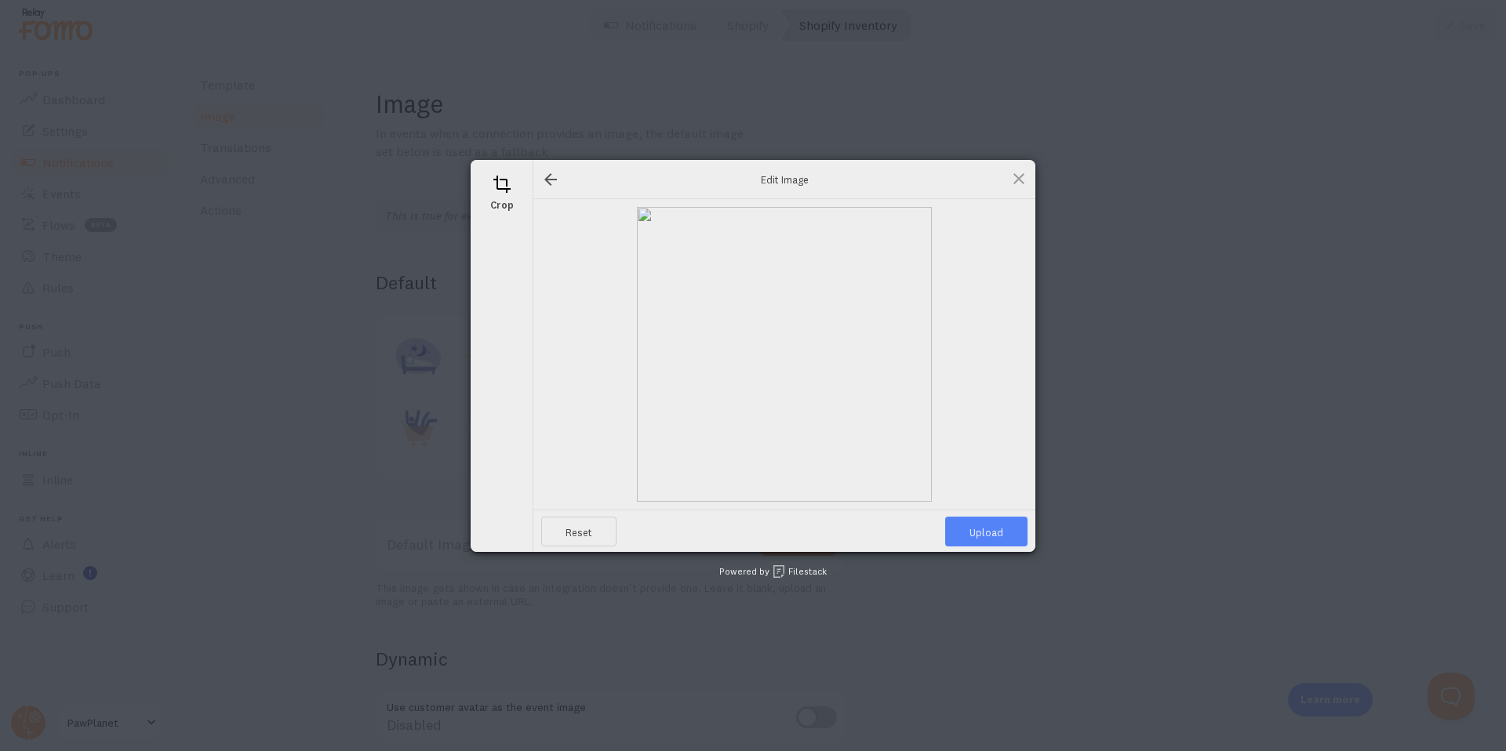
click at [977, 525] on span "Upload" at bounding box center [986, 532] width 82 height 30
type input "[URL][DOMAIN_NAME][DOMAIN_NAME]"
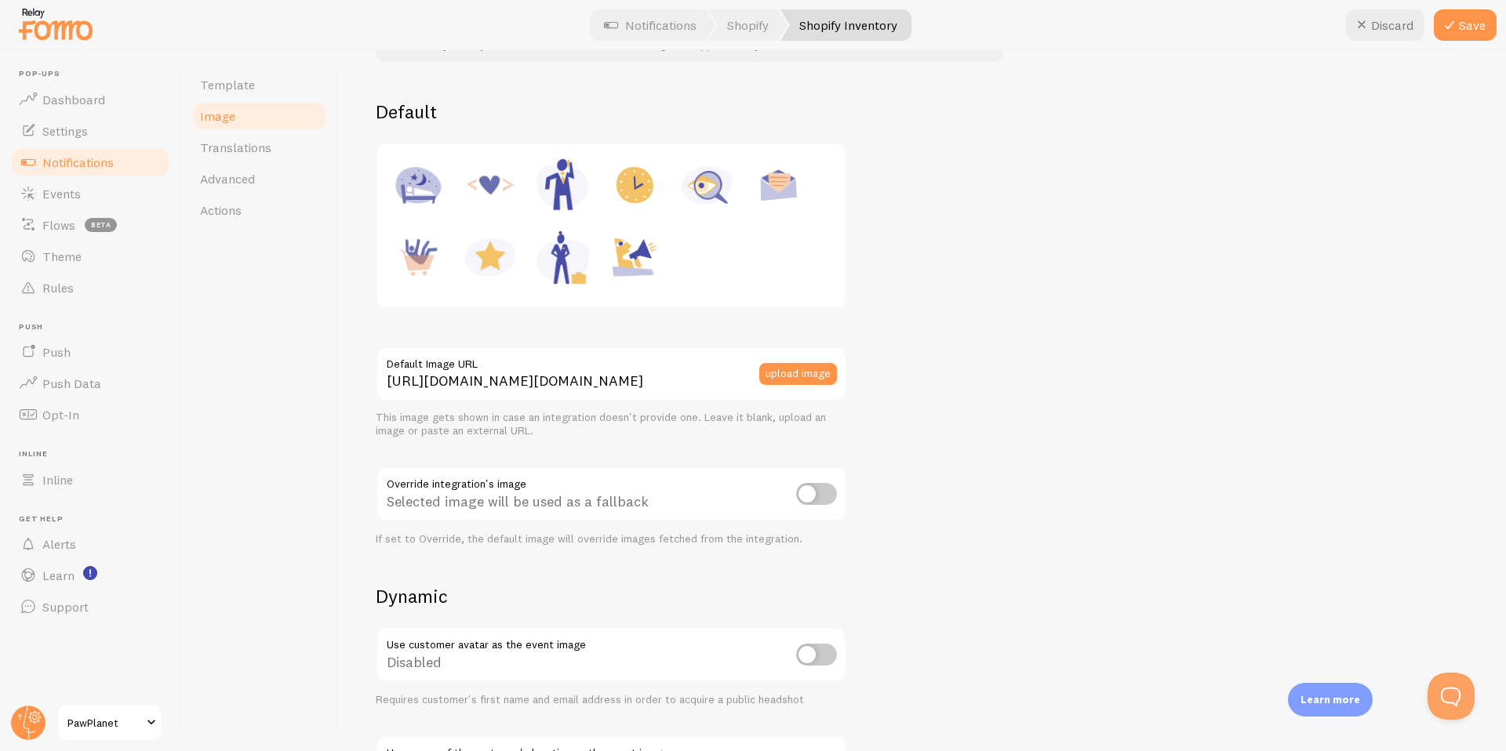
scroll to position [14, 0]
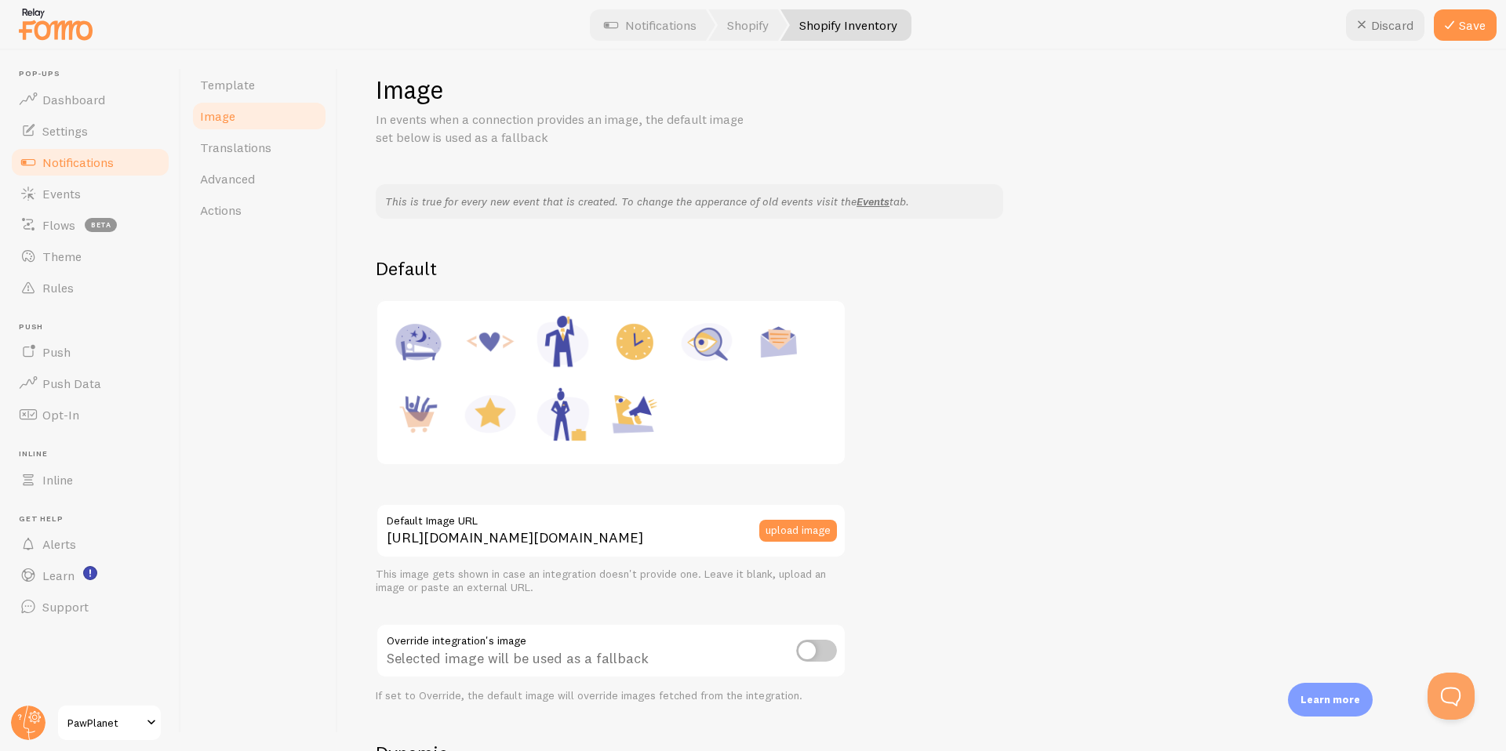
click at [1456, 46] on div at bounding box center [753, 25] width 1506 height 50
click at [1451, 35] on button "Save" at bounding box center [1465, 24] width 63 height 31
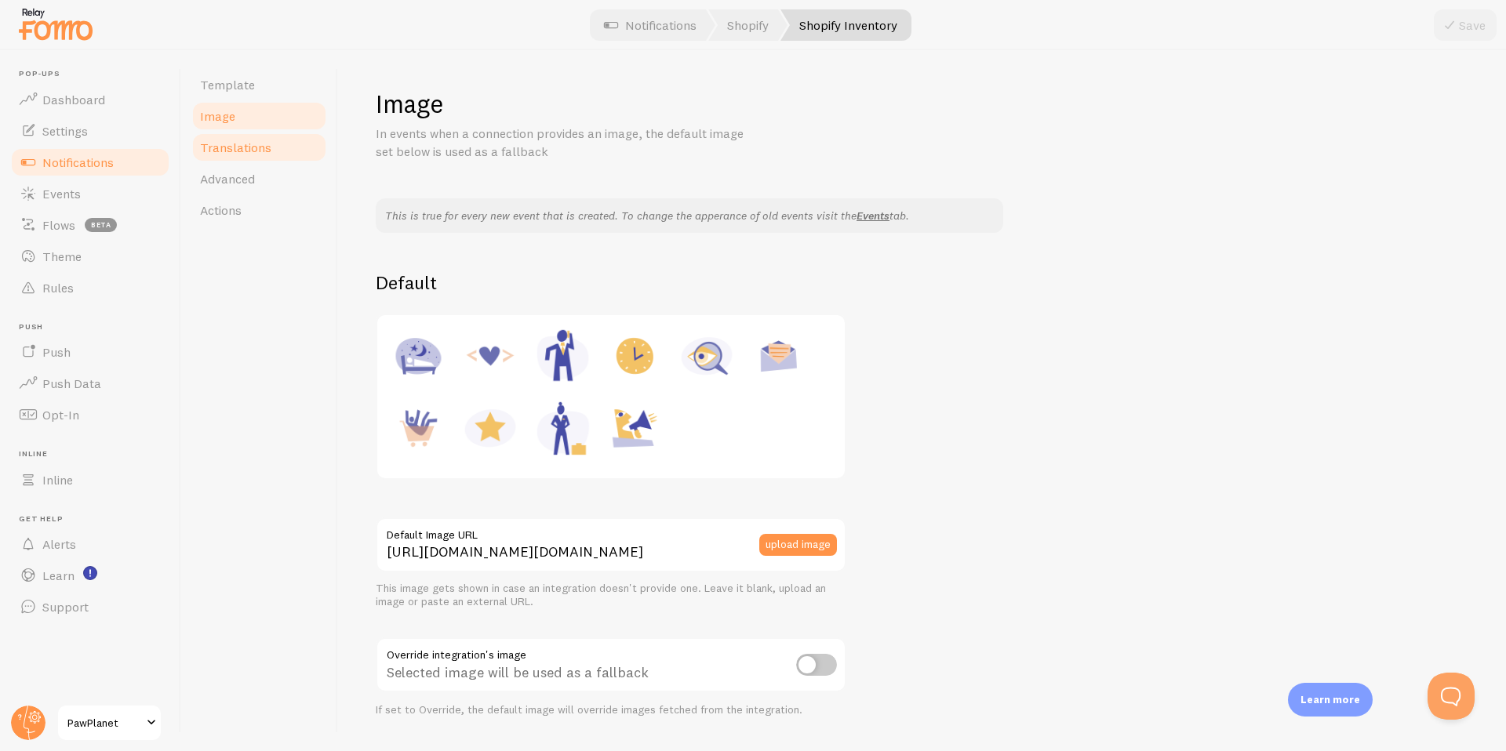
click at [260, 140] on span "Translations" at bounding box center [235, 148] width 71 height 16
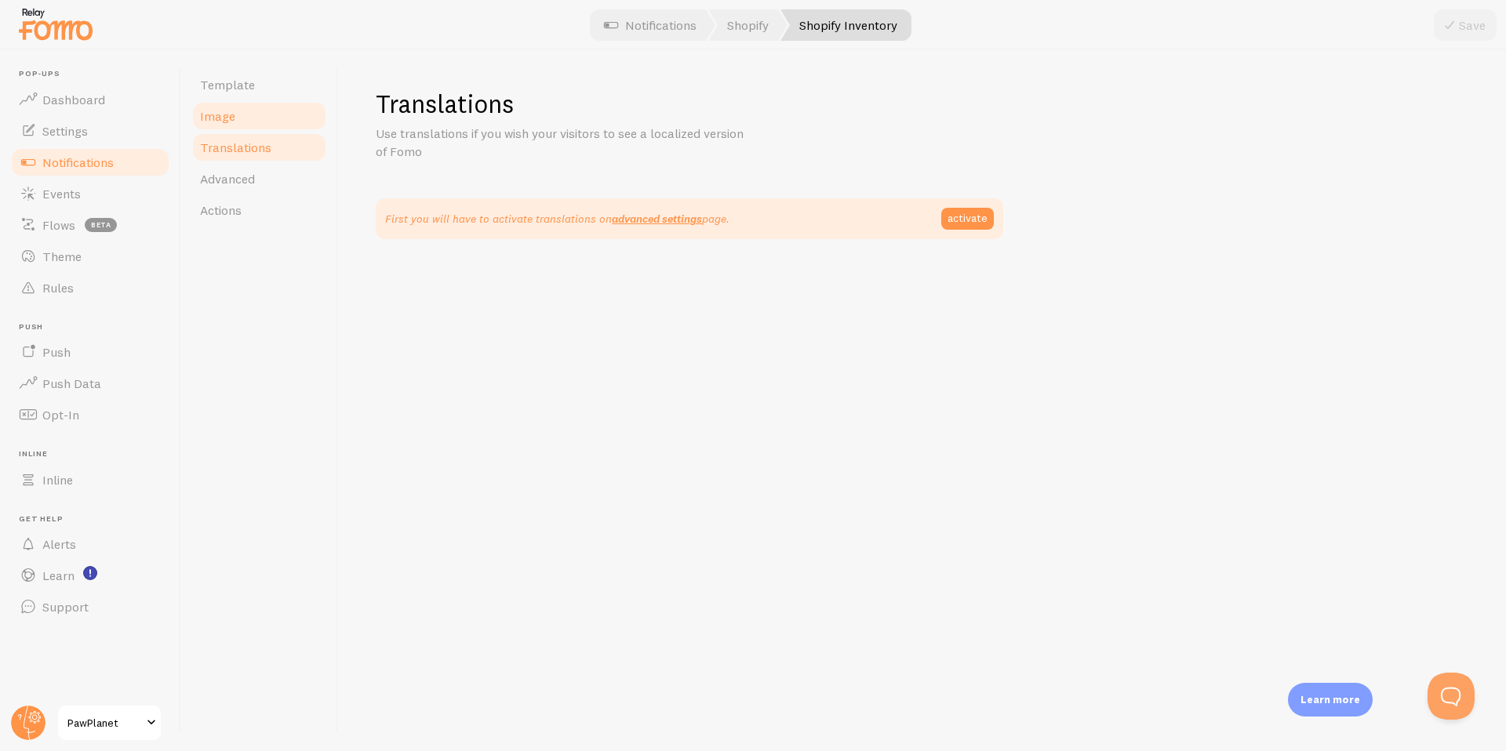
click at [257, 124] on link "Image" at bounding box center [259, 115] width 137 height 31
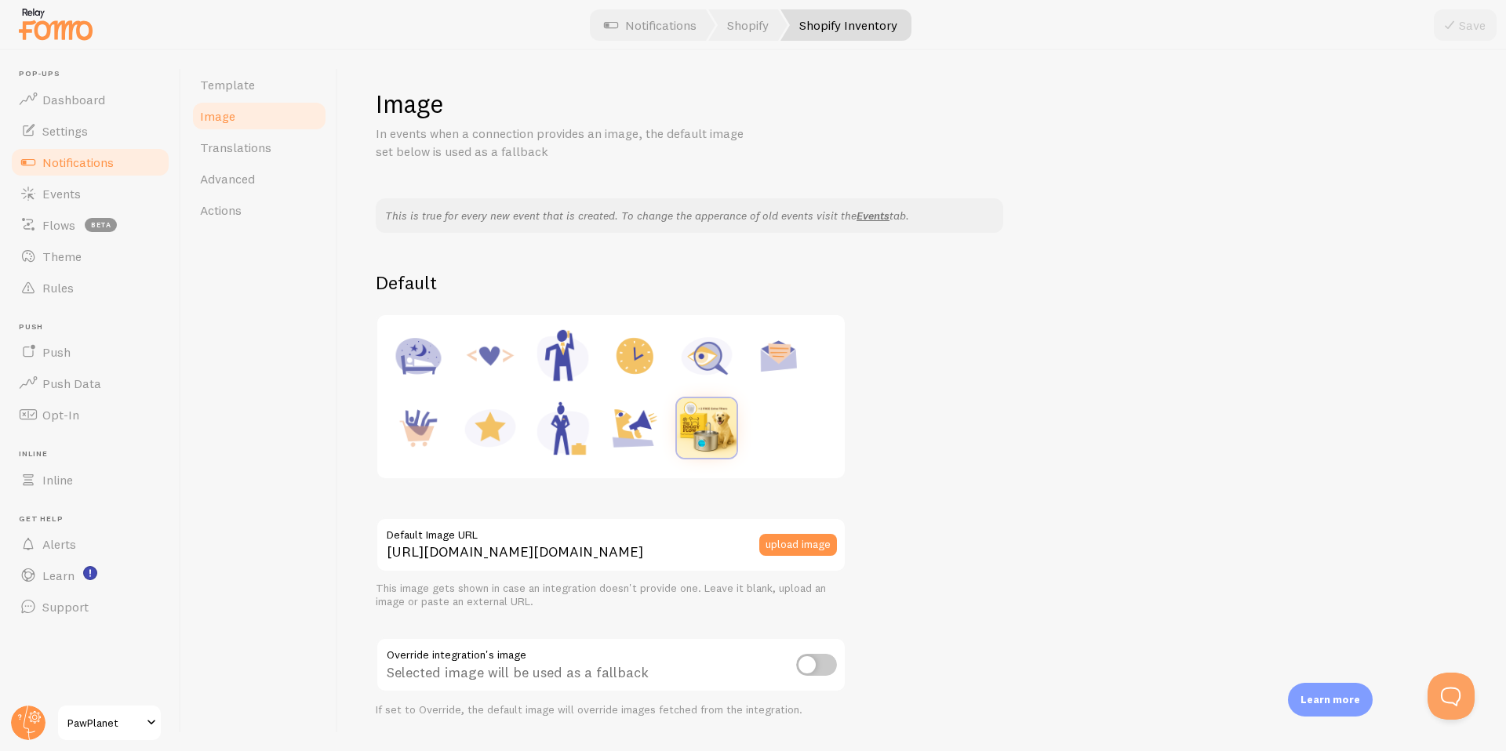
scroll to position [157, 0]
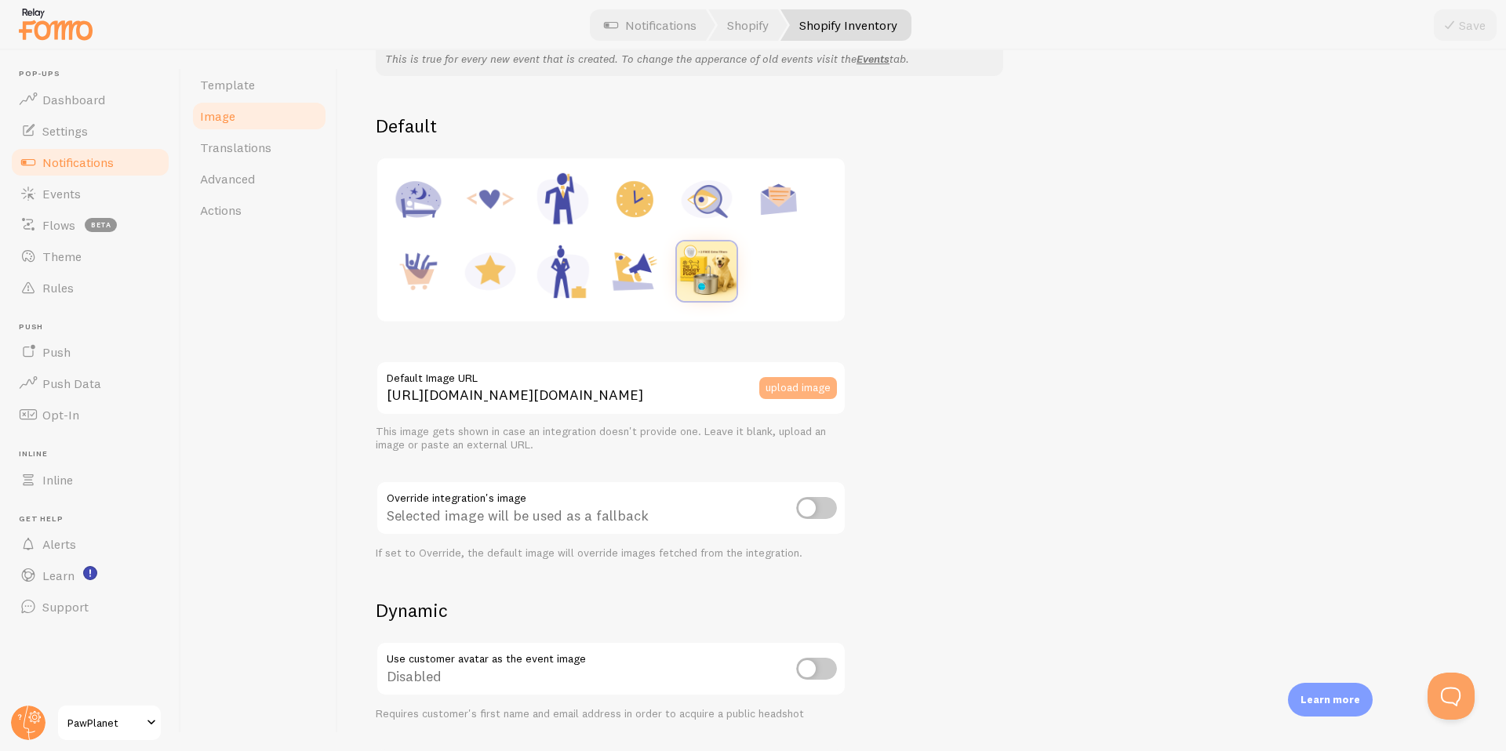
click at [772, 387] on button "upload image" at bounding box center [798, 388] width 78 height 22
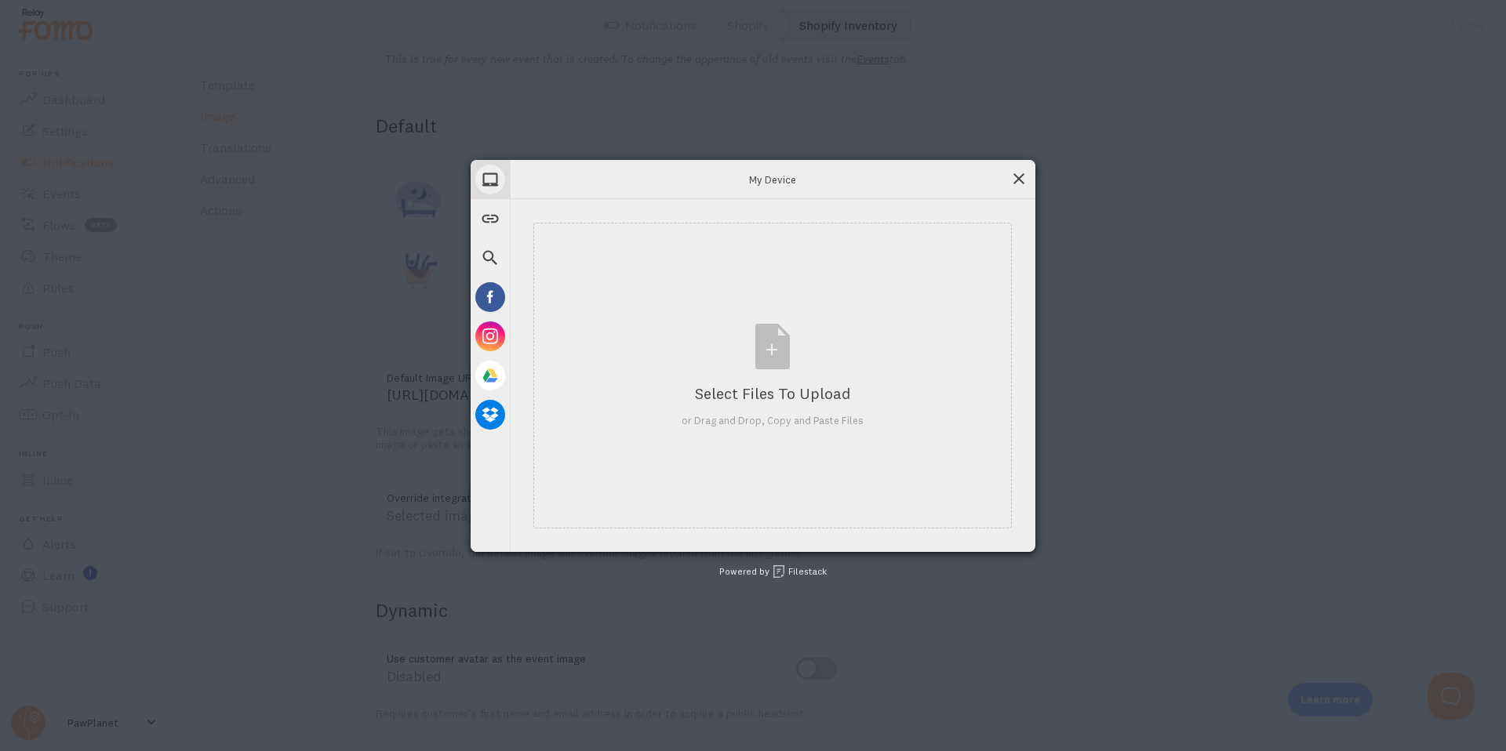
click at [1027, 186] on span at bounding box center [1018, 178] width 17 height 17
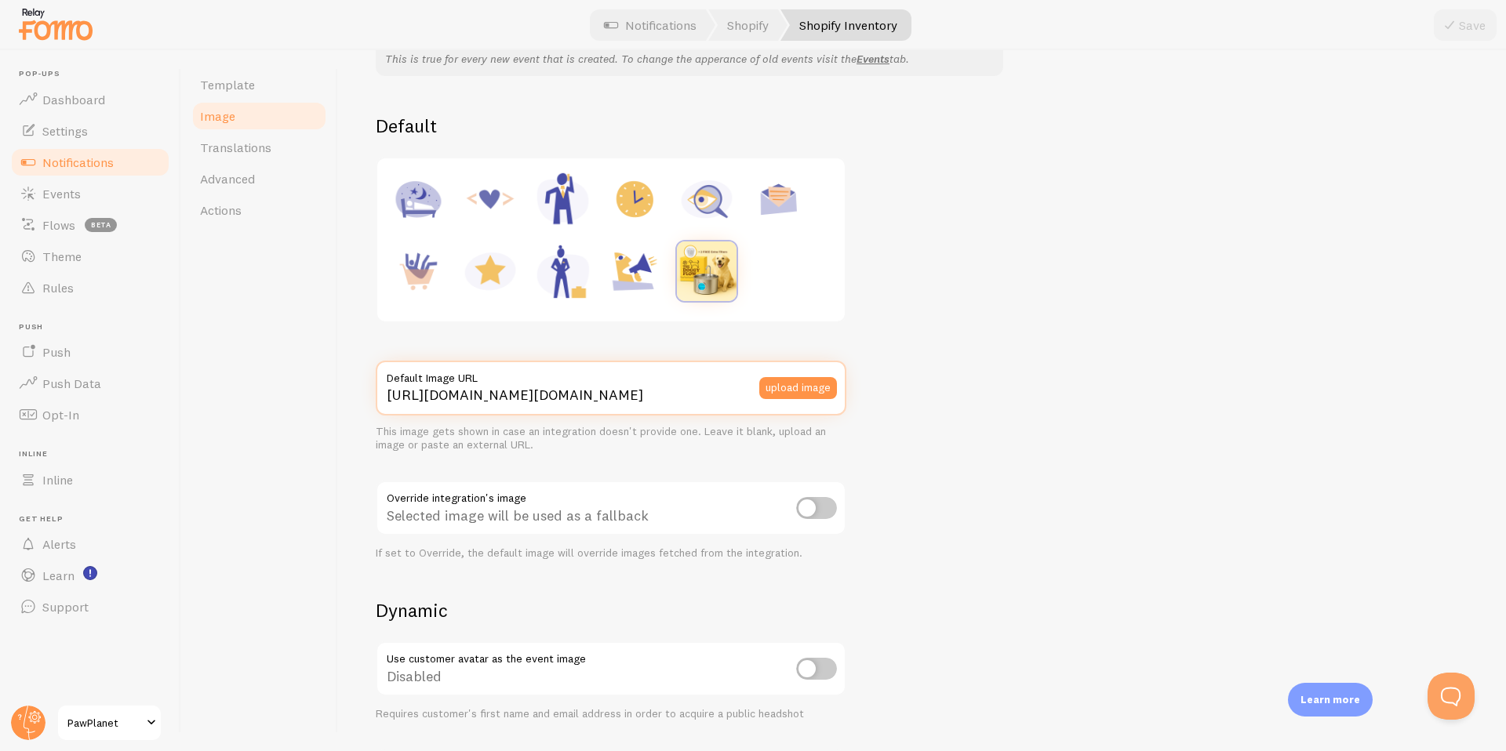
click at [625, 402] on input "[URL][DOMAIN_NAME][DOMAIN_NAME]" at bounding box center [611, 388] width 471 height 55
click at [860, 408] on div "This is true for every new event that is created. To change the apperance of ol…" at bounding box center [922, 523] width 1093 height 962
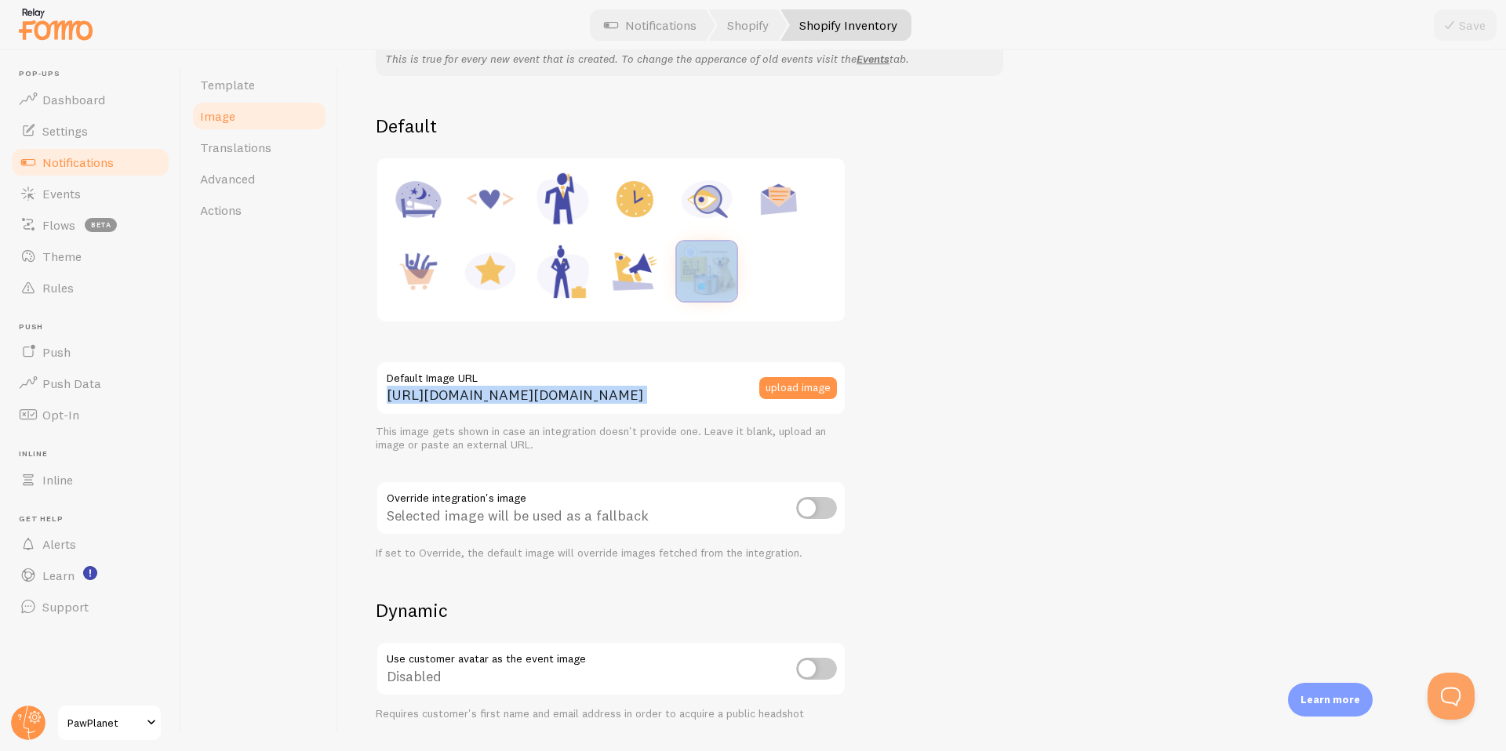
click at [860, 408] on div "This is true for every new event that is created. To change the apperance of ol…" at bounding box center [922, 523] width 1093 height 962
click at [776, 390] on button "upload image" at bounding box center [798, 388] width 78 height 22
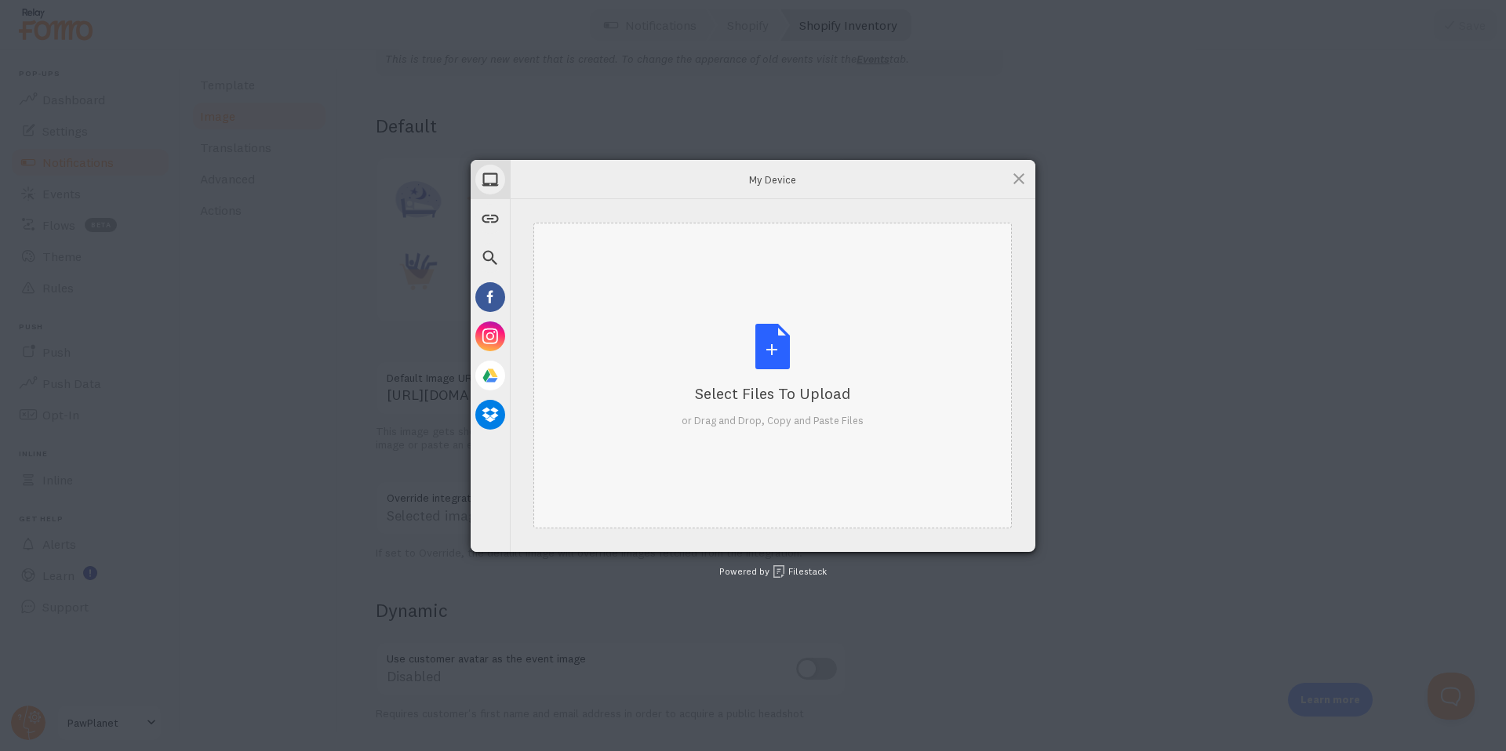
click at [740, 306] on div "Select Files to Upload or Drag and Drop, Copy and Paste Files" at bounding box center [772, 376] width 478 height 306
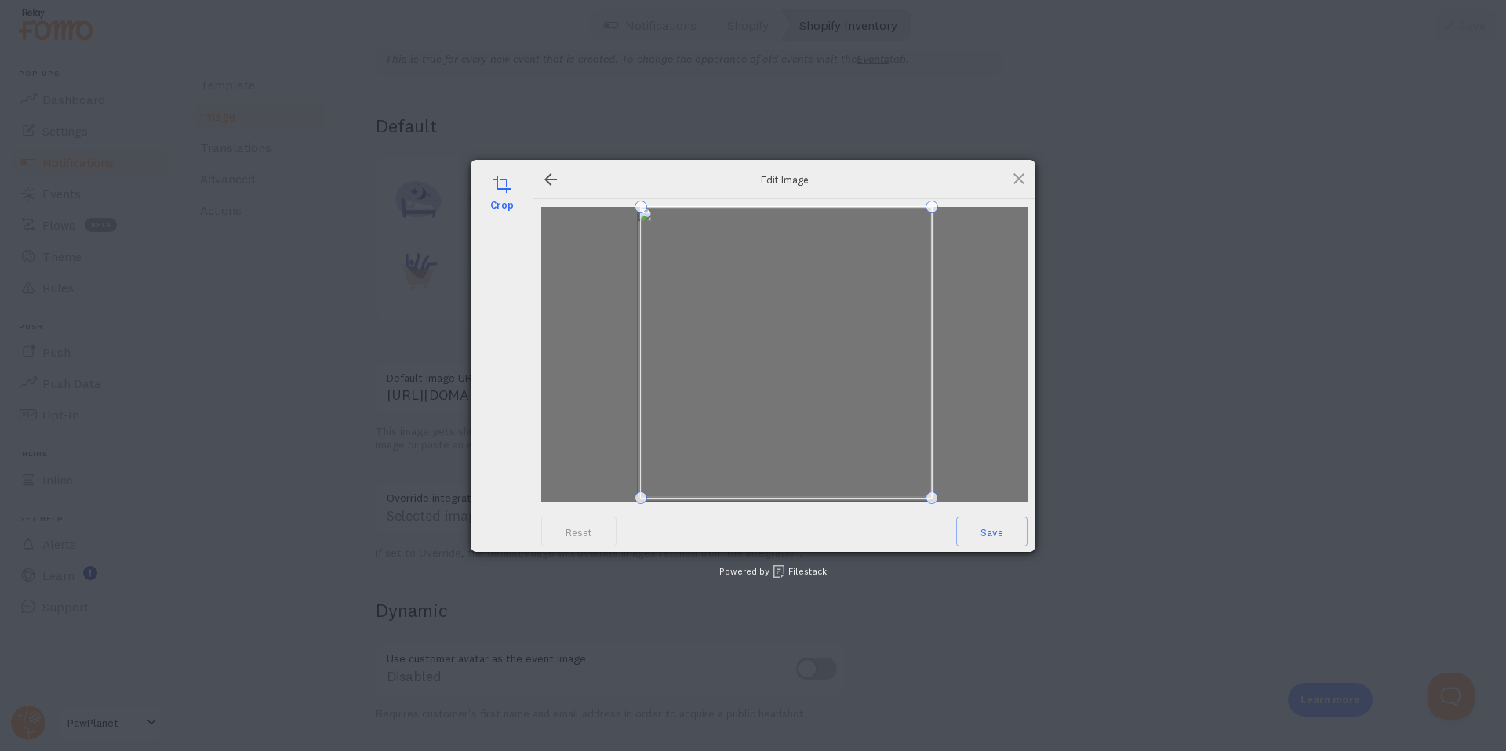
click at [642, 504] on span at bounding box center [641, 498] width 13 height 13
click at [639, 478] on div at bounding box center [784, 354] width 486 height 295
click at [975, 531] on span "Save" at bounding box center [991, 532] width 71 height 30
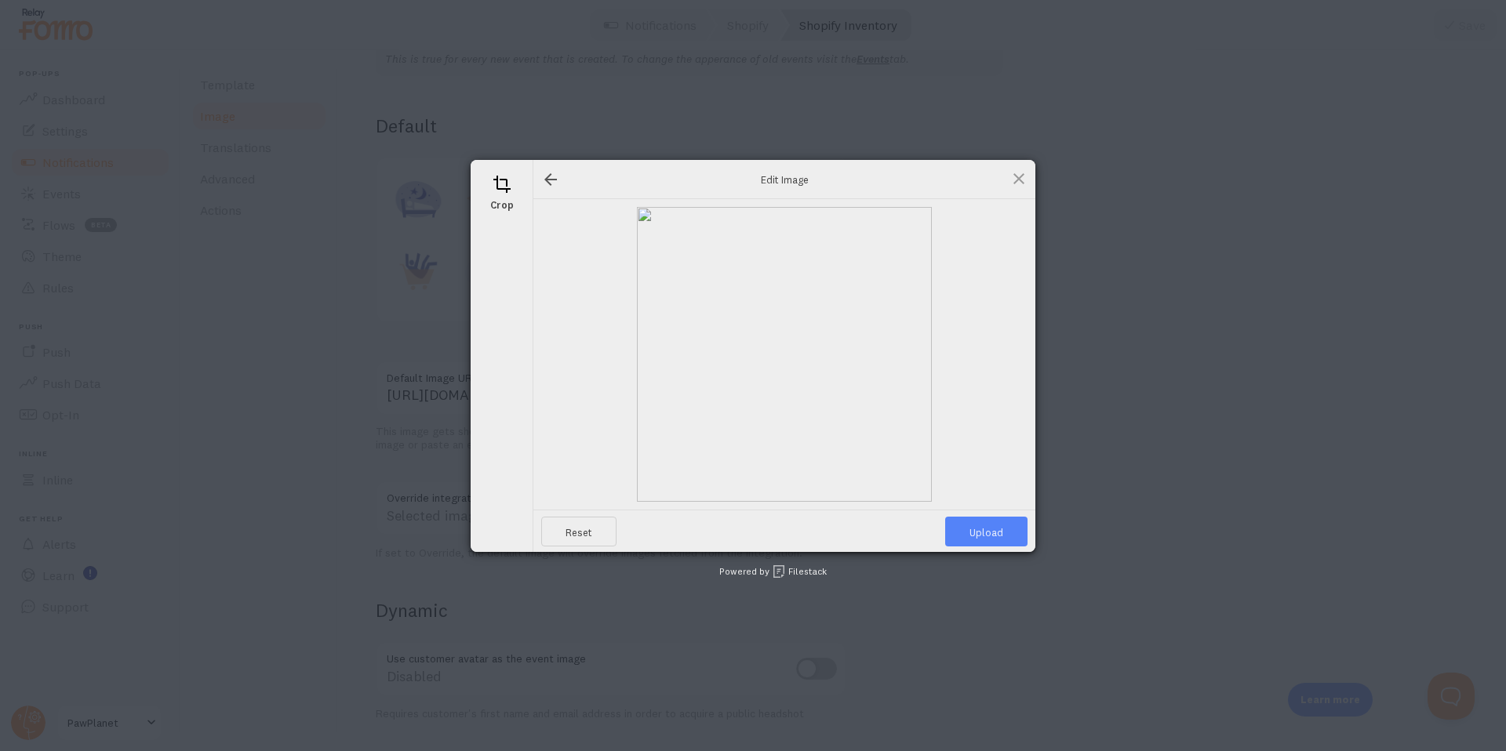
click at [977, 531] on span "Upload" at bounding box center [986, 532] width 82 height 30
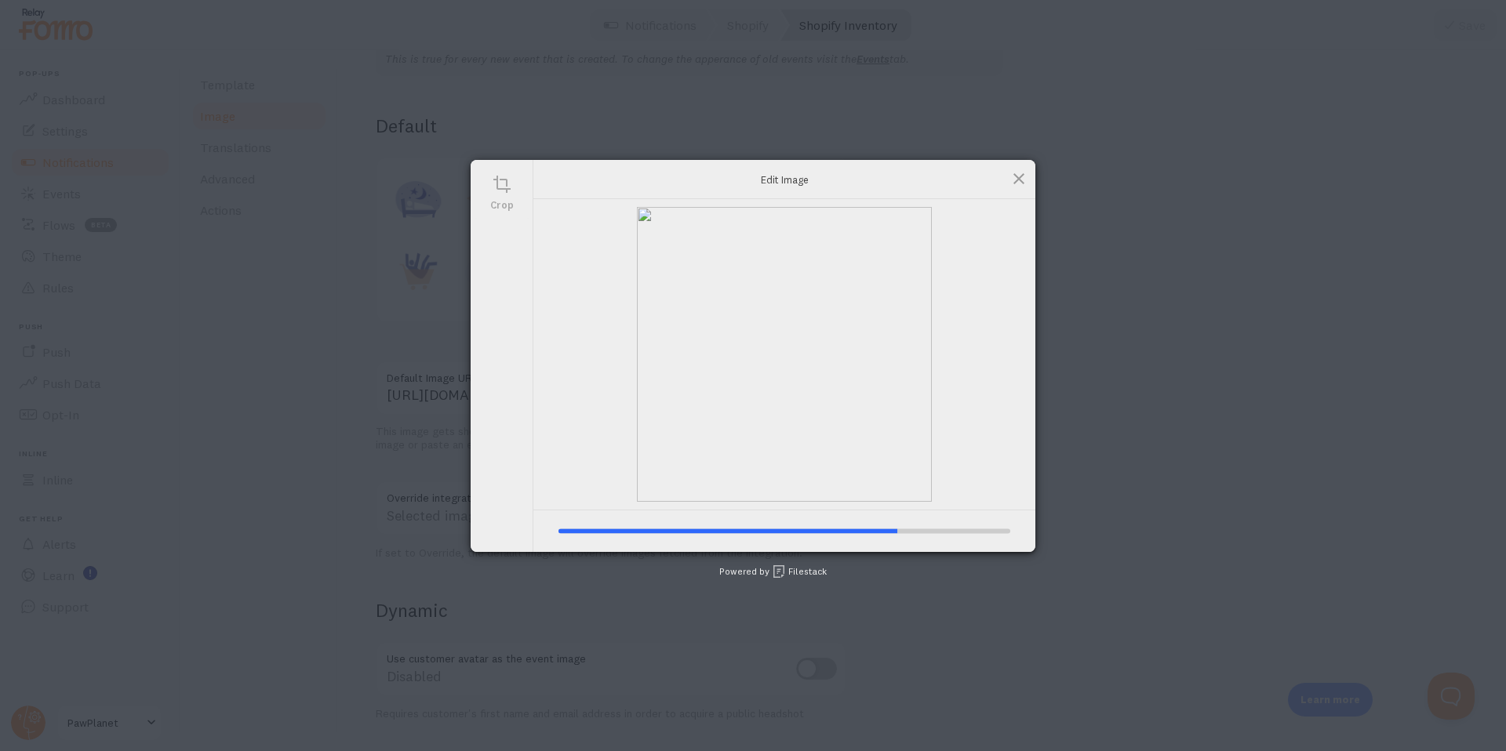
type input "[URL][DOMAIN_NAME][DOMAIN_NAME]"
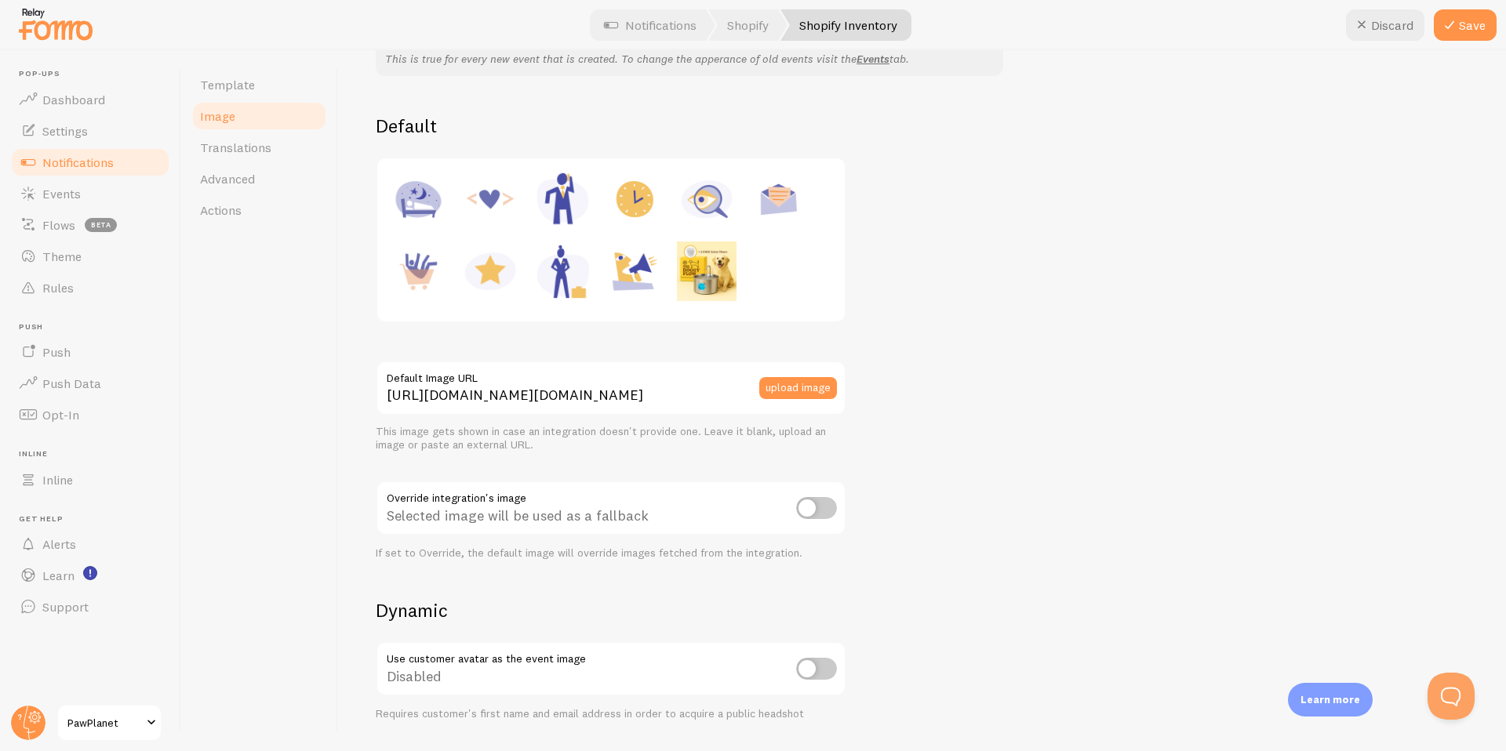
scroll to position [314, 0]
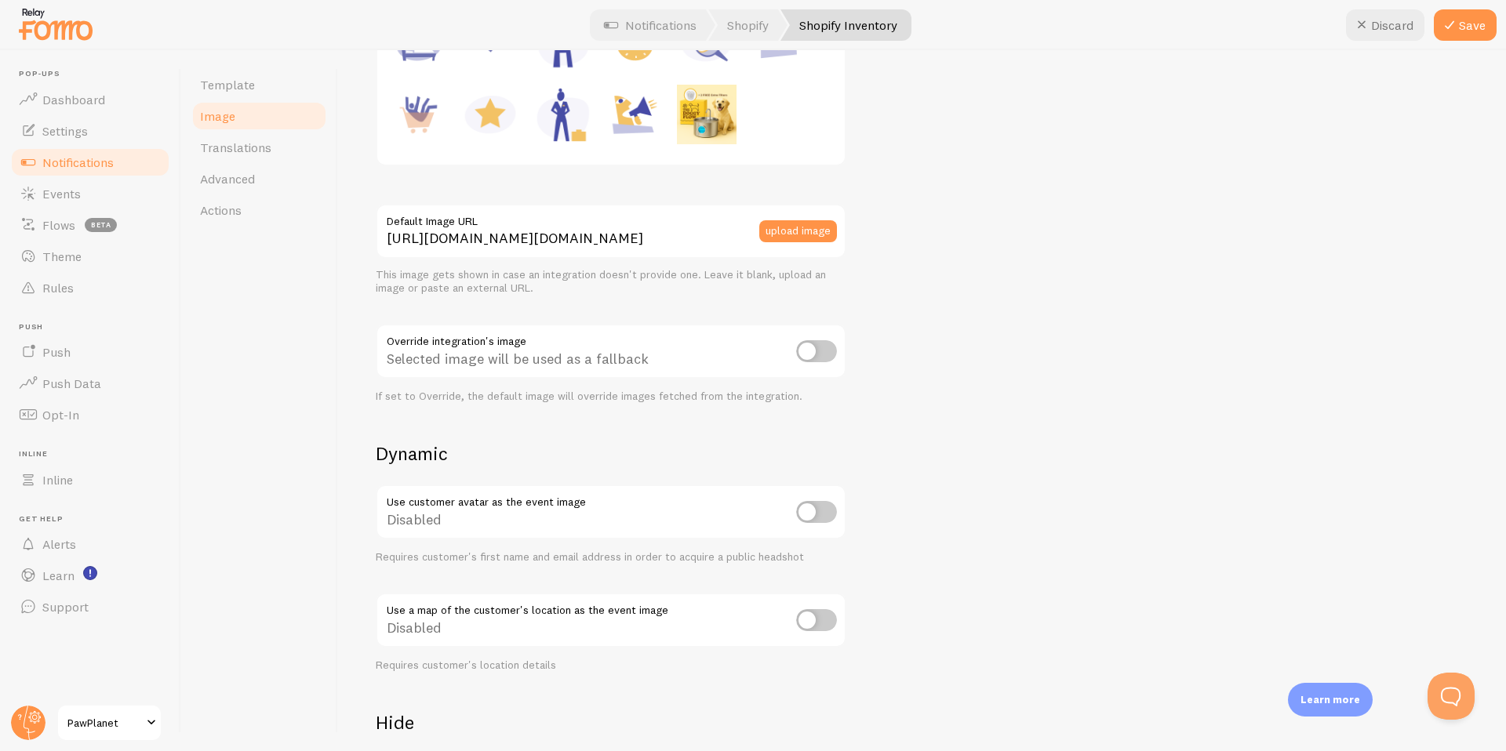
click at [817, 353] on input "checkbox" at bounding box center [816, 351] width 41 height 22
checkbox input "true"
click at [1449, 22] on icon at bounding box center [1449, 25] width 19 height 19
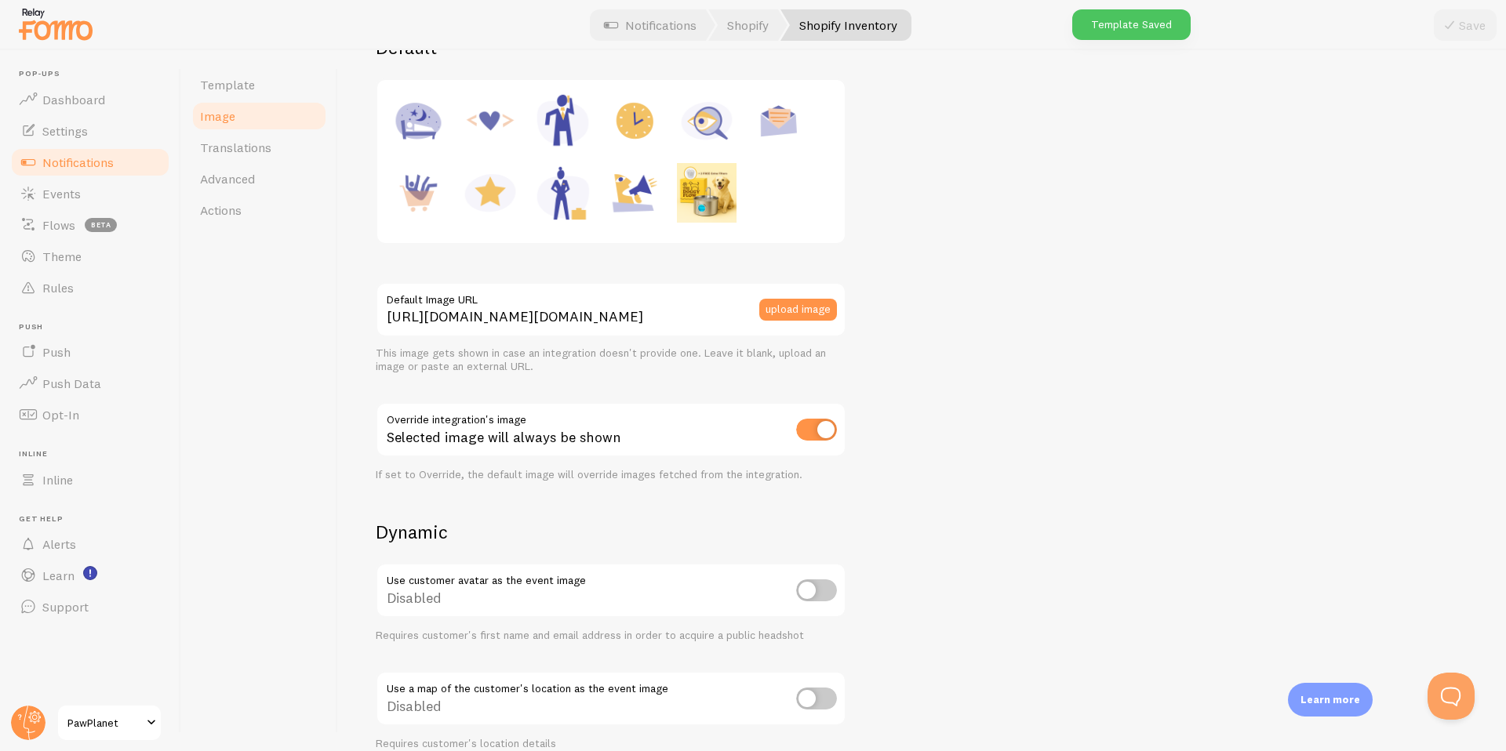
scroll to position [78, 0]
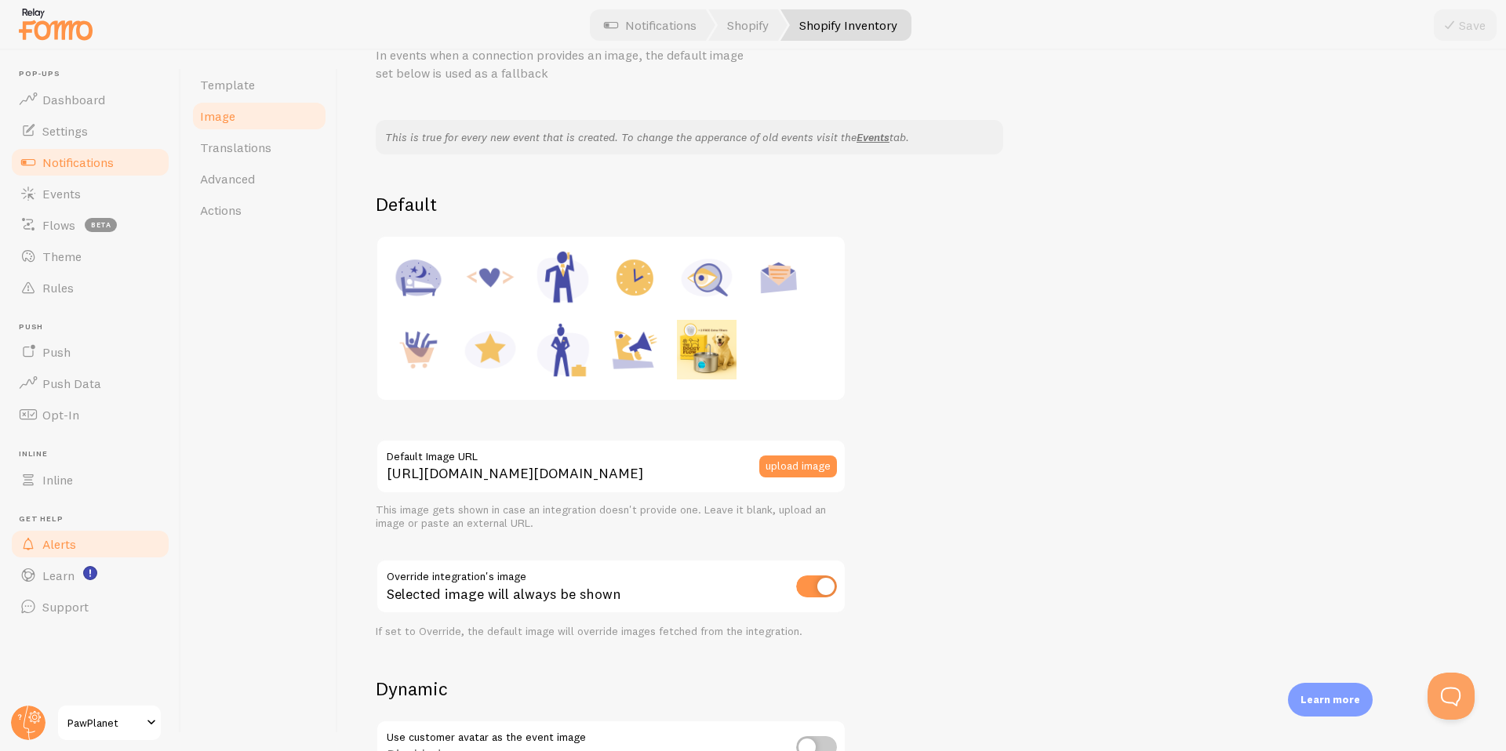
click at [78, 541] on link "Alerts" at bounding box center [90, 544] width 162 height 31
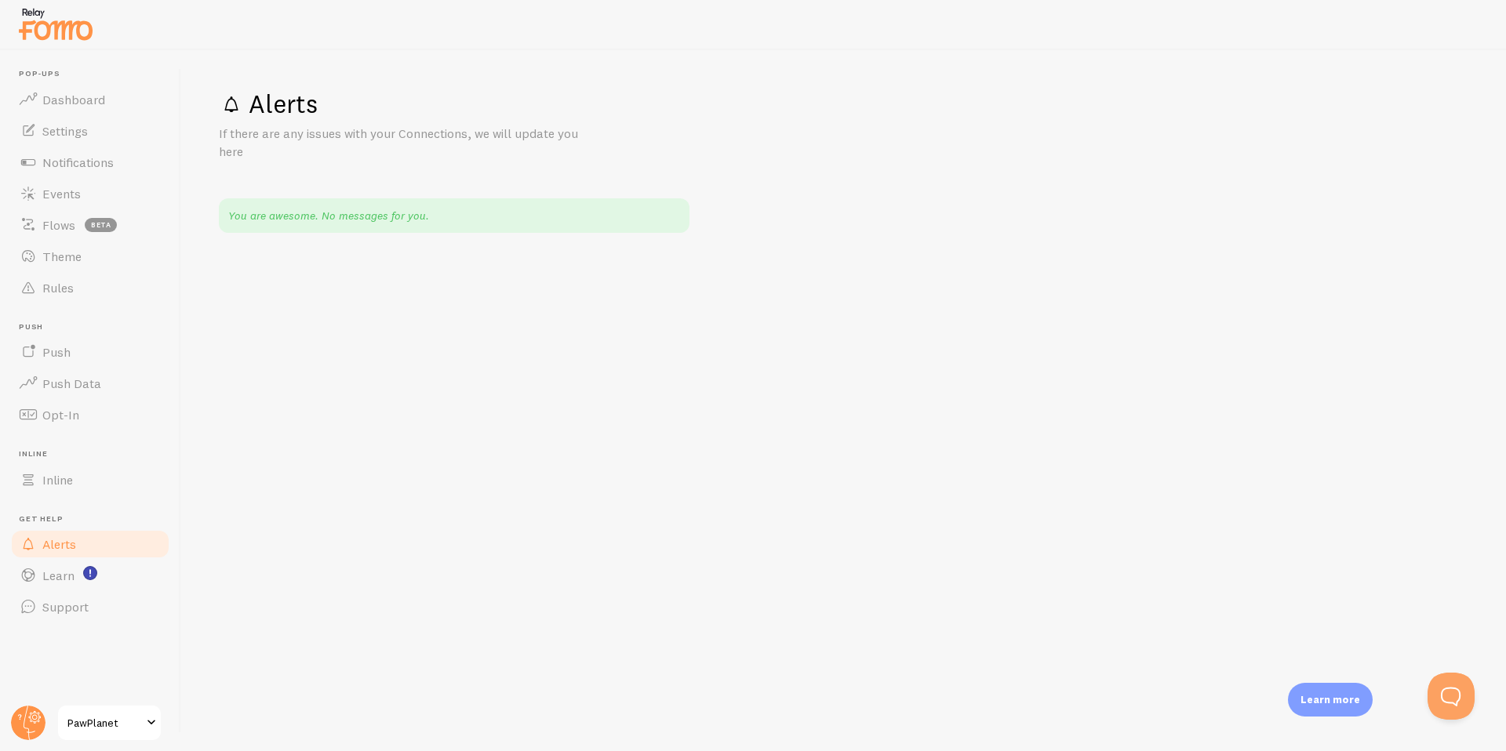
click at [56, 31] on img at bounding box center [55, 24] width 78 height 40
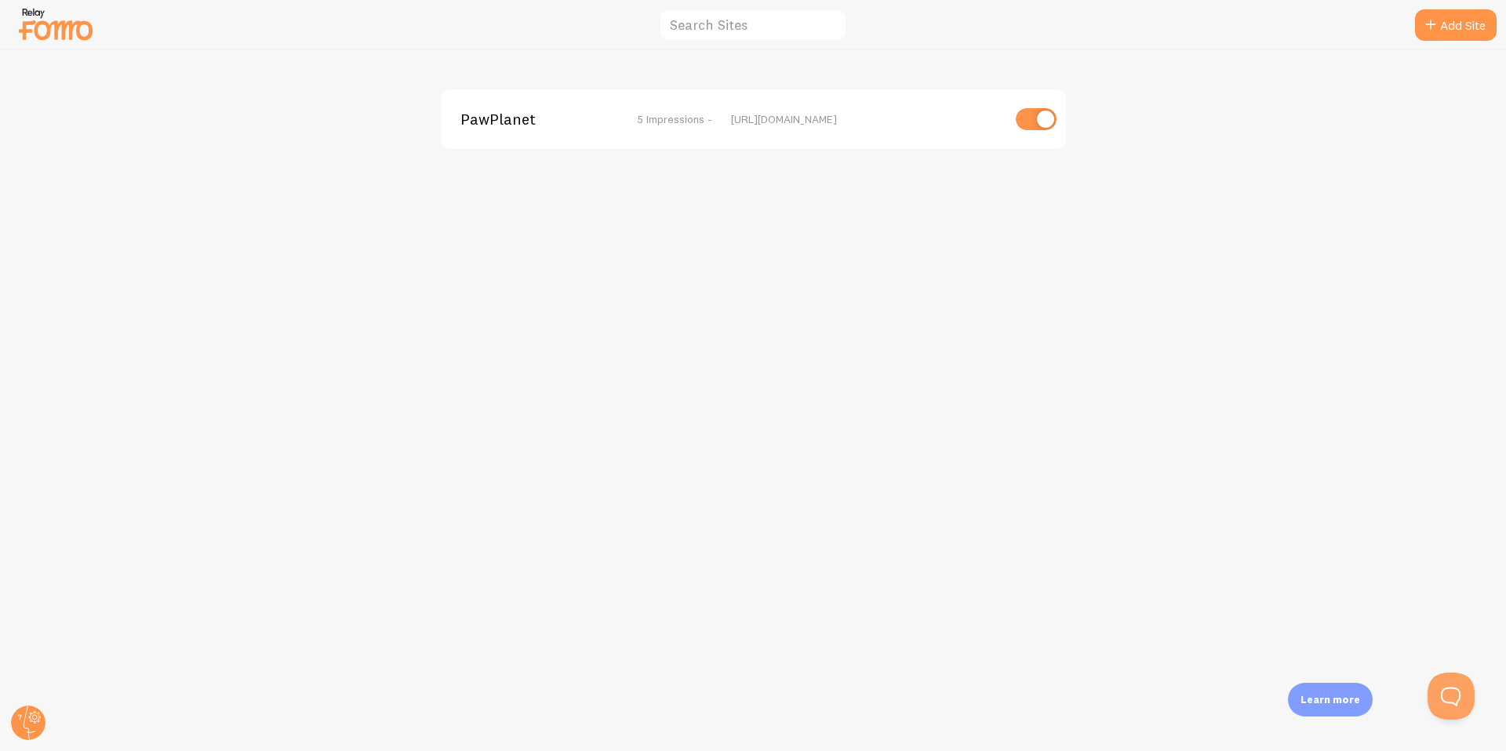
click at [709, 306] on div "PawPlanet 5 Impressions - [URL][DOMAIN_NAME]" at bounding box center [753, 400] width 1505 height 701
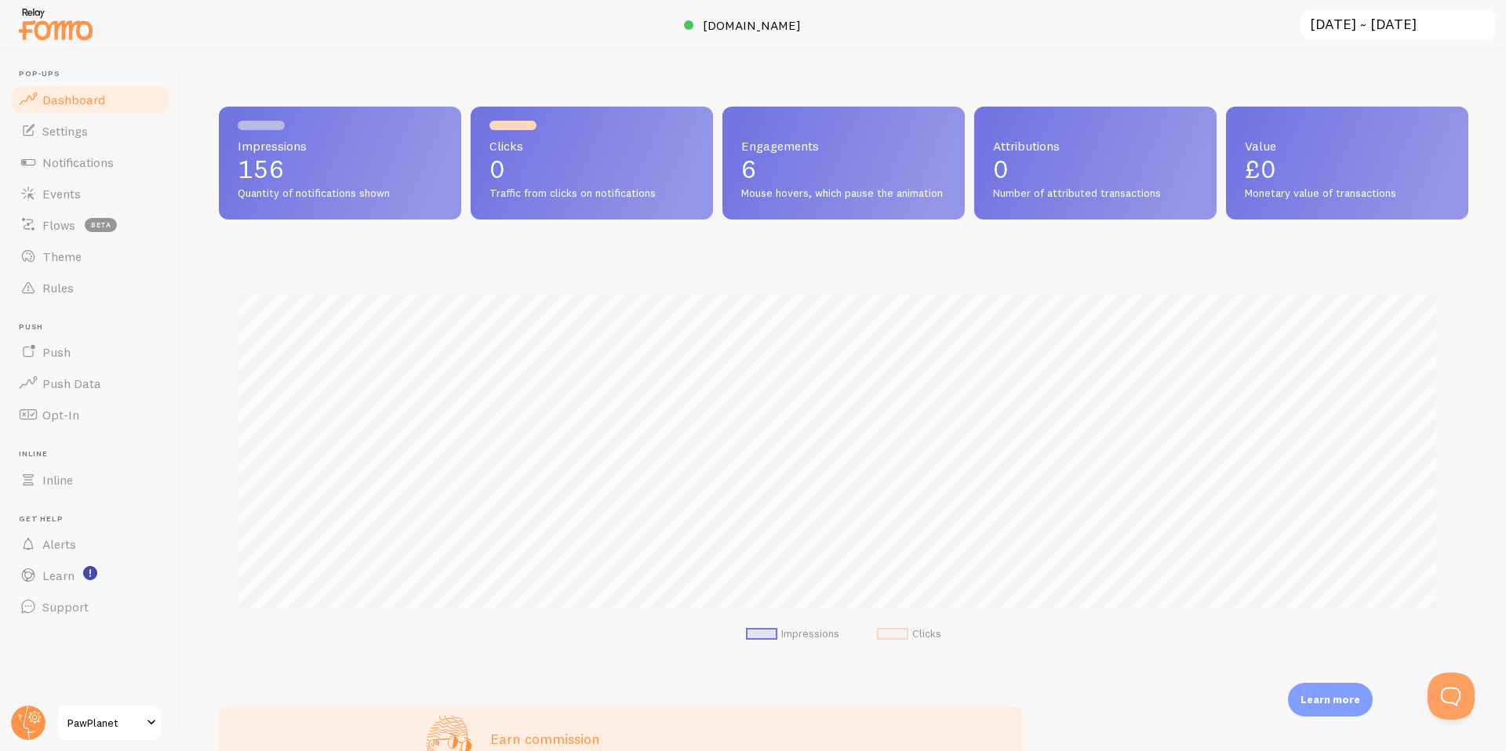
click at [269, 177] on p "156" at bounding box center [340, 169] width 205 height 25
click at [377, 46] on div at bounding box center [753, 25] width 1506 height 50
click at [104, 158] on span "Notifications" at bounding box center [77, 163] width 71 height 16
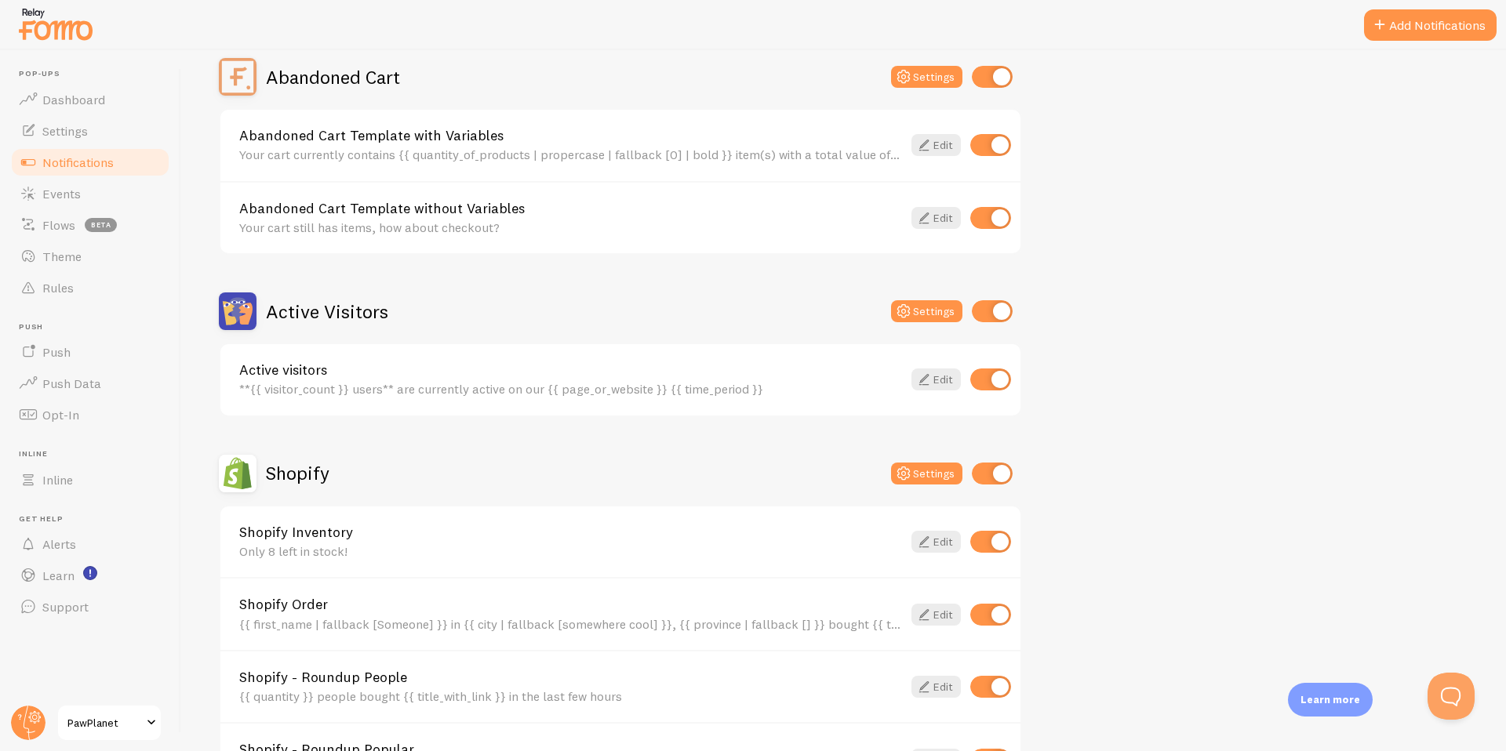
scroll to position [314, 0]
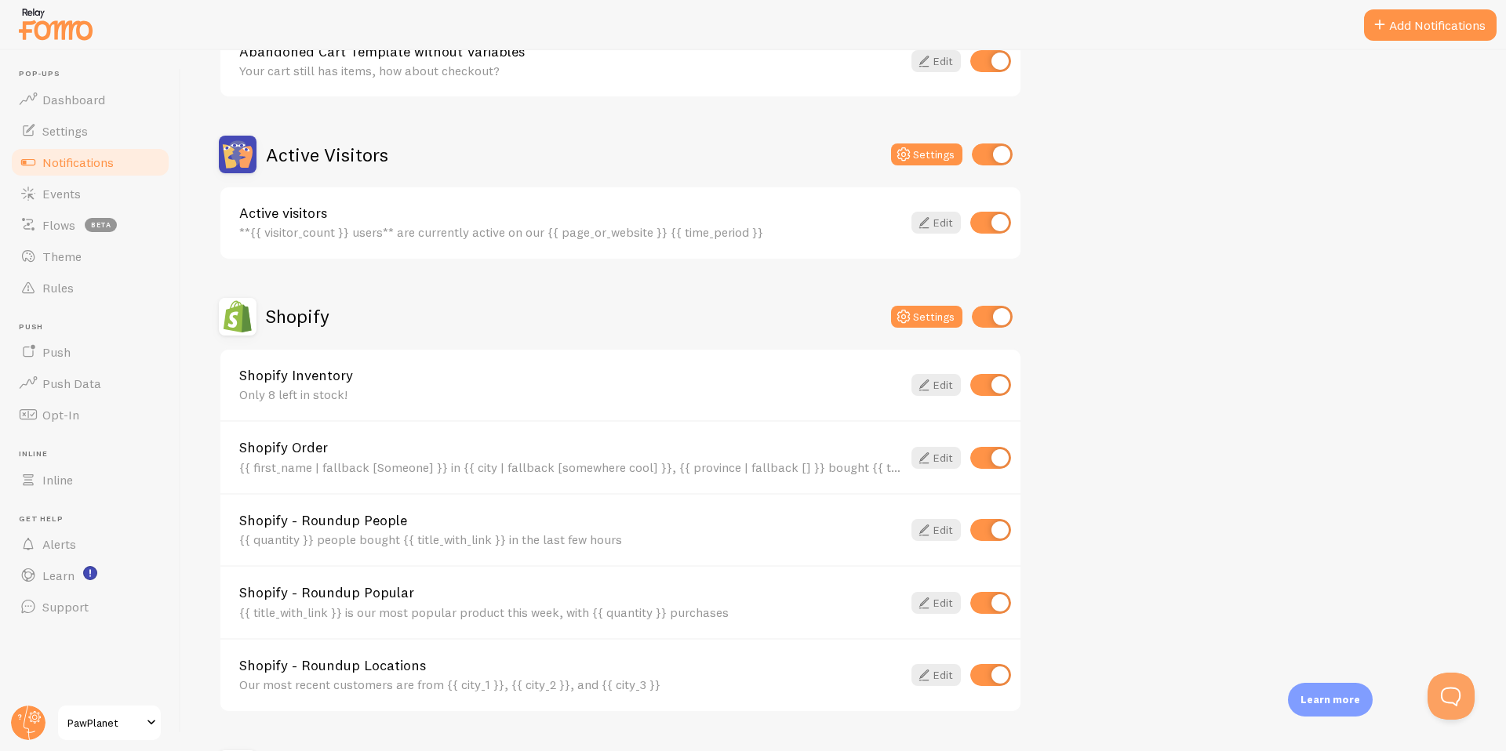
click at [996, 380] on input "checkbox" at bounding box center [990, 385] width 41 height 22
checkbox input "false"
click at [997, 520] on input "checkbox" at bounding box center [990, 530] width 41 height 22
checkbox input "false"
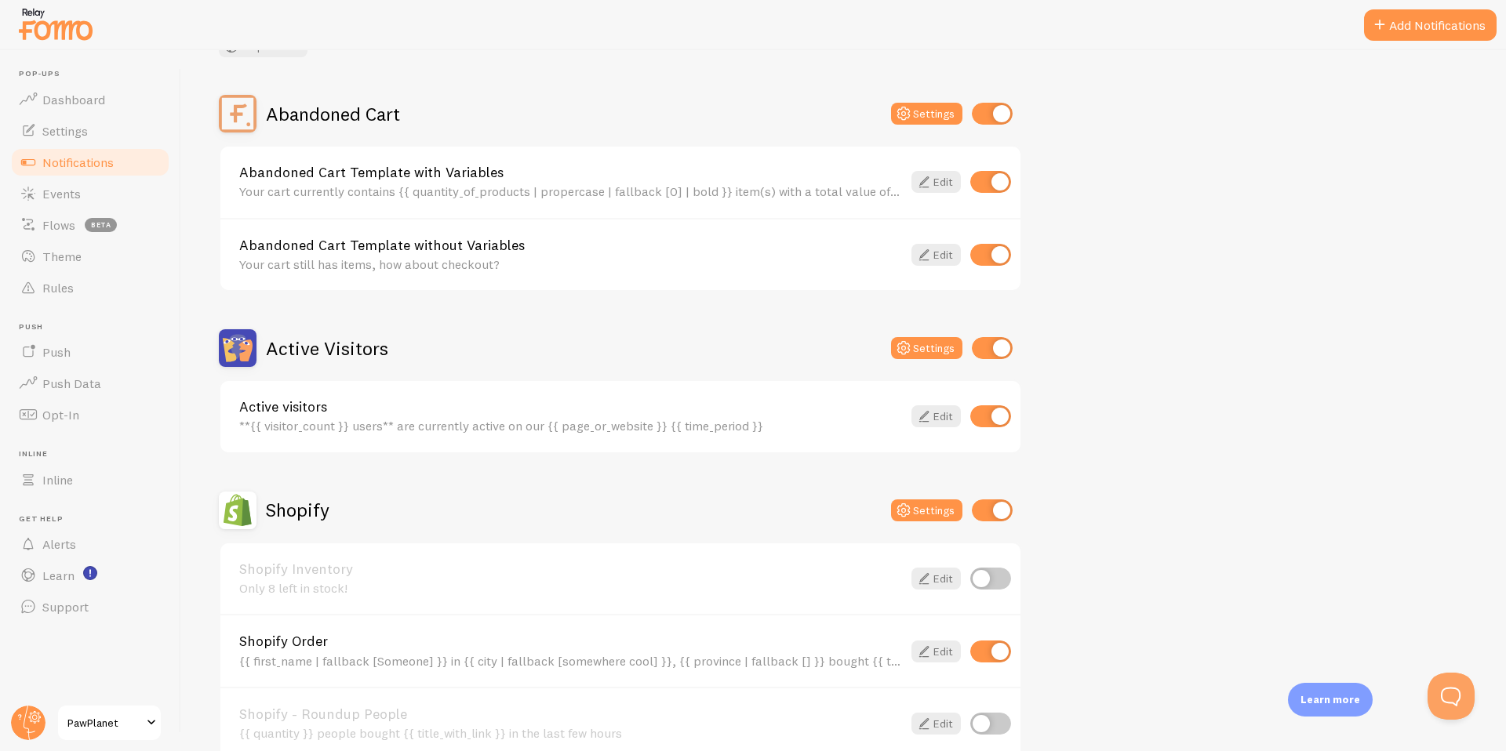
scroll to position [0, 0]
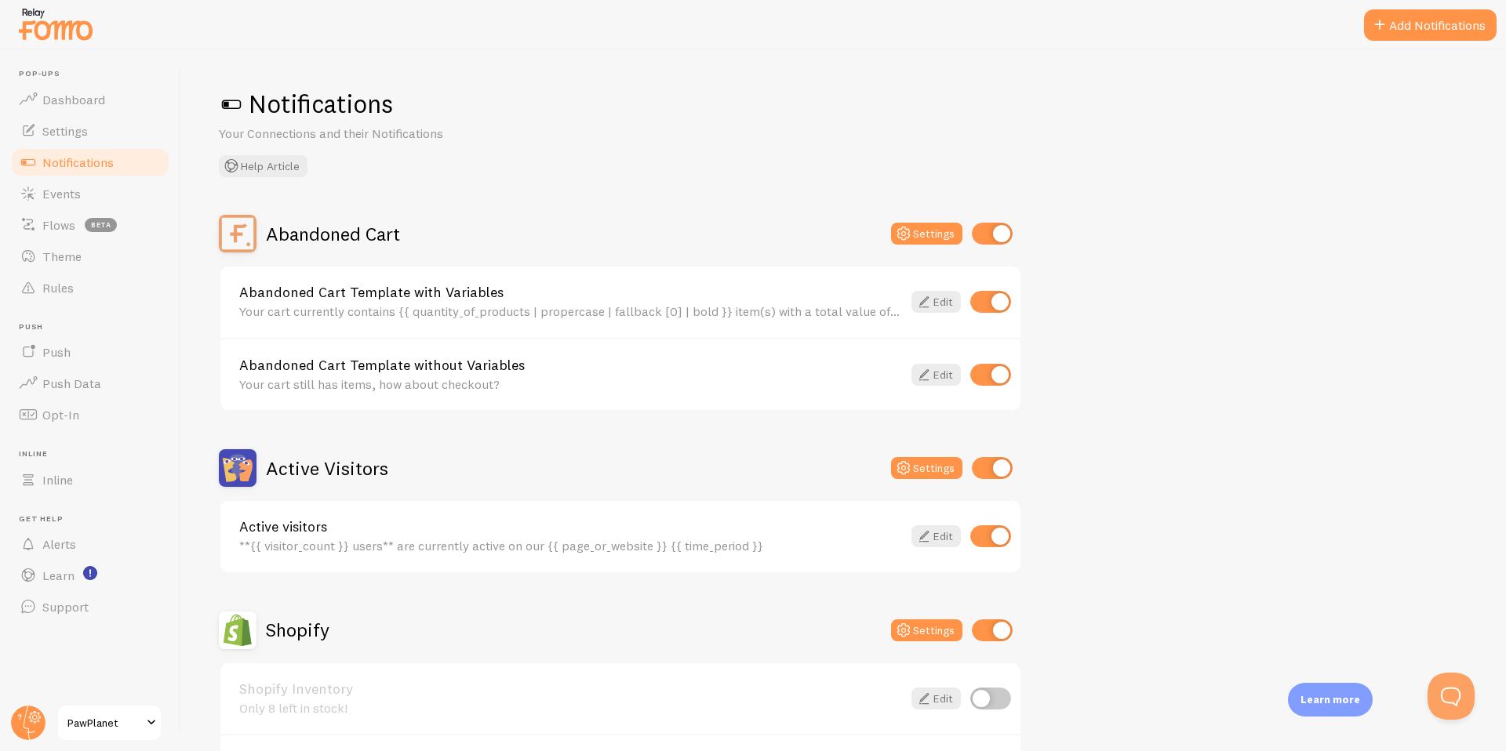
click at [374, 108] on h1 "Notifications" at bounding box center [844, 104] width 1250 height 32
click at [232, 107] on span at bounding box center [231, 104] width 25 height 25
click at [229, 105] on span at bounding box center [231, 104] width 25 height 25
click at [258, 92] on h1 "Notifications" at bounding box center [844, 104] width 1250 height 32
click at [95, 85] on link "Dashboard" at bounding box center [90, 99] width 162 height 31
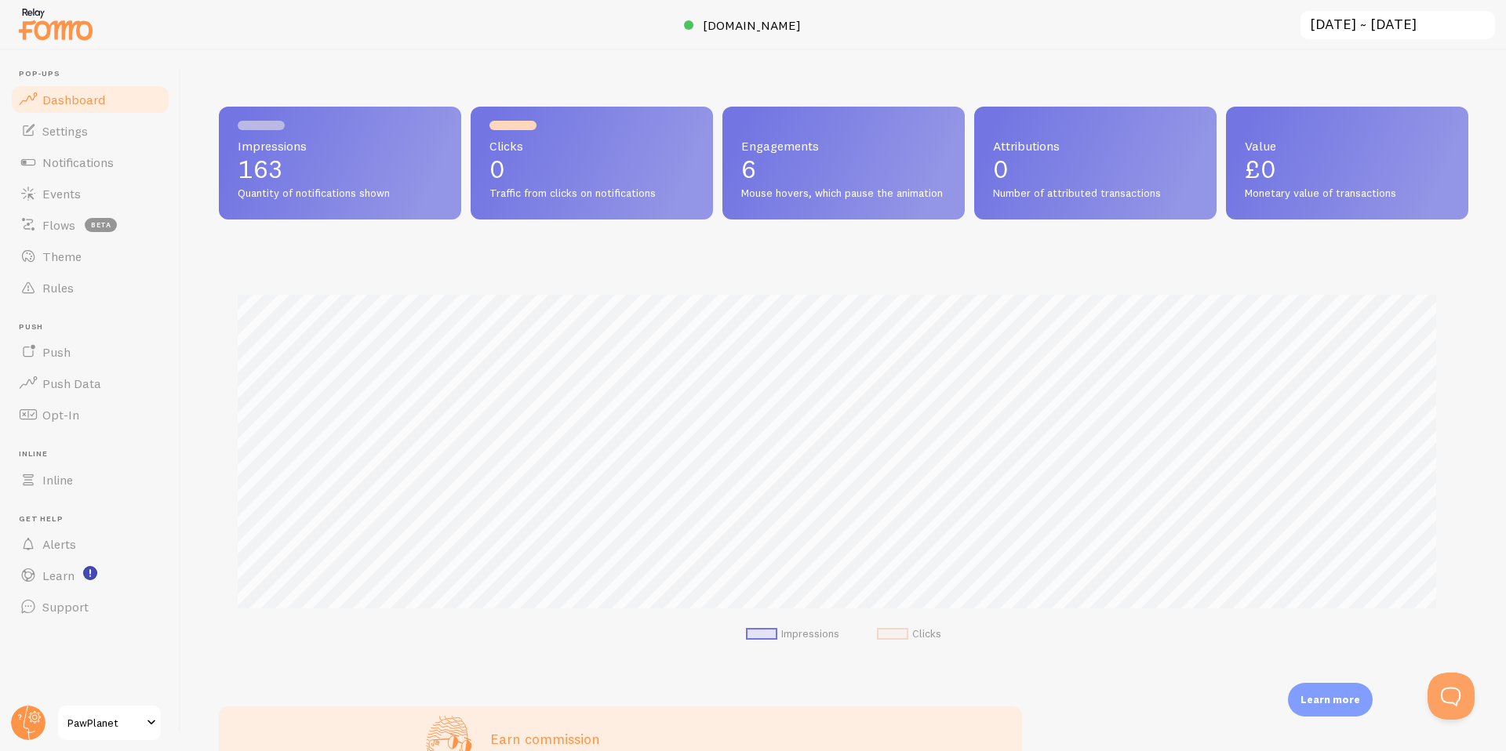
scroll to position [412, 1236]
click at [879, 89] on div "Impressions 163 Quantity of notifications shown Clicks 0 Traffic from clicks on…" at bounding box center [843, 400] width 1325 height 701
